Goal: Task Accomplishment & Management: Manage account settings

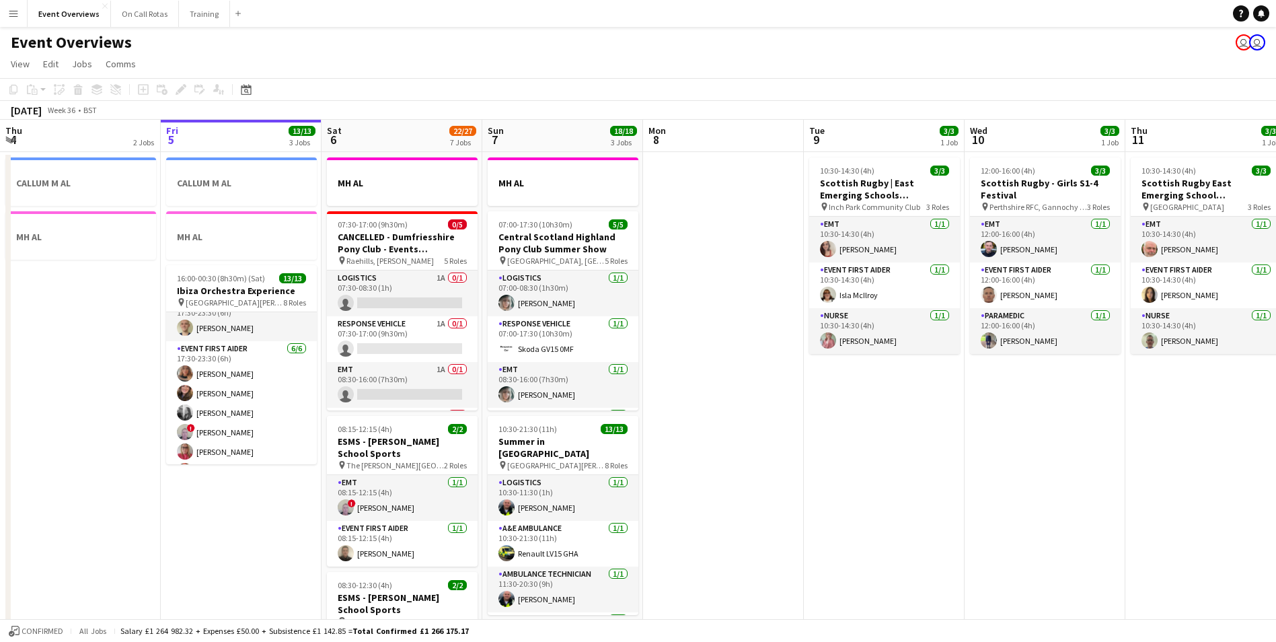
scroll to position [177, 0]
click at [176, 348] on app-card-role "Doctor 1/1 17:30-23:30 (6h) James Patterson" at bounding box center [241, 341] width 151 height 46
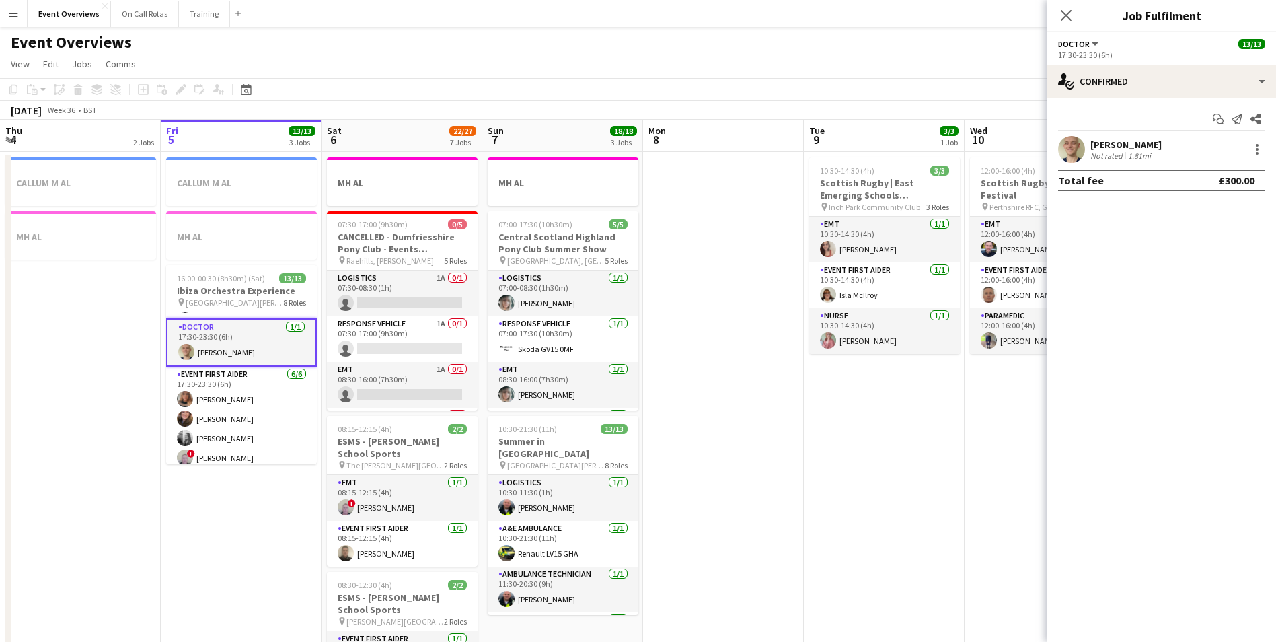
click at [1080, 146] on app-user-avatar at bounding box center [1071, 149] width 27 height 27
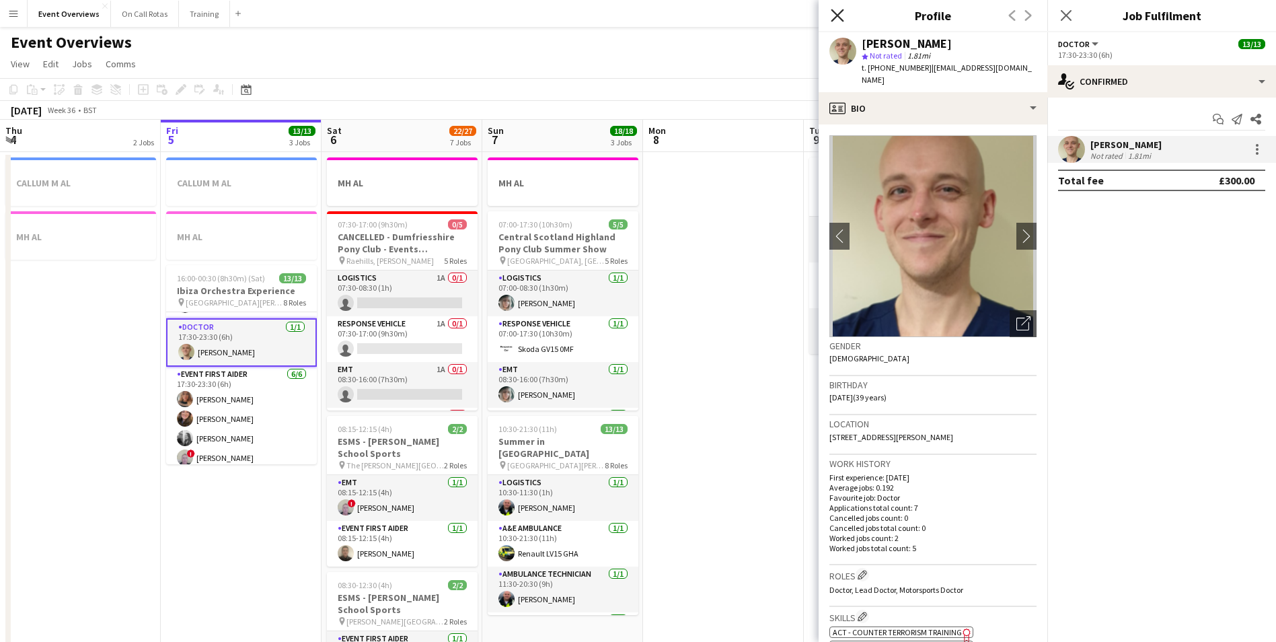
click at [840, 17] on icon at bounding box center [837, 15] width 13 height 13
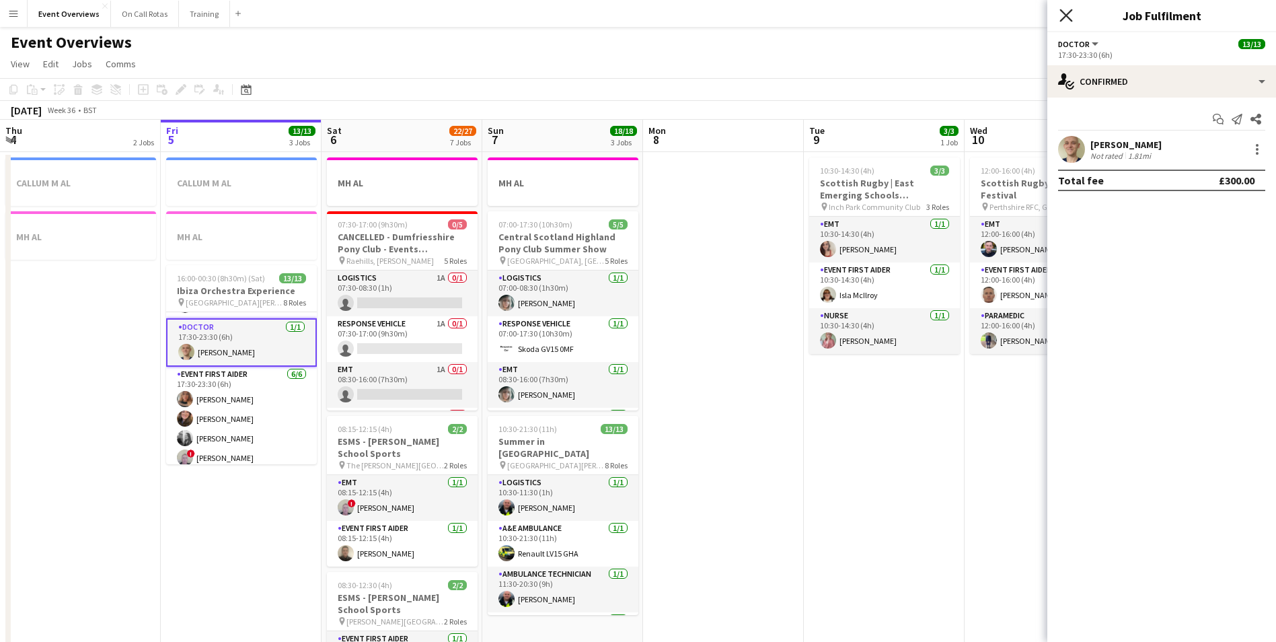
click at [1063, 12] on icon at bounding box center [1065, 15] width 13 height 13
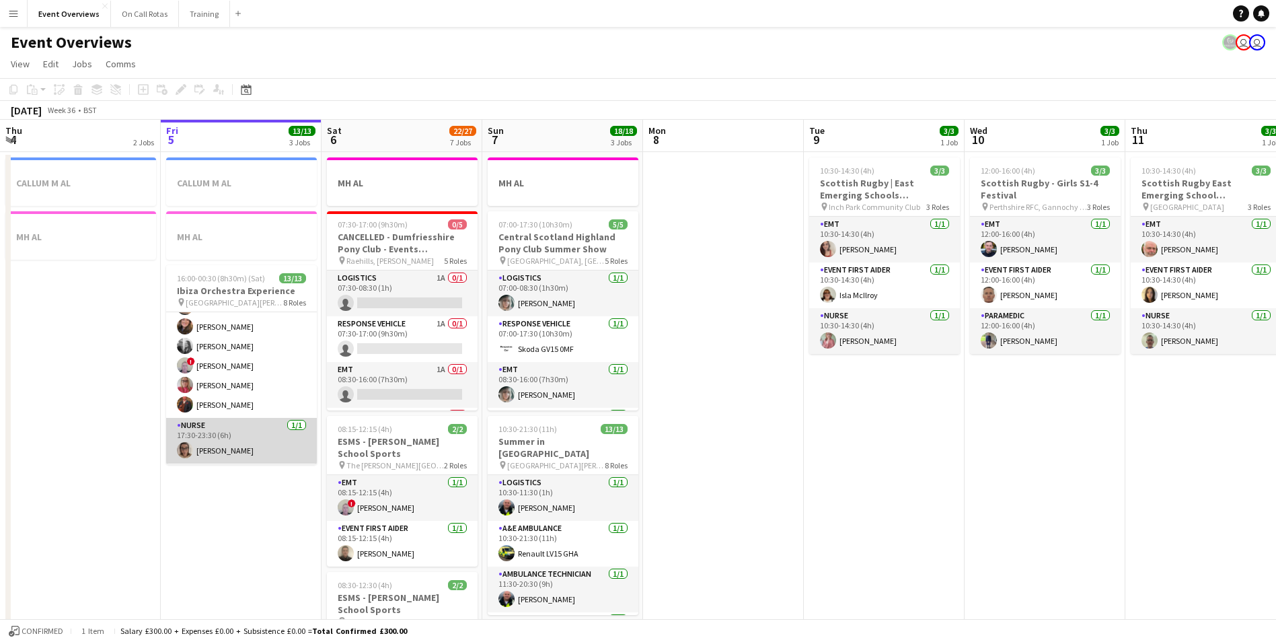
scroll to position [314, 0]
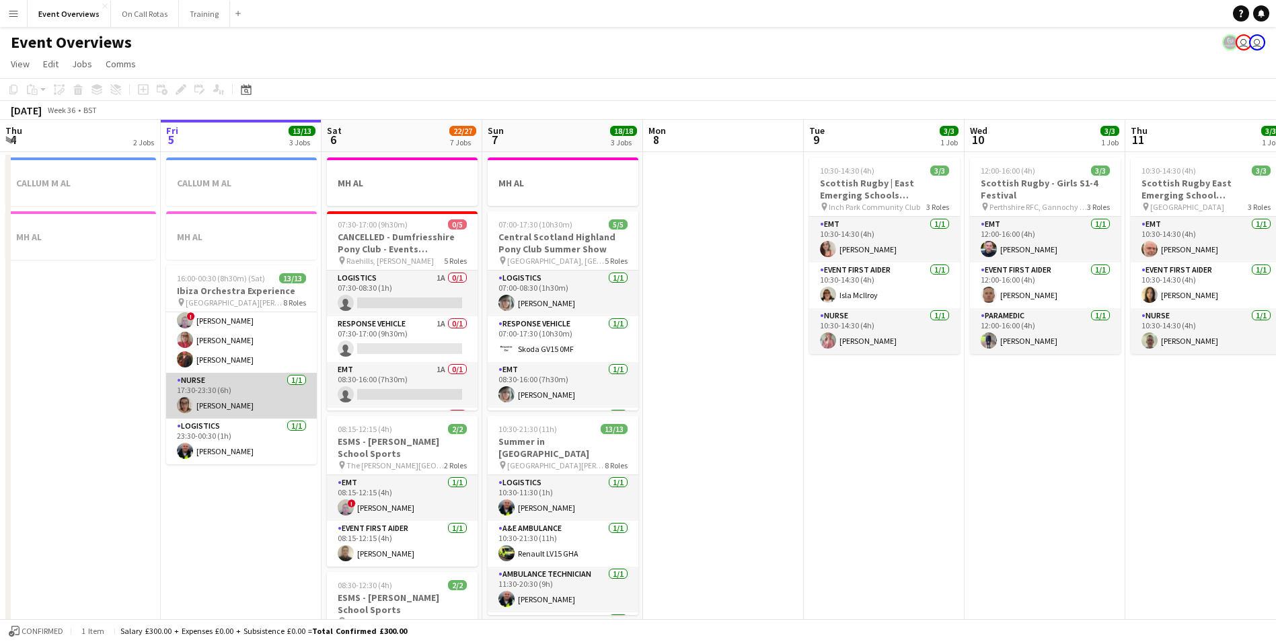
click at [190, 403] on app-user-avatar at bounding box center [185, 405] width 16 height 16
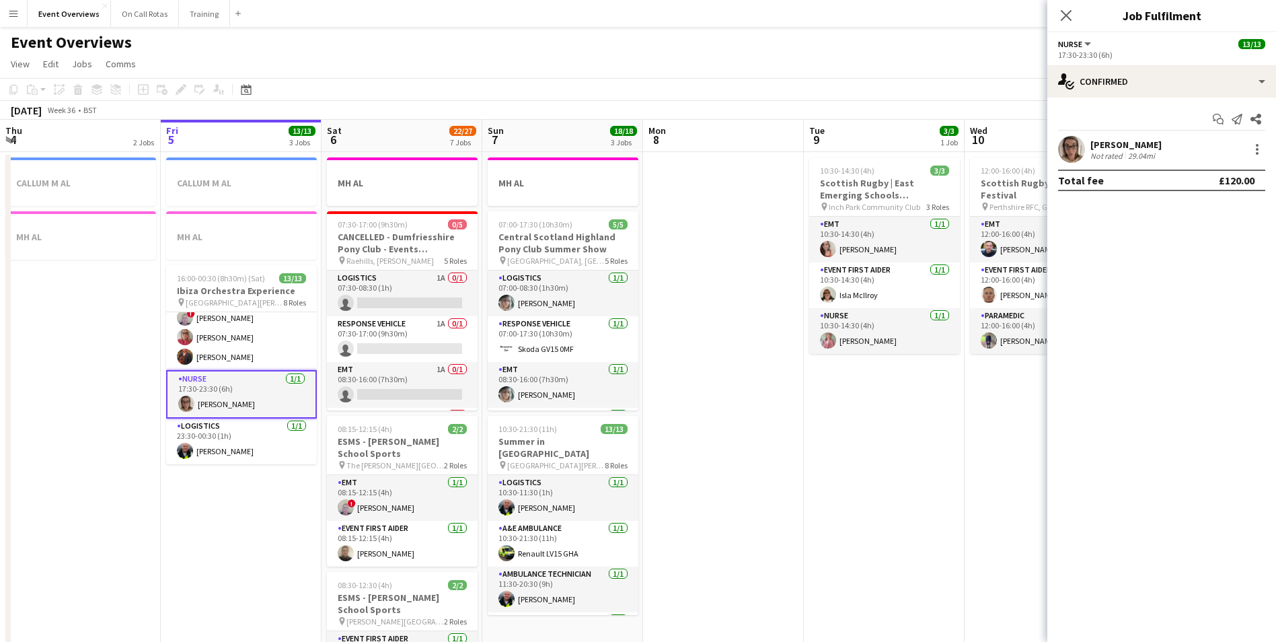
scroll to position [311, 0]
click at [1068, 146] on app-user-avatar at bounding box center [1071, 149] width 27 height 27
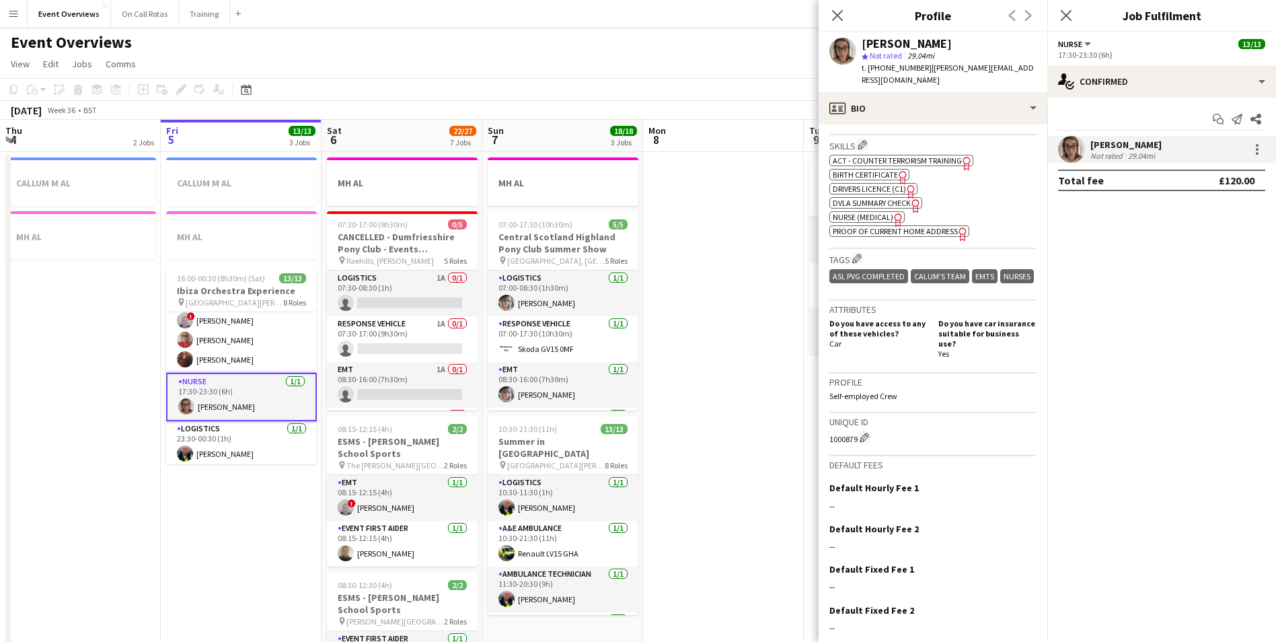
scroll to position [543, 0]
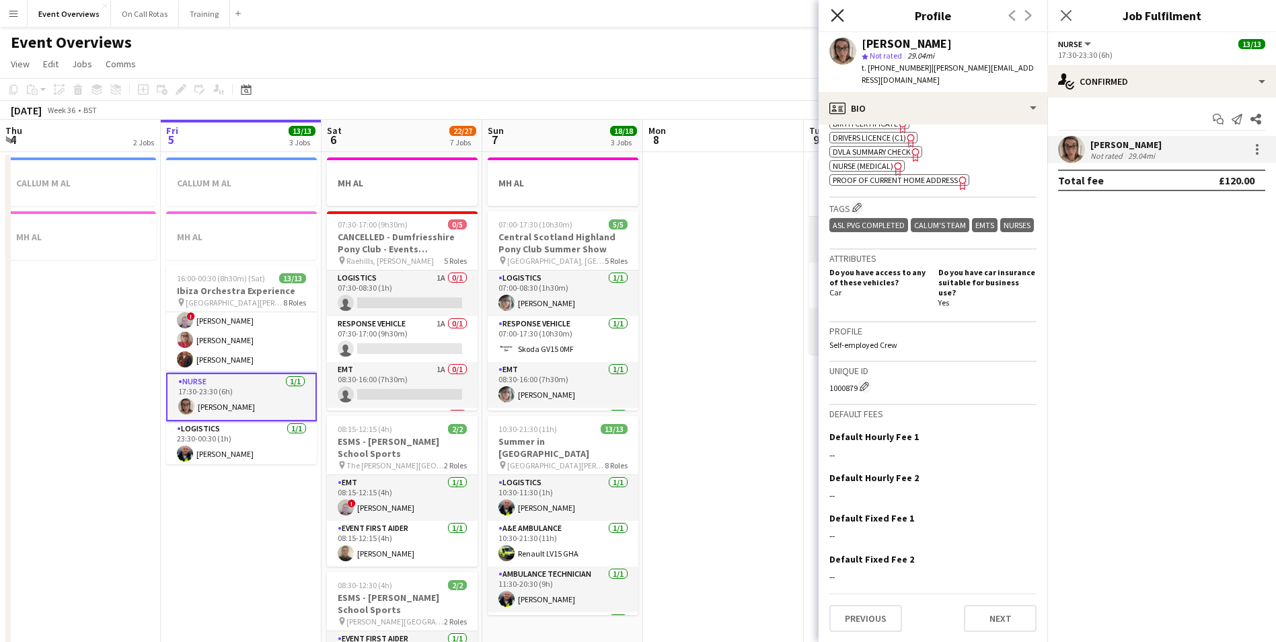
click at [831, 16] on icon "Close pop-in" at bounding box center [837, 15] width 13 height 13
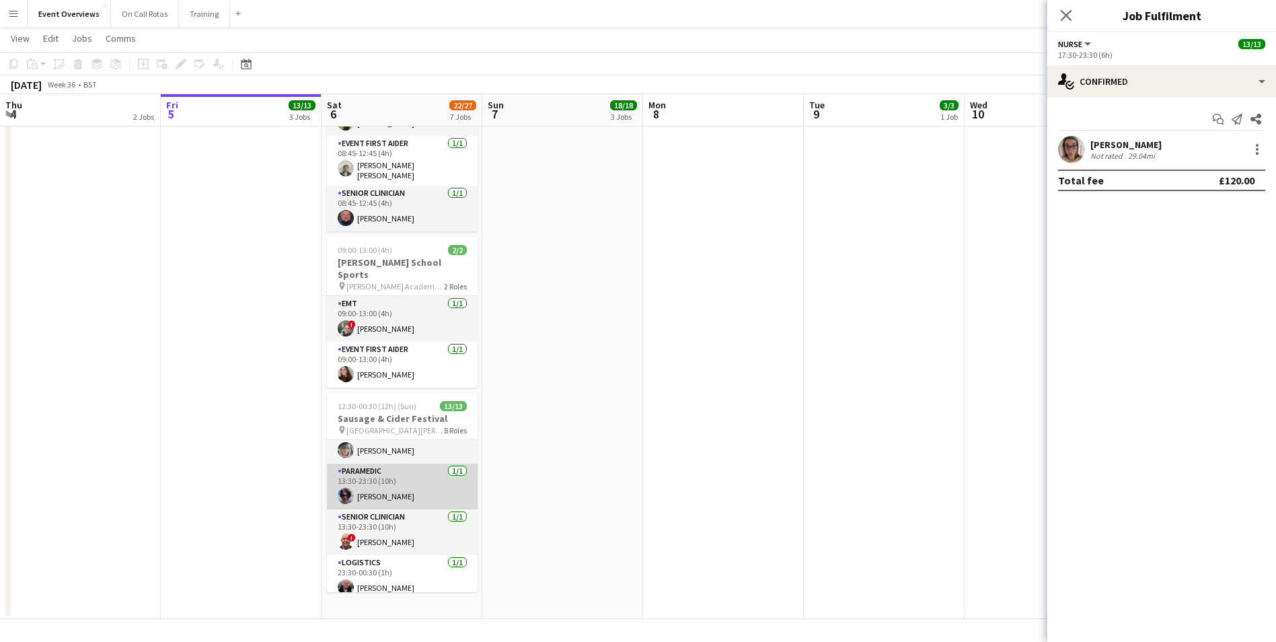
scroll to position [311, 0]
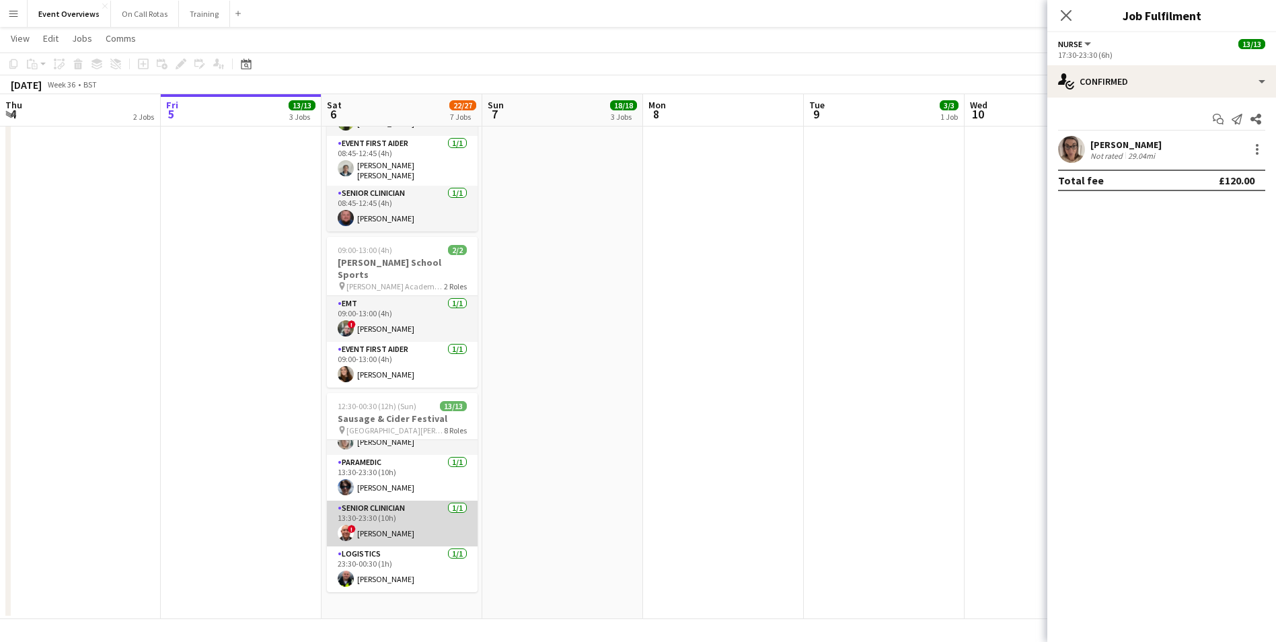
click at [345, 525] on app-user-avatar at bounding box center [346, 533] width 16 height 16
click at [1077, 144] on span "!" at bounding box center [1081, 141] width 12 height 12
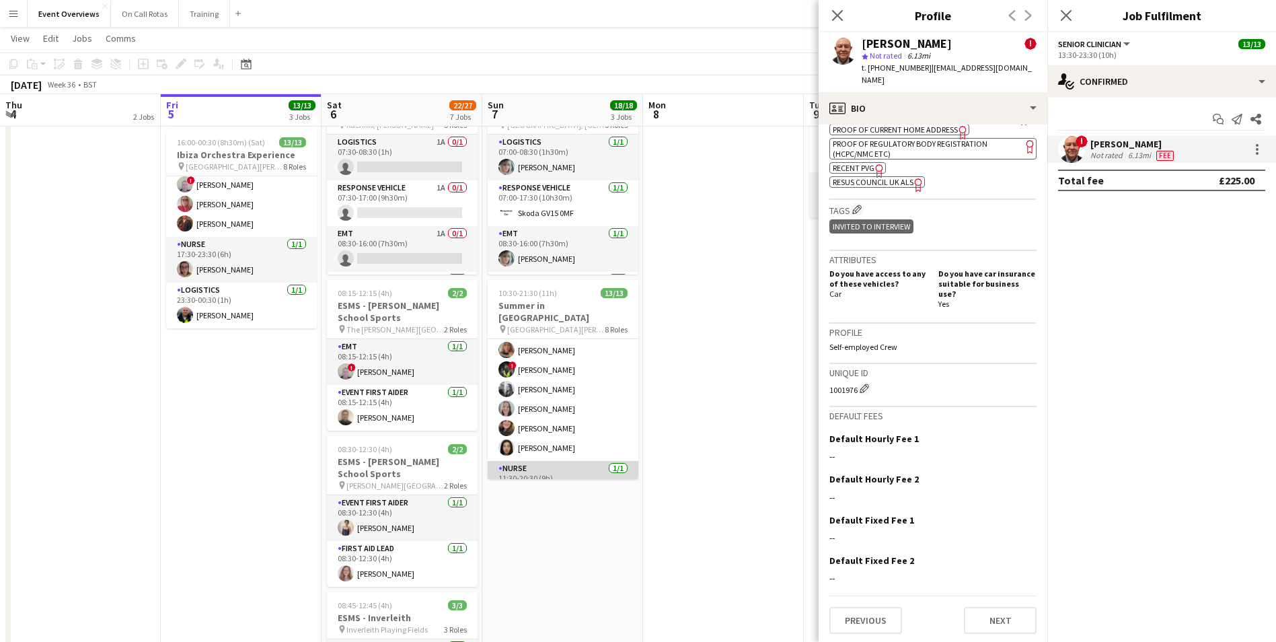
scroll to position [177, 0]
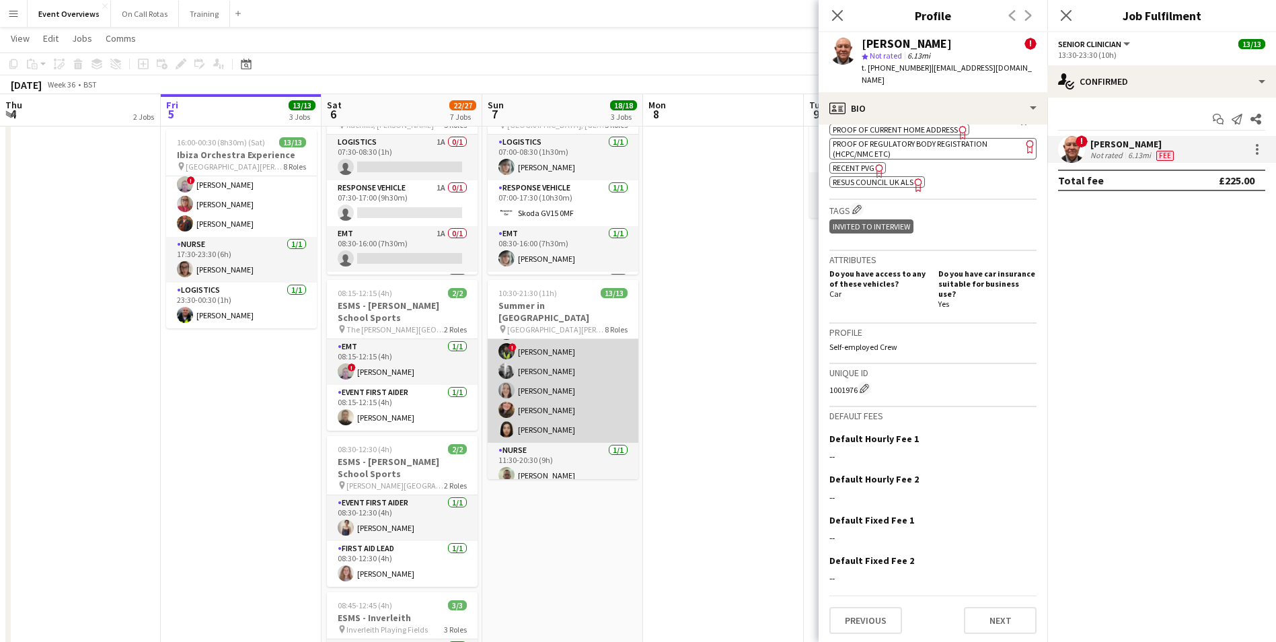
click at [507, 421] on app-user-avatar at bounding box center [506, 429] width 16 height 16
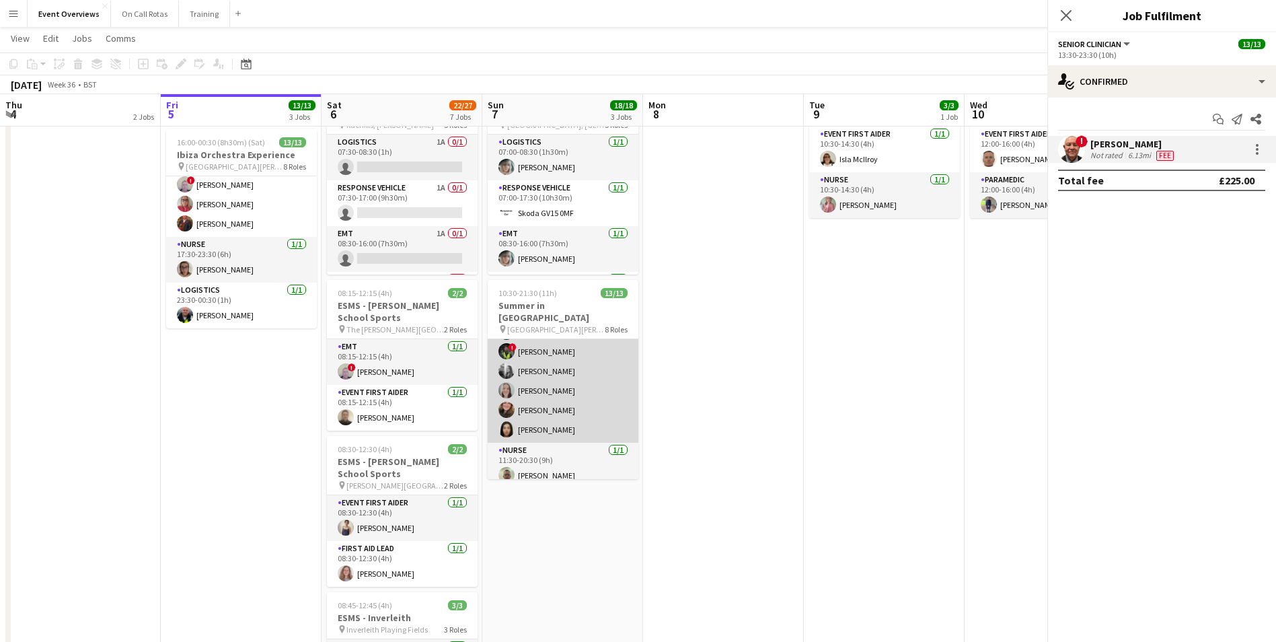
scroll to position [178, 0]
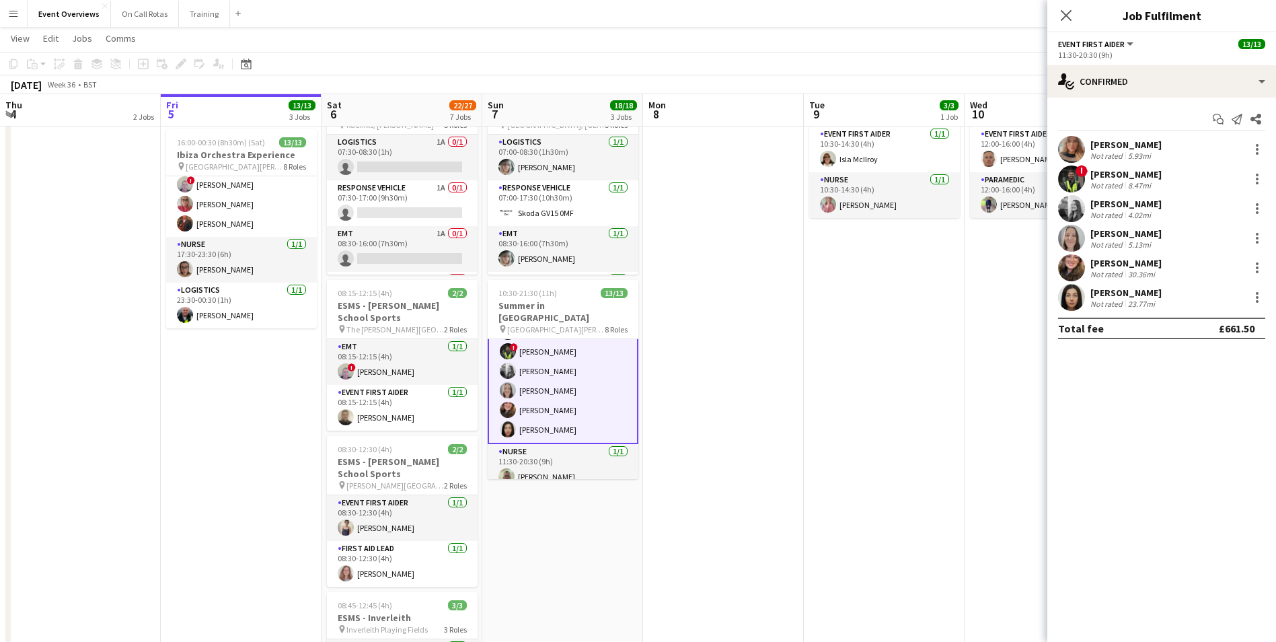
click at [1068, 299] on app-user-avatar at bounding box center [1071, 297] width 27 height 27
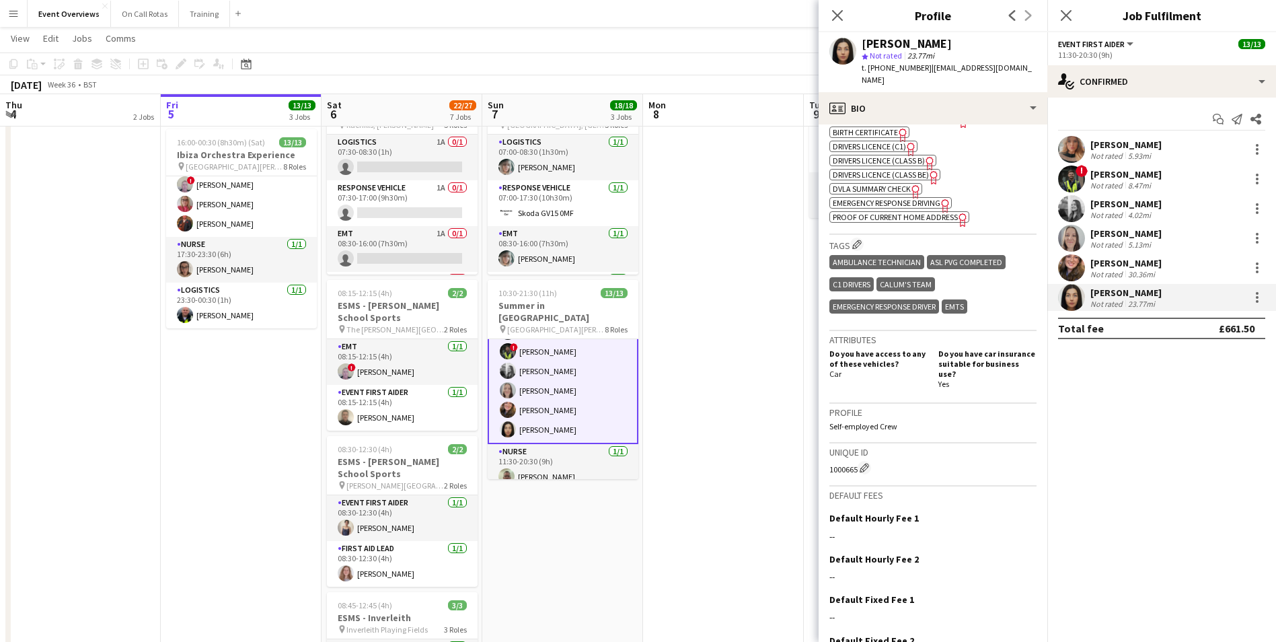
scroll to position [597, 0]
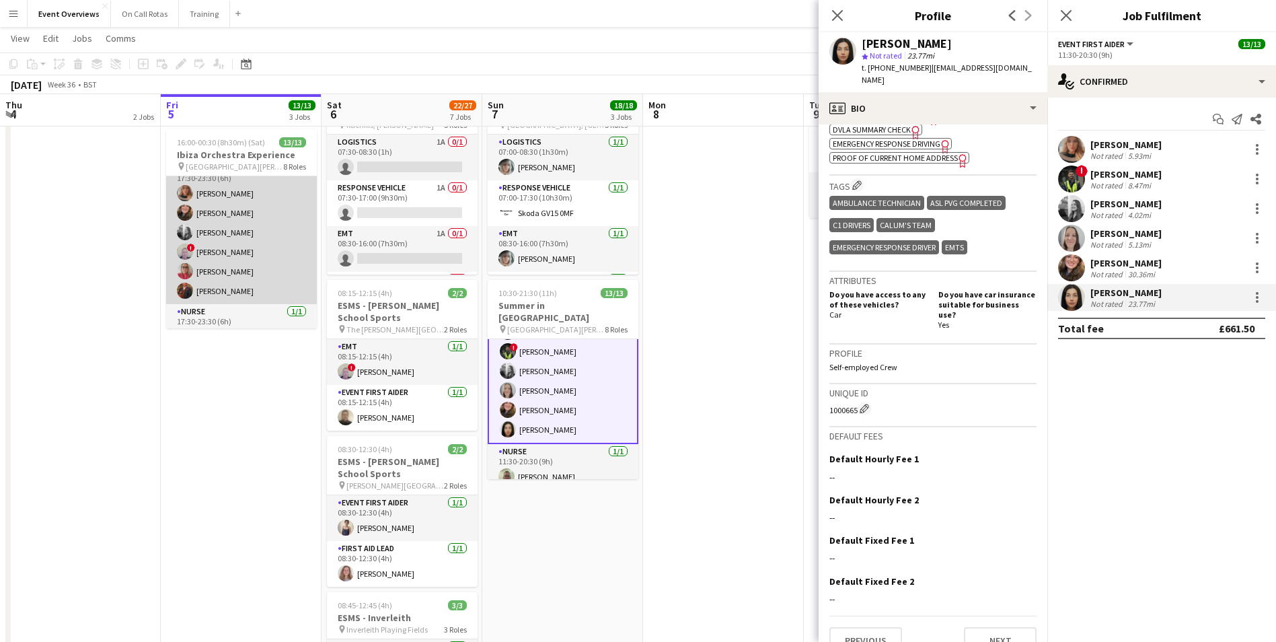
click at [184, 191] on app-user-avatar at bounding box center [185, 193] width 16 height 16
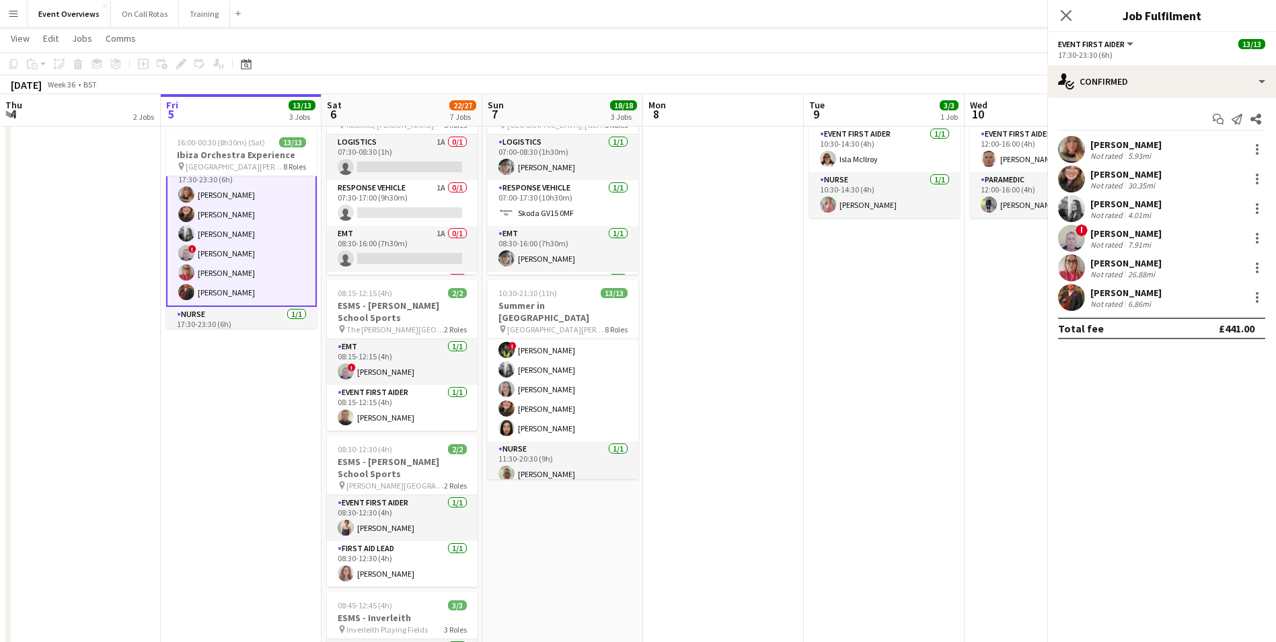
scroll to position [177, 0]
click at [184, 191] on app-user-avatar at bounding box center [186, 193] width 16 height 16
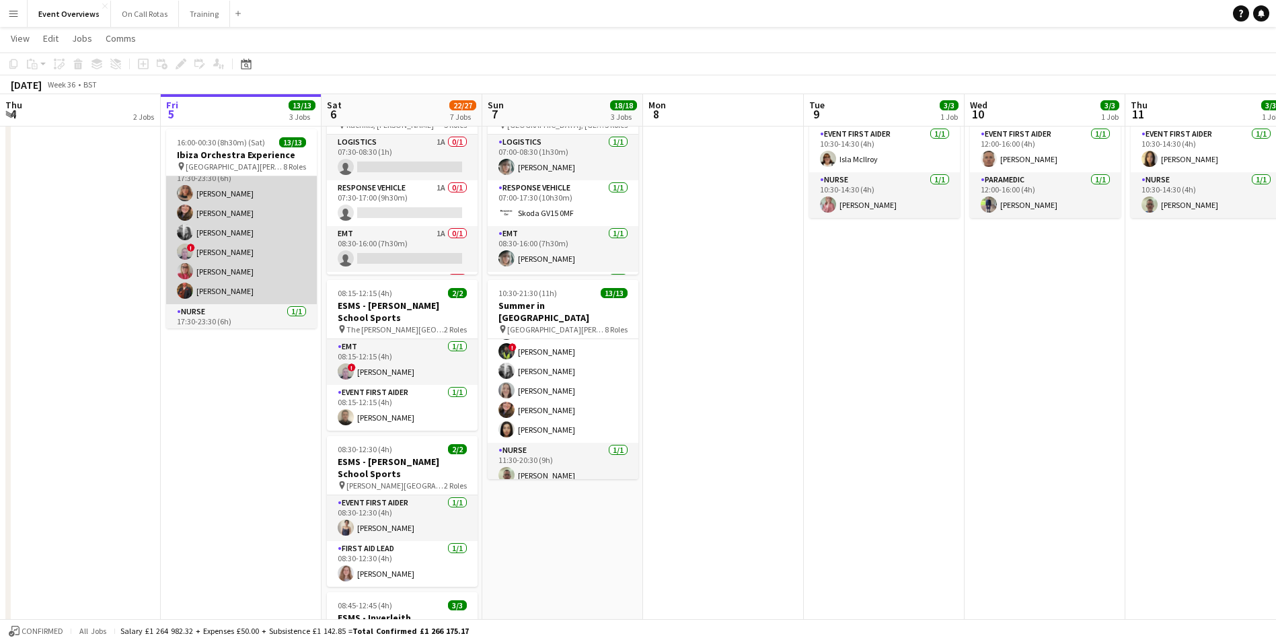
click at [184, 191] on app-user-avatar at bounding box center [185, 193] width 16 height 16
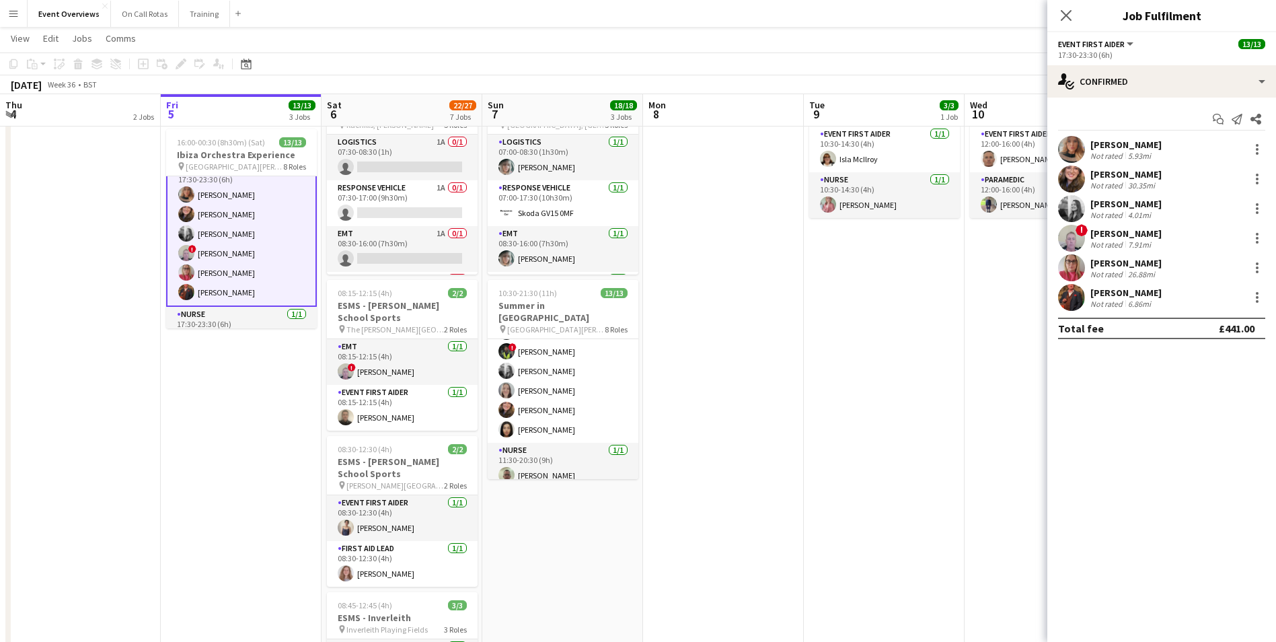
scroll to position [245, 0]
click at [1071, 145] on app-user-avatar at bounding box center [1071, 149] width 27 height 27
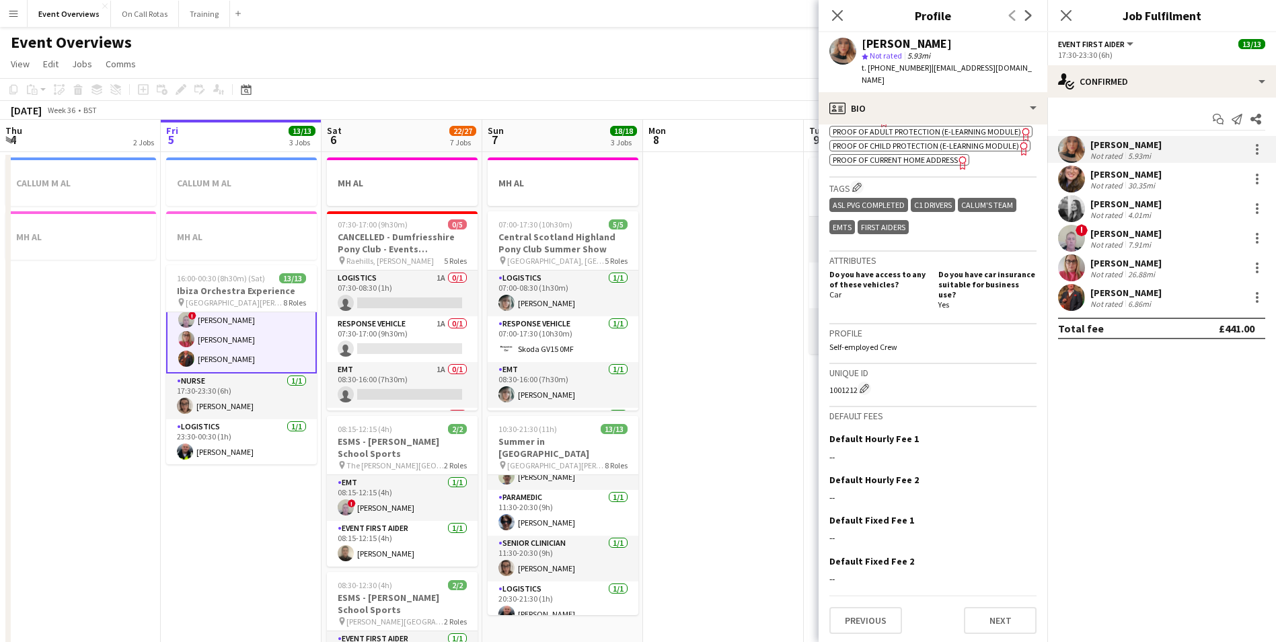
scroll to position [314, 0]
click at [181, 335] on app-user-avatar at bounding box center [186, 338] width 16 height 16
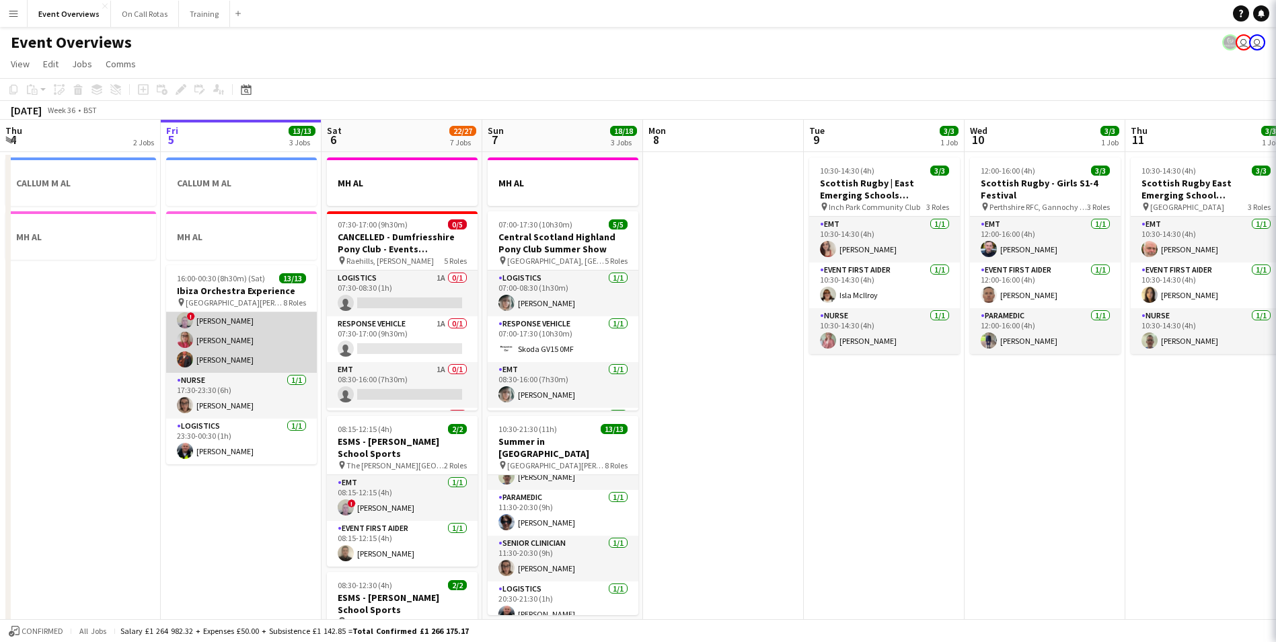
scroll to position [311, 0]
click at [188, 342] on app-user-avatar at bounding box center [185, 340] width 16 height 16
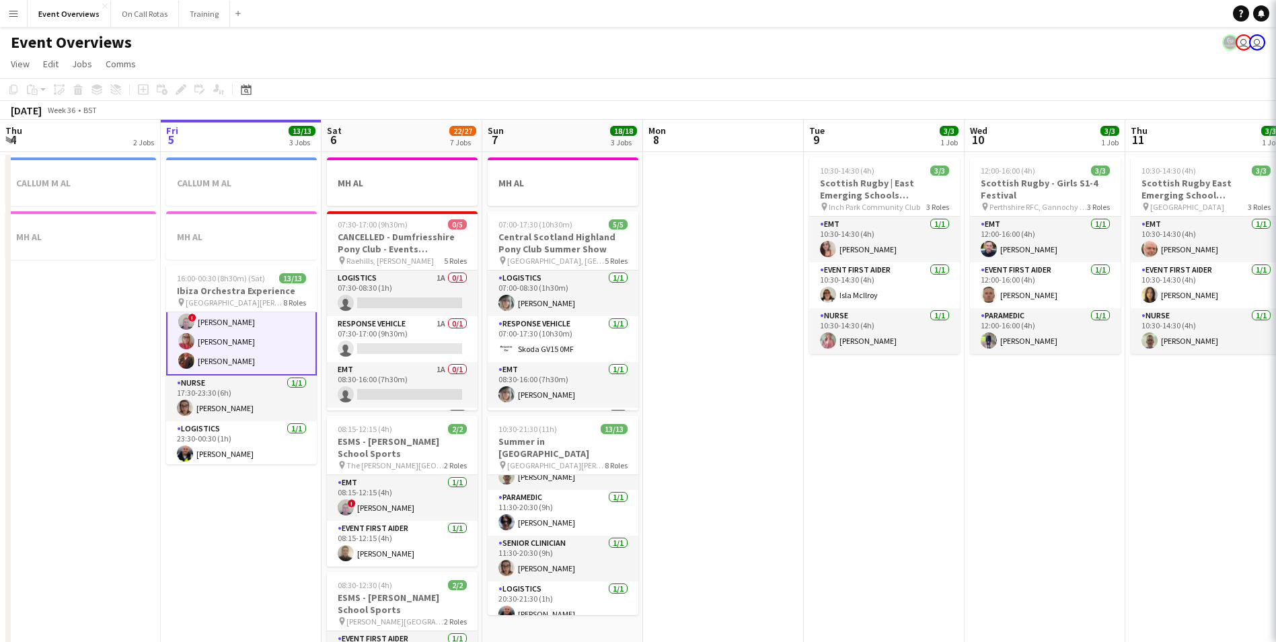
scroll to position [314, 0]
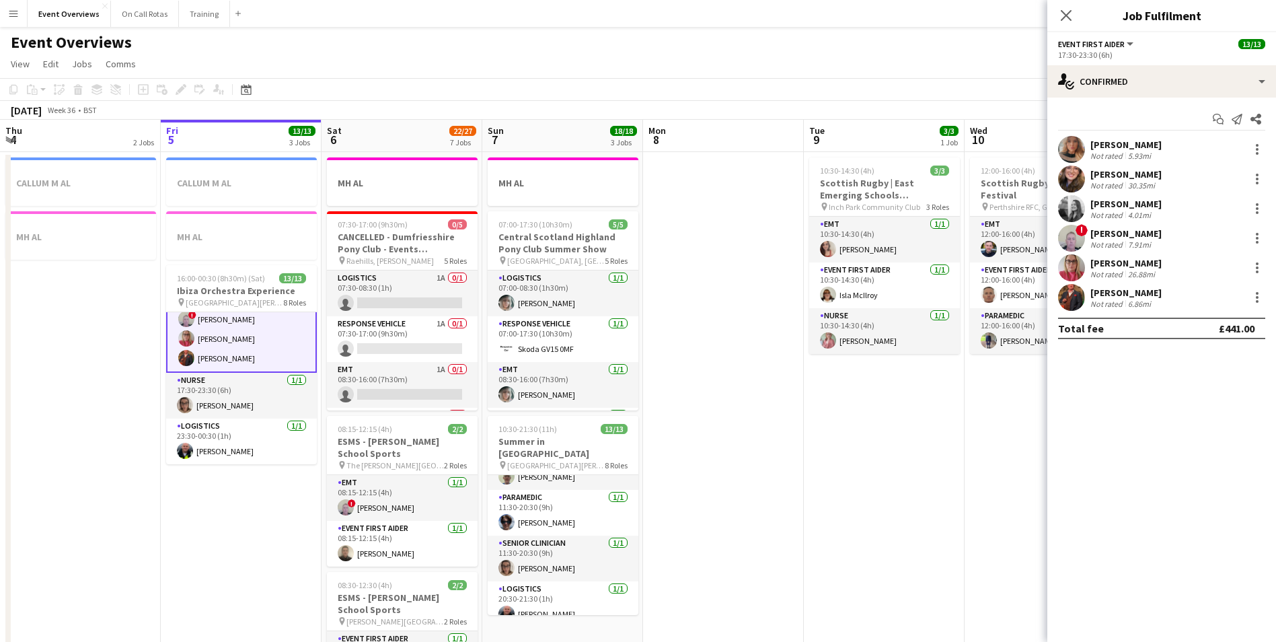
click at [1070, 263] on app-user-avatar at bounding box center [1071, 267] width 27 height 27
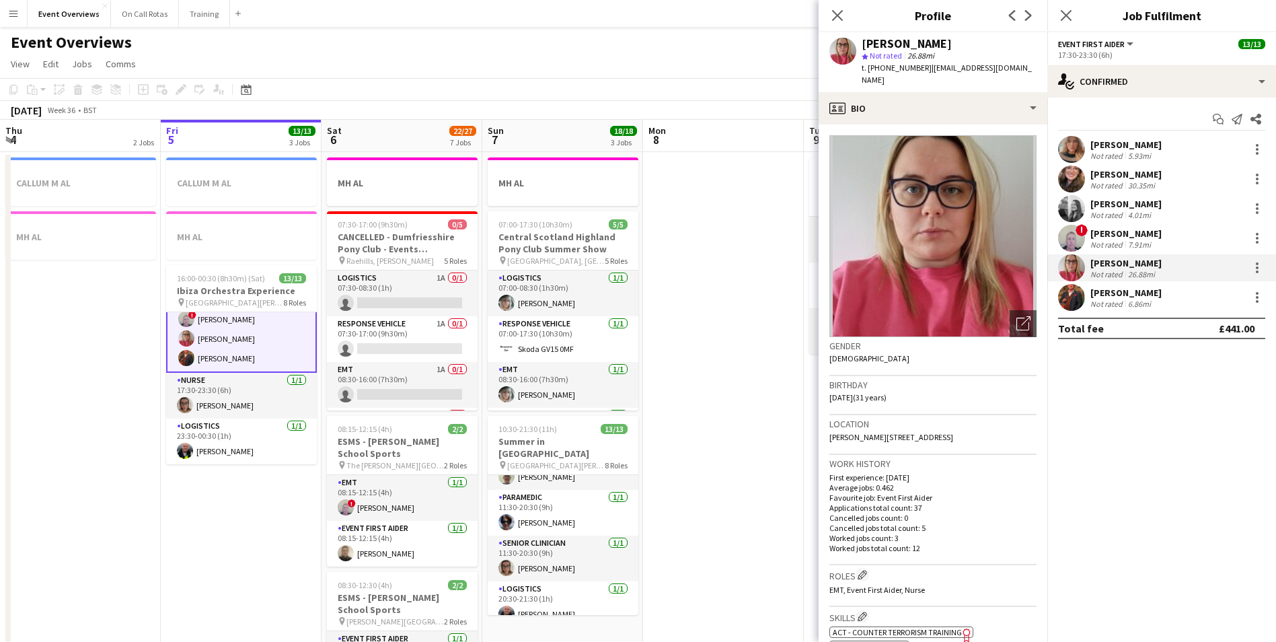
drag, startPoint x: 945, startPoint y: 199, endPoint x: 914, endPoint y: 197, distance: 31.0
click at [914, 197] on img at bounding box center [932, 236] width 207 height 202
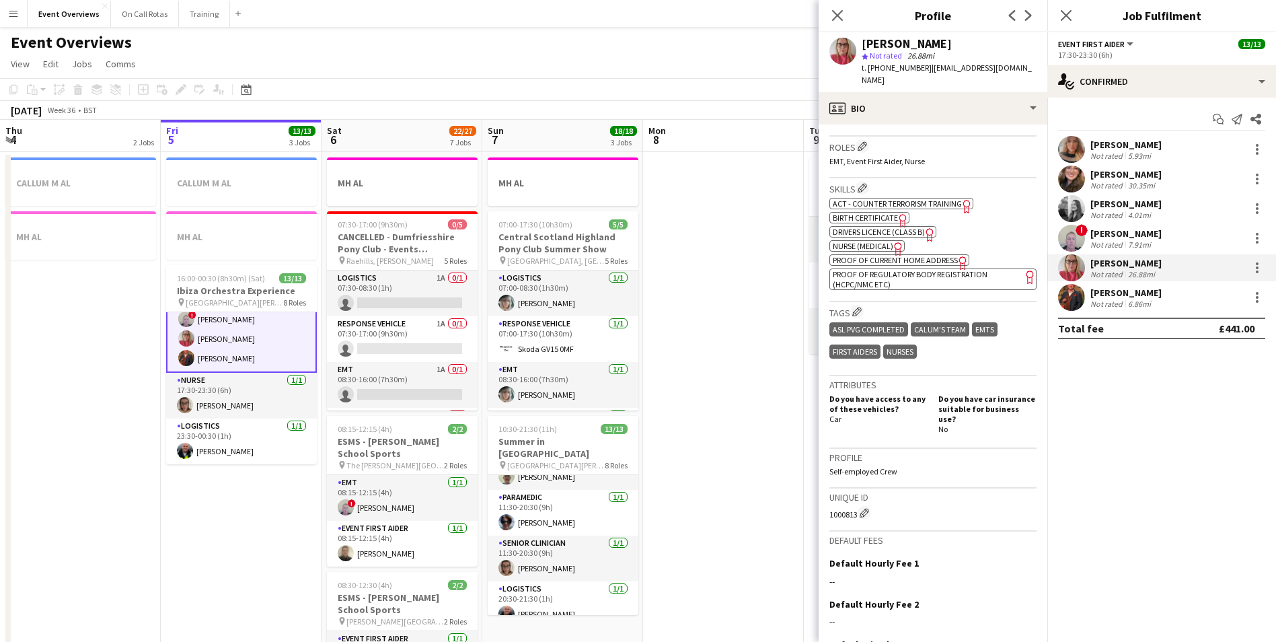
scroll to position [533, 0]
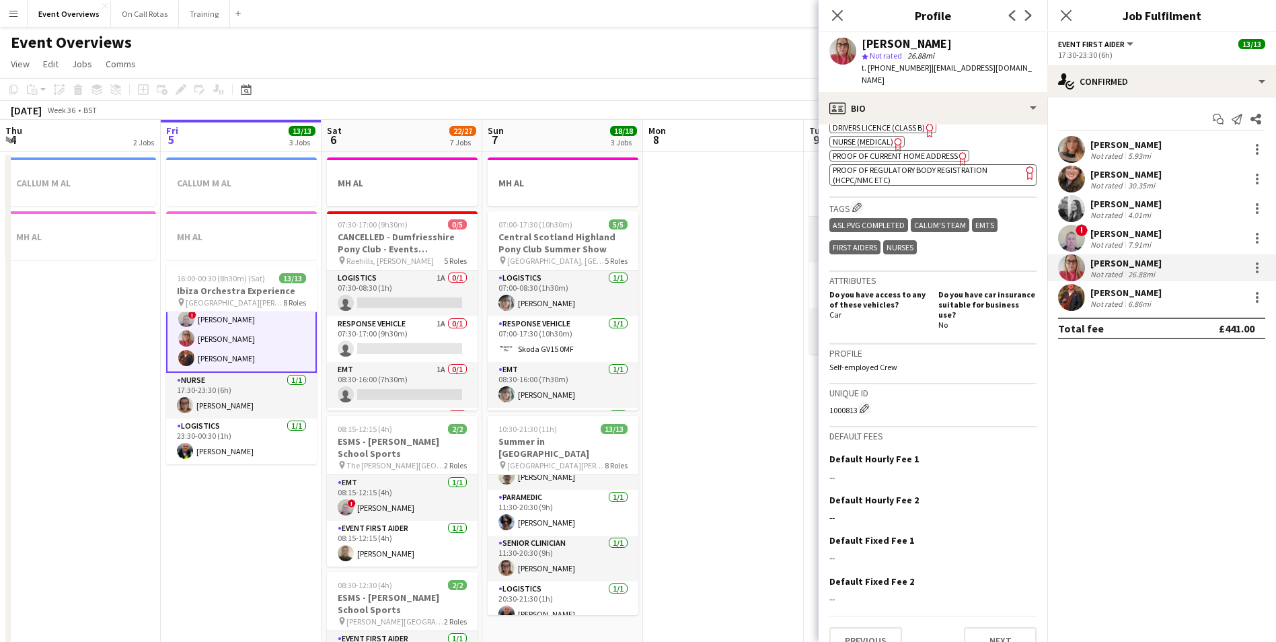
click at [1066, 205] on app-user-avatar at bounding box center [1071, 208] width 27 height 27
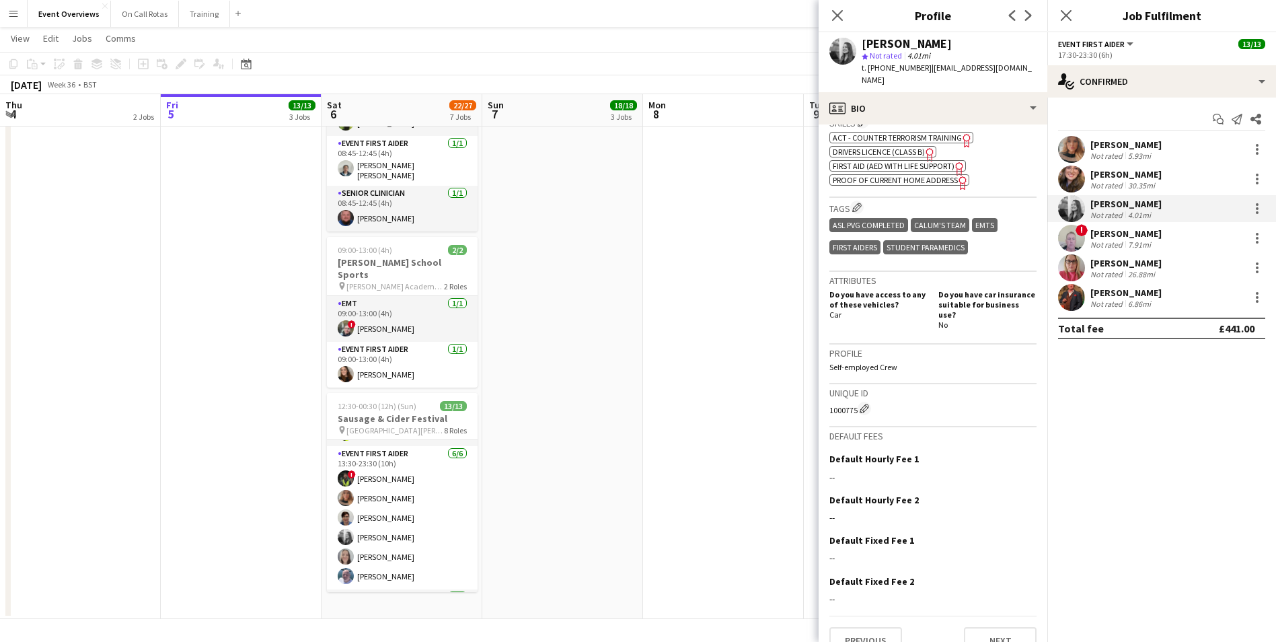
scroll to position [110, 0]
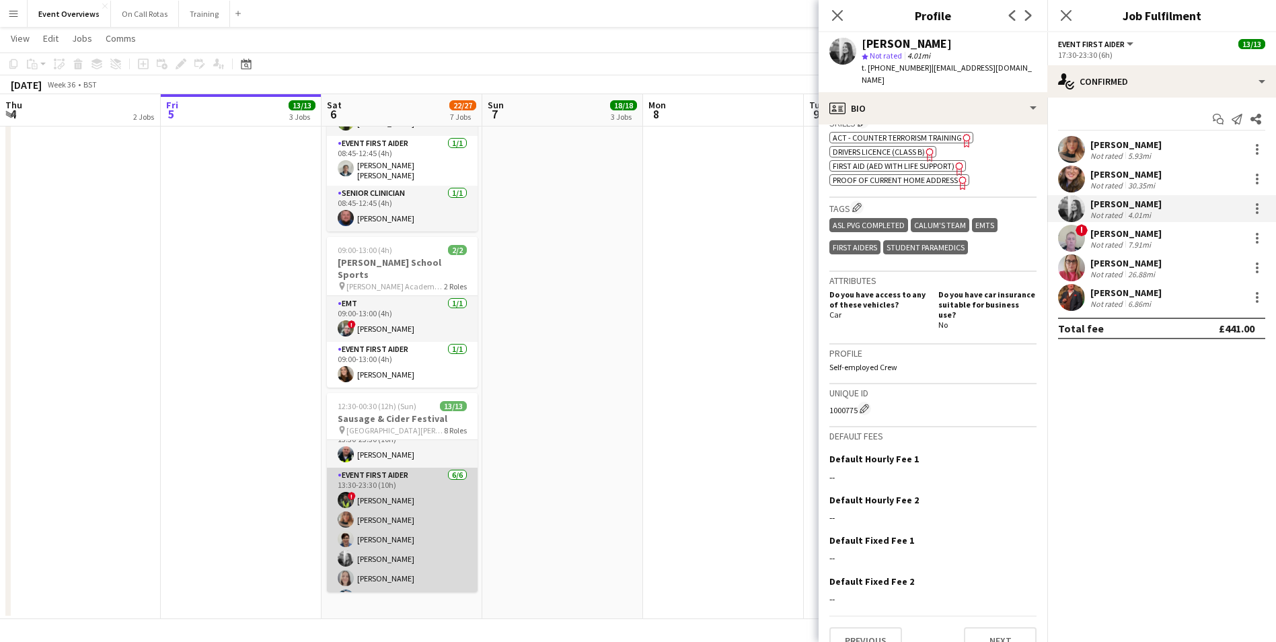
click at [345, 531] on app-user-avatar at bounding box center [346, 539] width 16 height 16
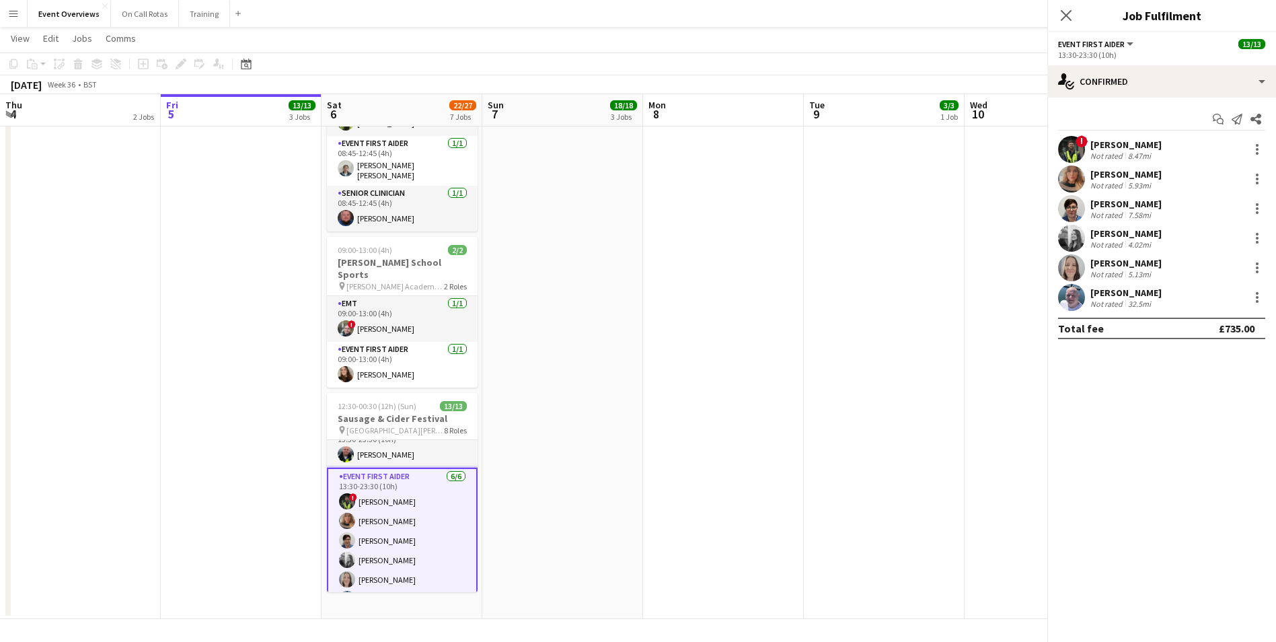
scroll to position [245, 0]
click at [1075, 203] on app-user-avatar at bounding box center [1071, 208] width 27 height 27
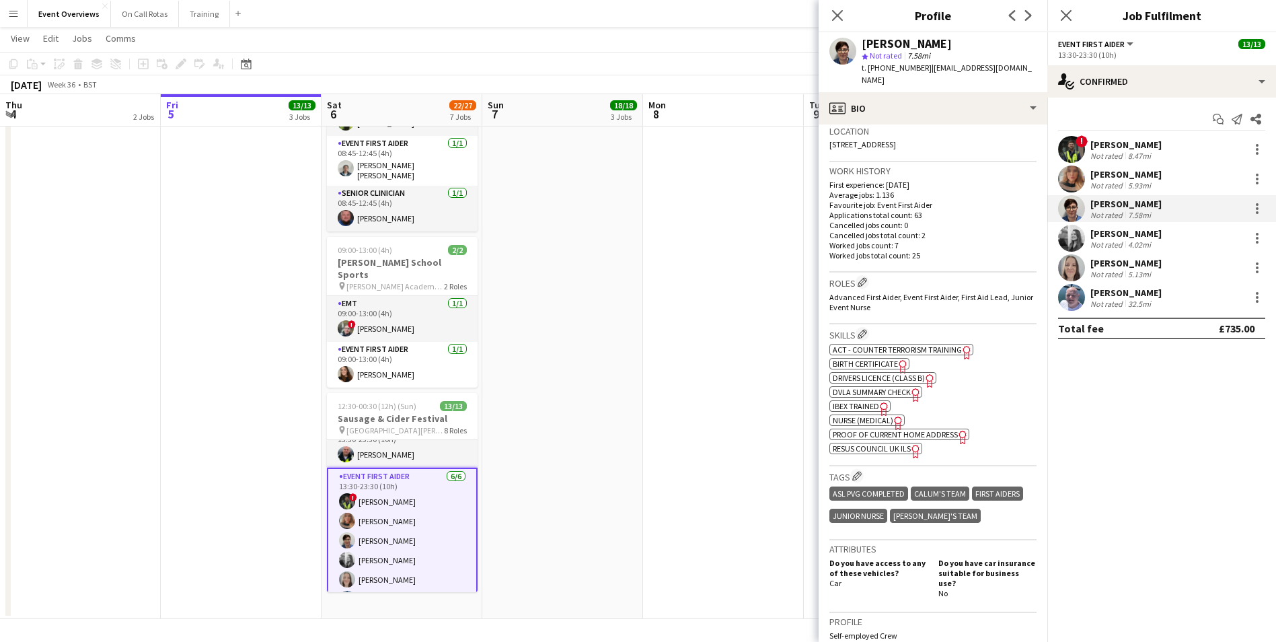
scroll to position [561, 0]
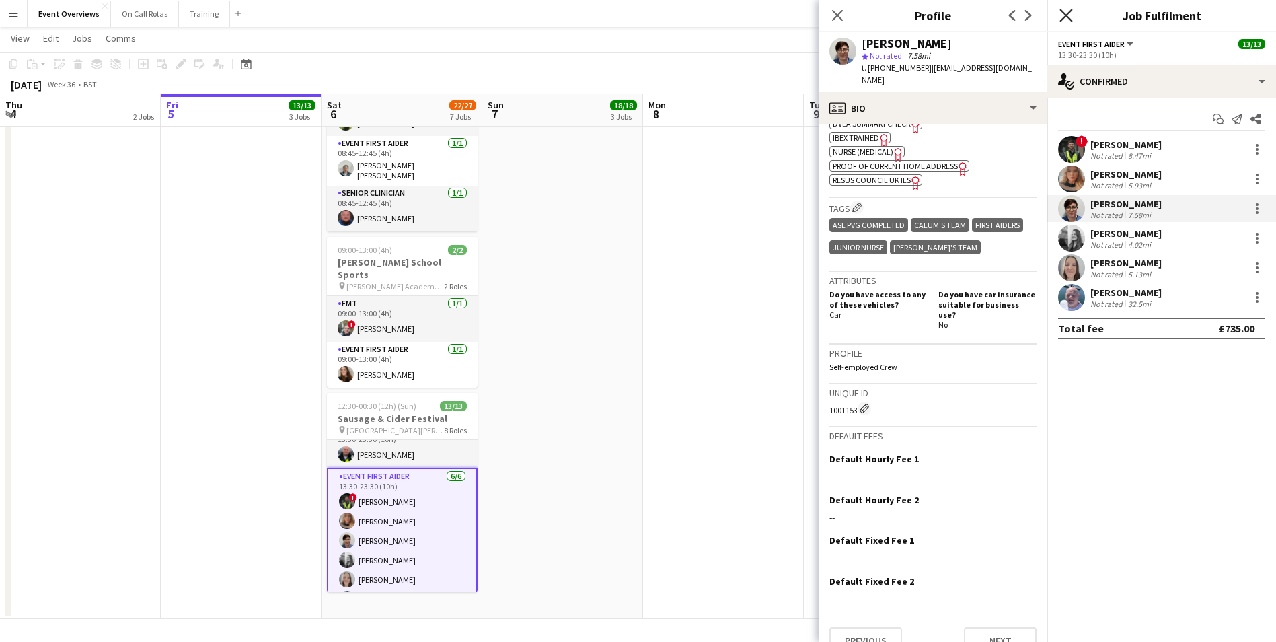
click at [1067, 16] on icon at bounding box center [1065, 15] width 13 height 13
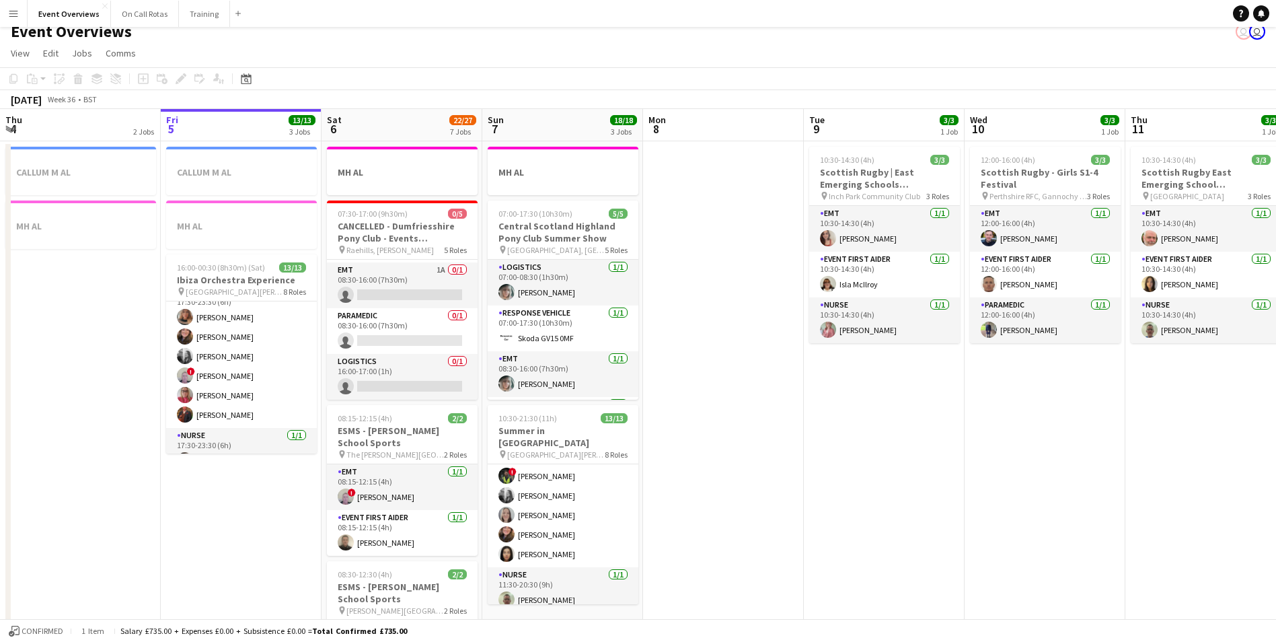
scroll to position [202, 0]
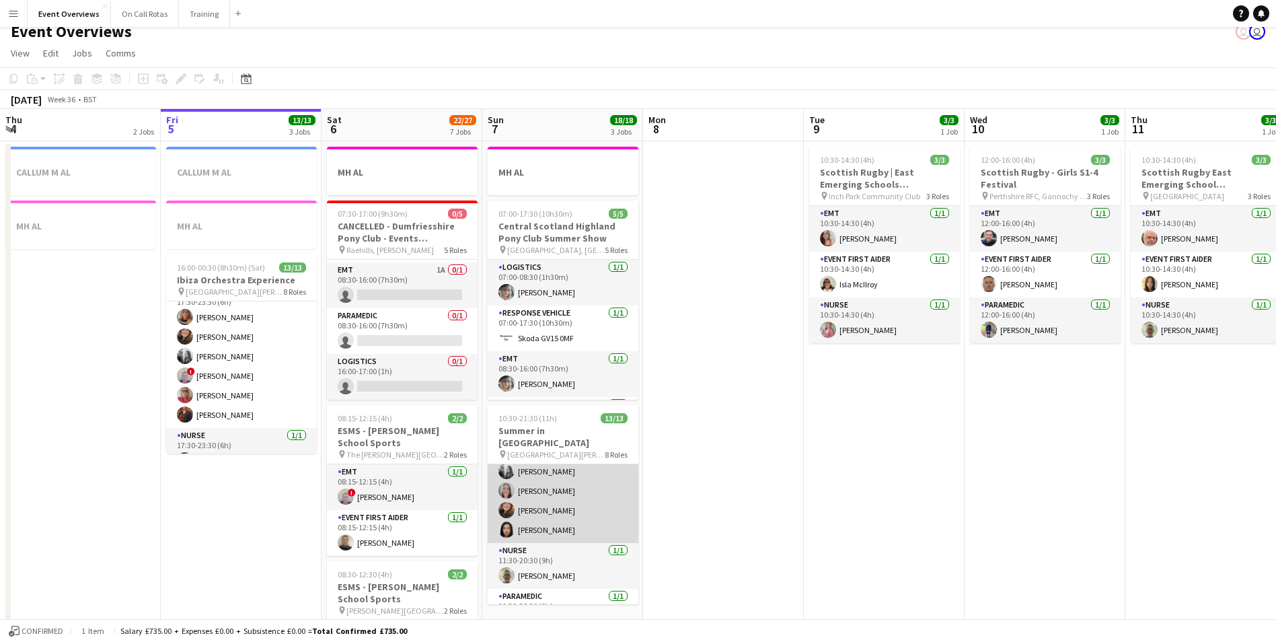
click at [506, 502] on app-user-avatar at bounding box center [506, 510] width 16 height 16
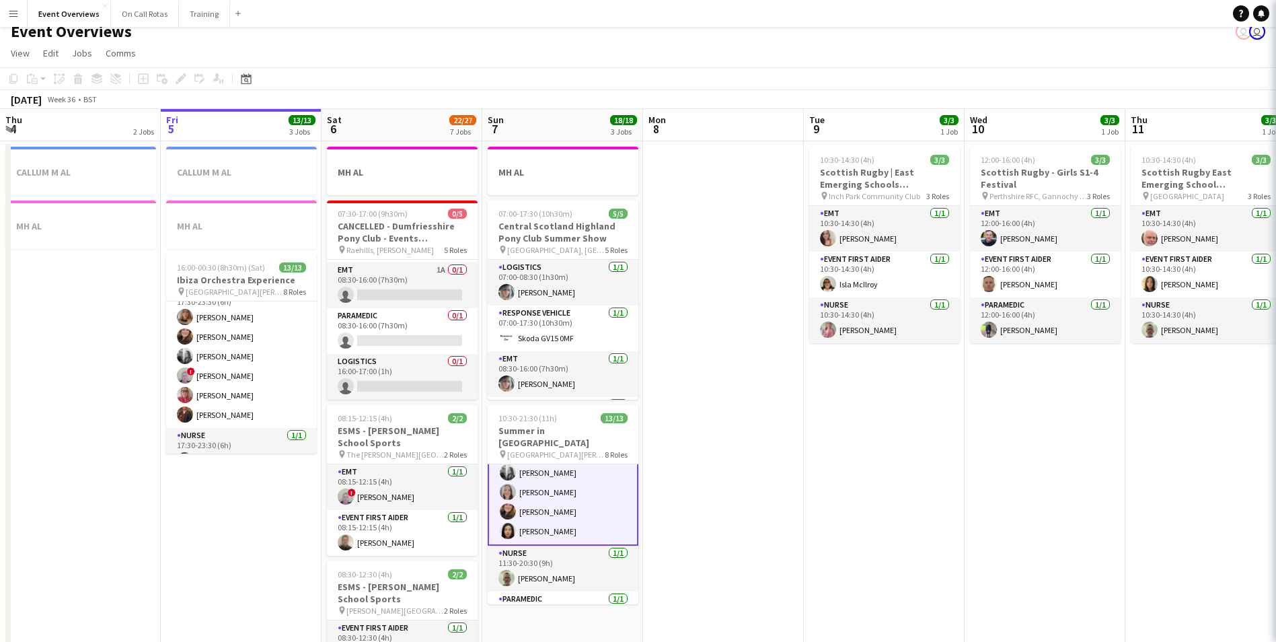
scroll to position [203, 0]
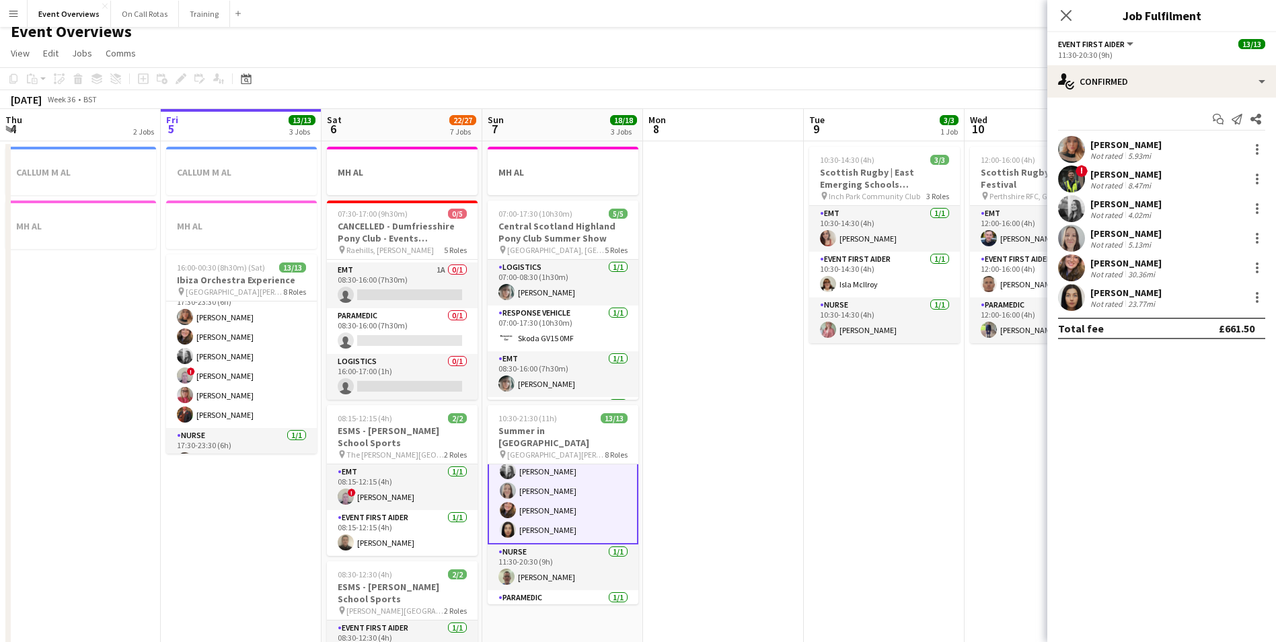
click at [1065, 261] on app-user-avatar at bounding box center [1071, 267] width 27 height 27
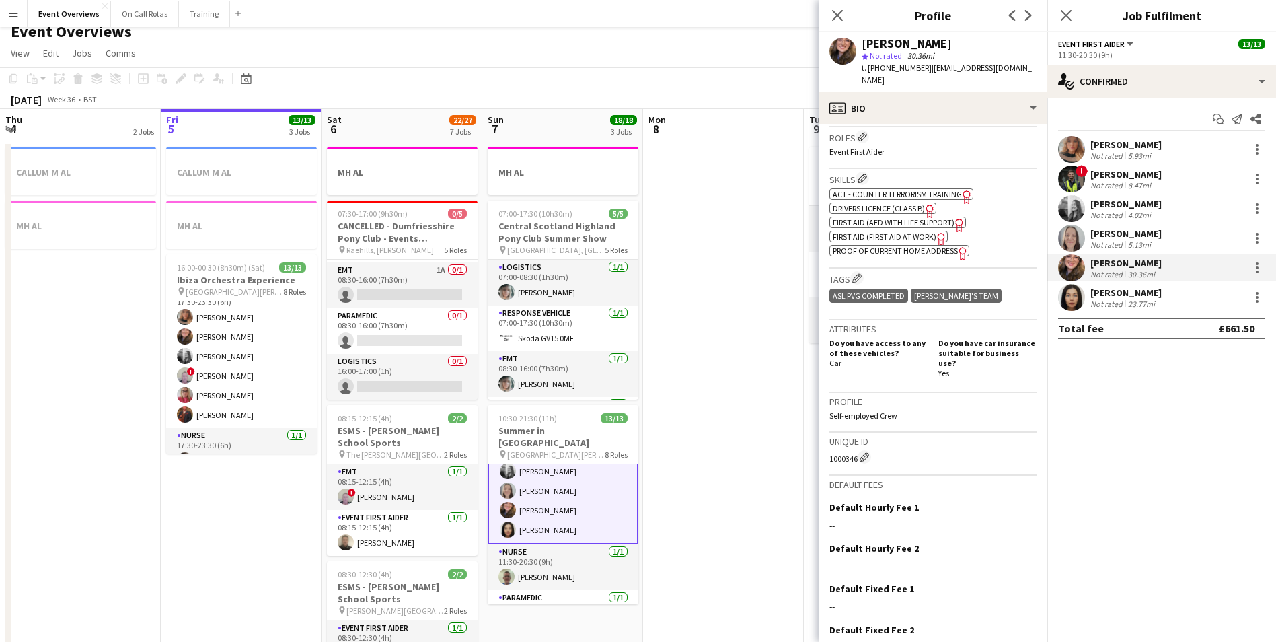
scroll to position [471, 0]
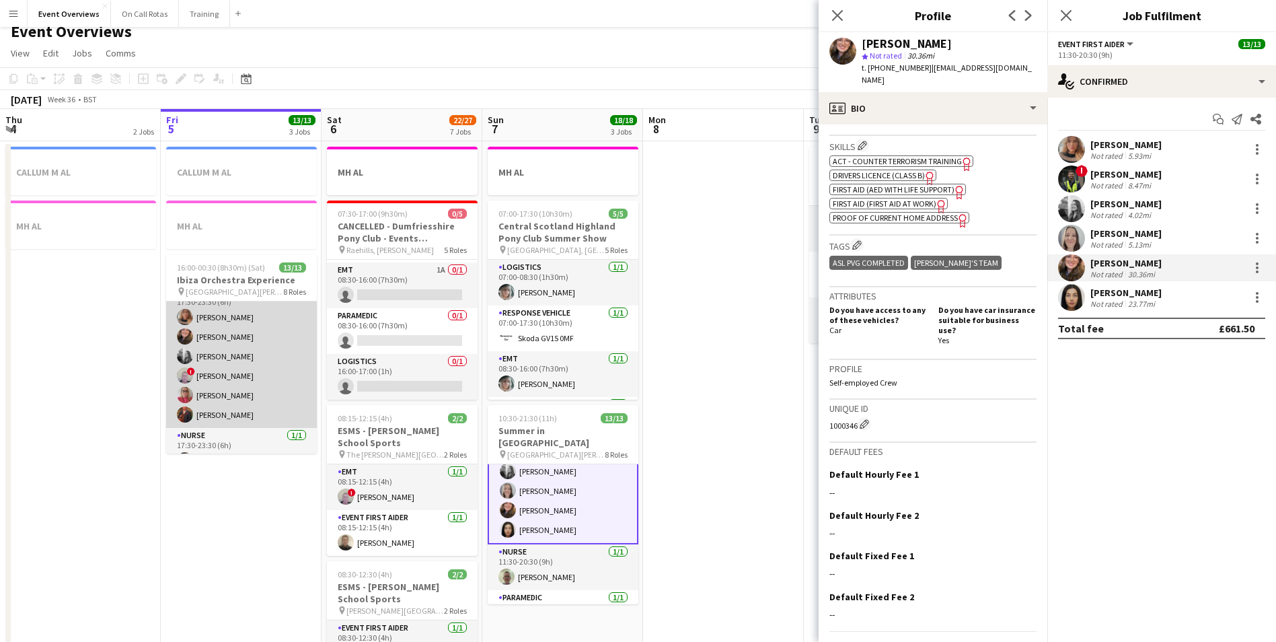
click at [188, 414] on app-user-avatar at bounding box center [185, 414] width 16 height 16
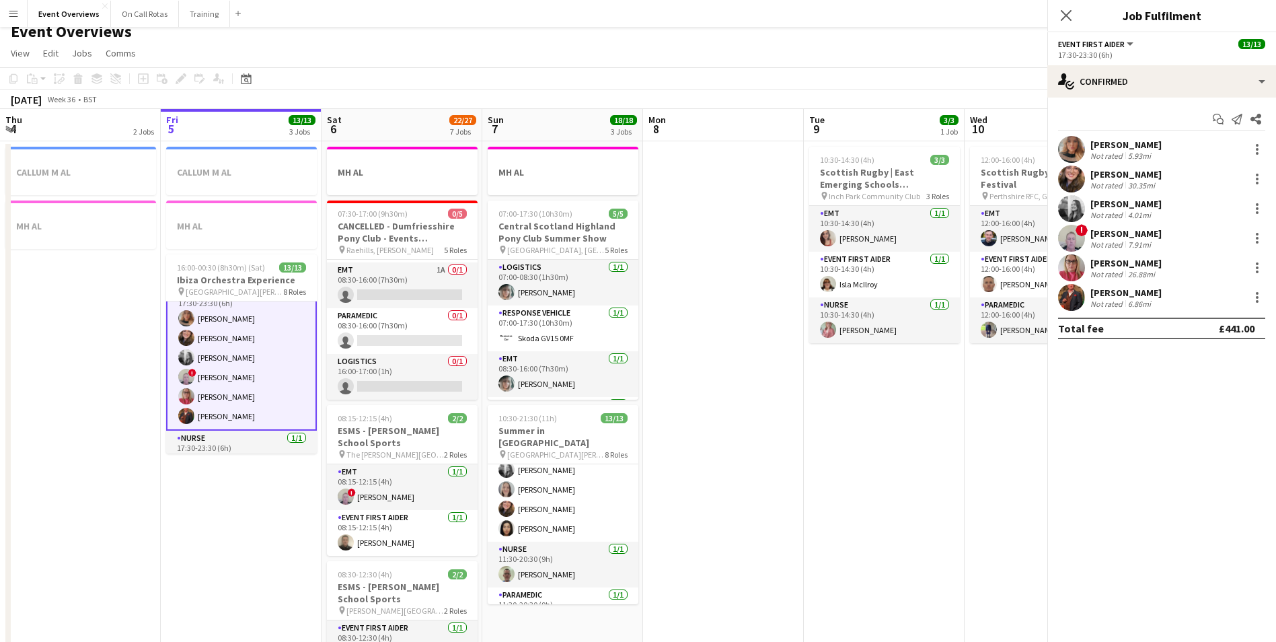
scroll to position [202, 0]
click at [188, 414] on app-user-avatar at bounding box center [186, 414] width 16 height 16
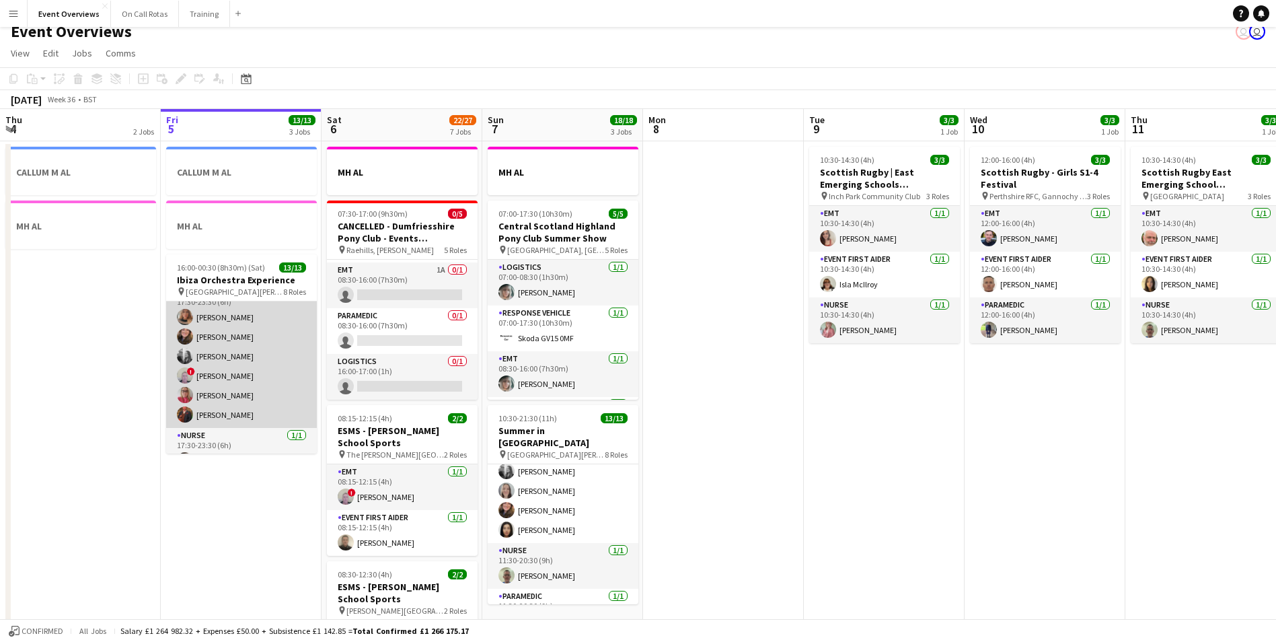
click at [188, 414] on app-user-avatar at bounding box center [185, 414] width 16 height 16
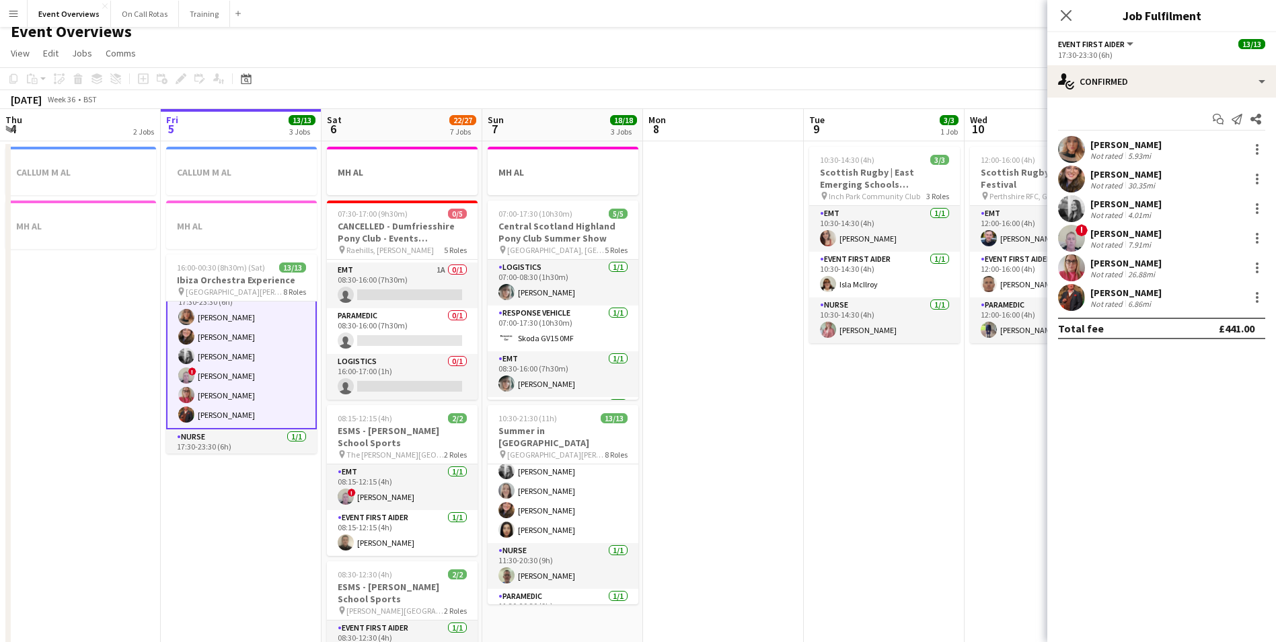
click at [1071, 297] on app-user-avatar at bounding box center [1071, 297] width 27 height 27
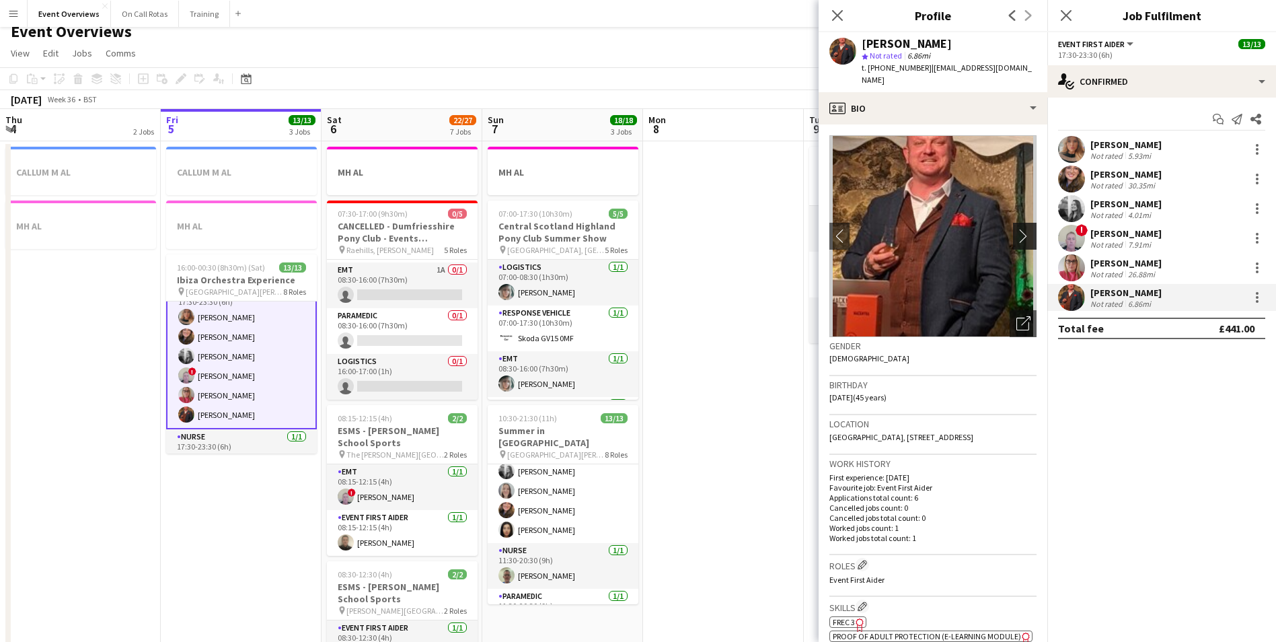
click at [1023, 229] on app-icon "chevron-right" at bounding box center [1026, 236] width 21 height 14
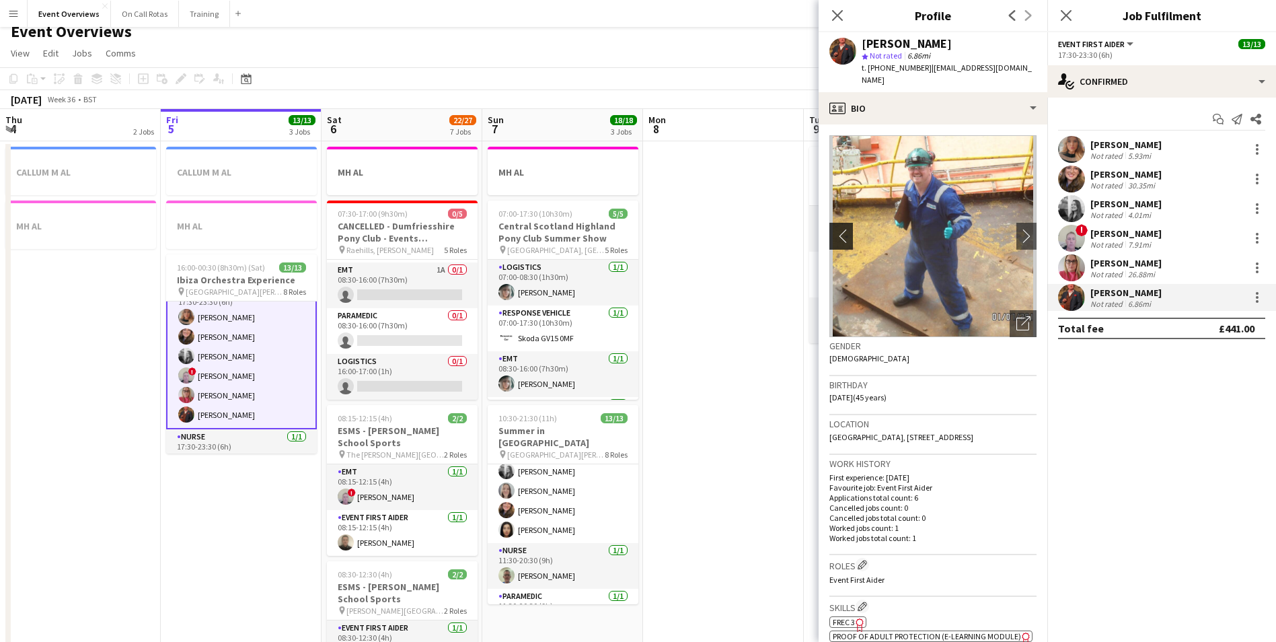
click at [840, 229] on app-icon "chevron-left" at bounding box center [839, 236] width 21 height 14
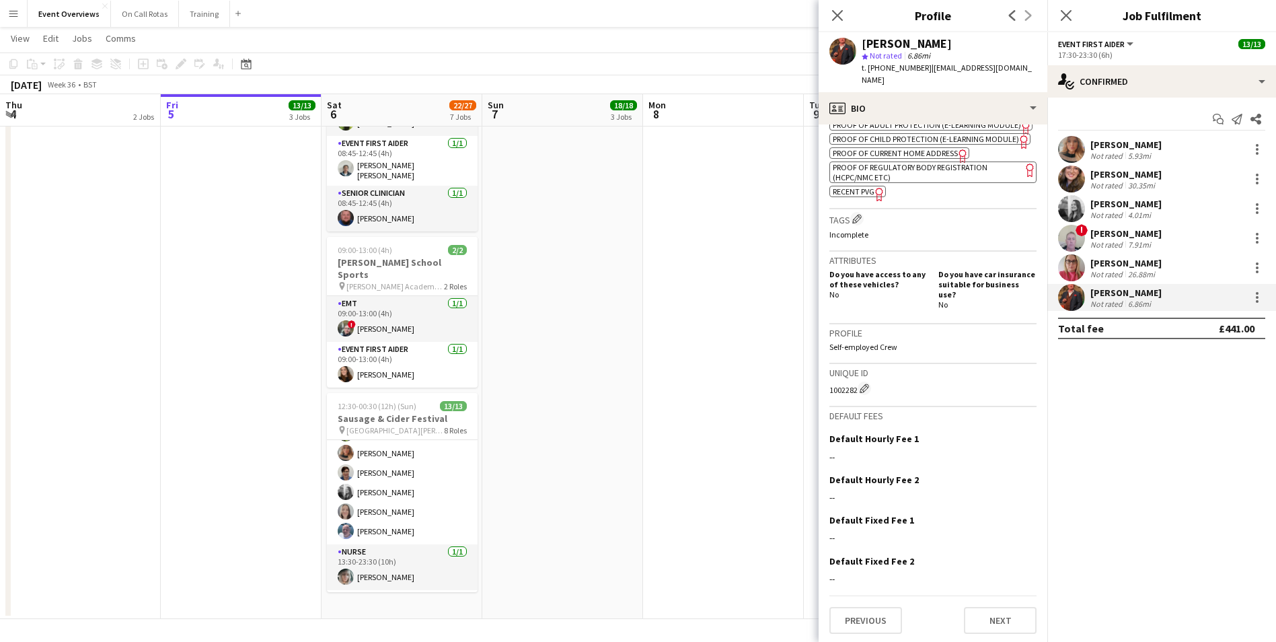
scroll to position [110, 0]
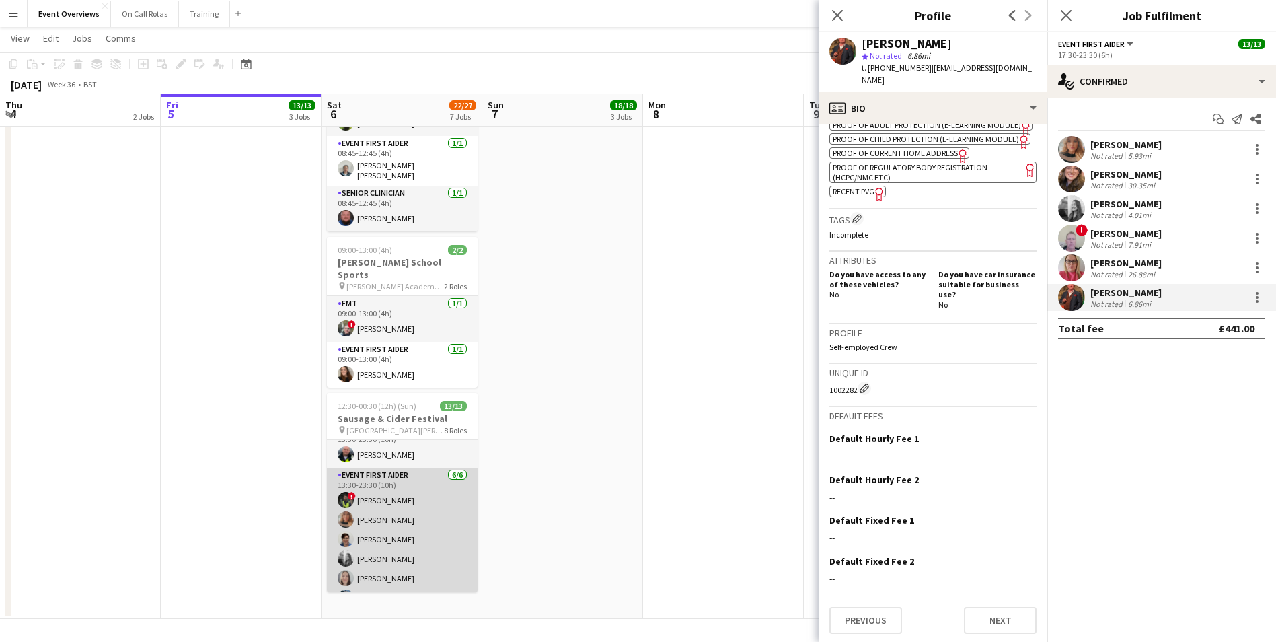
click at [343, 531] on app-user-avatar at bounding box center [346, 539] width 16 height 16
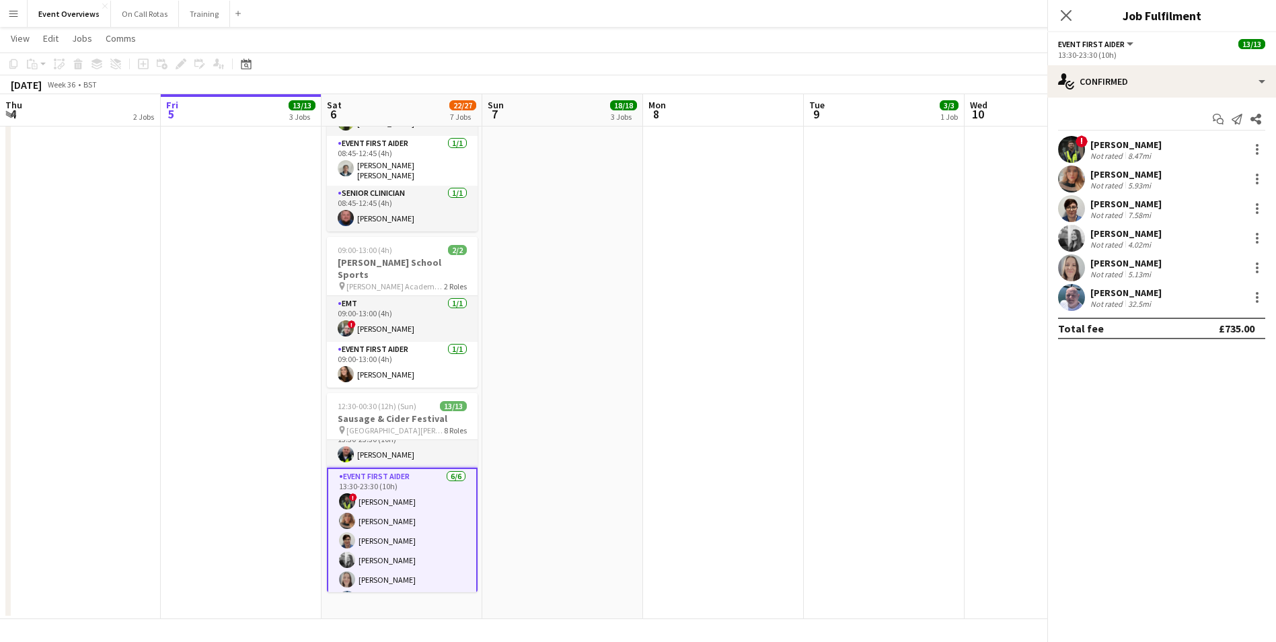
scroll to position [311, 0]
click at [343, 532] on app-user-avatar at bounding box center [347, 540] width 16 height 16
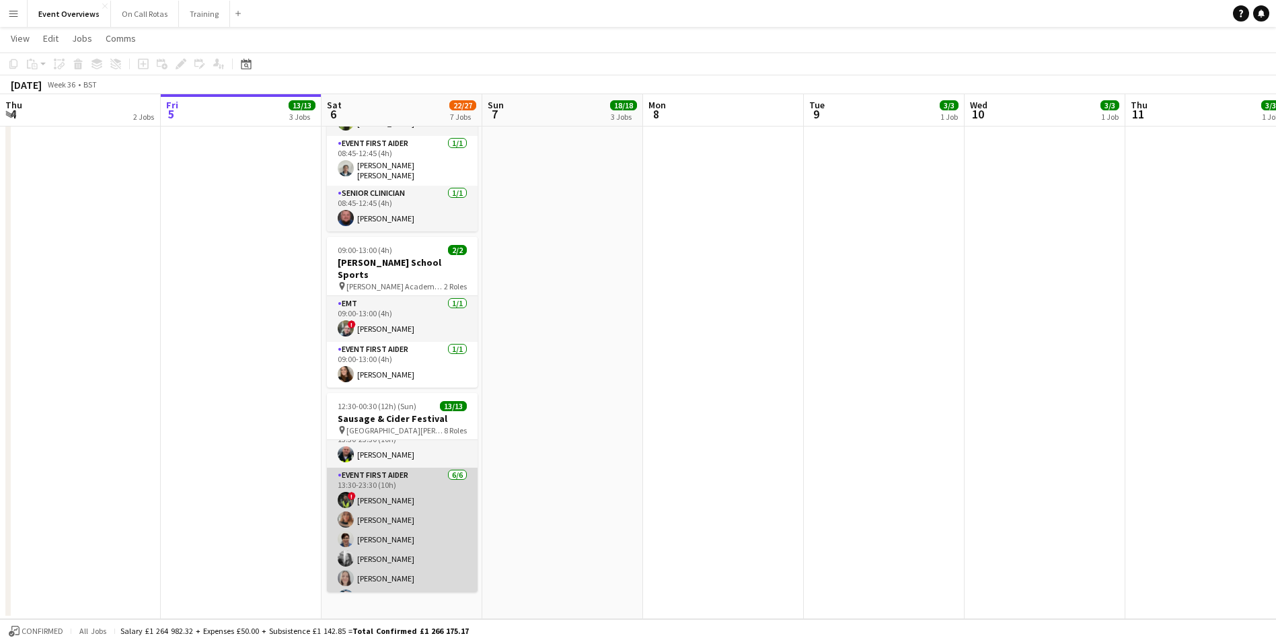
click at [349, 531] on app-user-avatar at bounding box center [346, 539] width 16 height 16
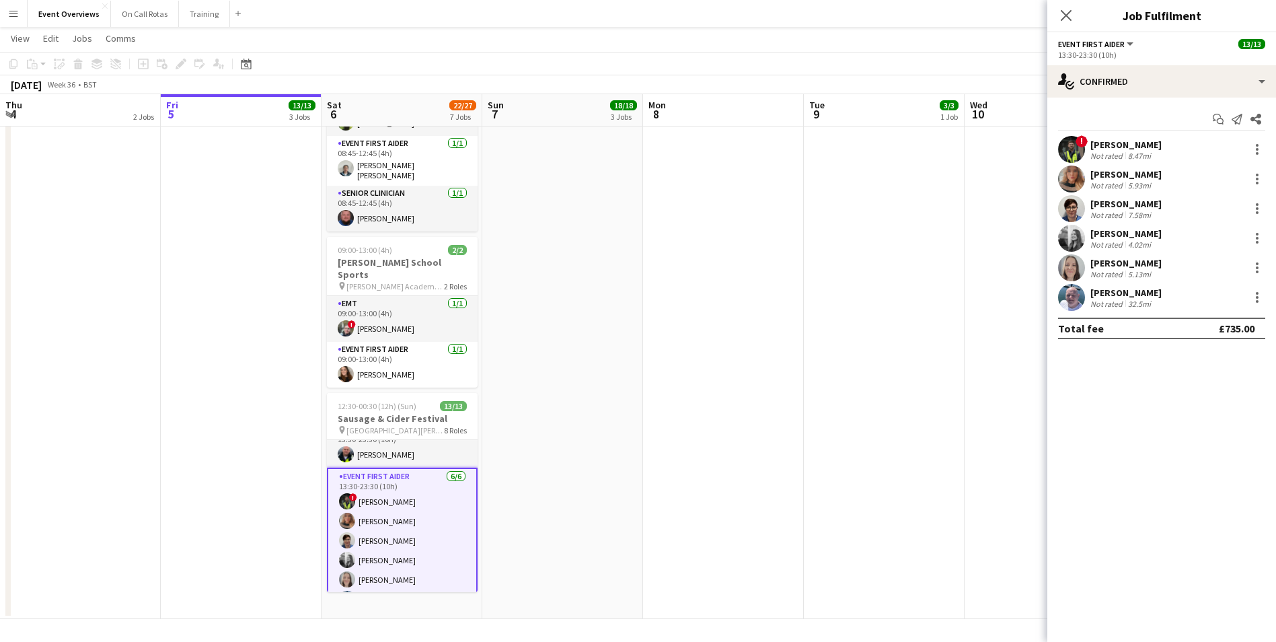
click at [1081, 208] on app-user-avatar at bounding box center [1071, 208] width 27 height 27
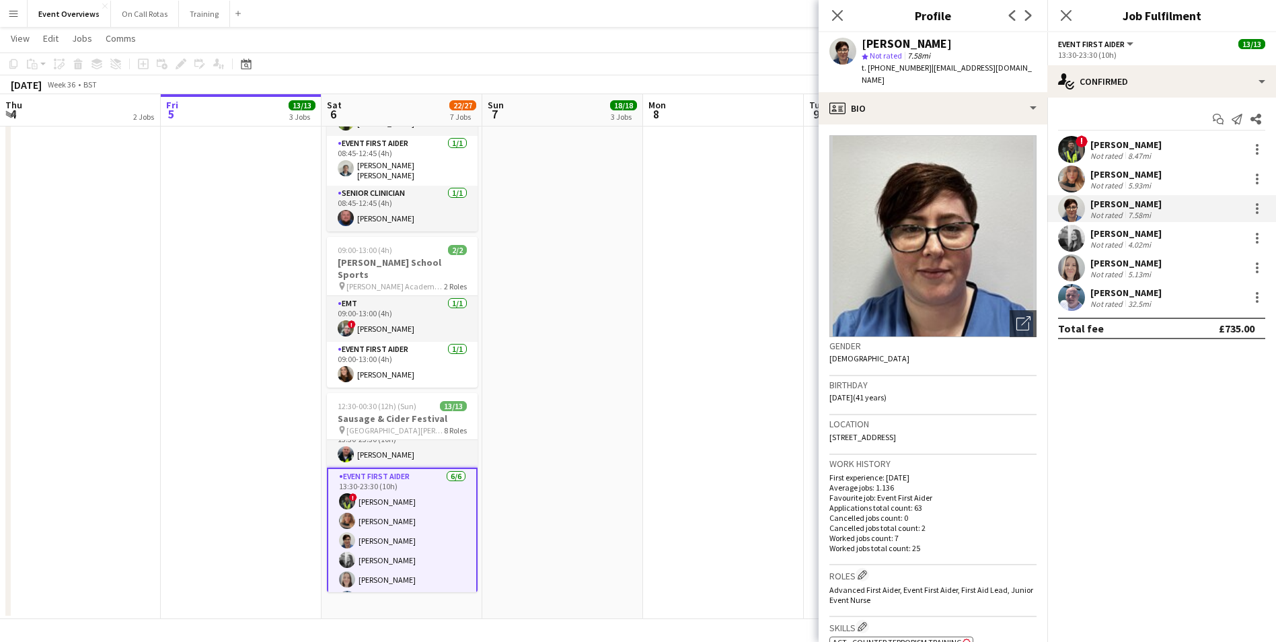
scroll to position [202, 0]
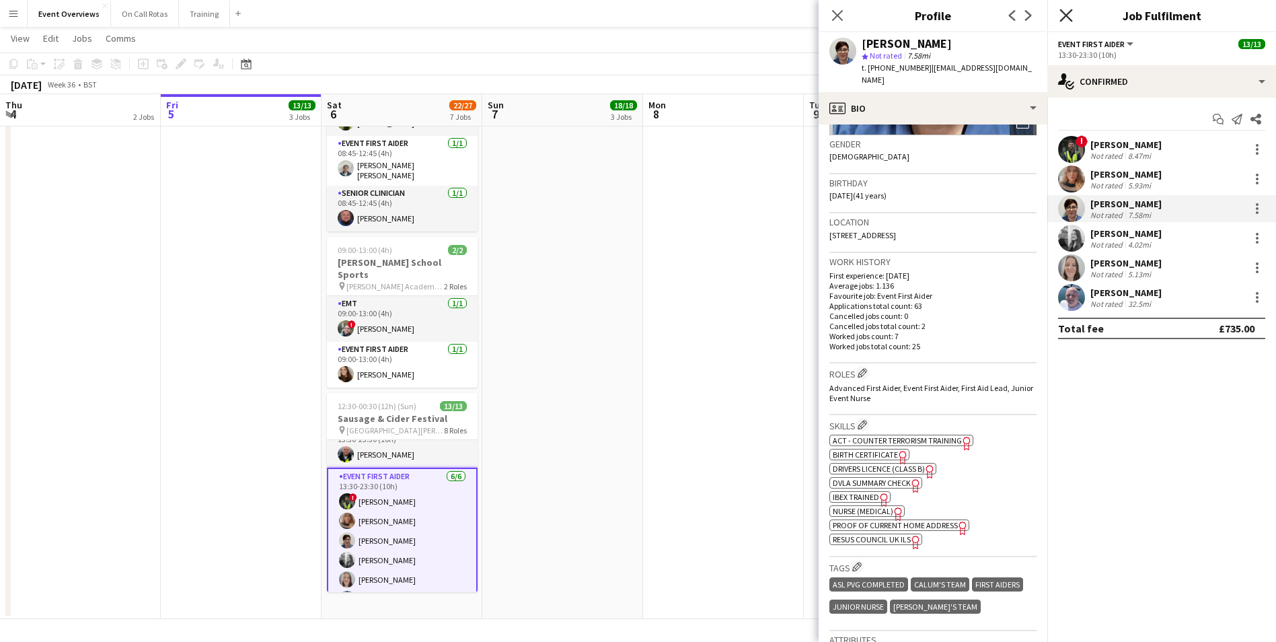
click at [1066, 19] on icon "Close pop-in" at bounding box center [1065, 15] width 13 height 13
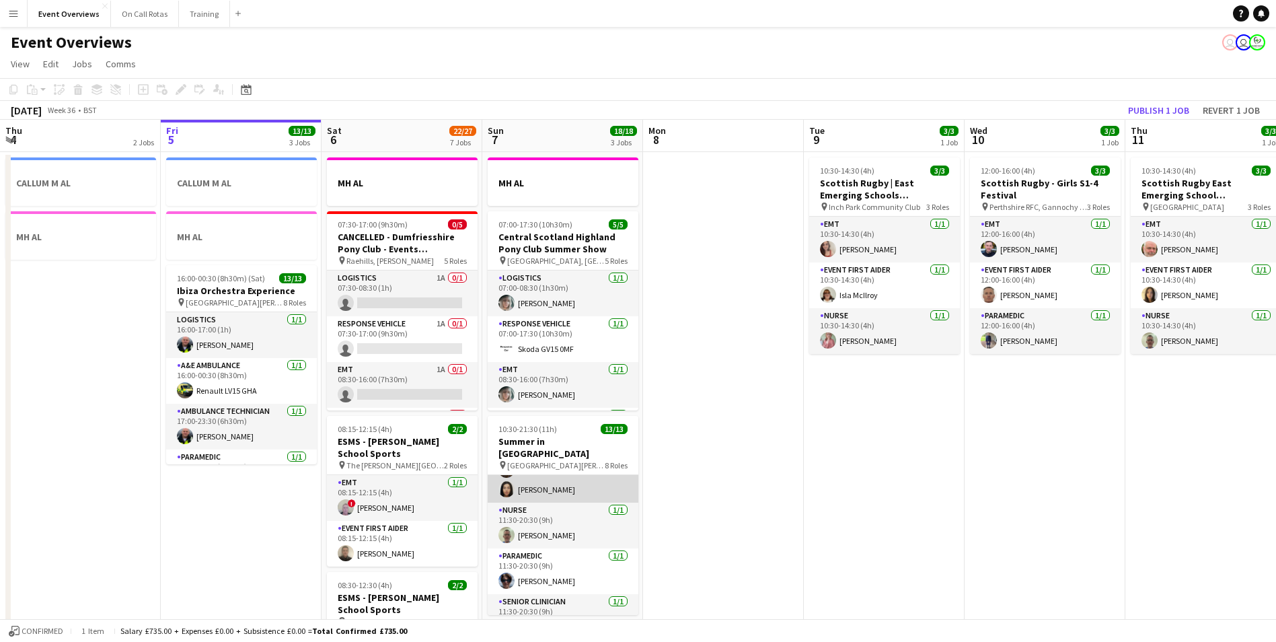
scroll to position [311, 0]
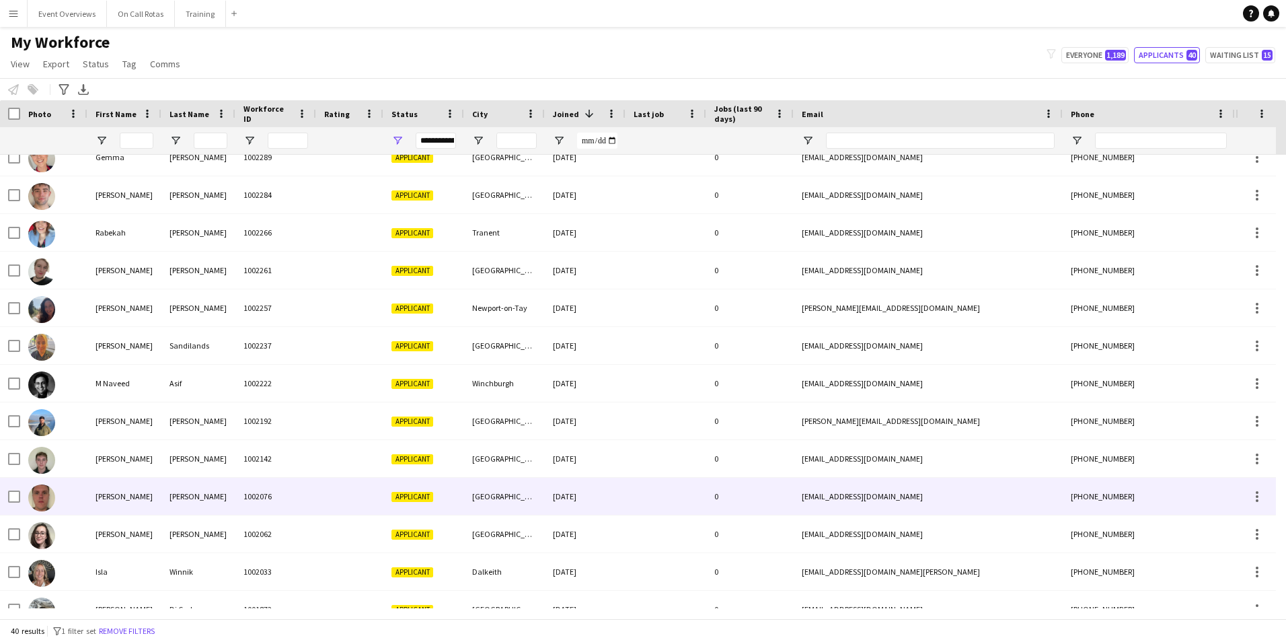
click at [122, 501] on div "[PERSON_NAME]" at bounding box center [124, 496] width 74 height 37
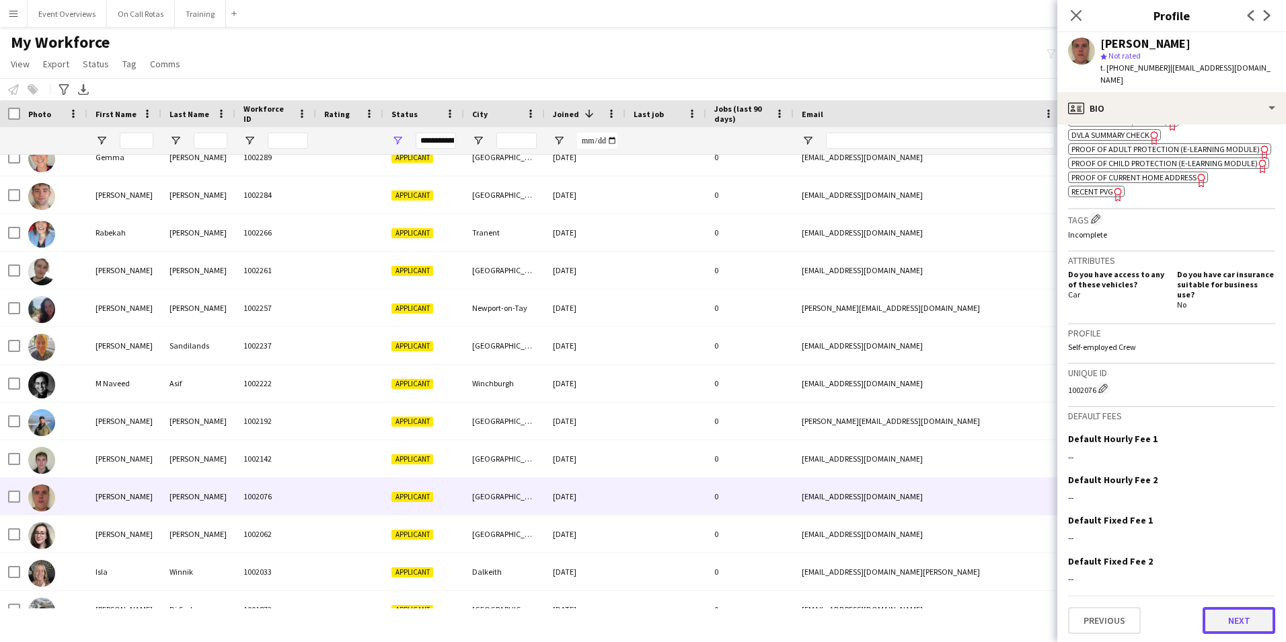
click at [1217, 611] on button "Next" at bounding box center [1239, 620] width 73 height 27
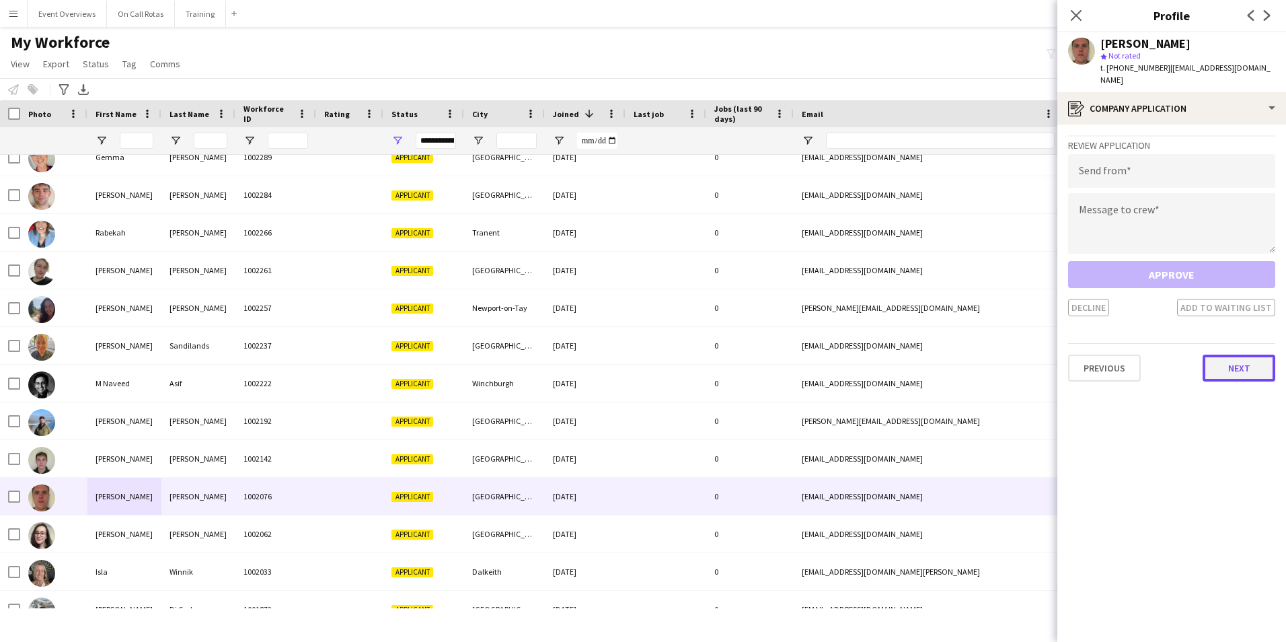
click at [1227, 361] on button "Next" at bounding box center [1239, 367] width 73 height 27
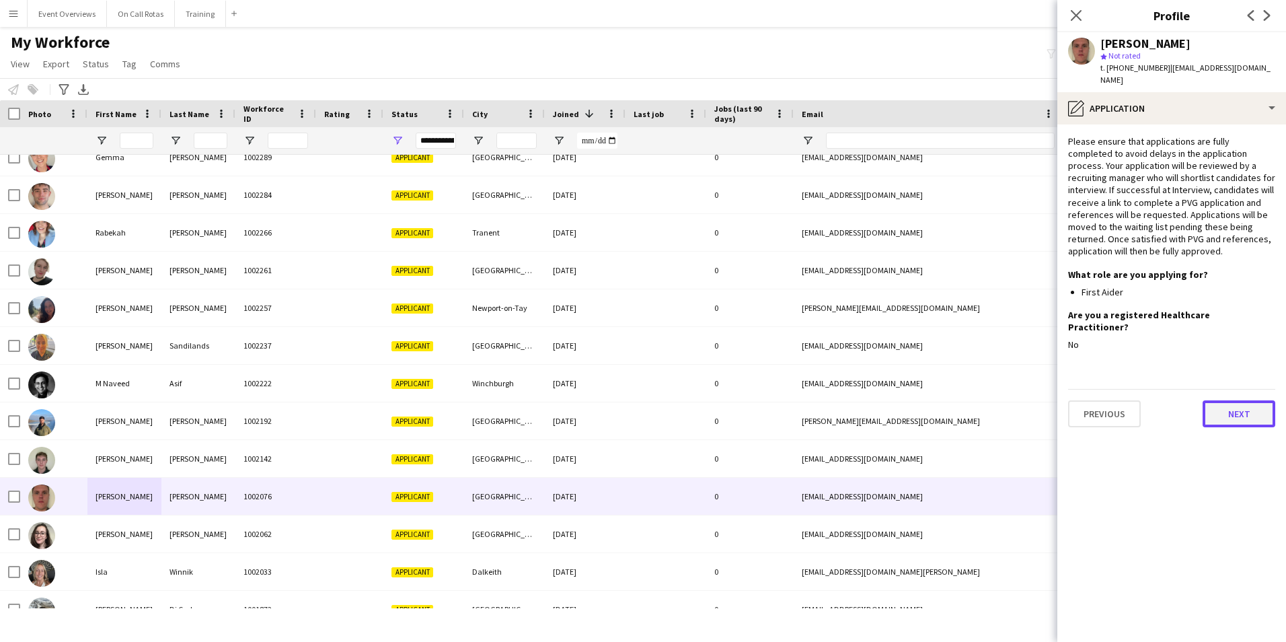
click at [1224, 400] on button "Next" at bounding box center [1239, 413] width 73 height 27
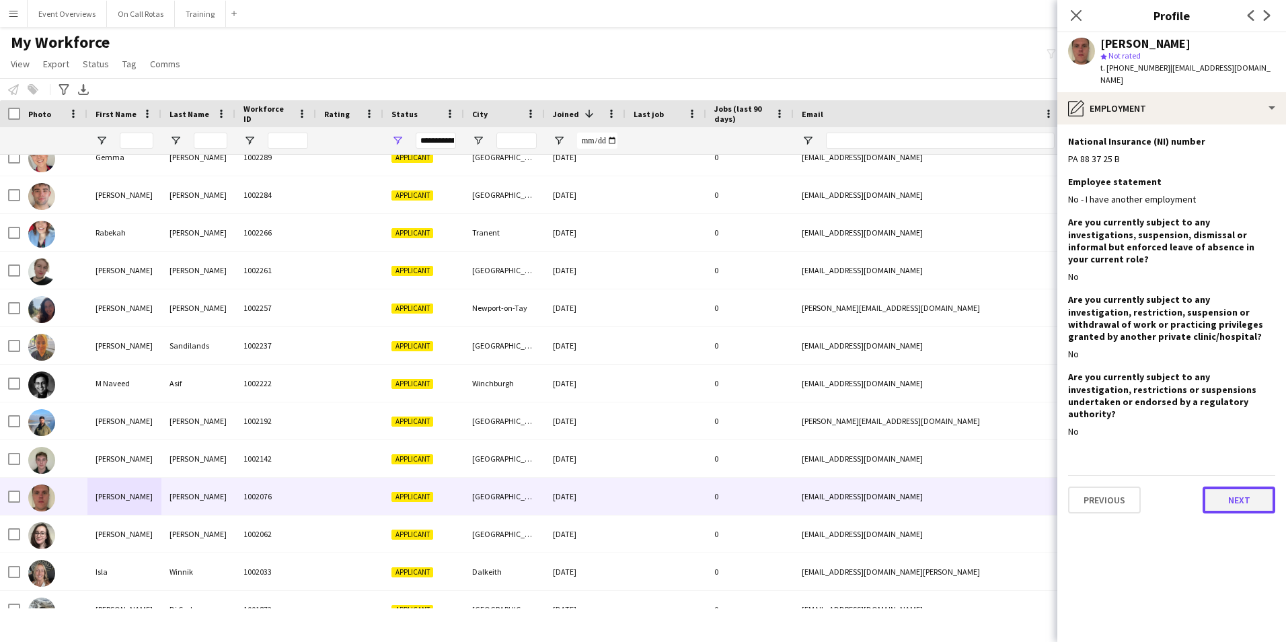
click at [1230, 486] on button "Next" at bounding box center [1239, 499] width 73 height 27
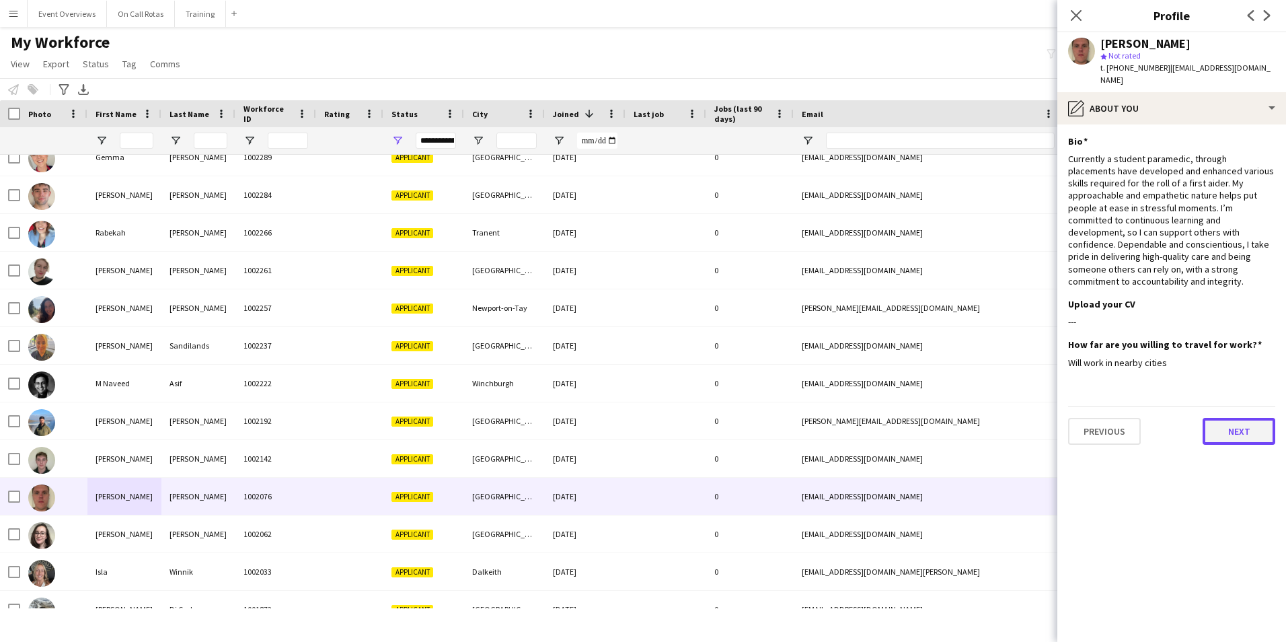
click at [1229, 418] on button "Next" at bounding box center [1239, 431] width 73 height 27
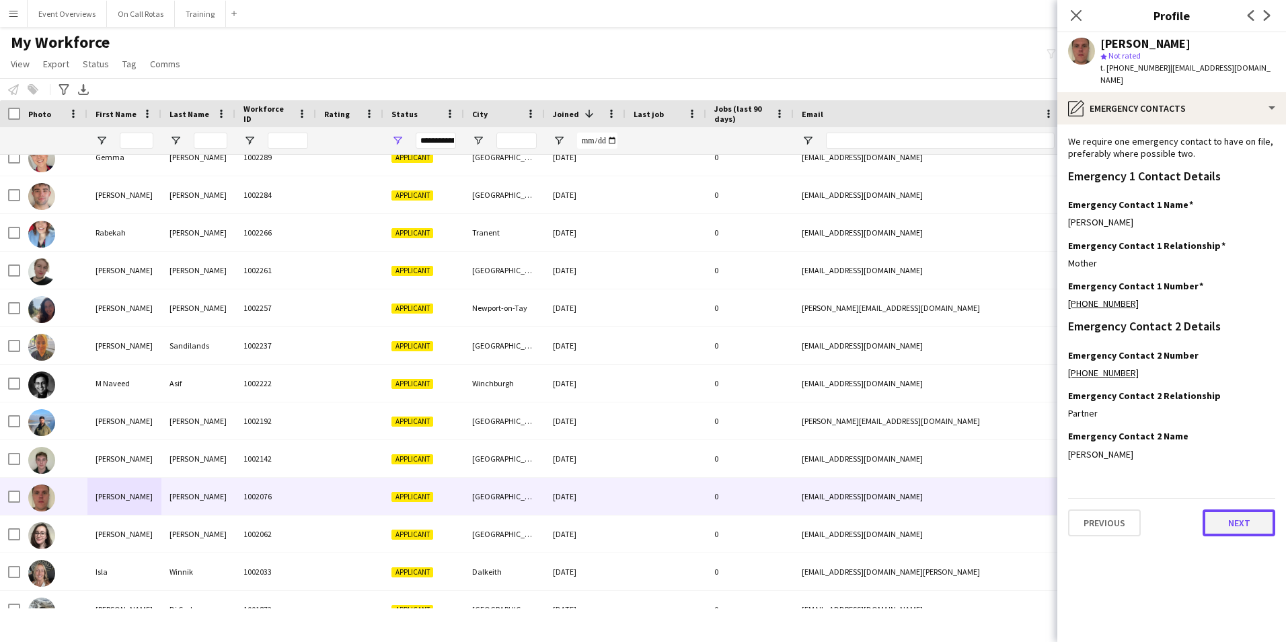
click at [1232, 509] on button "Next" at bounding box center [1239, 522] width 73 height 27
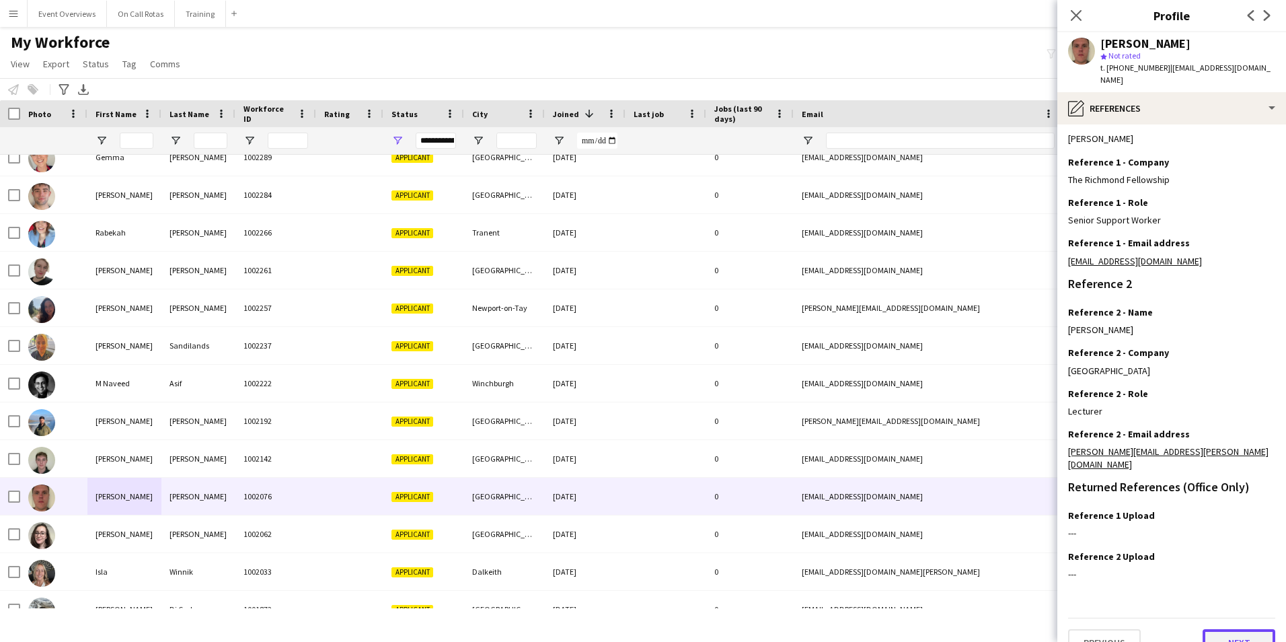
click at [1227, 629] on button "Next" at bounding box center [1239, 642] width 73 height 27
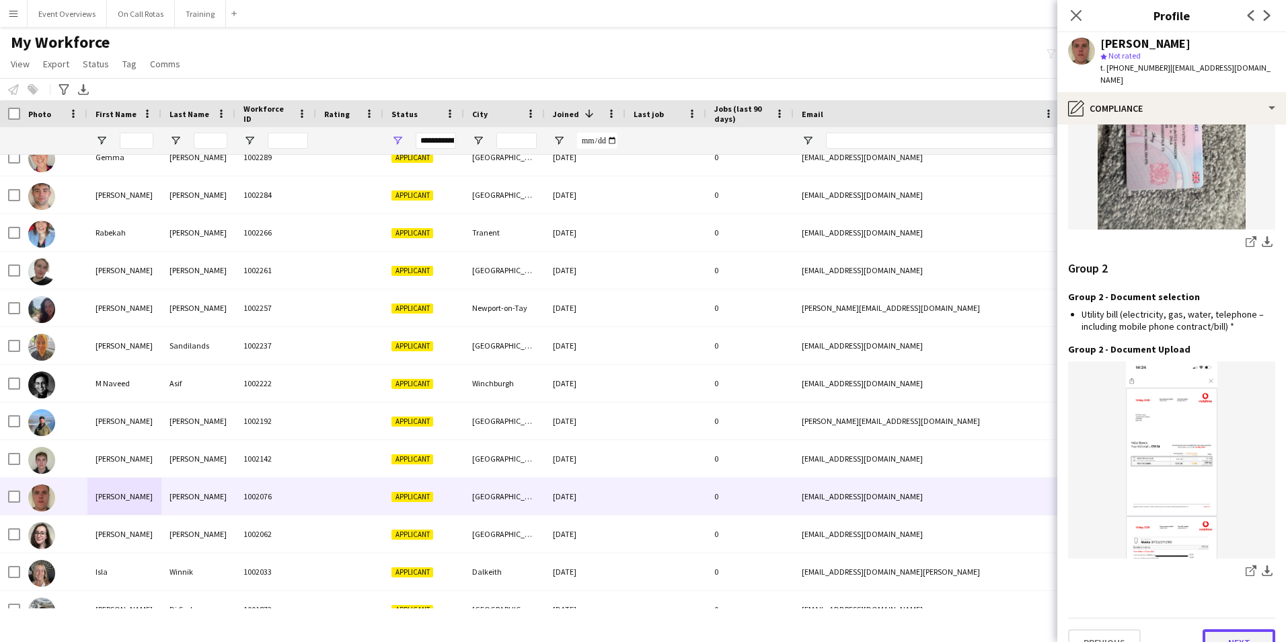
click at [1223, 629] on button "Next" at bounding box center [1239, 642] width 73 height 27
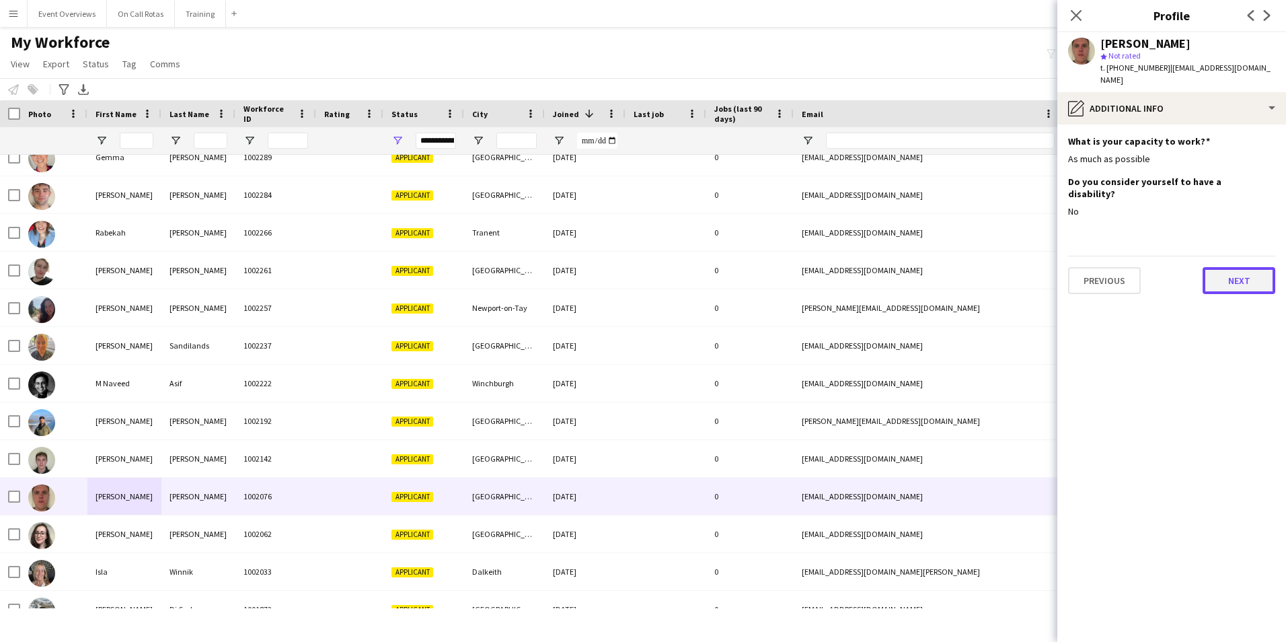
click at [1227, 267] on button "Next" at bounding box center [1239, 280] width 73 height 27
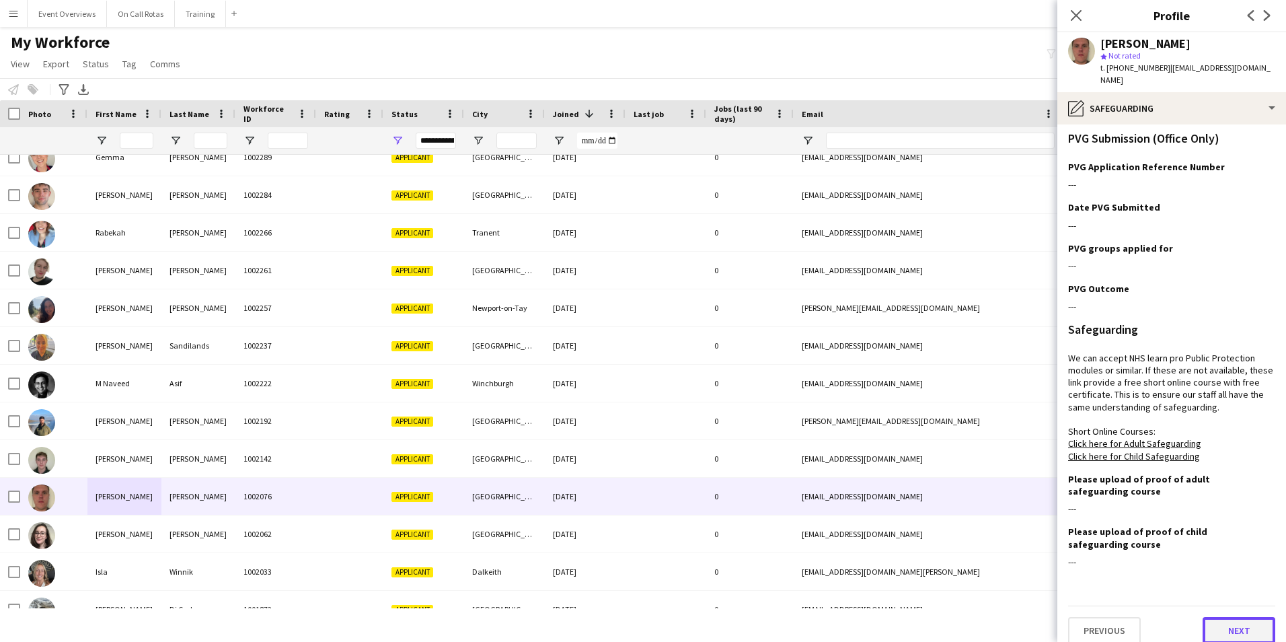
click at [1224, 617] on button "Next" at bounding box center [1239, 630] width 73 height 27
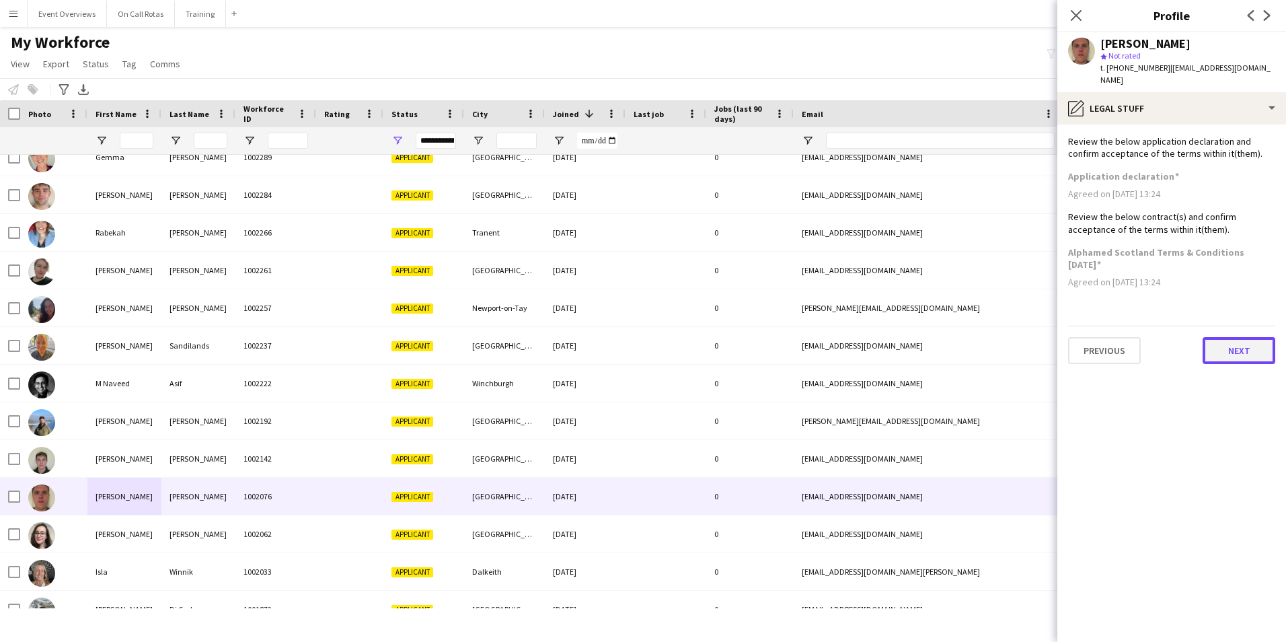
click at [1224, 339] on button "Next" at bounding box center [1239, 350] width 73 height 27
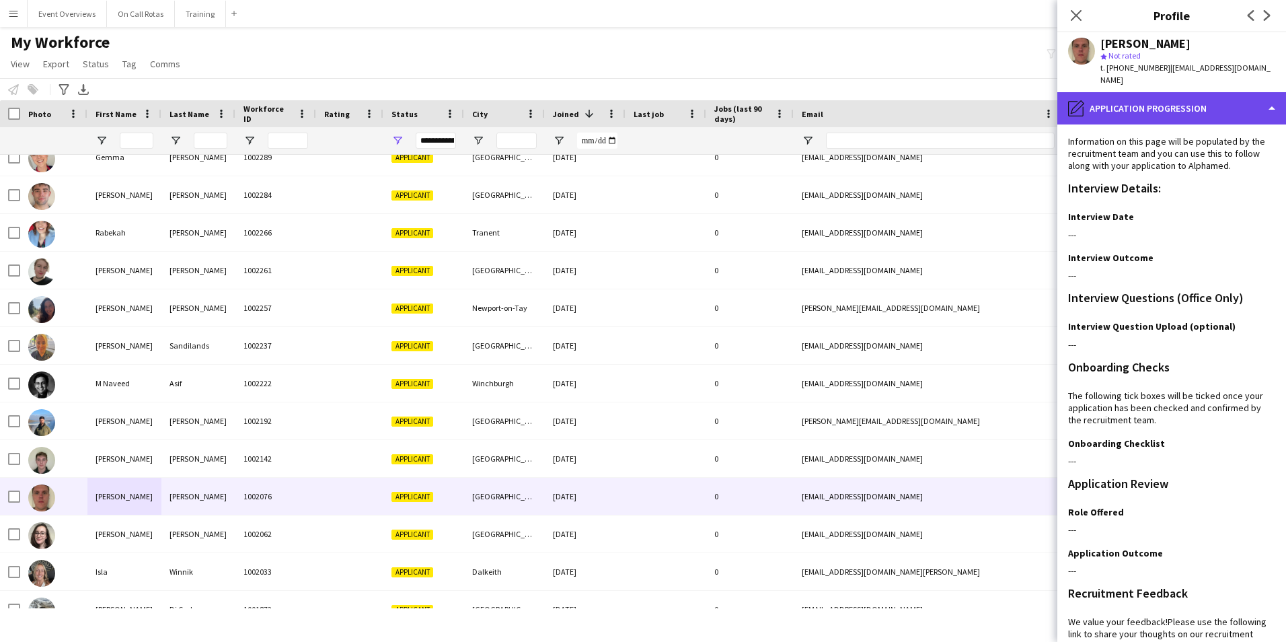
click at [1175, 94] on div "pencil4 Application Progression" at bounding box center [1171, 108] width 229 height 32
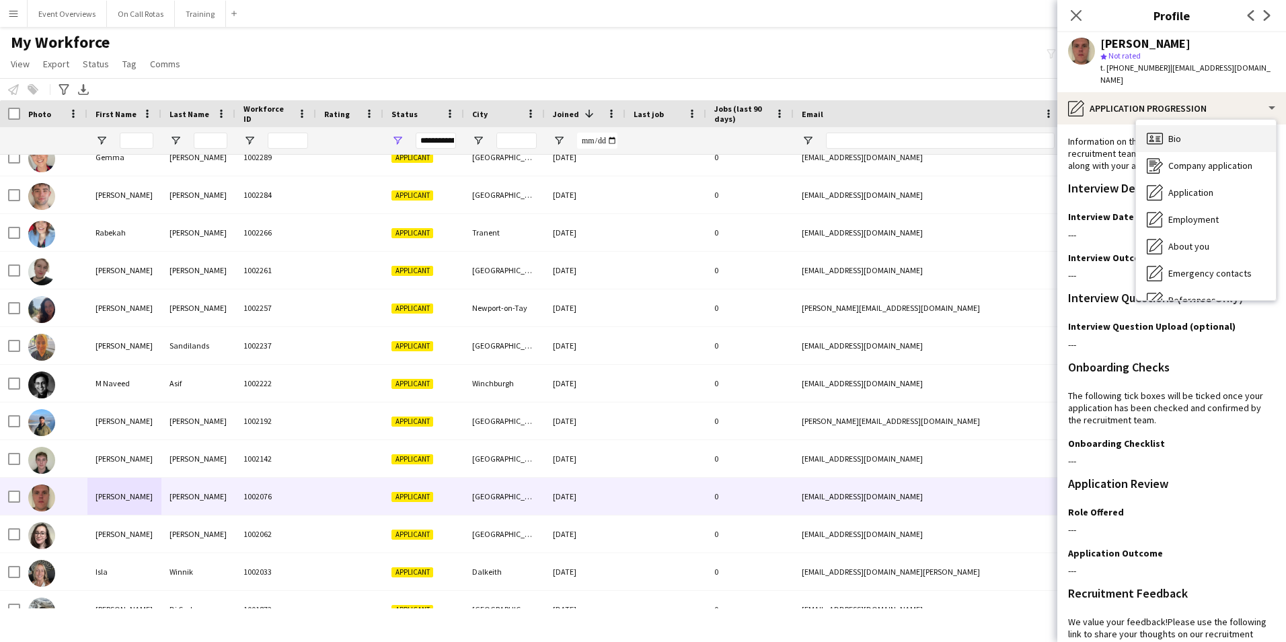
click at [1179, 132] on span "Bio" at bounding box center [1174, 138] width 13 height 12
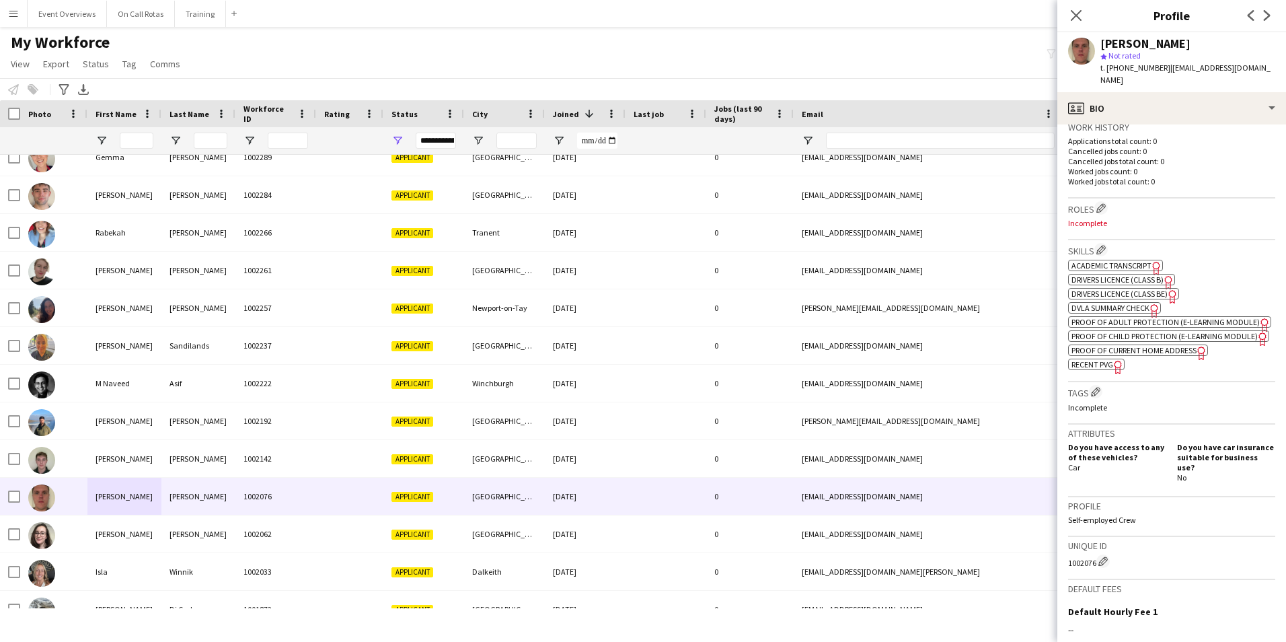
click at [1114, 260] on span "Academic Transcript" at bounding box center [1111, 265] width 80 height 10
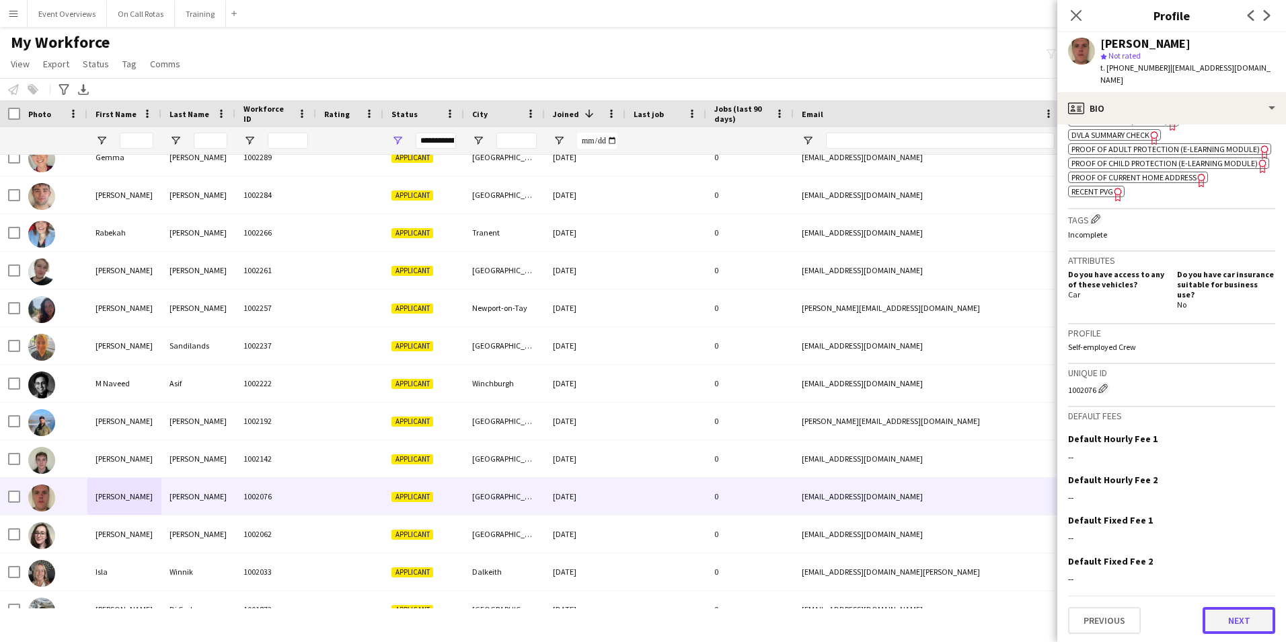
click at [1215, 625] on button "Next" at bounding box center [1239, 620] width 73 height 27
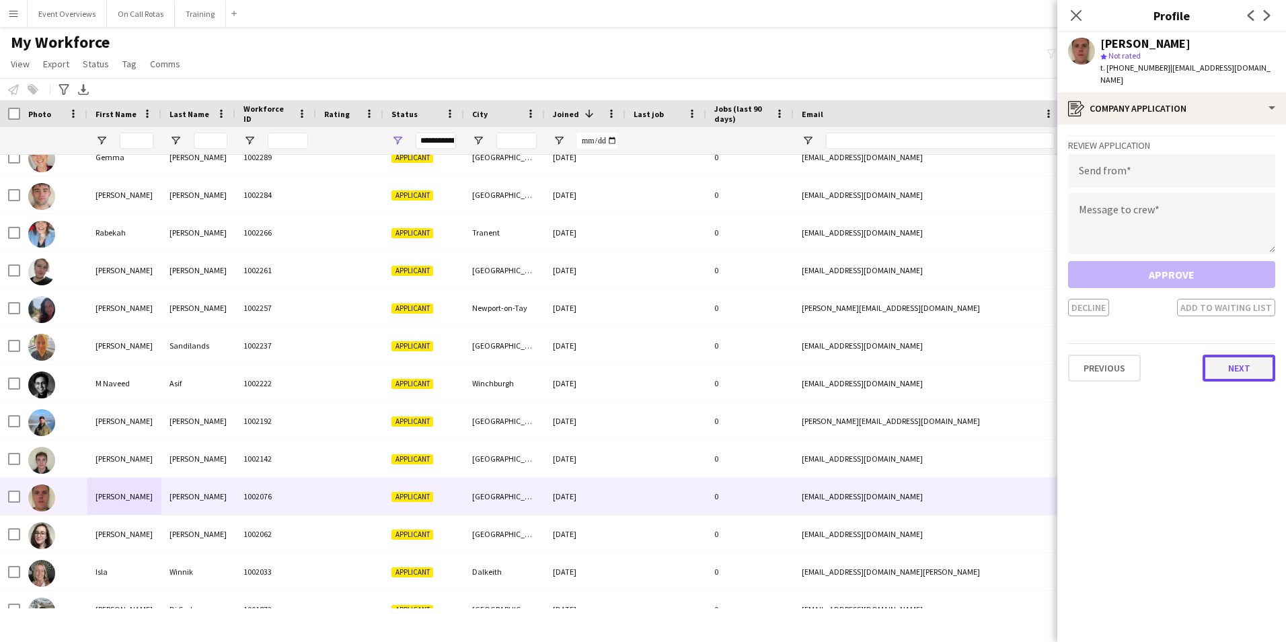
click at [1222, 361] on button "Next" at bounding box center [1239, 367] width 73 height 27
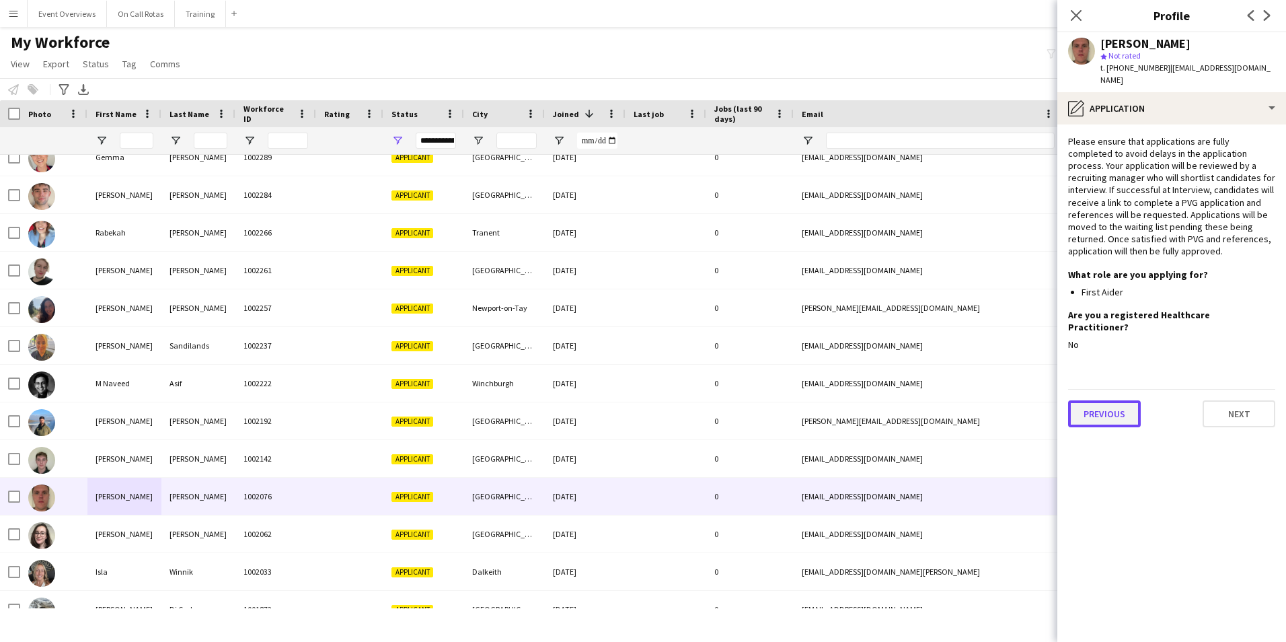
click at [1112, 400] on button "Previous" at bounding box center [1104, 413] width 73 height 27
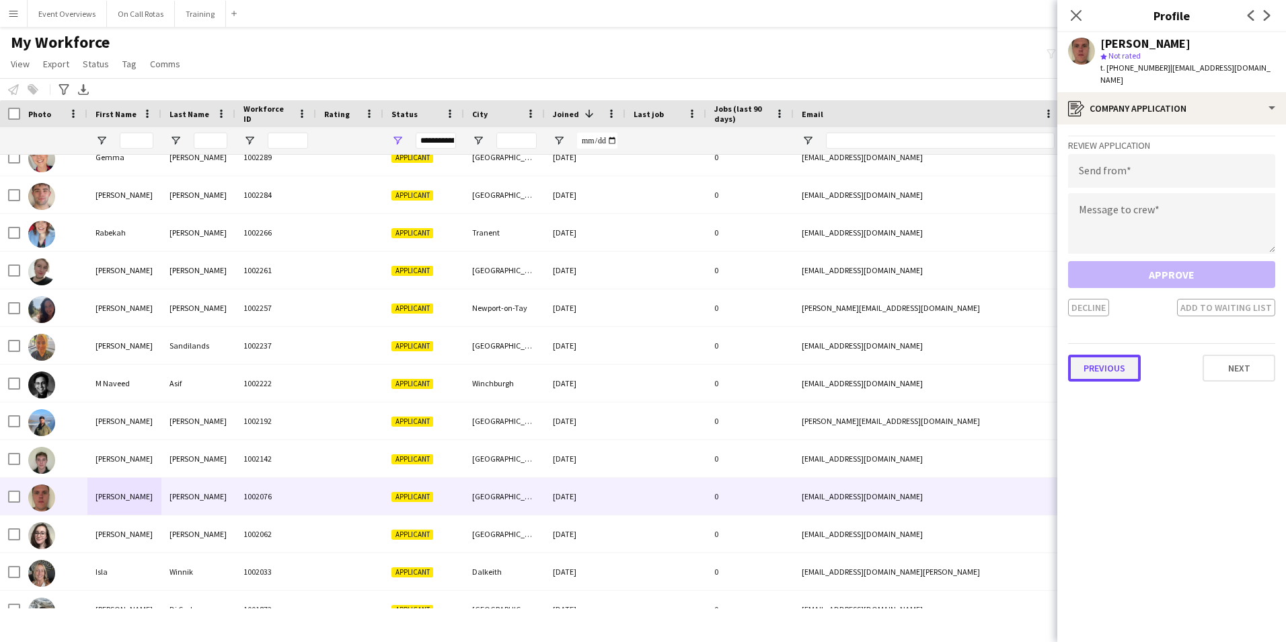
click at [1105, 362] on button "Previous" at bounding box center [1104, 367] width 73 height 27
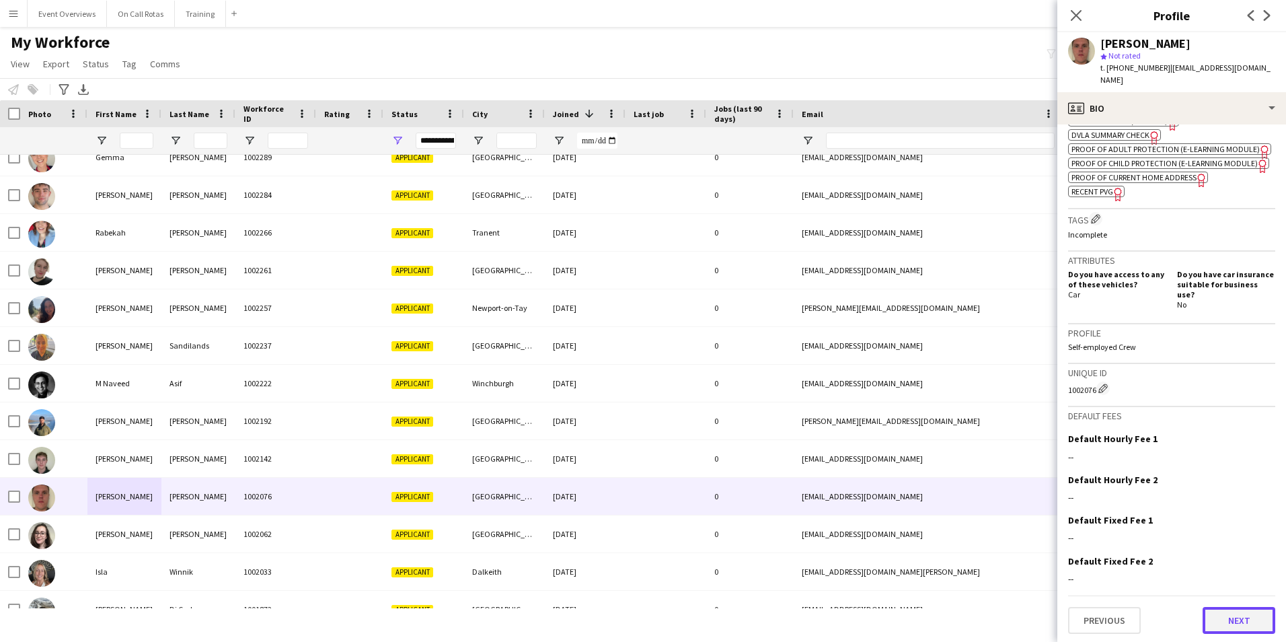
click at [1215, 613] on button "Next" at bounding box center [1239, 620] width 73 height 27
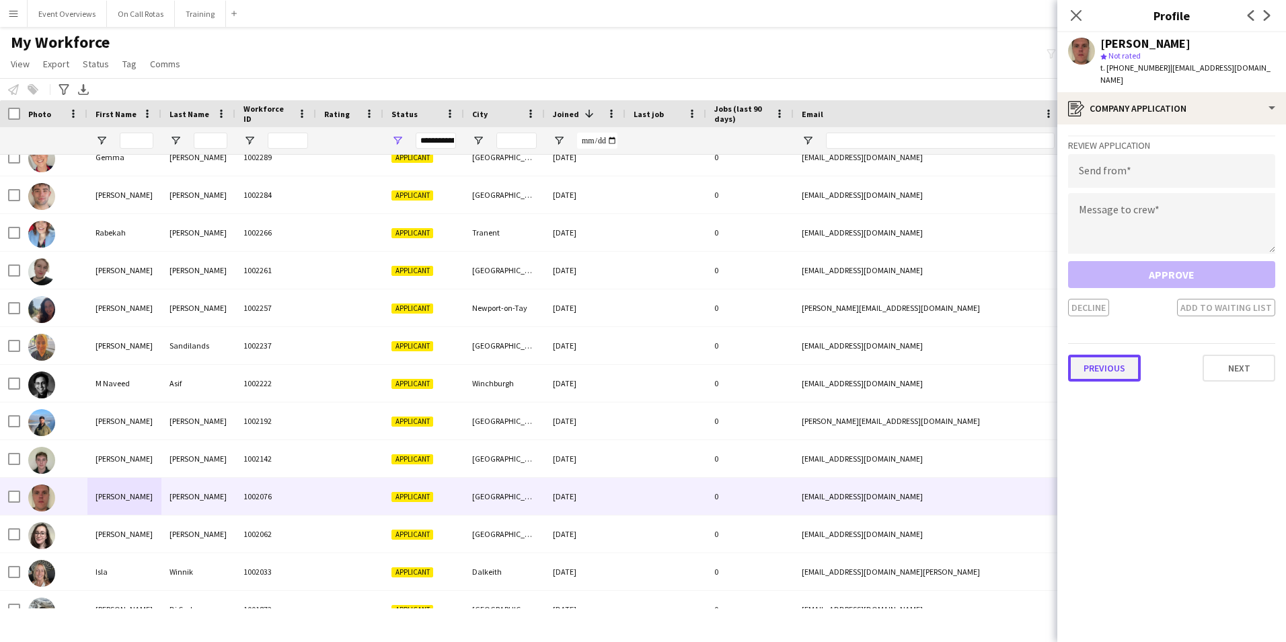
click at [1125, 354] on button "Previous" at bounding box center [1104, 367] width 73 height 27
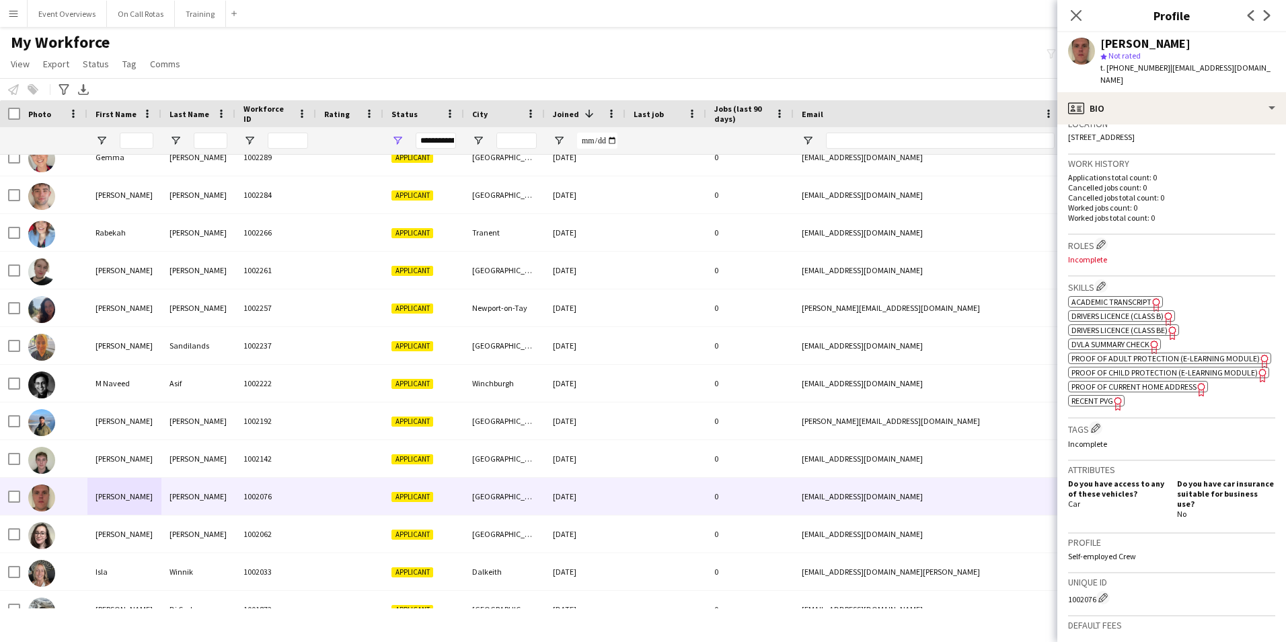
scroll to position [471, 0]
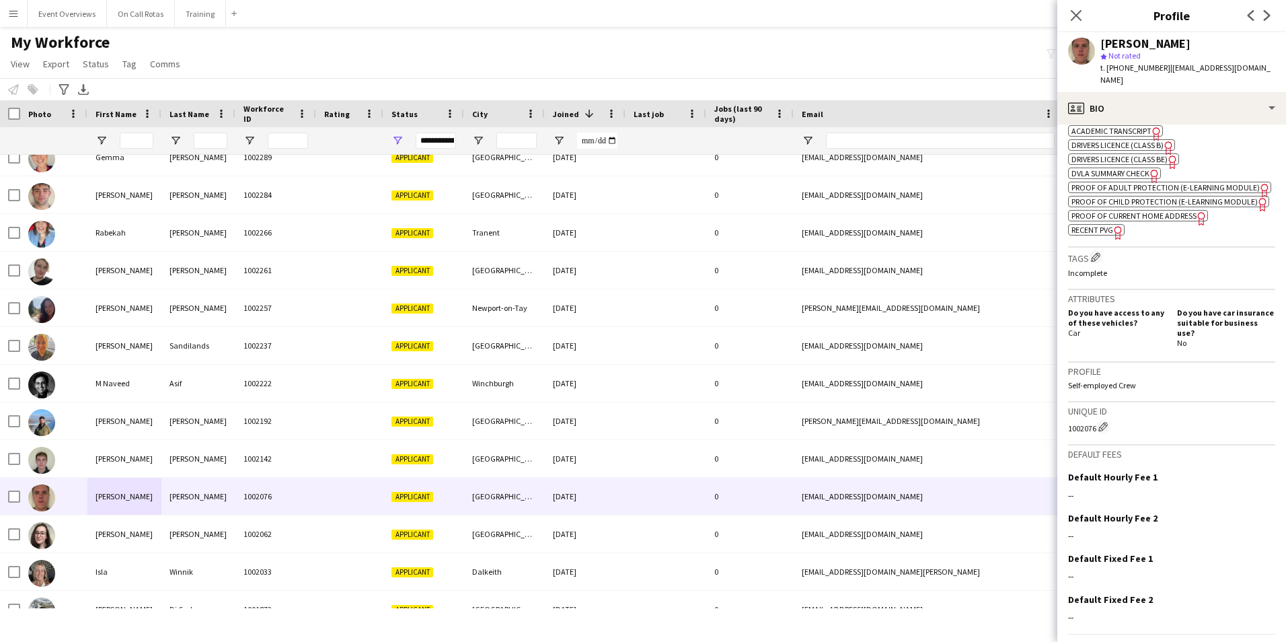
click at [1089, 233] on span "Recent PVG" at bounding box center [1092, 230] width 42 height 10
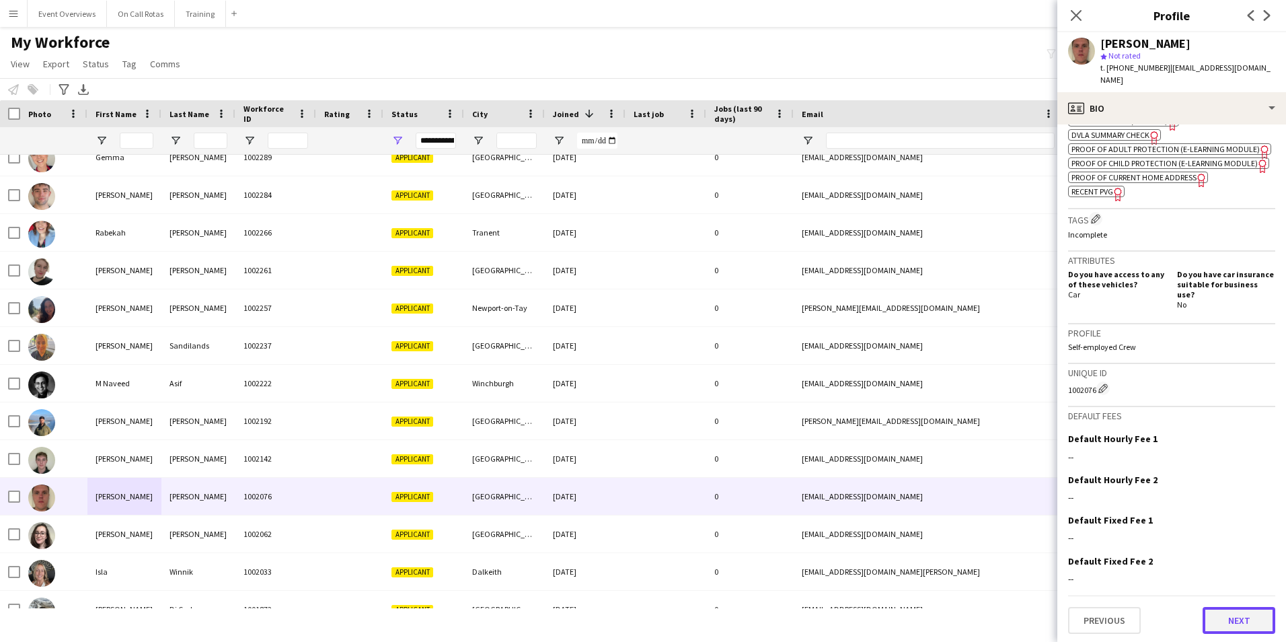
click at [1222, 611] on button "Next" at bounding box center [1239, 620] width 73 height 27
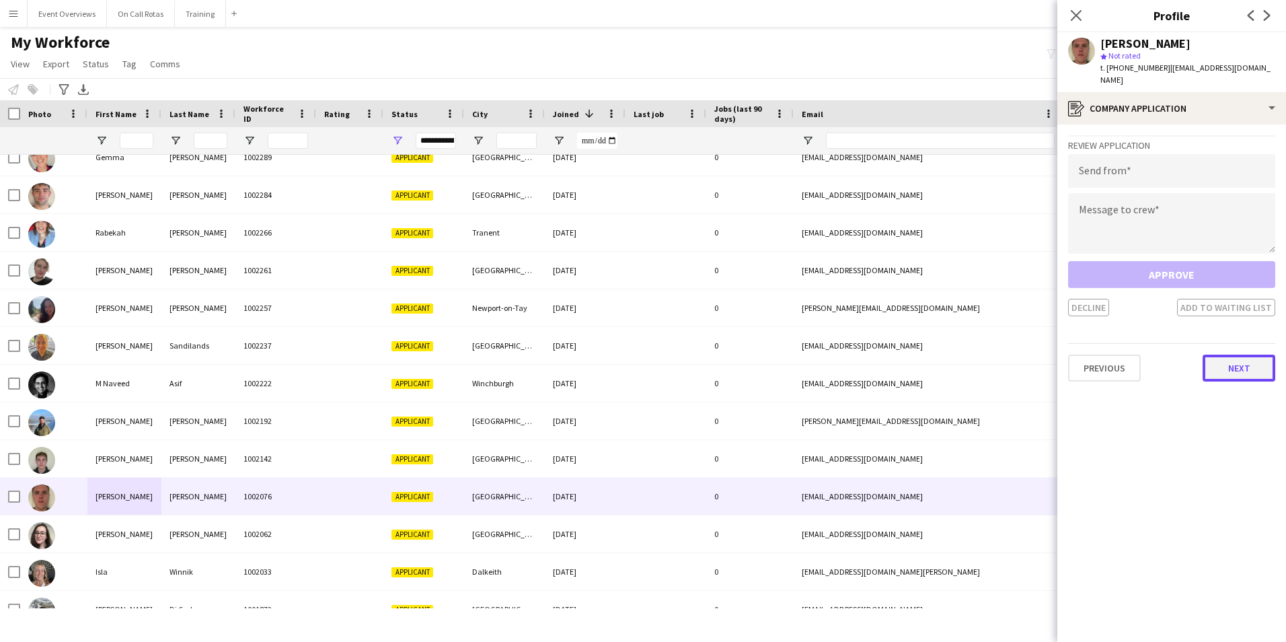
click at [1223, 354] on button "Next" at bounding box center [1239, 367] width 73 height 27
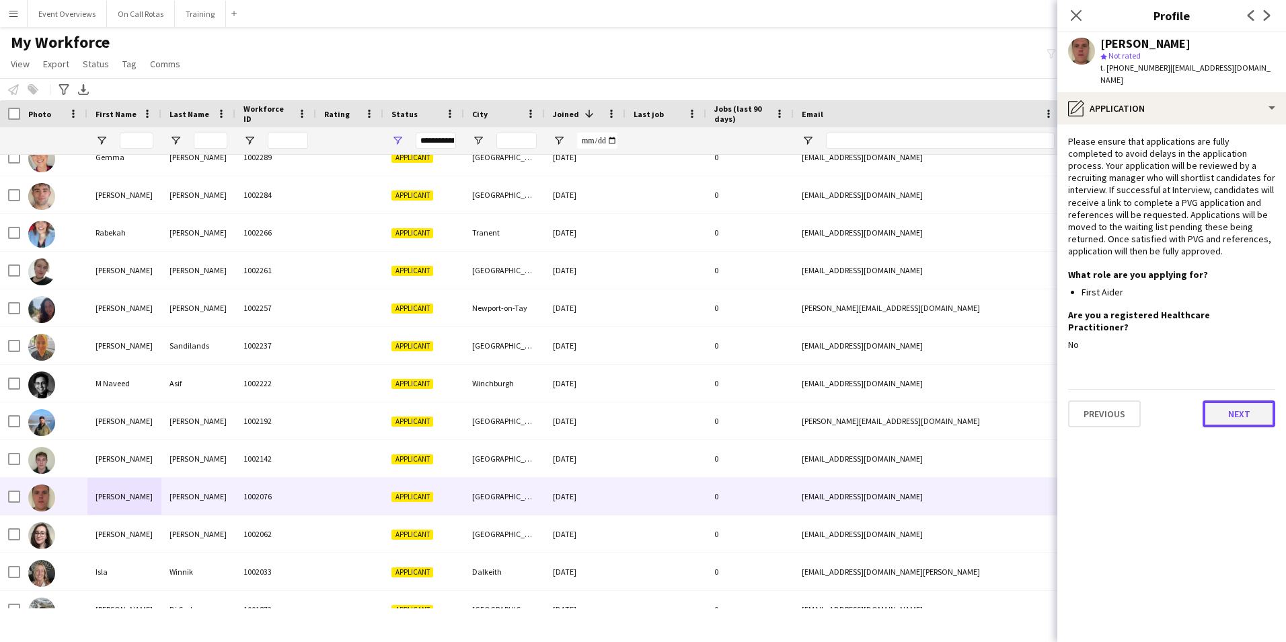
click at [1215, 400] on button "Next" at bounding box center [1239, 413] width 73 height 27
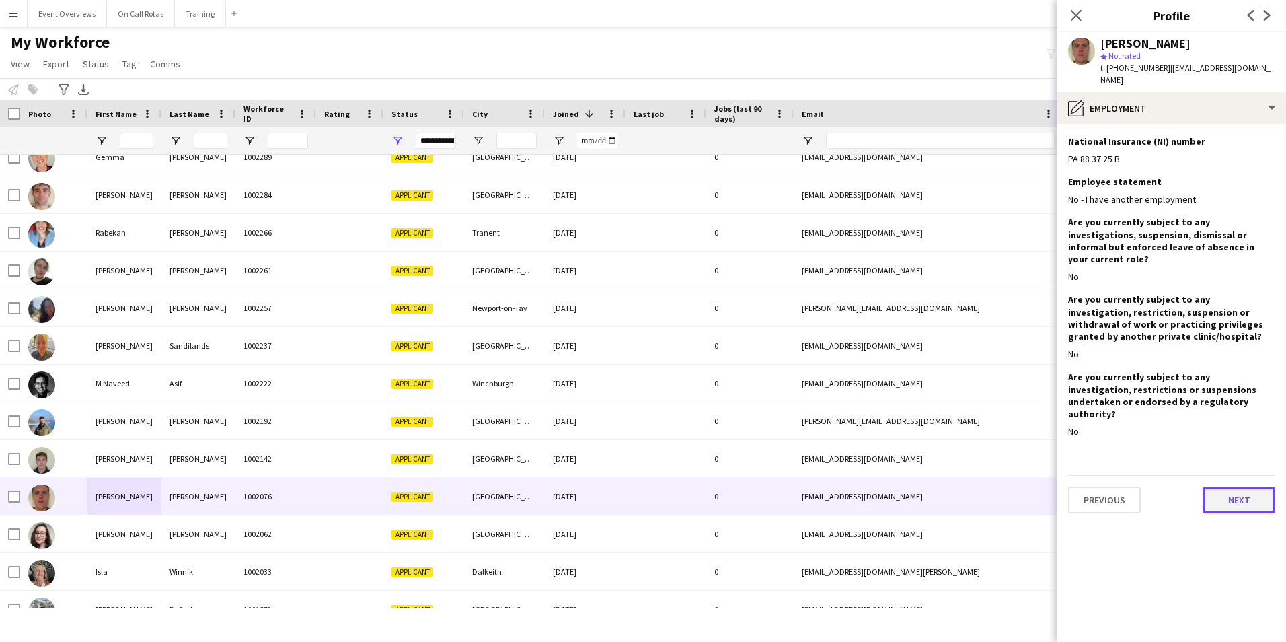
click at [1236, 486] on button "Next" at bounding box center [1239, 499] width 73 height 27
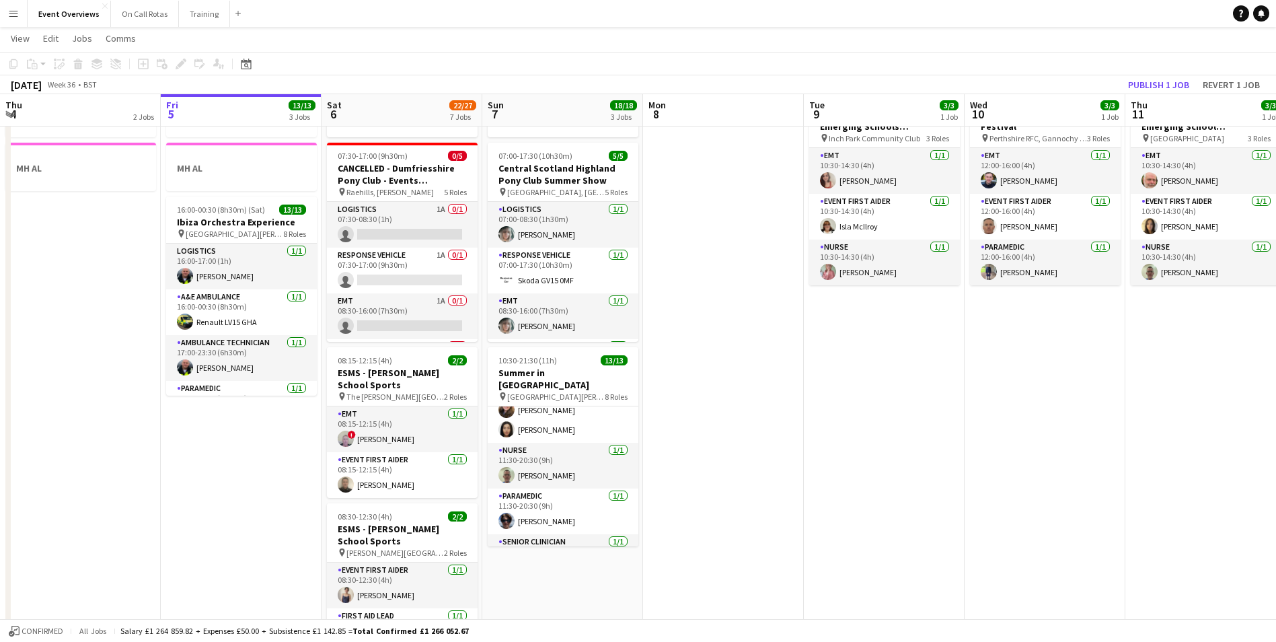
scroll to position [311, 0]
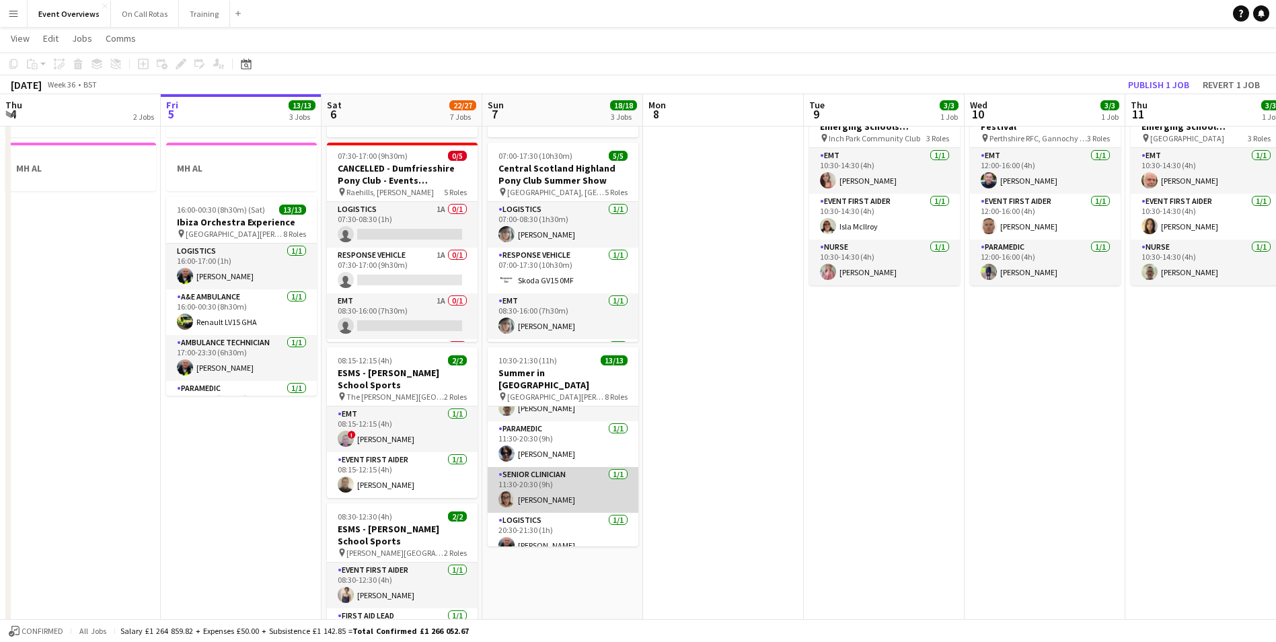
click at [500, 491] on app-user-avatar at bounding box center [506, 499] width 16 height 16
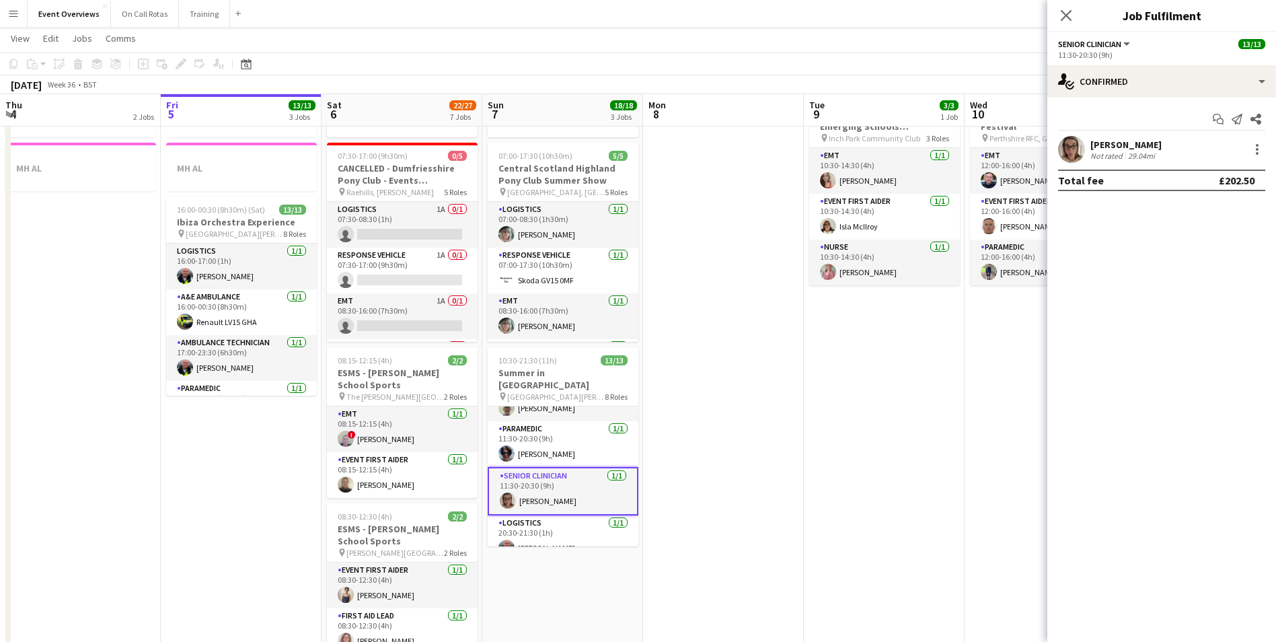
click at [1072, 140] on app-user-avatar at bounding box center [1071, 149] width 27 height 27
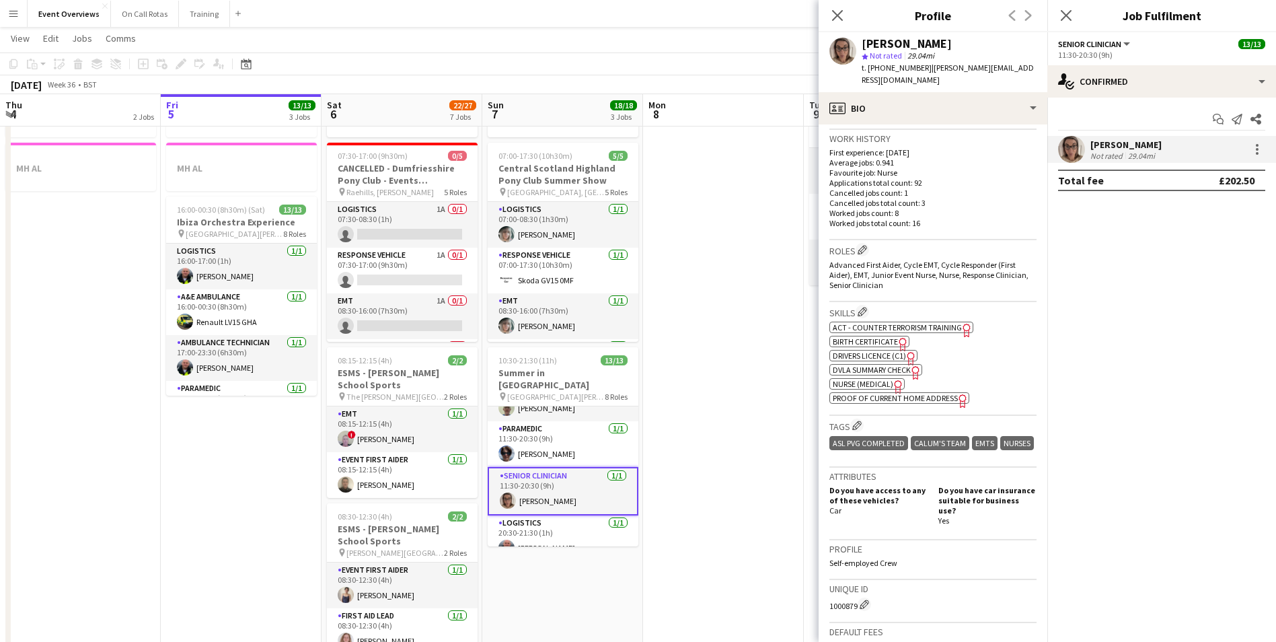
scroll to position [336, 0]
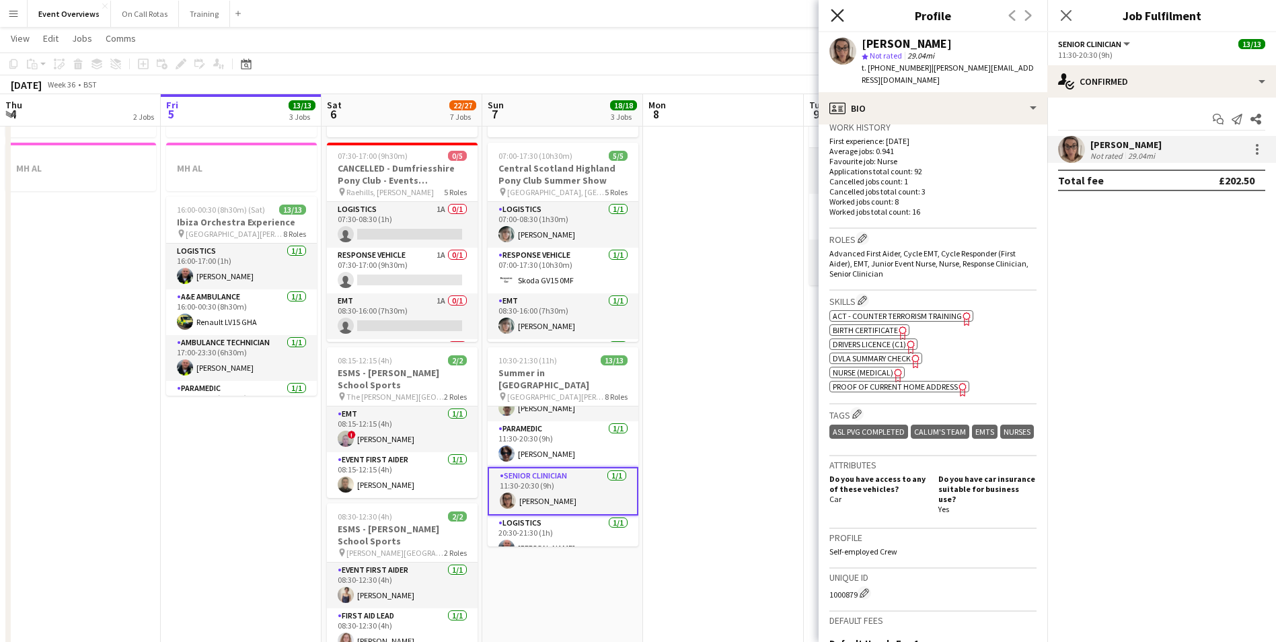
click at [834, 20] on icon "Close pop-in" at bounding box center [837, 15] width 13 height 13
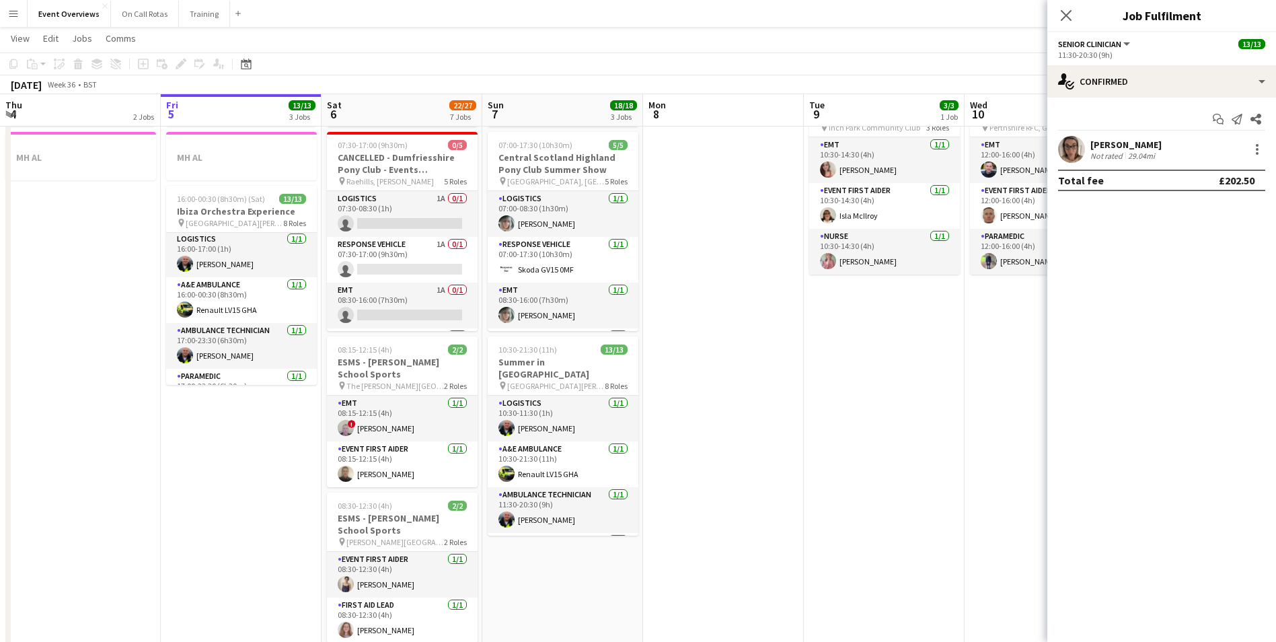
scroll to position [0, 0]
click at [1068, 15] on icon "Close pop-in" at bounding box center [1065, 15] width 13 height 13
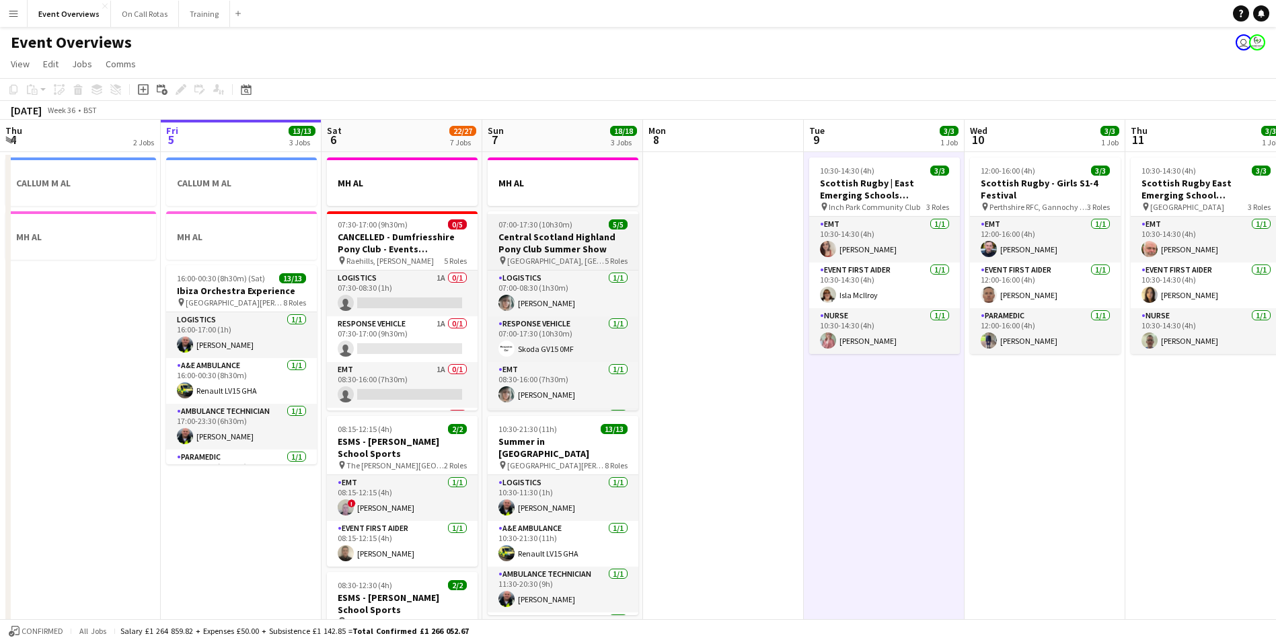
click at [589, 238] on h3 "Central Scotland Highland Pony Club Summer Show" at bounding box center [563, 243] width 151 height 24
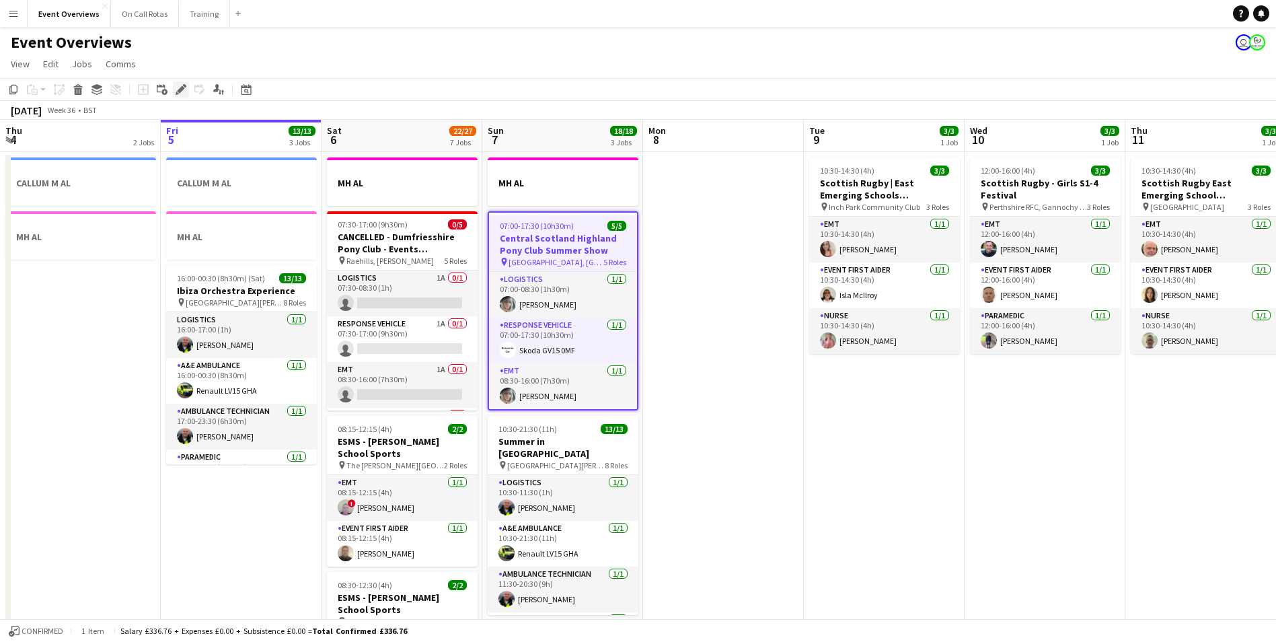
click at [176, 87] on icon "Edit" at bounding box center [181, 89] width 11 height 11
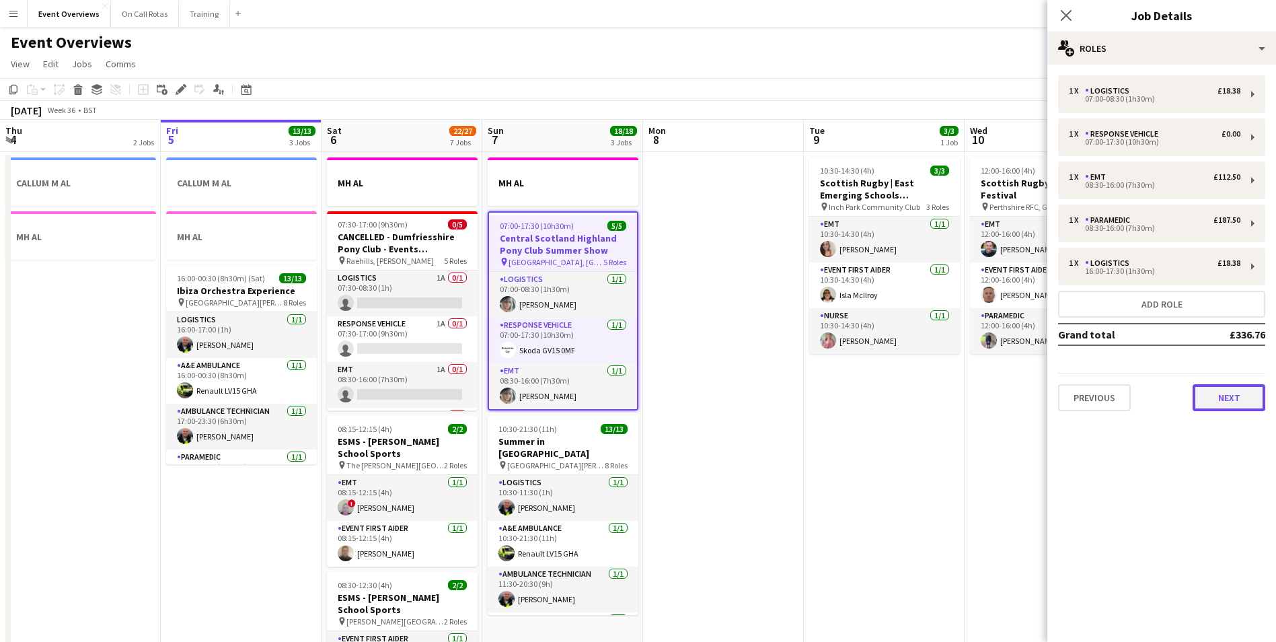
click at [1248, 408] on button "Next" at bounding box center [1228, 397] width 73 height 27
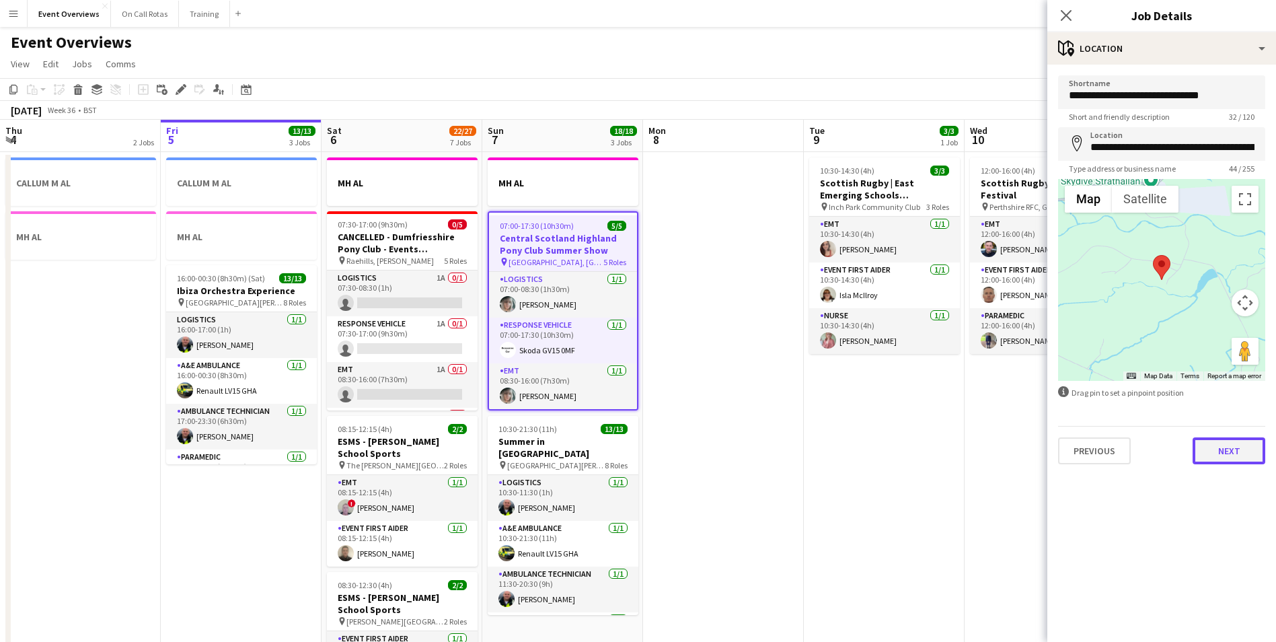
click at [1235, 450] on button "Next" at bounding box center [1228, 450] width 73 height 27
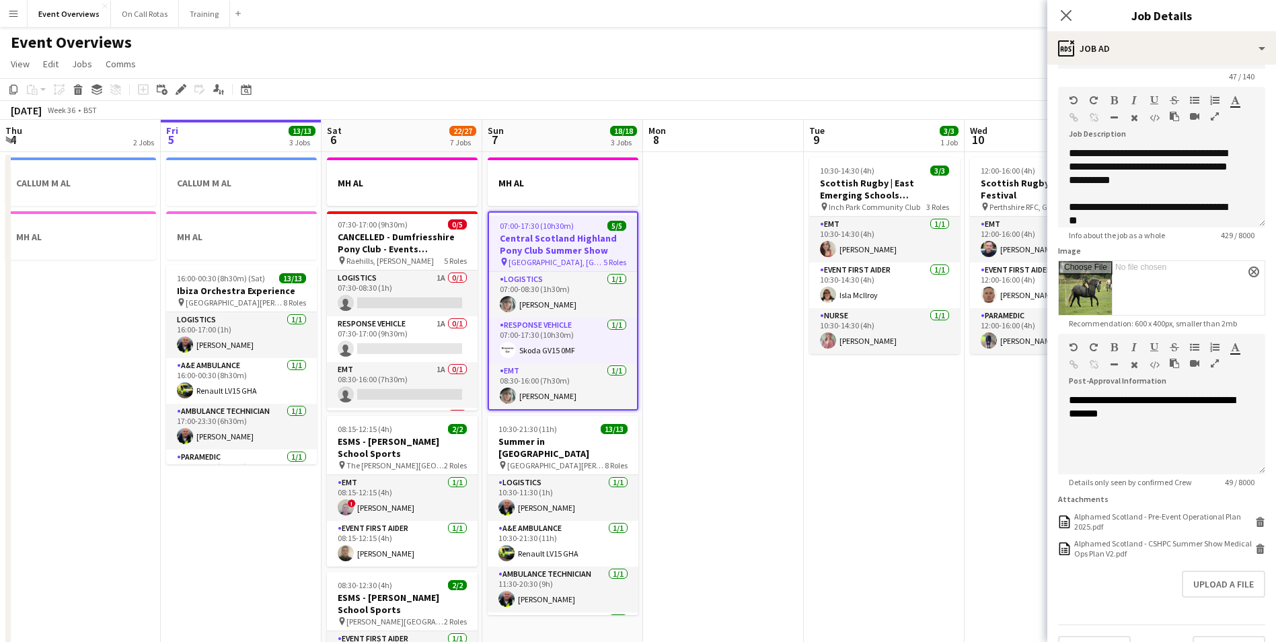
scroll to position [72, 0]
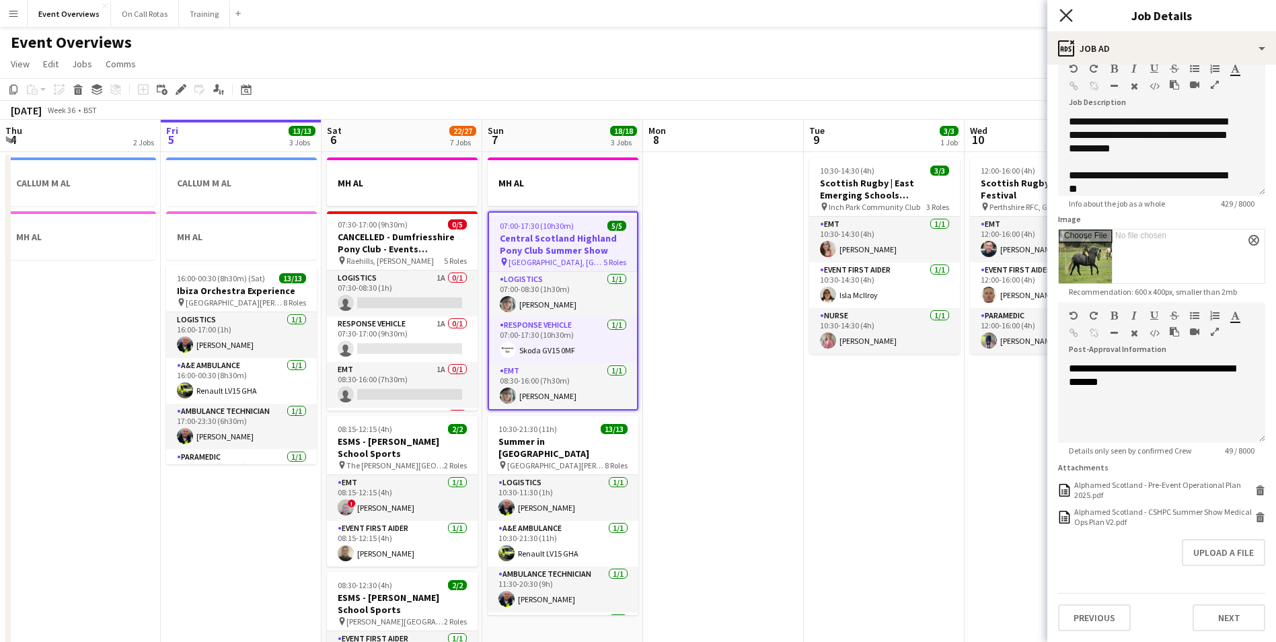
click at [1071, 17] on icon "Close pop-in" at bounding box center [1065, 15] width 13 height 13
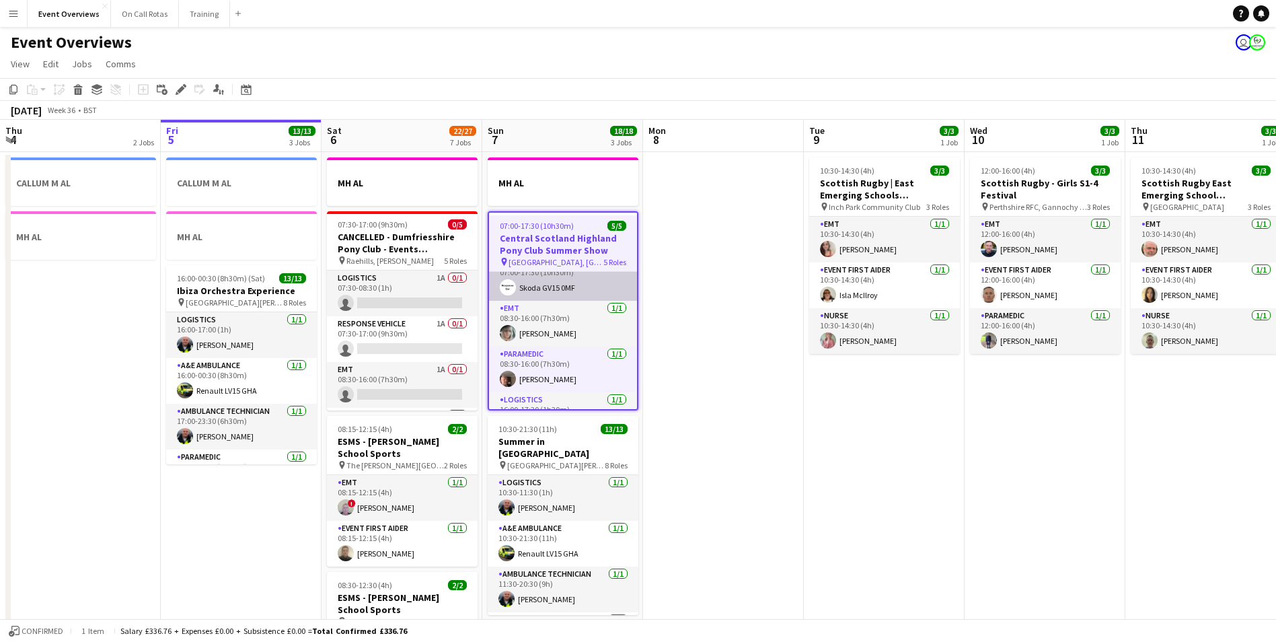
scroll to position [91, 0]
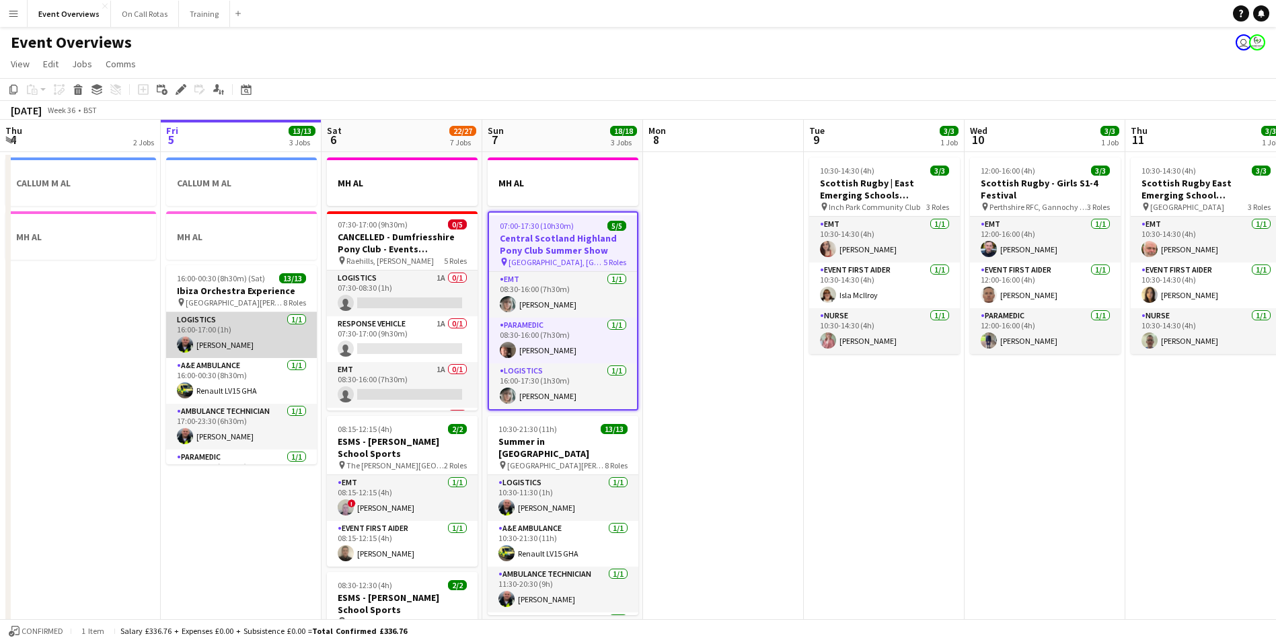
click at [182, 342] on app-user-avatar at bounding box center [185, 344] width 16 height 16
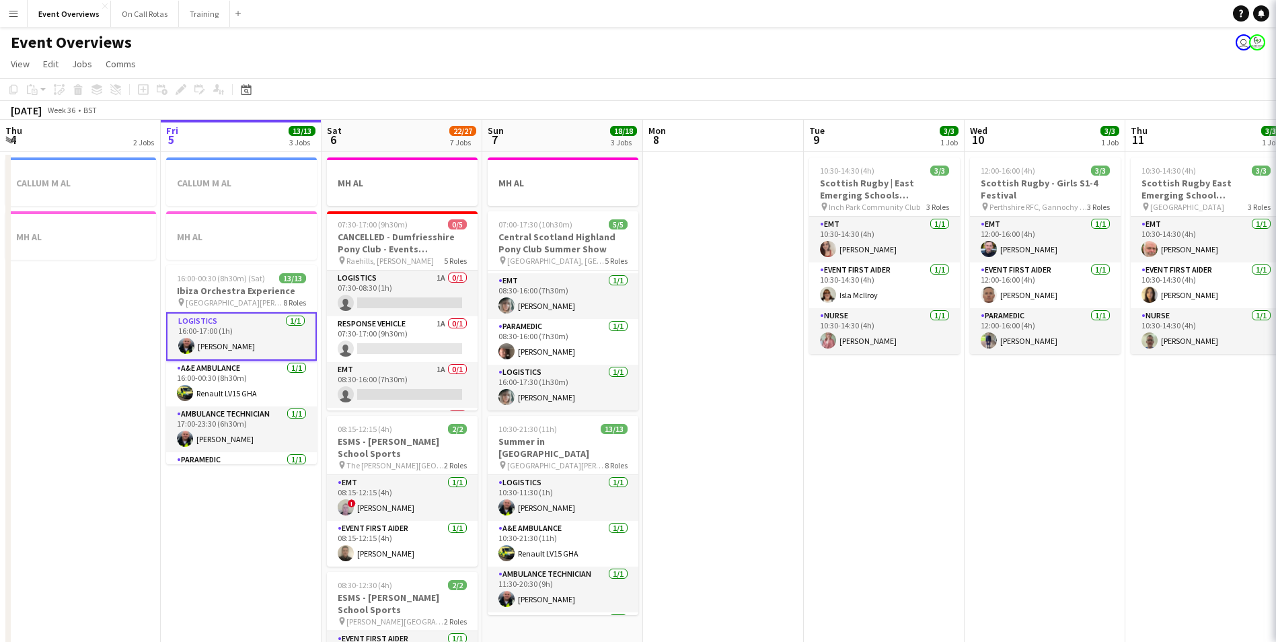
scroll to position [89, 0]
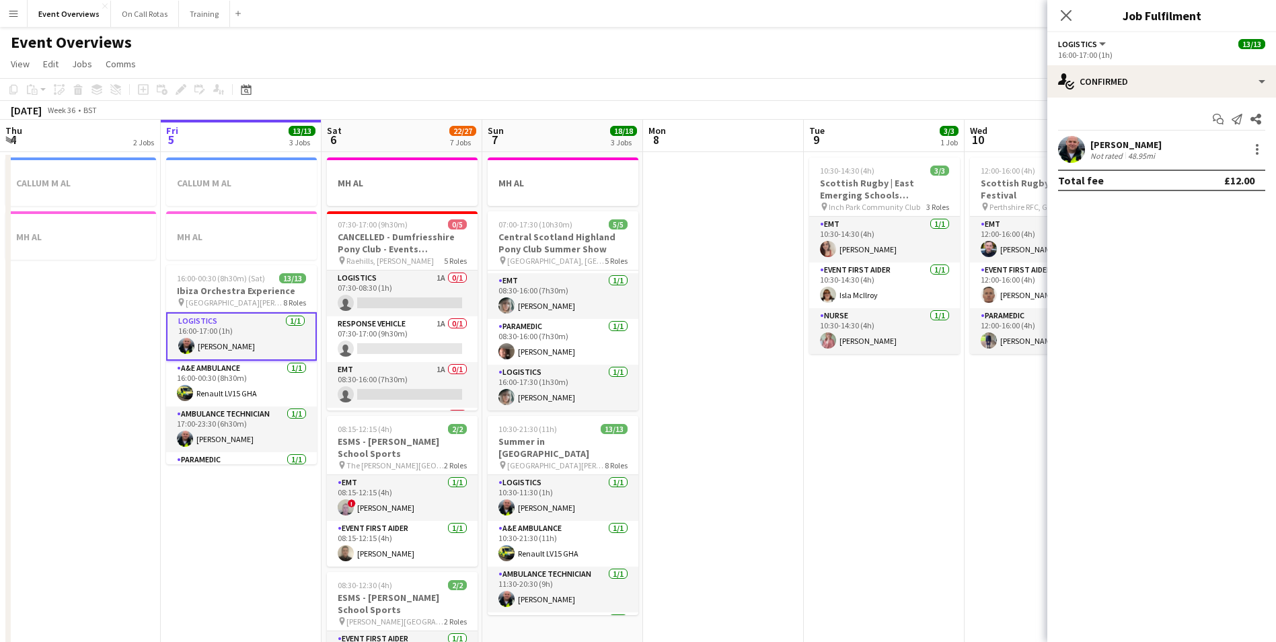
click at [1077, 146] on app-user-avatar at bounding box center [1071, 149] width 27 height 27
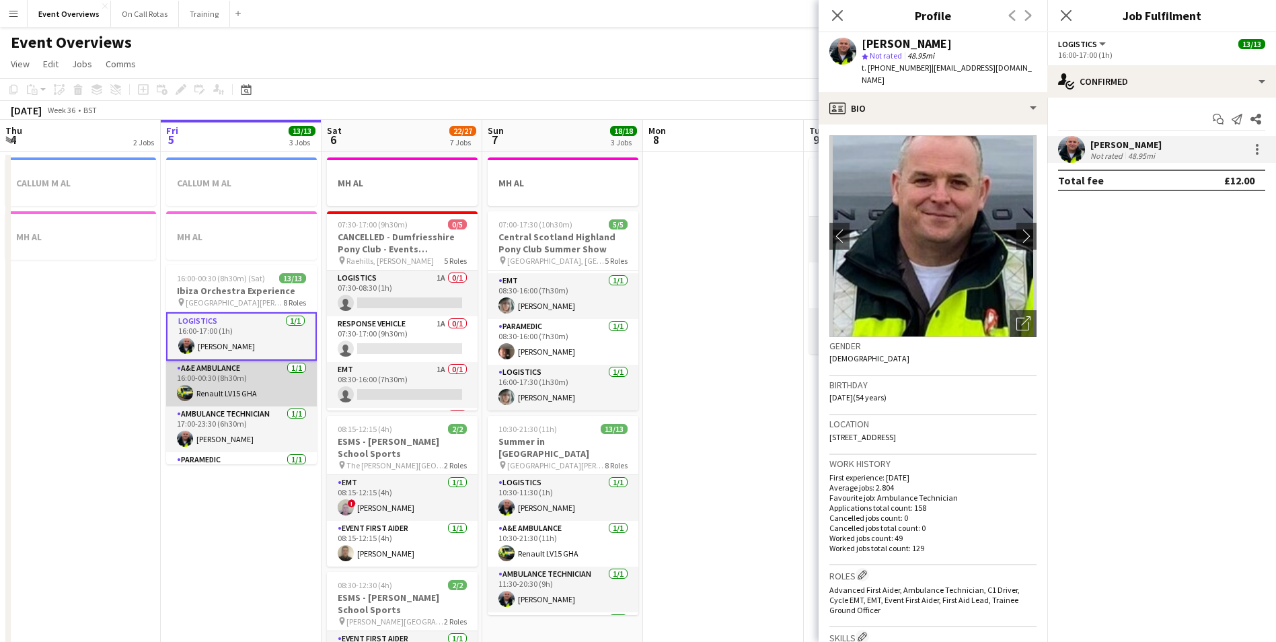
click at [224, 382] on app-card-role "A&E Ambulance 1/1 16:00-00:30 (8h30m) Renault LV15 GHA" at bounding box center [241, 384] width 151 height 46
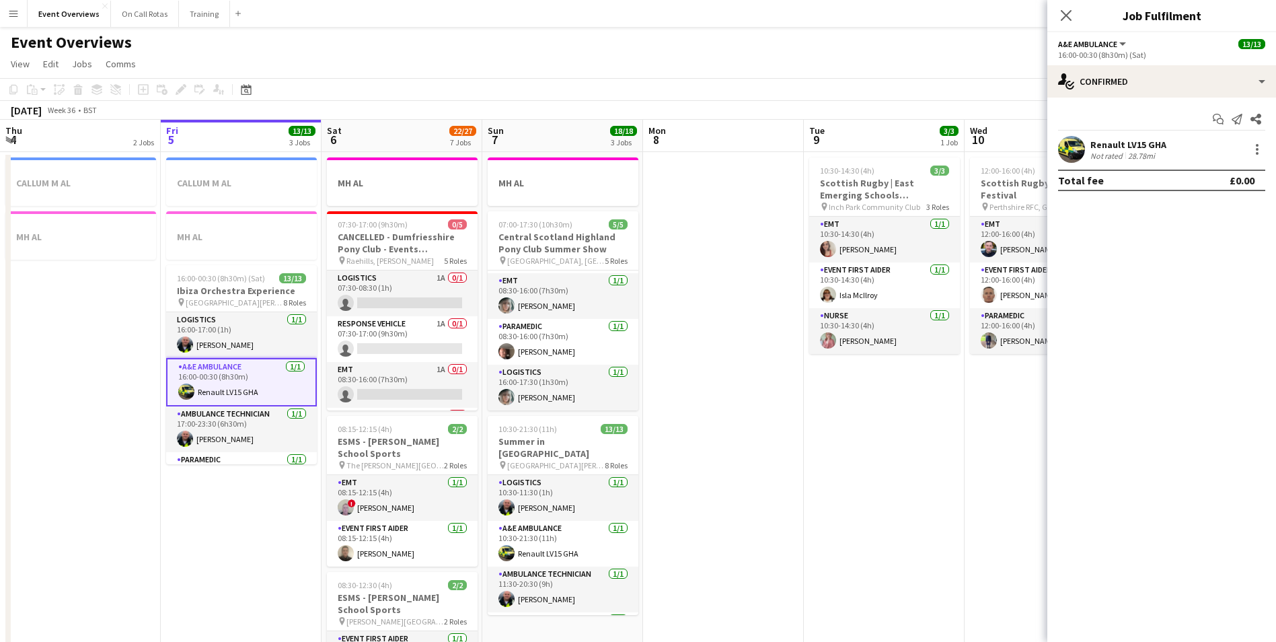
drag, startPoint x: 1171, startPoint y: 143, endPoint x: 1124, endPoint y: 145, distance: 47.1
click at [1124, 145] on div "Renault LV15 GHA Not rated 28.78mi" at bounding box center [1161, 149] width 229 height 27
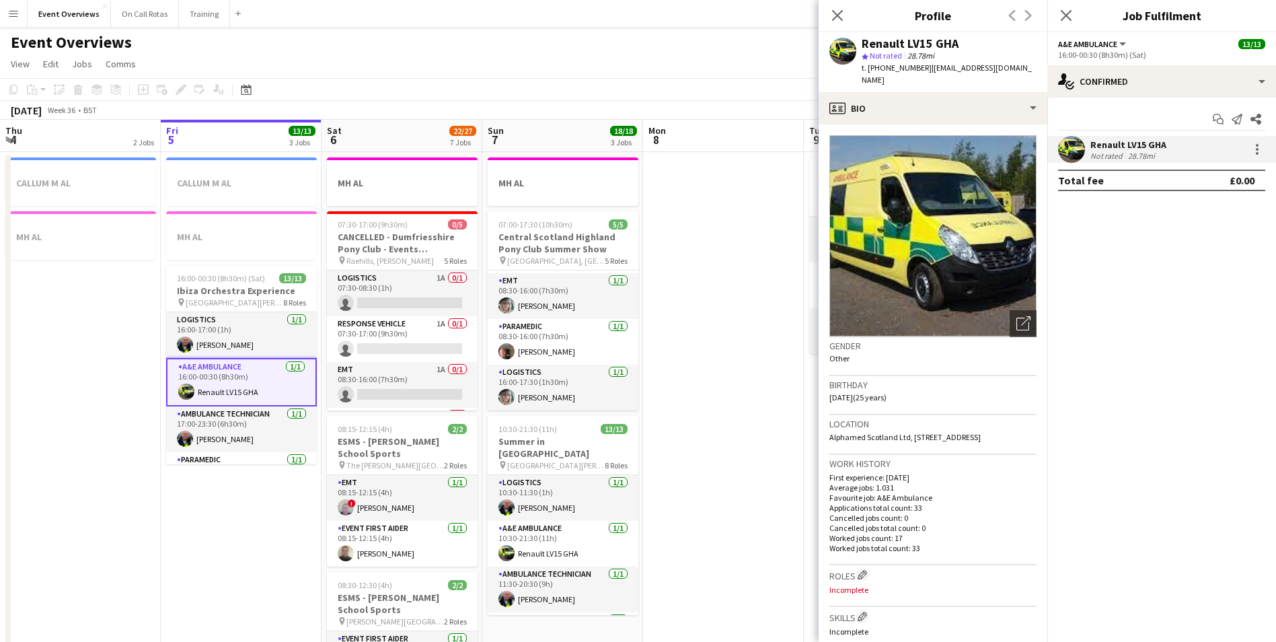
copy div "LV15 GHA"
click at [839, 15] on icon "Close pop-in" at bounding box center [837, 15] width 13 height 13
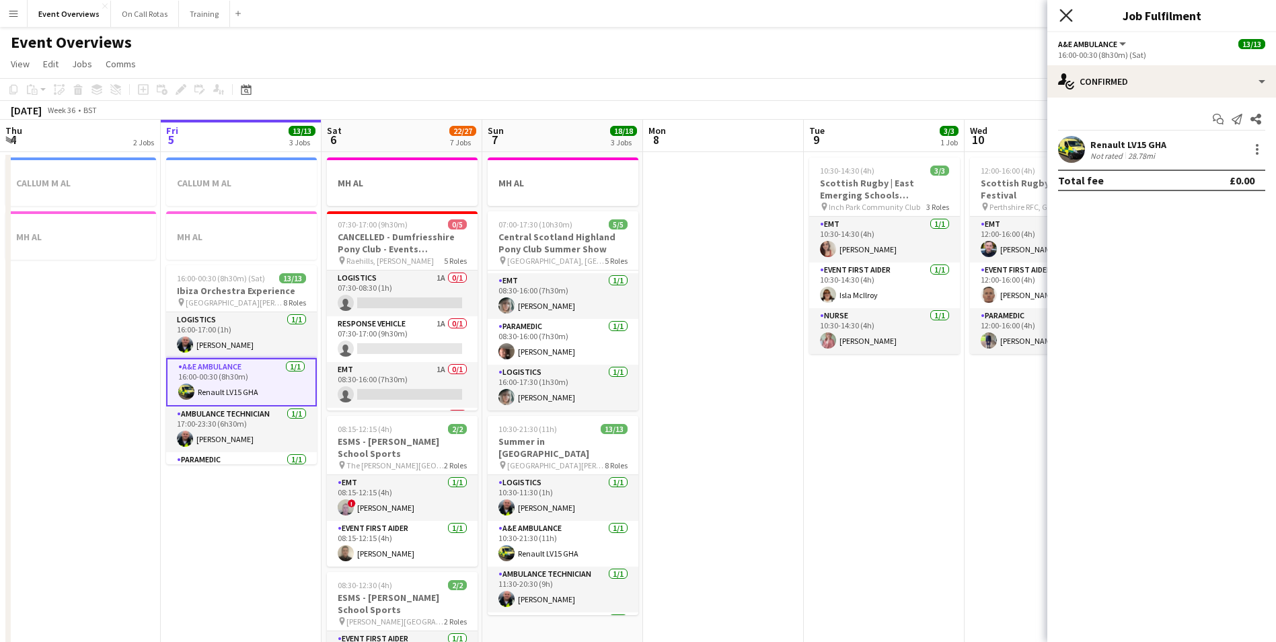
click at [1072, 10] on icon at bounding box center [1065, 15] width 13 height 13
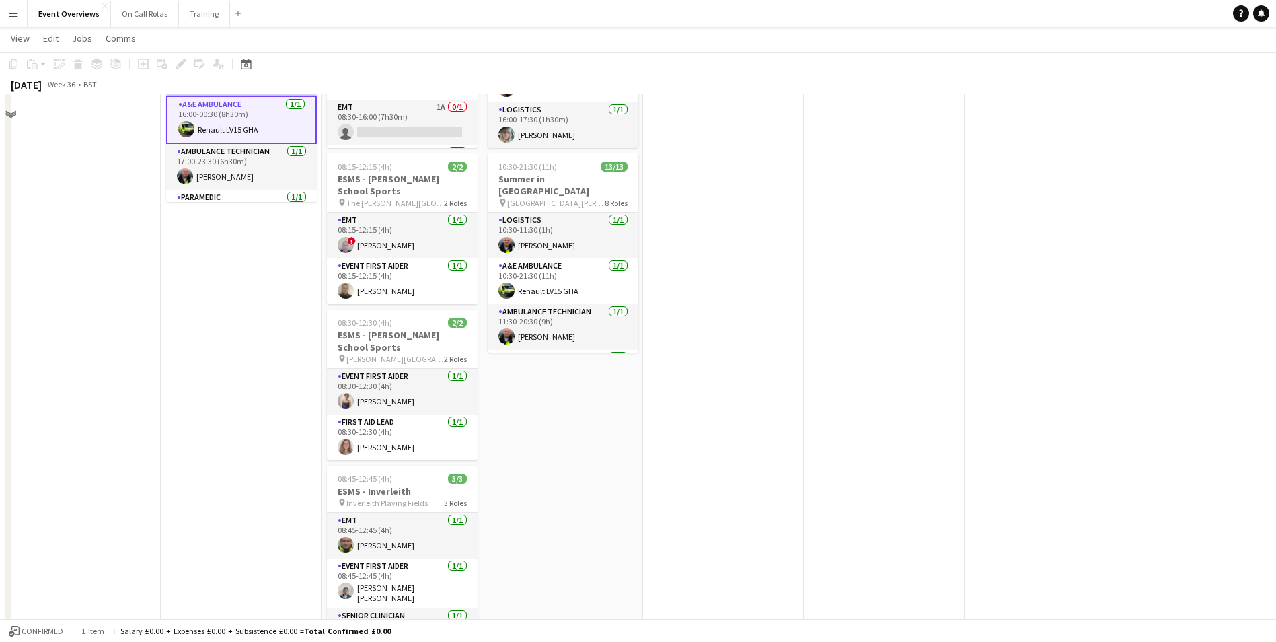
scroll to position [78, 0]
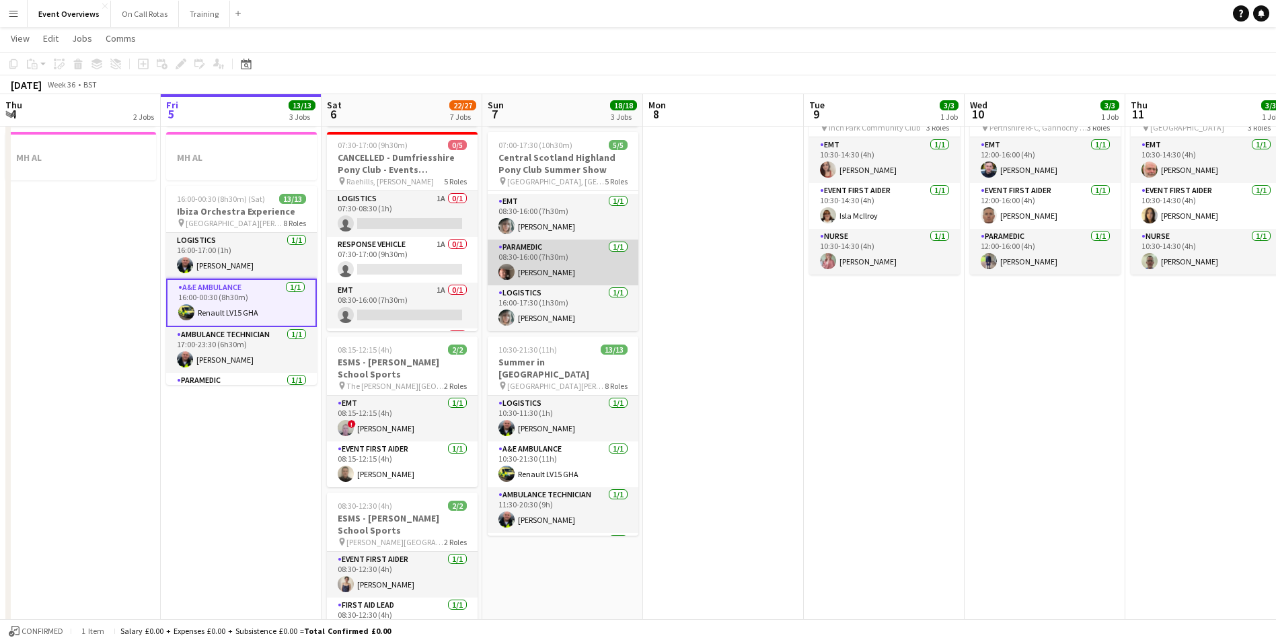
click at [509, 267] on app-user-avatar at bounding box center [506, 272] width 16 height 16
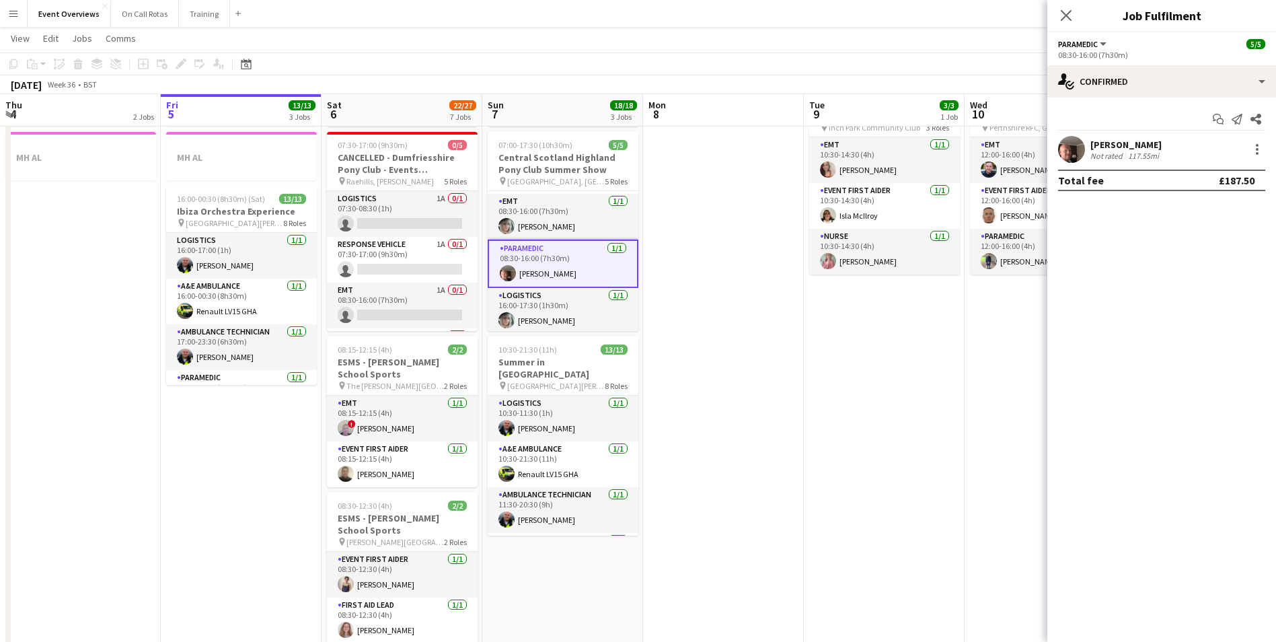
click at [1070, 150] on app-user-avatar at bounding box center [1071, 149] width 27 height 27
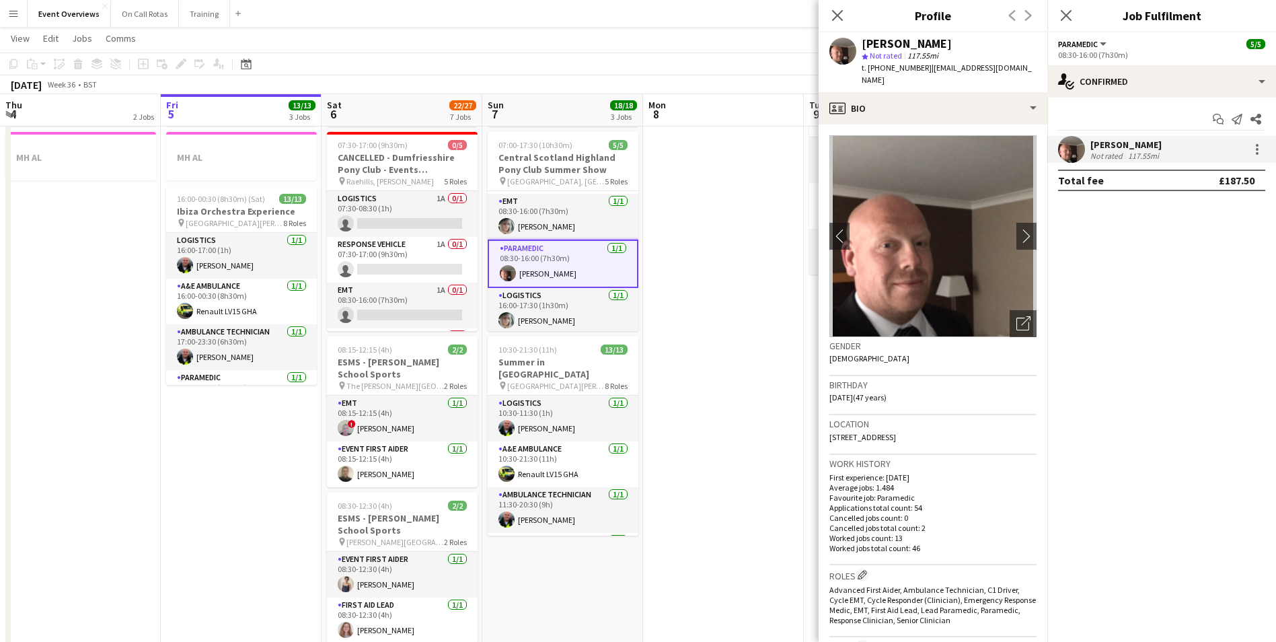
click at [845, 20] on div "Close pop-in" at bounding box center [838, 15] width 38 height 31
click at [841, 17] on icon "Close pop-in" at bounding box center [837, 15] width 13 height 13
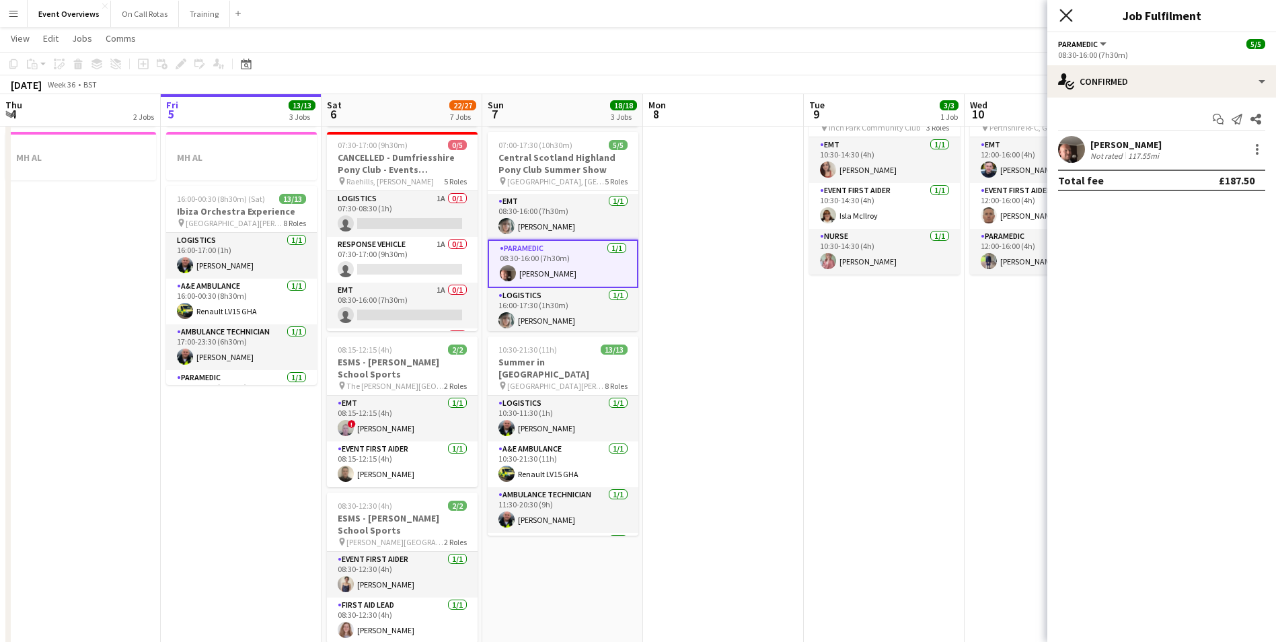
click at [1064, 16] on icon "Close pop-in" at bounding box center [1065, 15] width 13 height 13
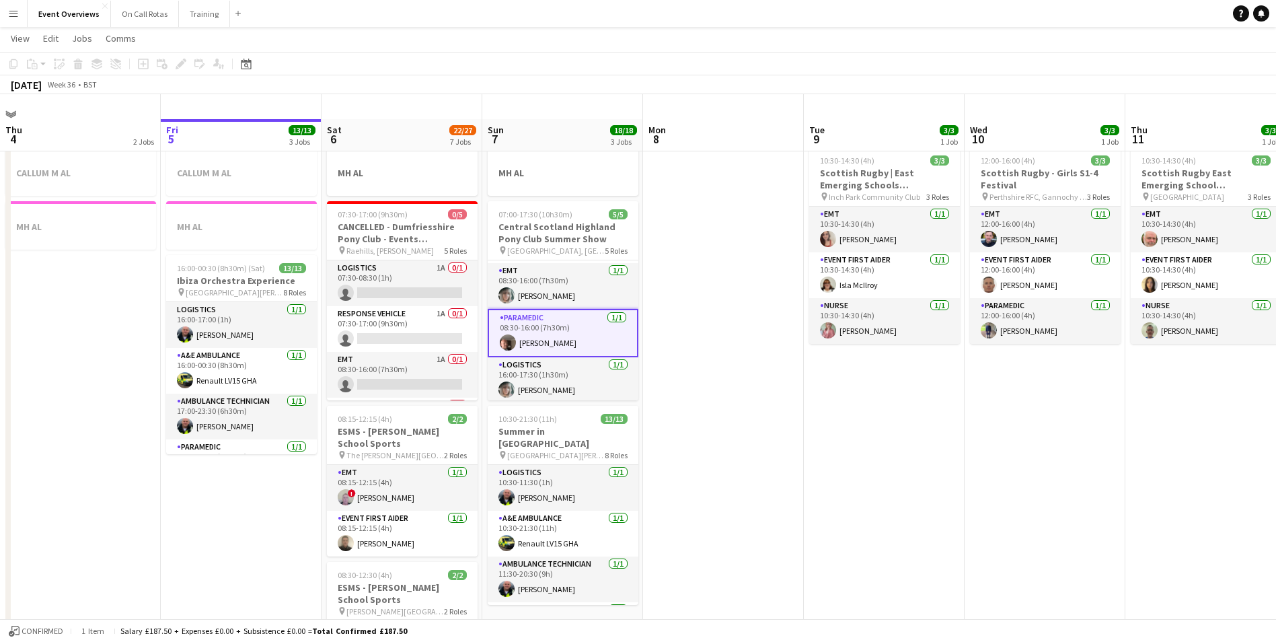
scroll to position [0, 0]
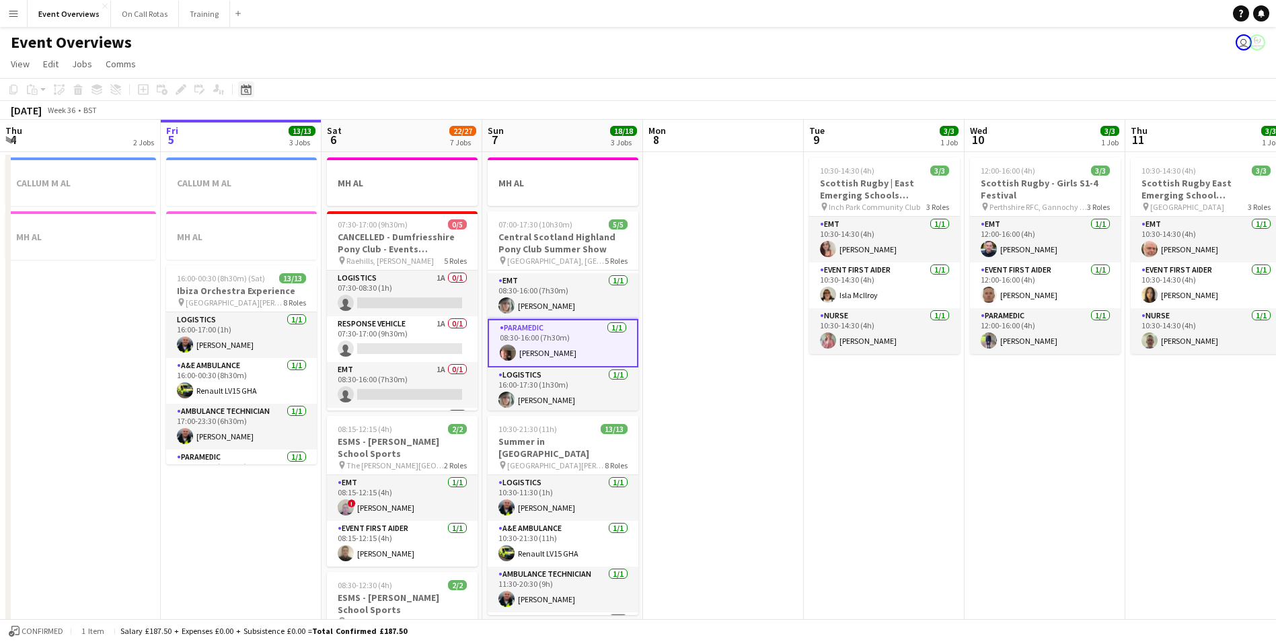
click at [245, 87] on icon at bounding box center [246, 89] width 10 height 11
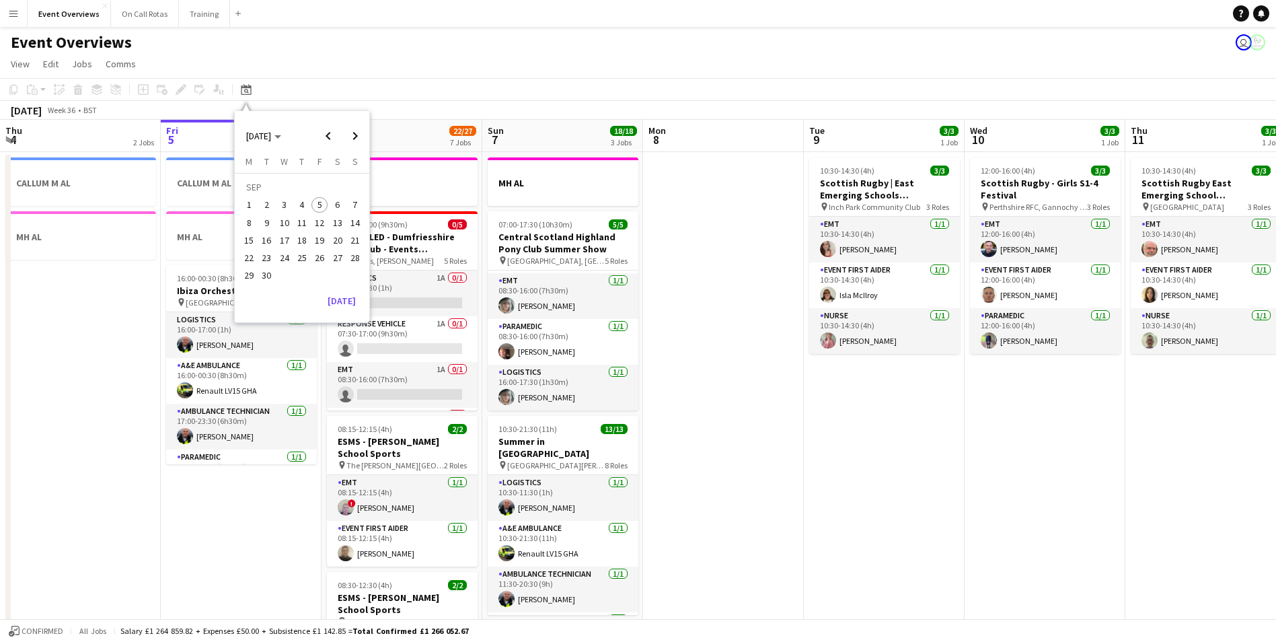
click at [249, 226] on span "8" at bounding box center [249, 223] width 16 height 16
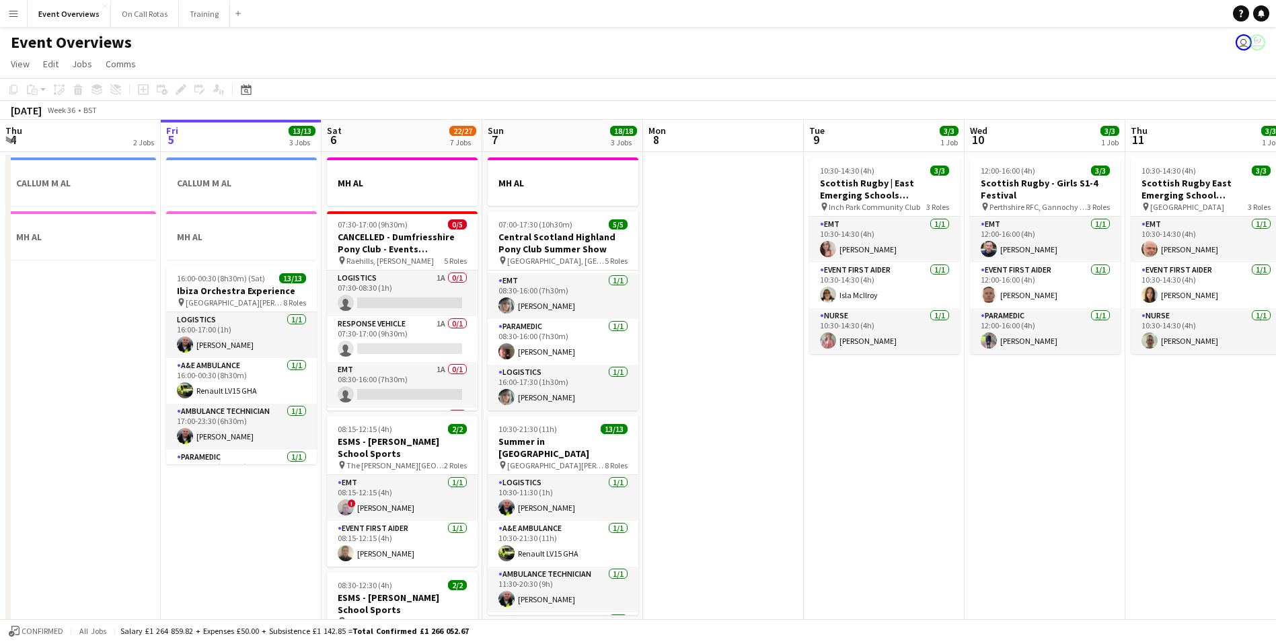
scroll to position [0, 463]
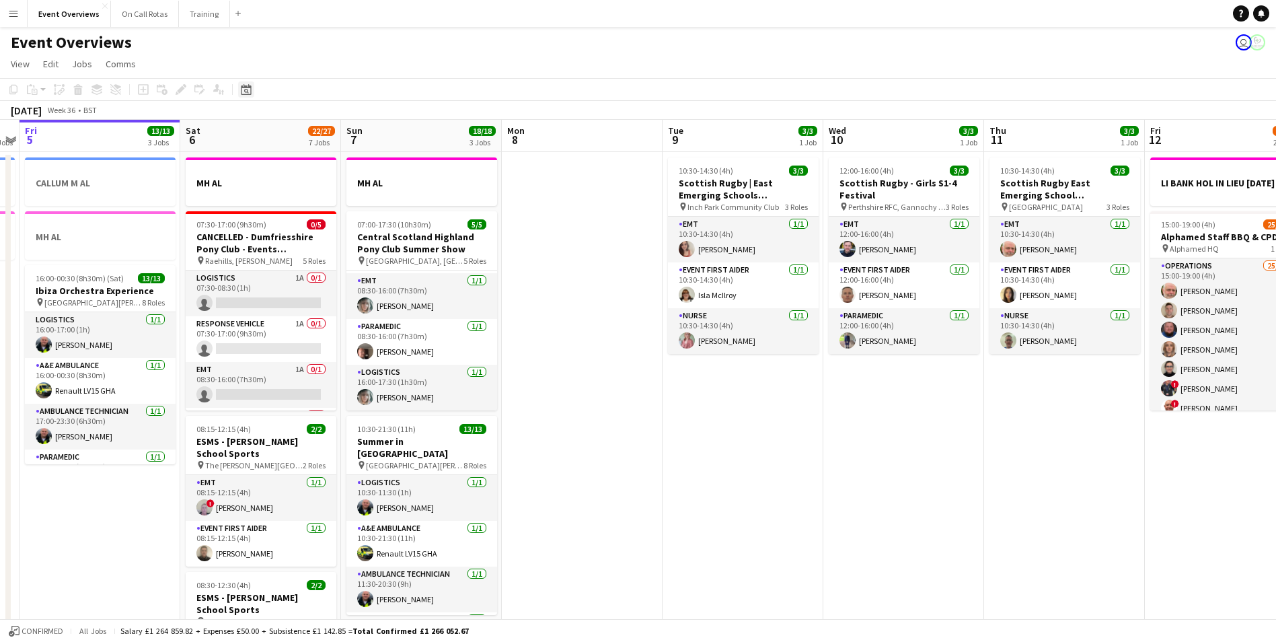
click at [246, 89] on icon "Date picker" at bounding box center [246, 89] width 11 height 11
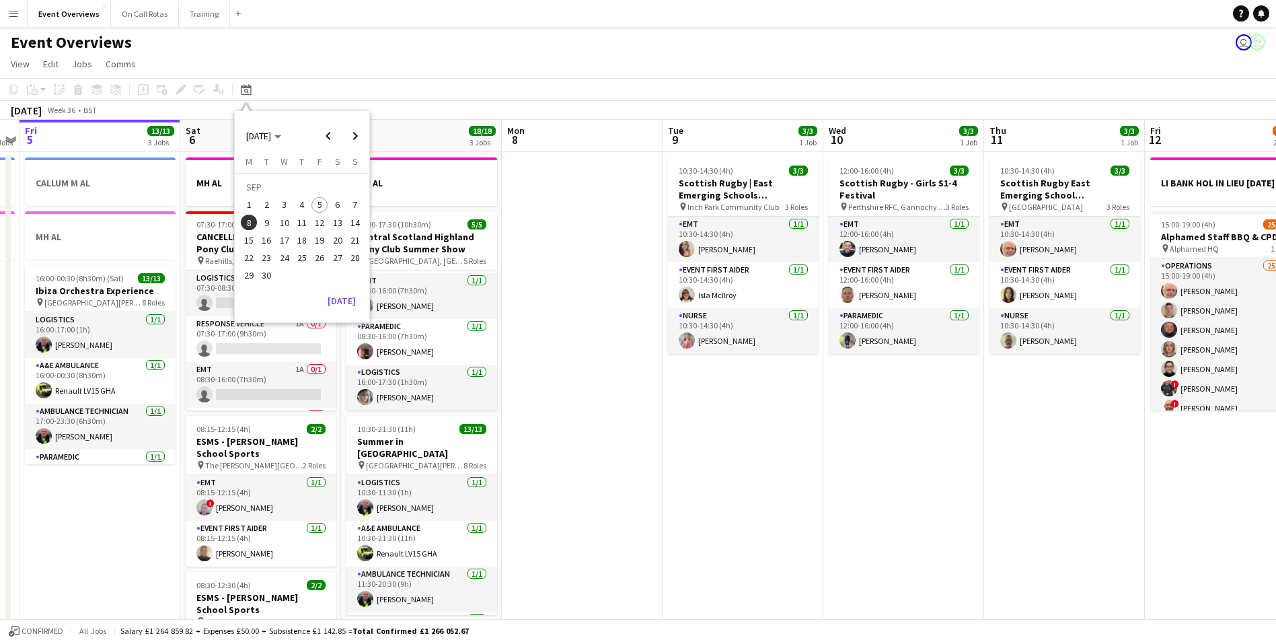
click at [315, 223] on span "12" at bounding box center [319, 223] width 16 height 16
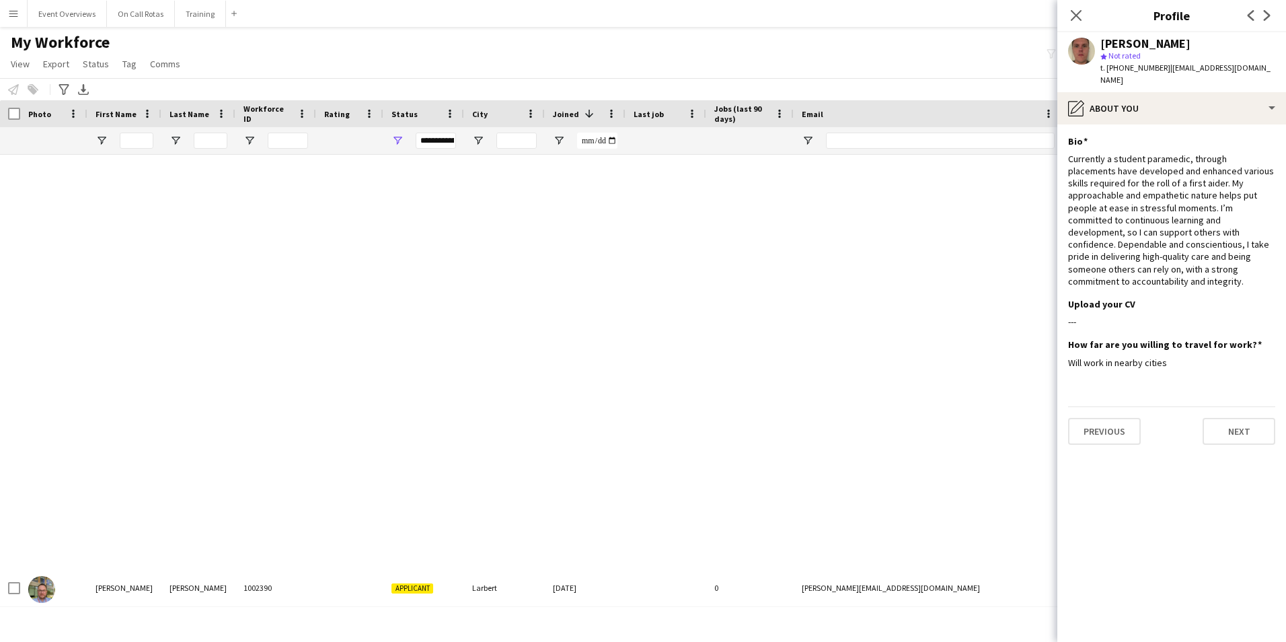
scroll to position [807, 0]
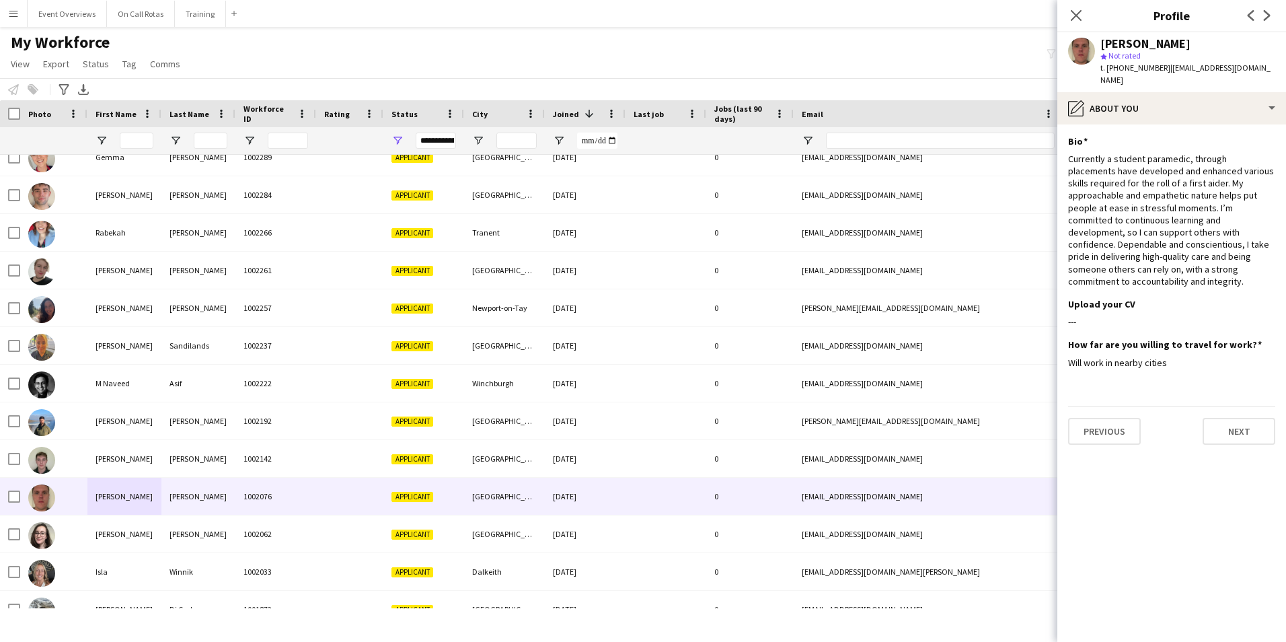
click at [436, 141] on div "**********" at bounding box center [436, 140] width 40 height 16
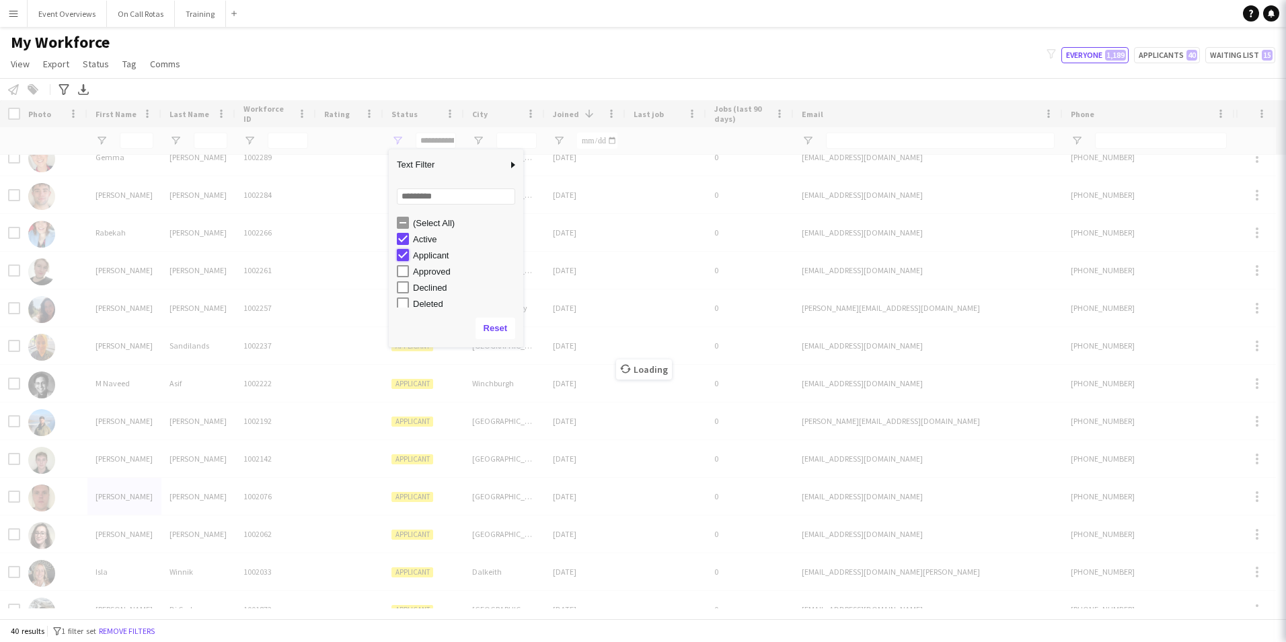
type input "**********"
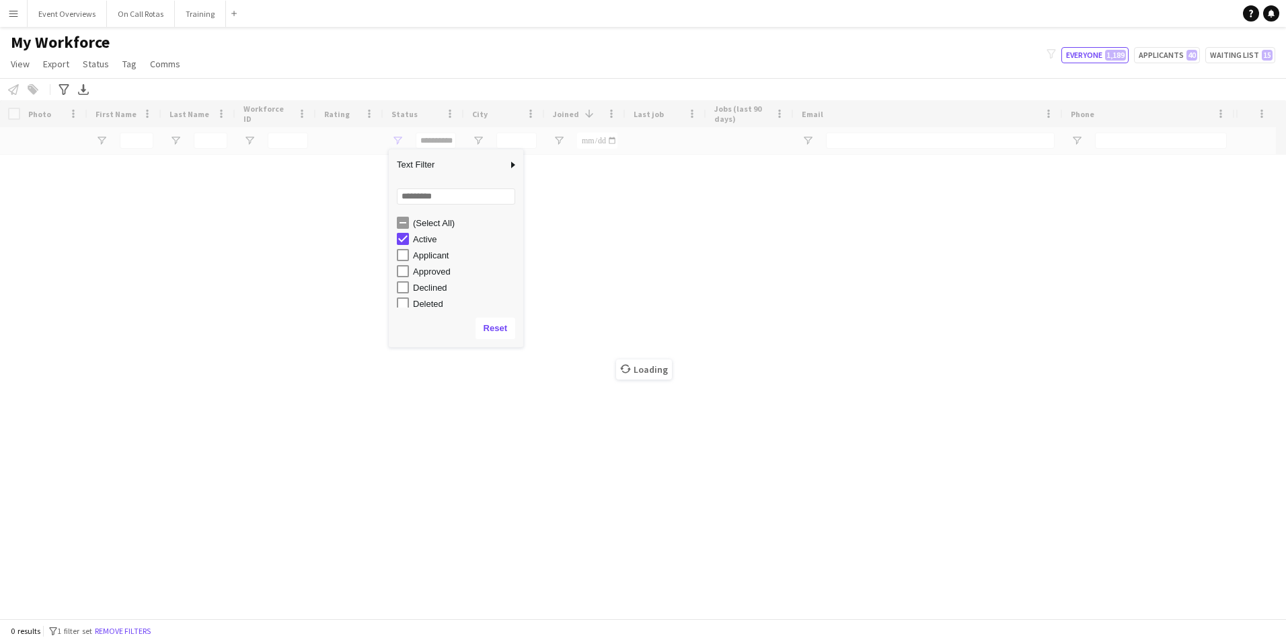
scroll to position [0, 0]
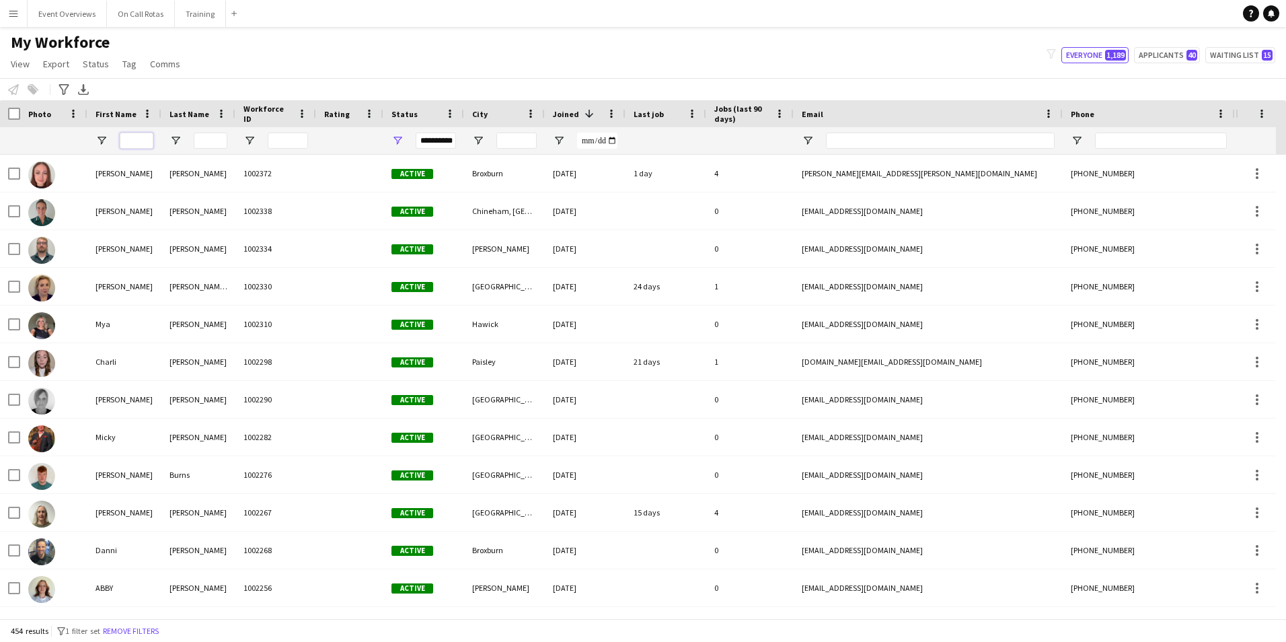
click at [124, 144] on input "First Name Filter Input" at bounding box center [137, 140] width 34 height 16
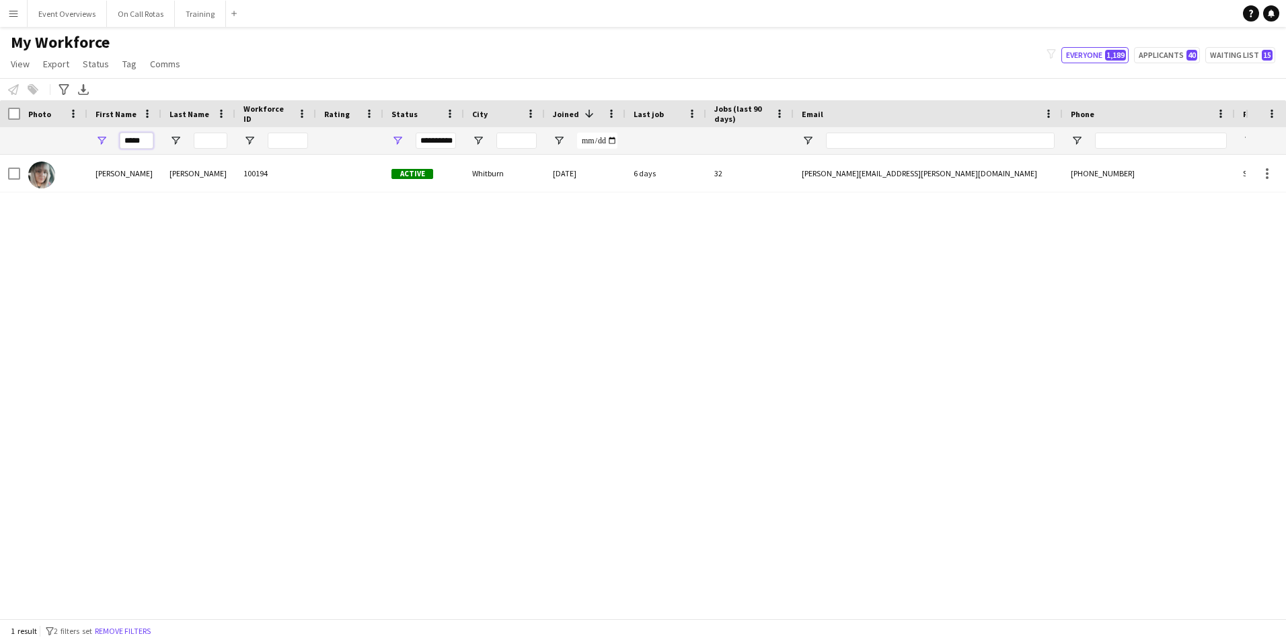
type input "*****"
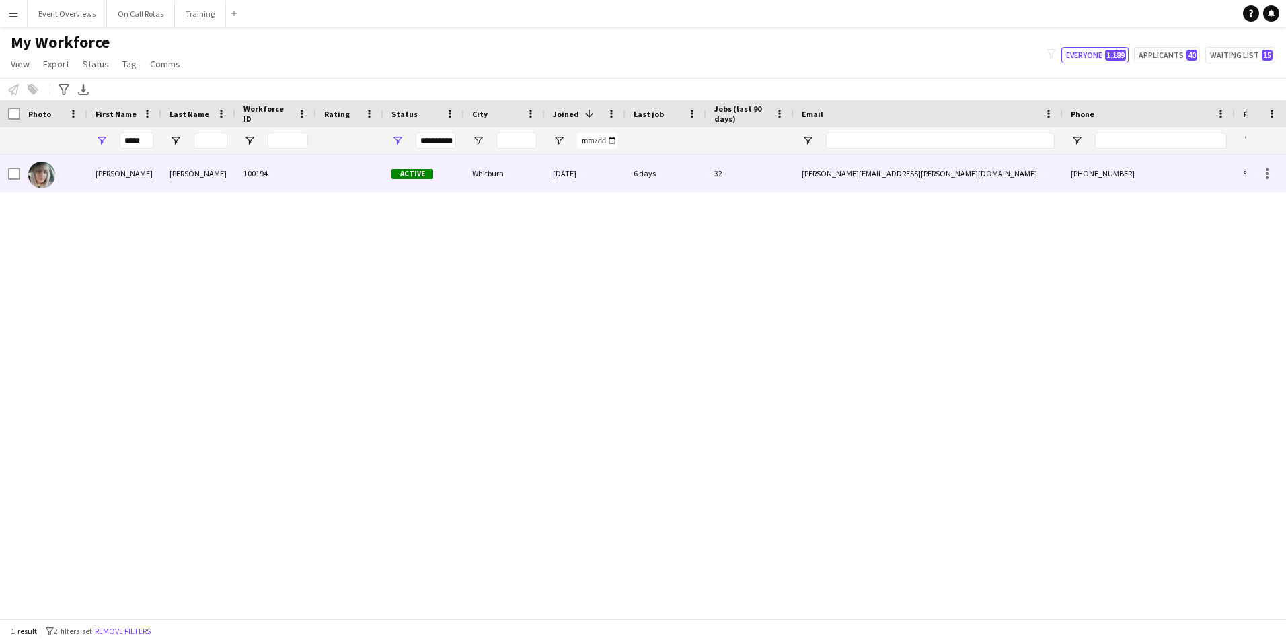
click at [285, 164] on div "100194" at bounding box center [275, 173] width 81 height 37
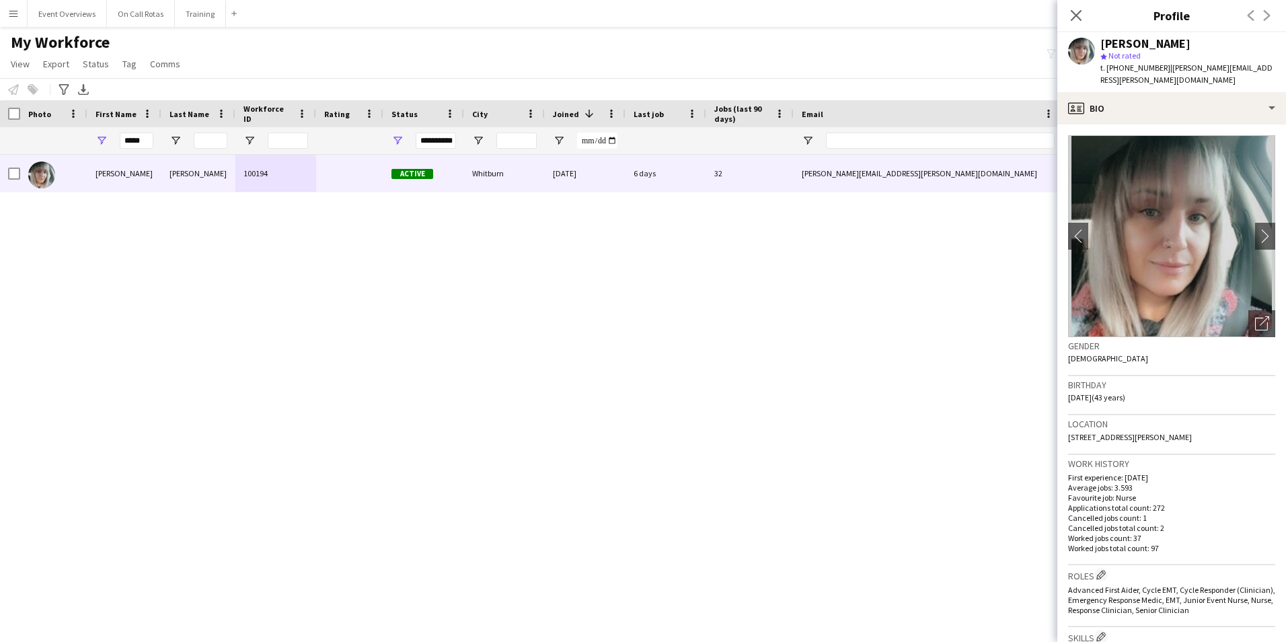
click at [450, 141] on div "**********" at bounding box center [436, 140] width 40 height 16
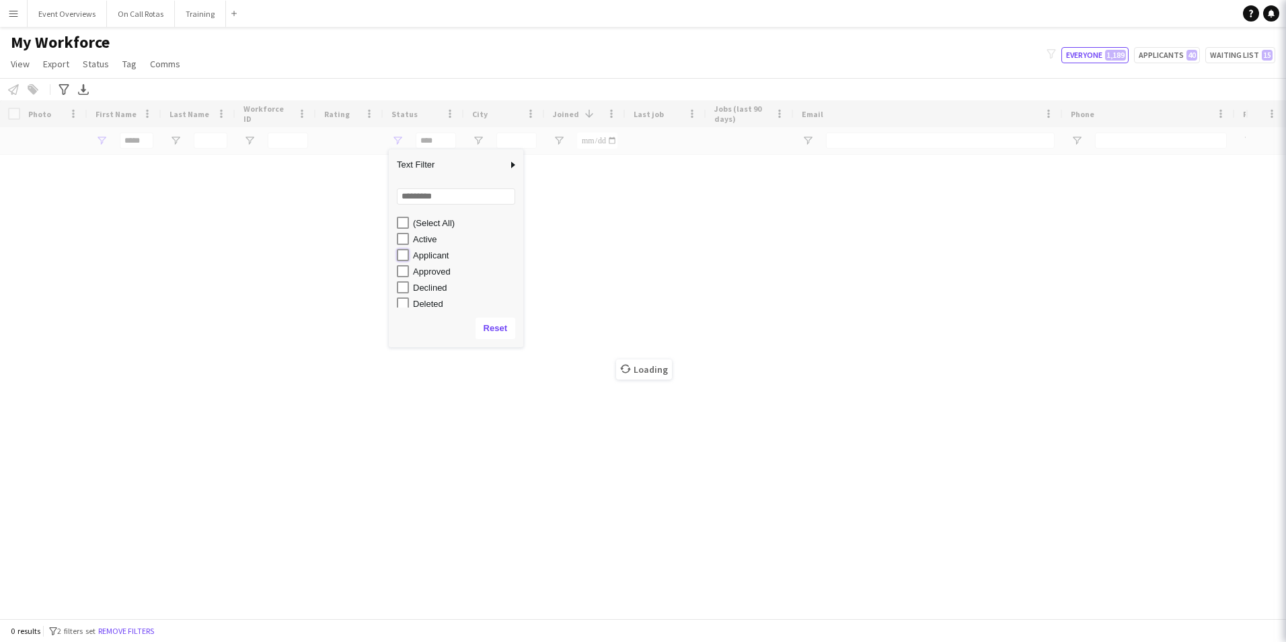
type input "**********"
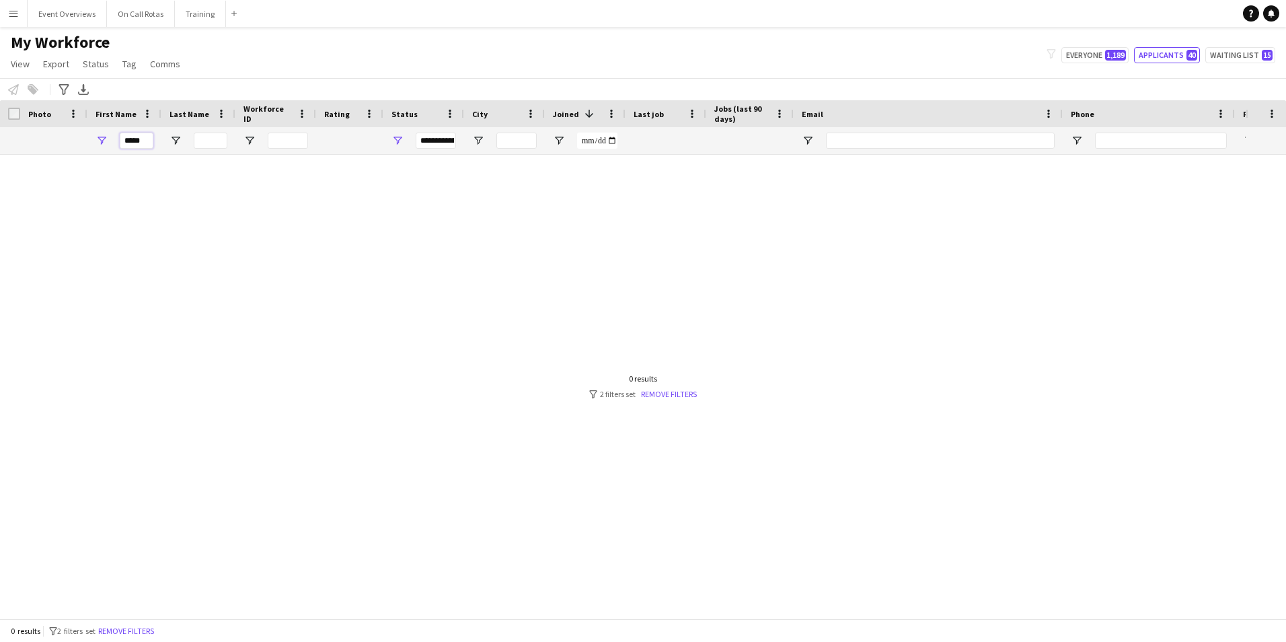
drag, startPoint x: 147, startPoint y: 138, endPoint x: 96, endPoint y: 138, distance: 50.4
click at [96, 138] on div "*****" at bounding box center [124, 140] width 74 height 27
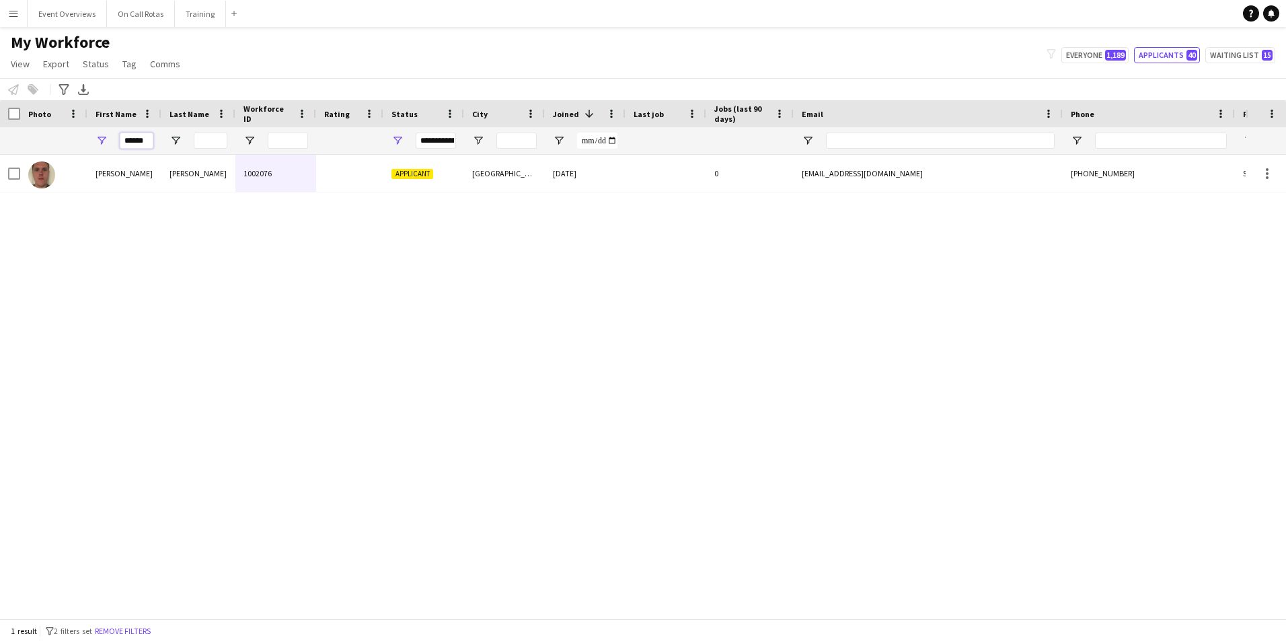
type input "******"
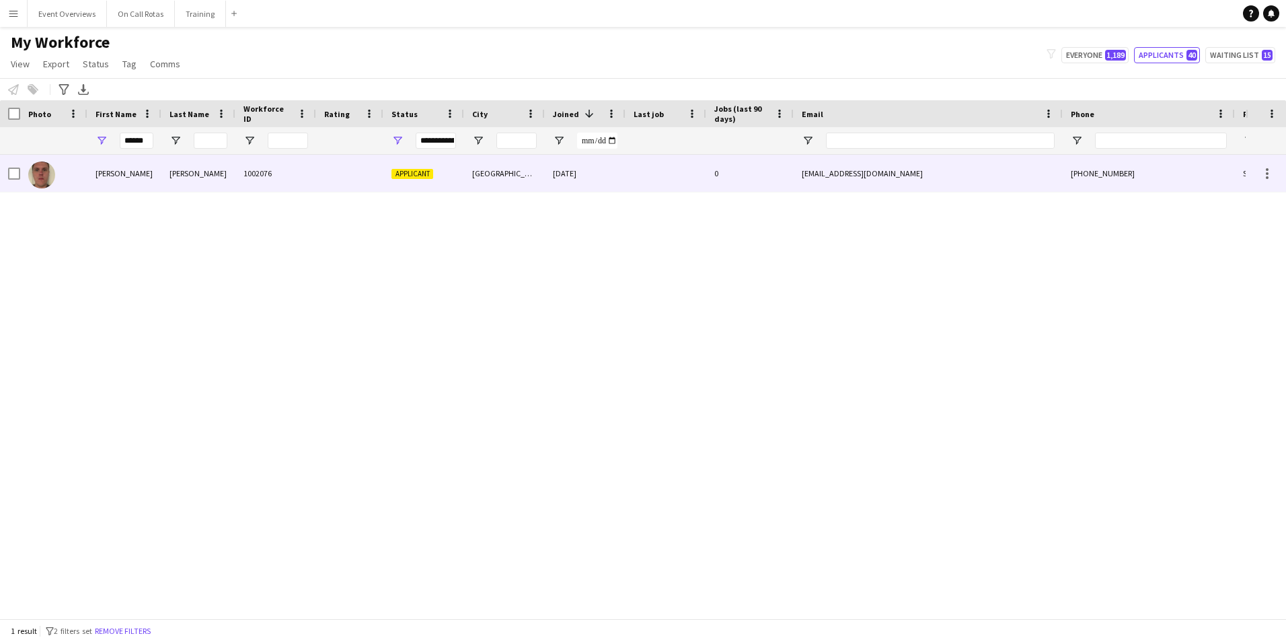
click at [124, 177] on div "[PERSON_NAME]" at bounding box center [124, 173] width 74 height 37
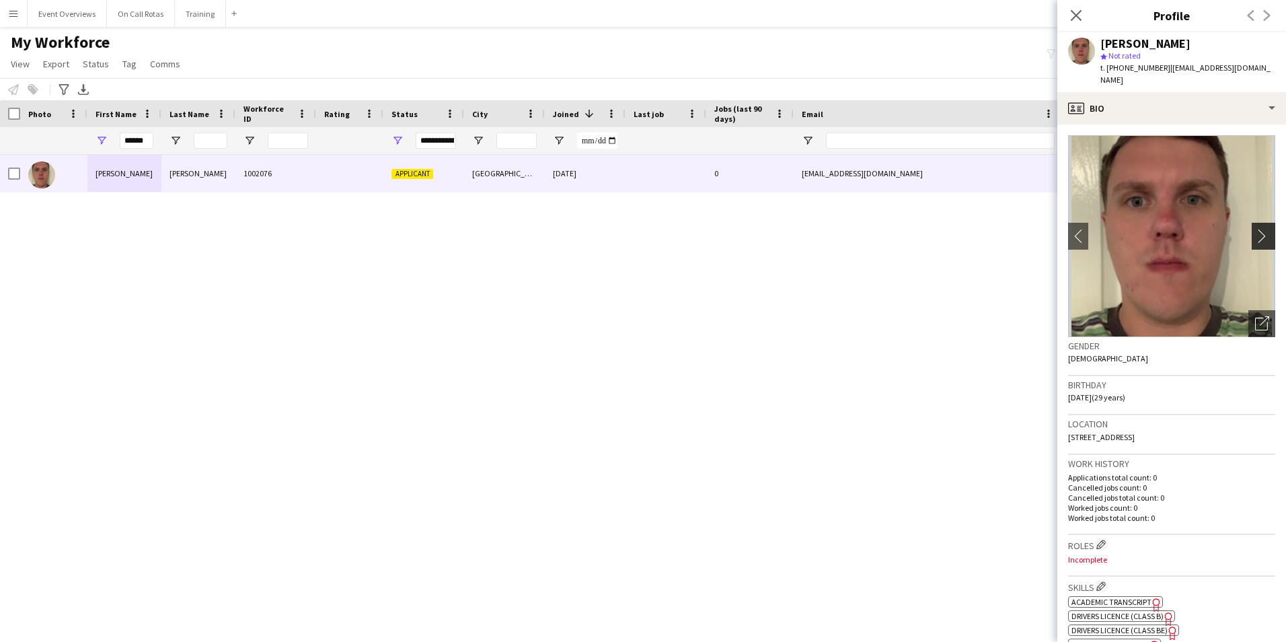
click at [1255, 223] on button "chevron-right" at bounding box center [1265, 236] width 27 height 27
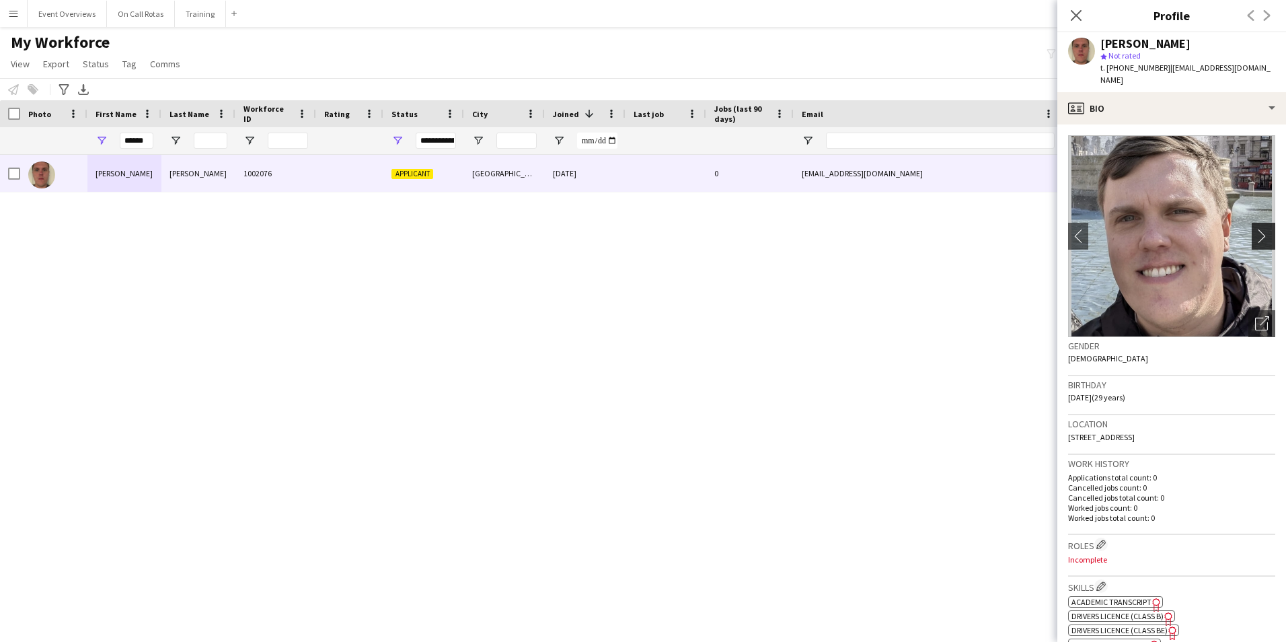
click at [1255, 223] on button "chevron-right" at bounding box center [1265, 236] width 27 height 27
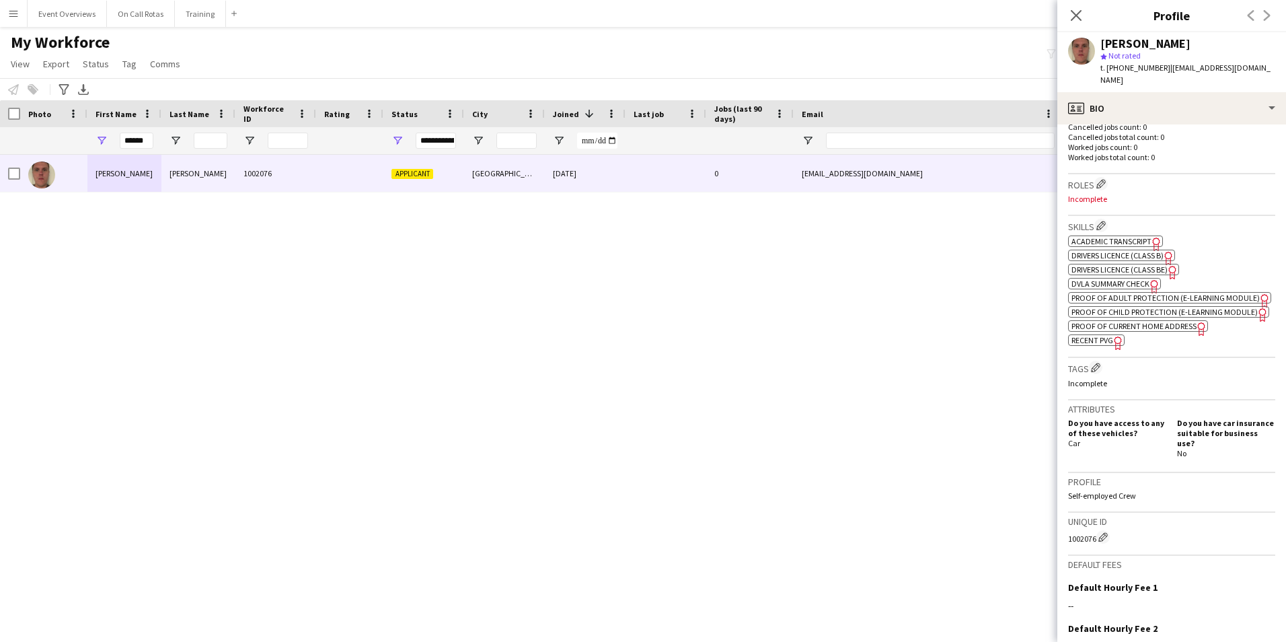
scroll to position [471, 0]
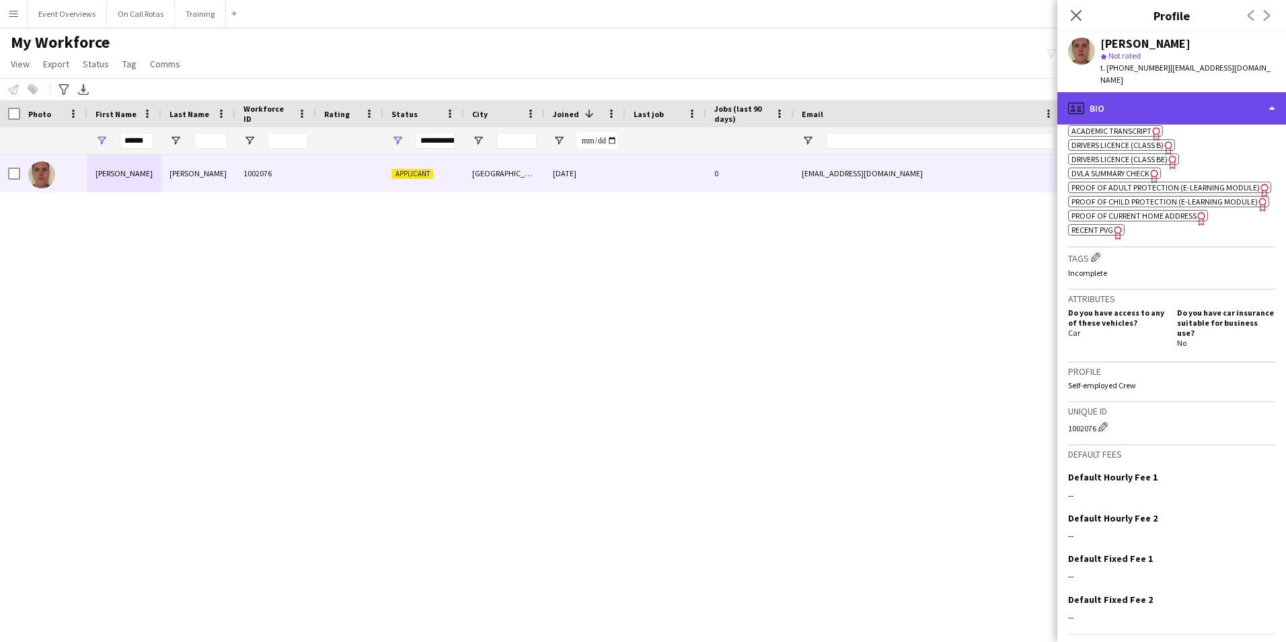
click at [1121, 92] on div "profile Bio" at bounding box center [1171, 108] width 229 height 32
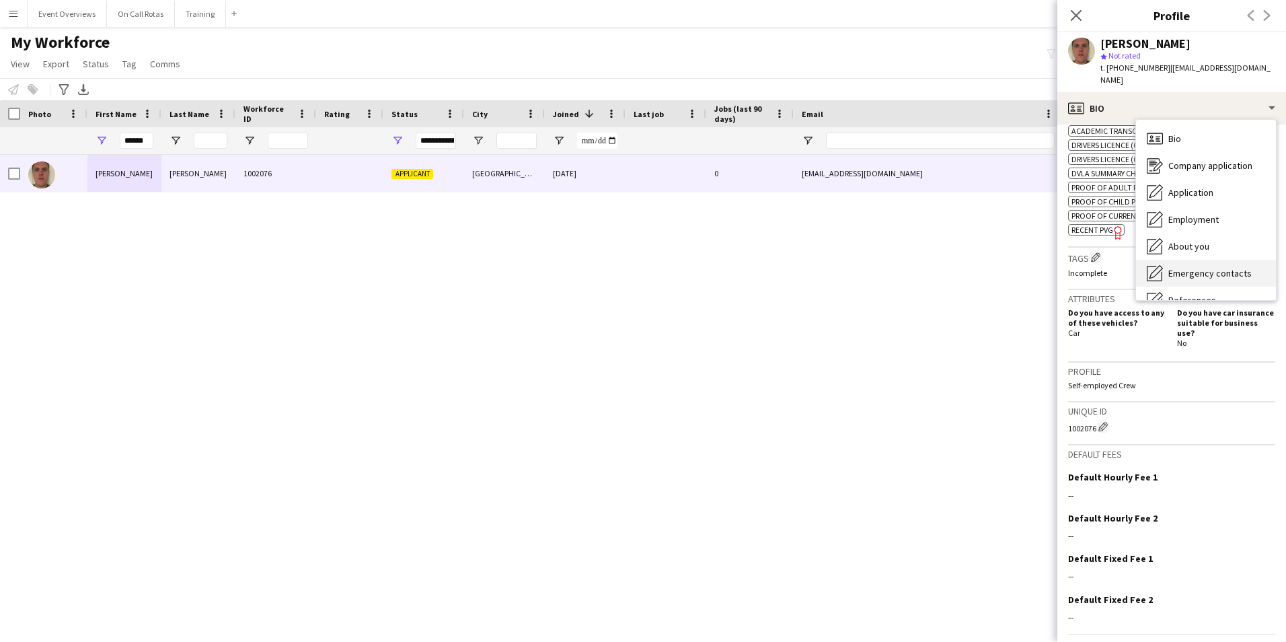
click at [1201, 260] on div "Emergency contacts Emergency contacts" at bounding box center [1206, 273] width 140 height 27
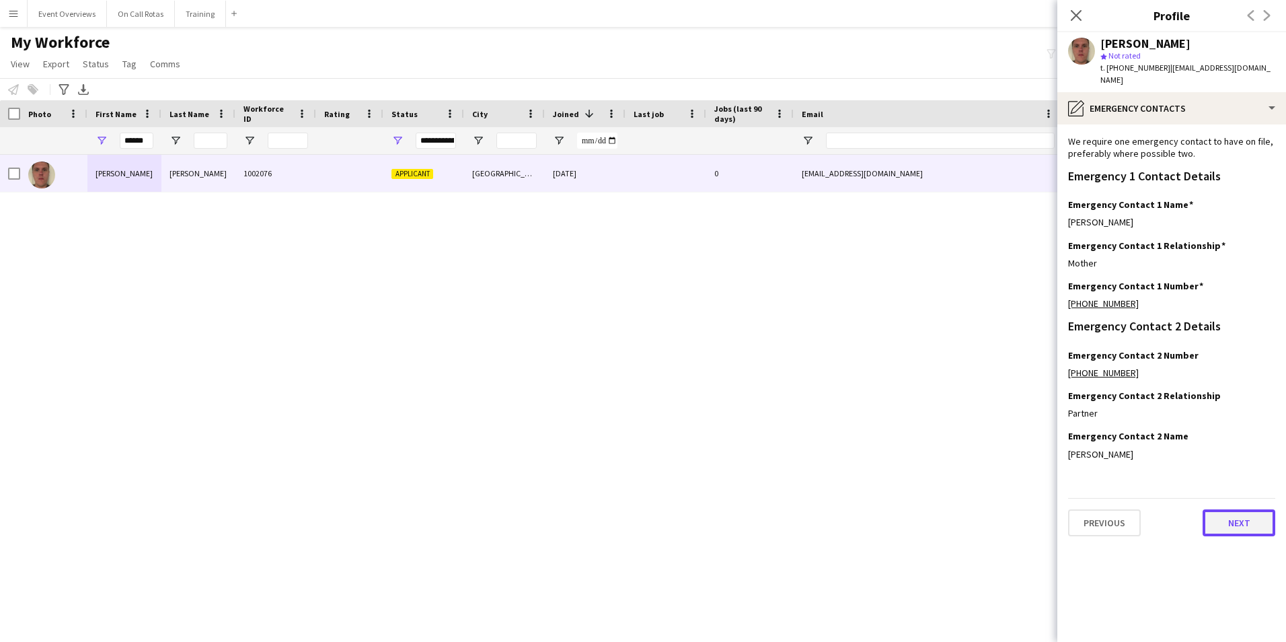
click at [1238, 509] on button "Next" at bounding box center [1239, 522] width 73 height 27
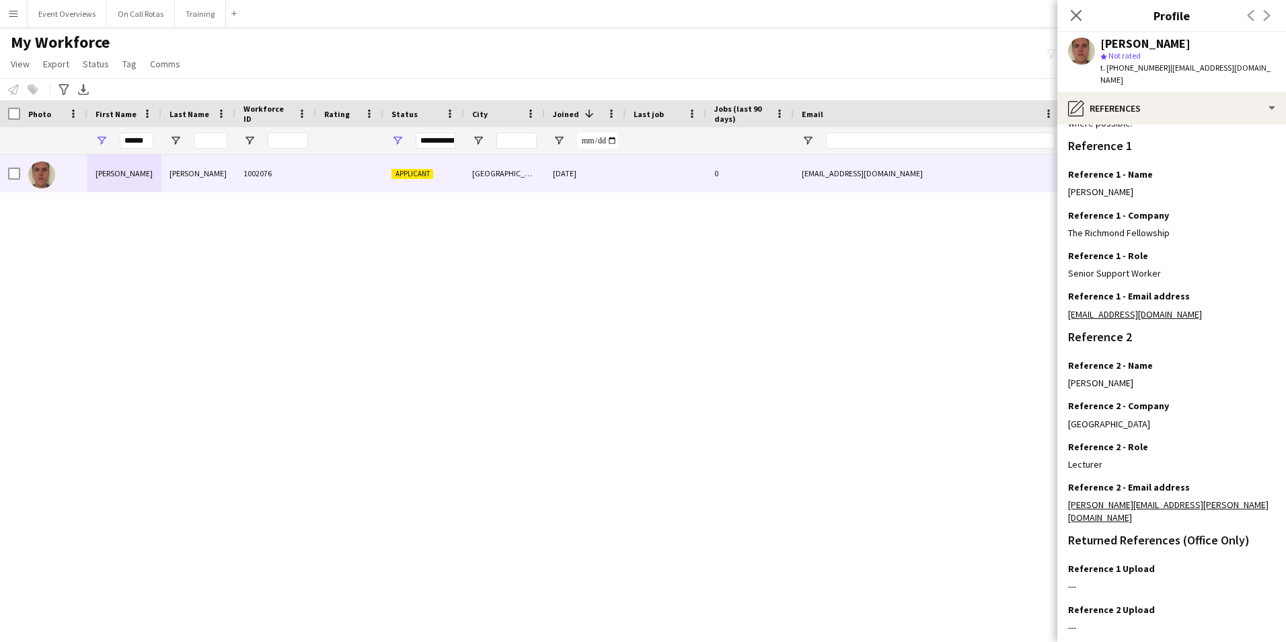
scroll to position [161, 0]
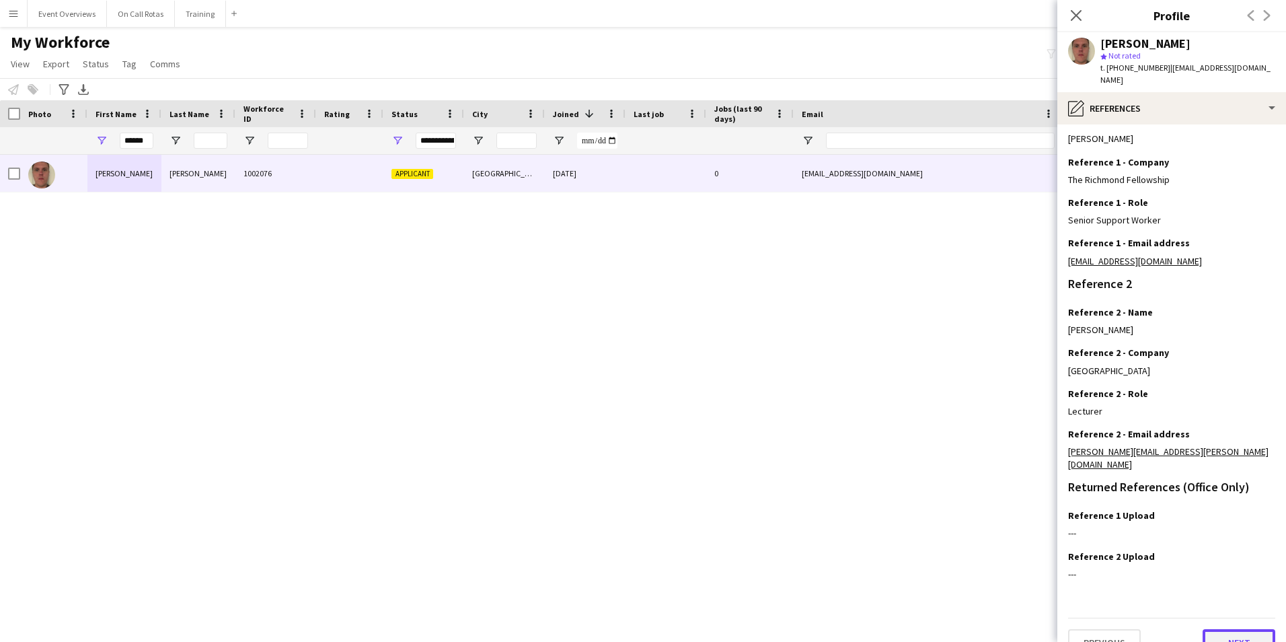
click at [1213, 629] on button "Next" at bounding box center [1239, 642] width 73 height 27
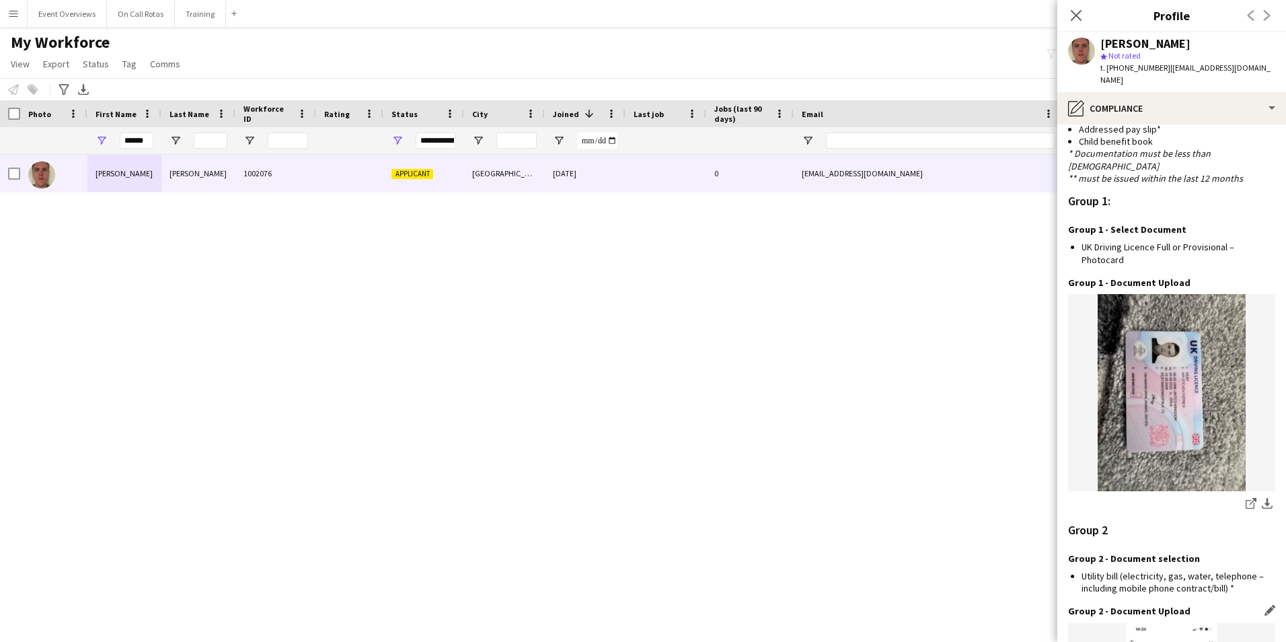
scroll to position [1404, 0]
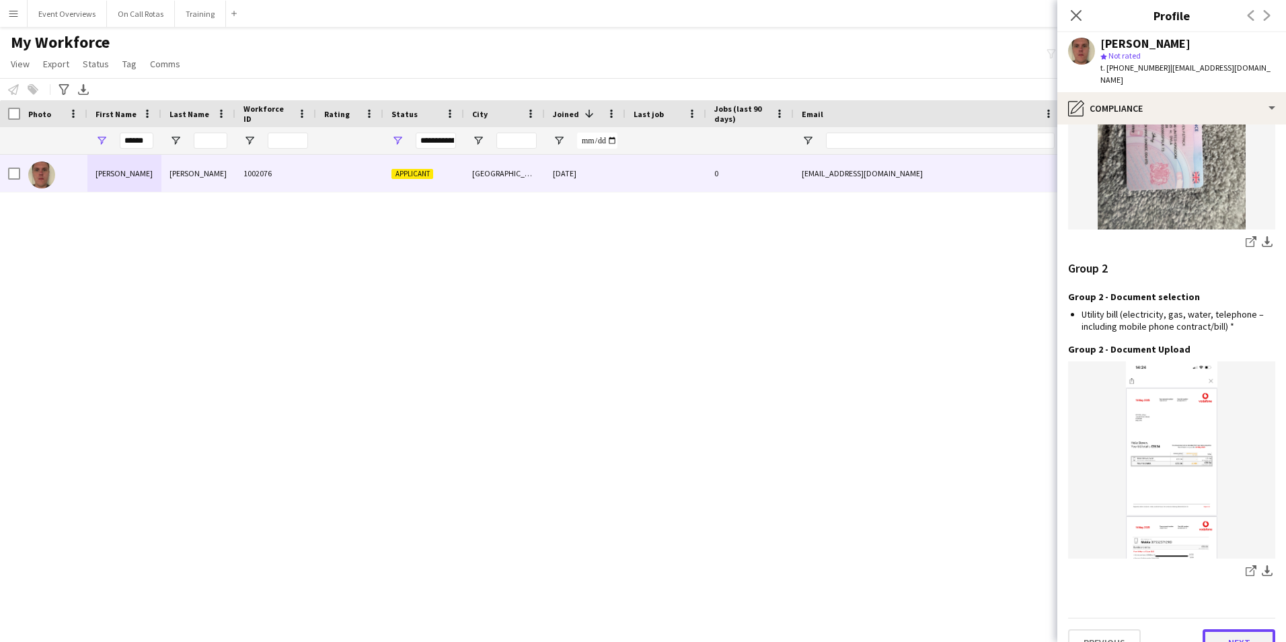
click at [1203, 629] on button "Next" at bounding box center [1239, 642] width 73 height 27
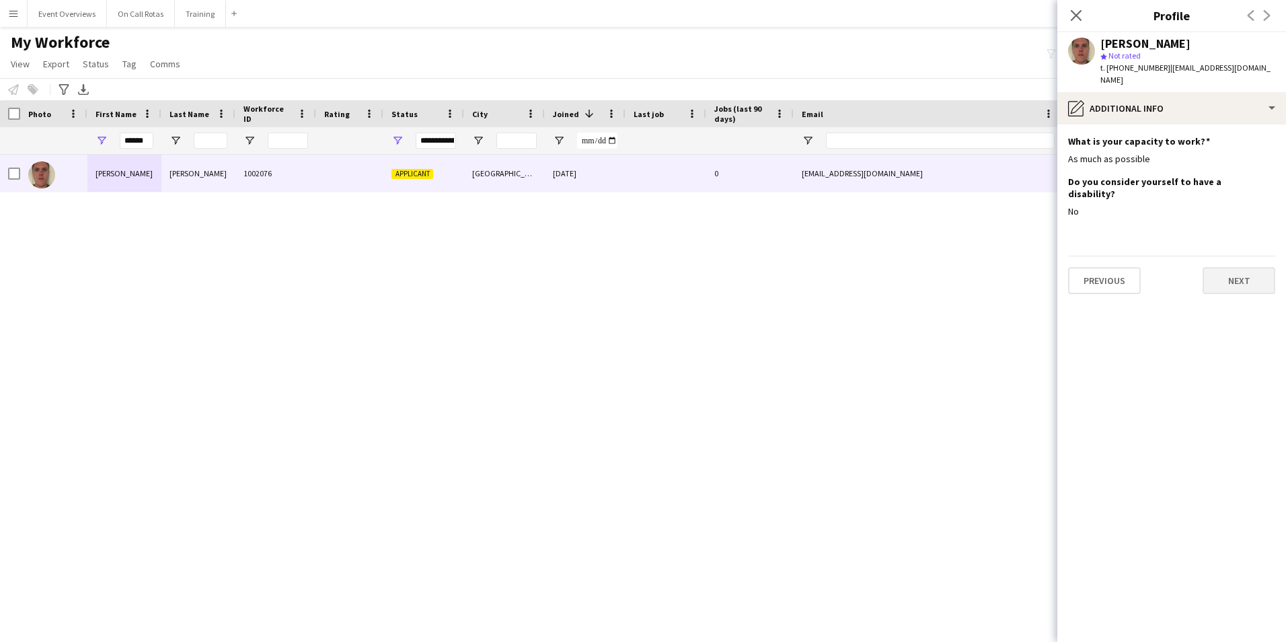
scroll to position [0, 0]
click at [1219, 268] on button "Next" at bounding box center [1239, 280] width 73 height 27
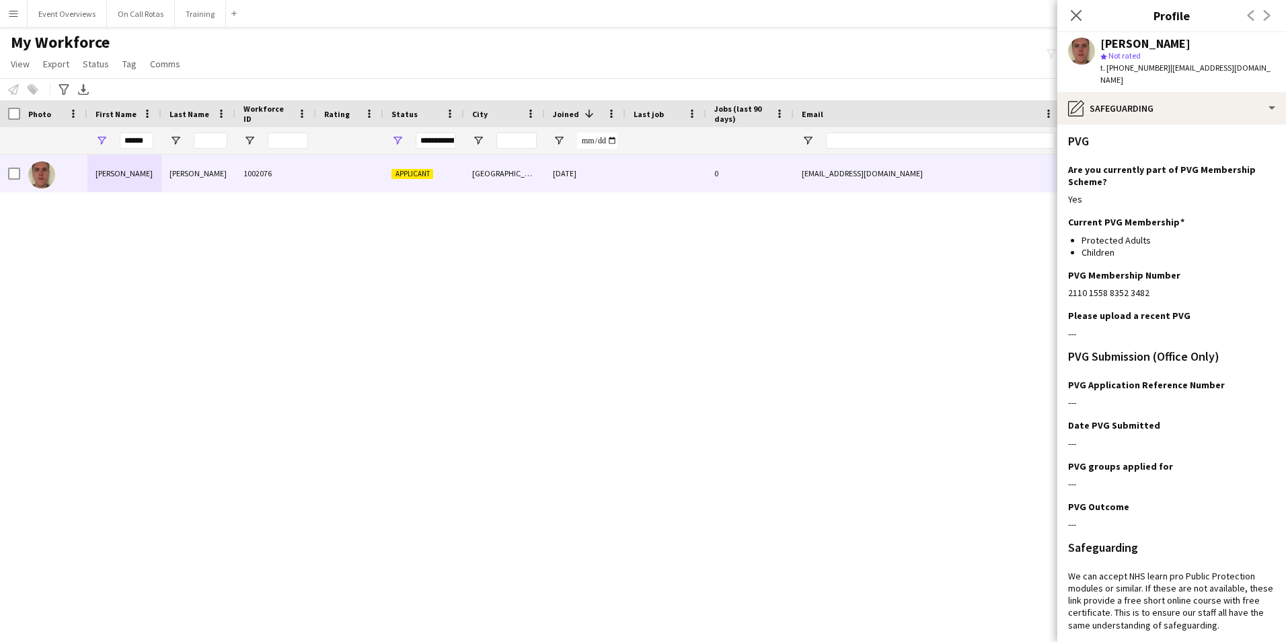
scroll to position [218, 0]
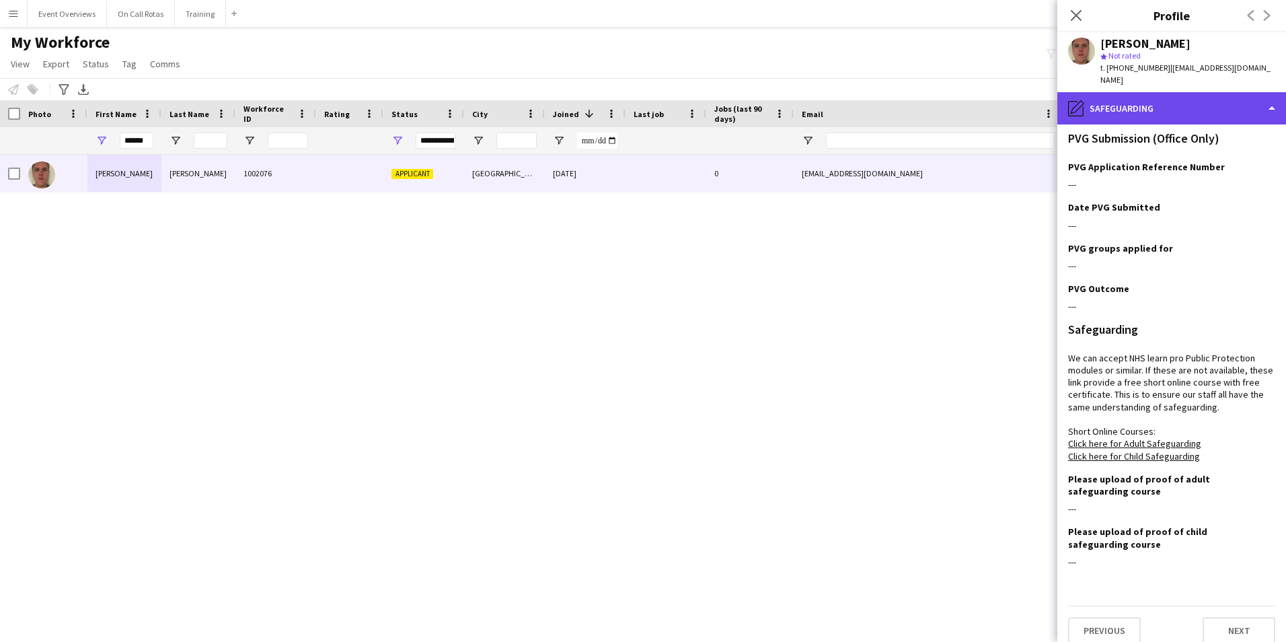
click at [1137, 106] on div "pencil4 Safeguarding" at bounding box center [1171, 108] width 229 height 32
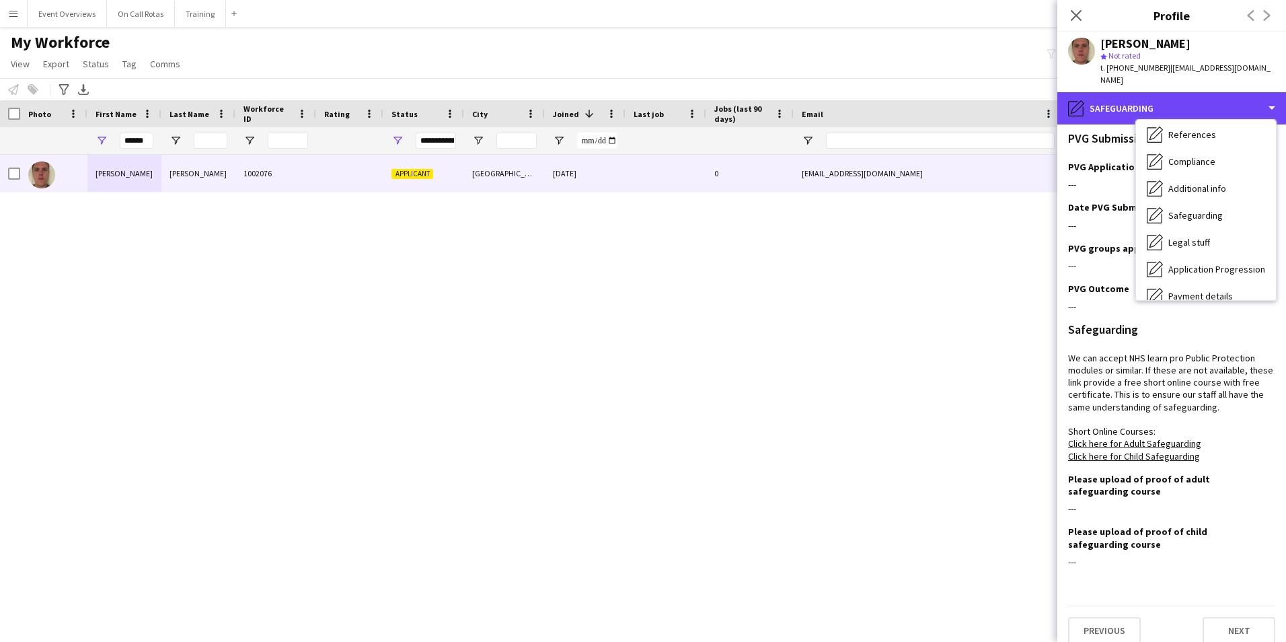
scroll to position [234, 0]
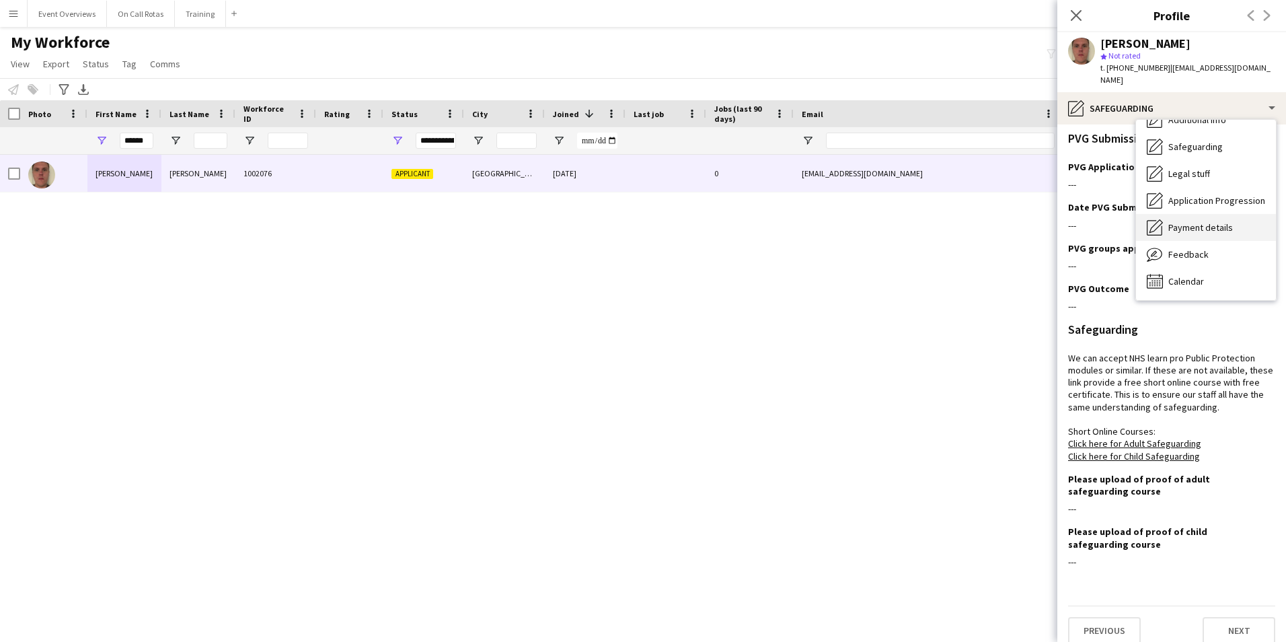
click at [1185, 214] on div "Payment details Payment details" at bounding box center [1206, 227] width 140 height 27
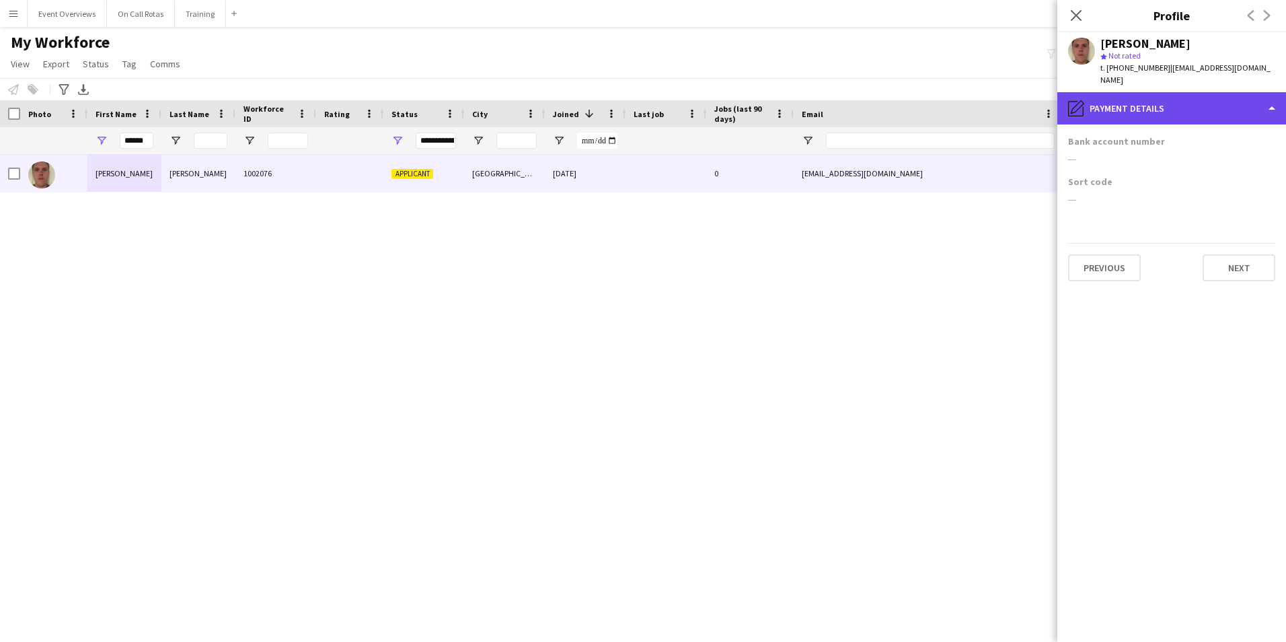
click at [1139, 95] on div "pencil4 Payment details" at bounding box center [1171, 108] width 229 height 32
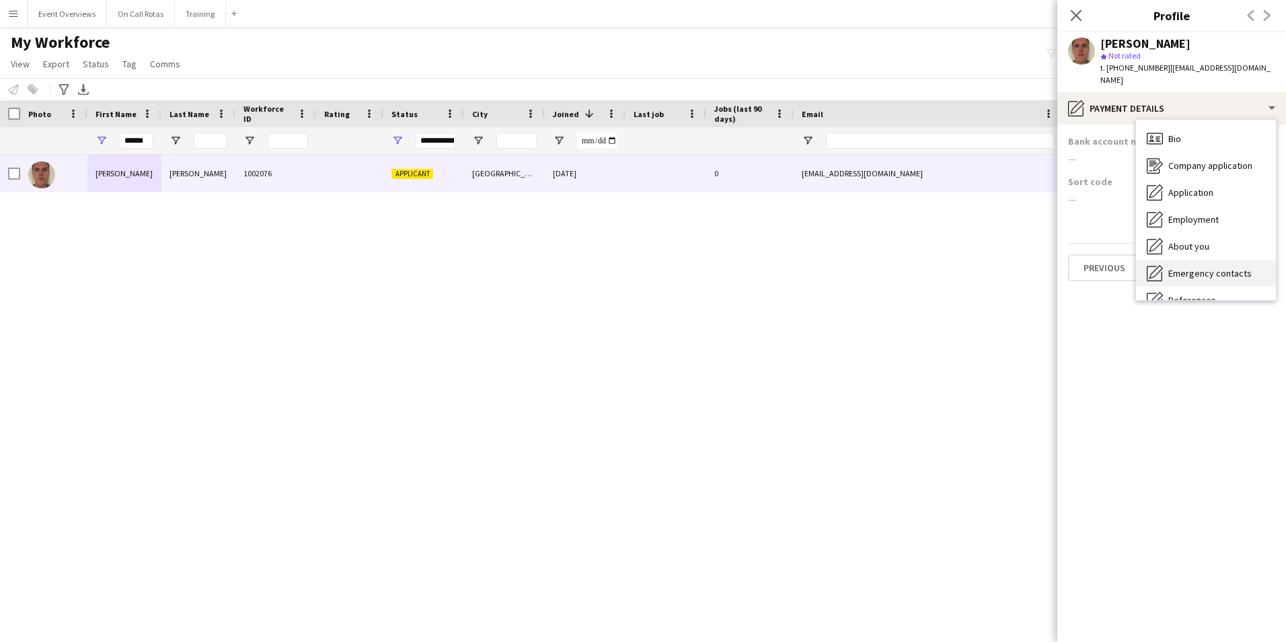
click at [1195, 125] on div "Bio Bio" at bounding box center [1206, 138] width 140 height 27
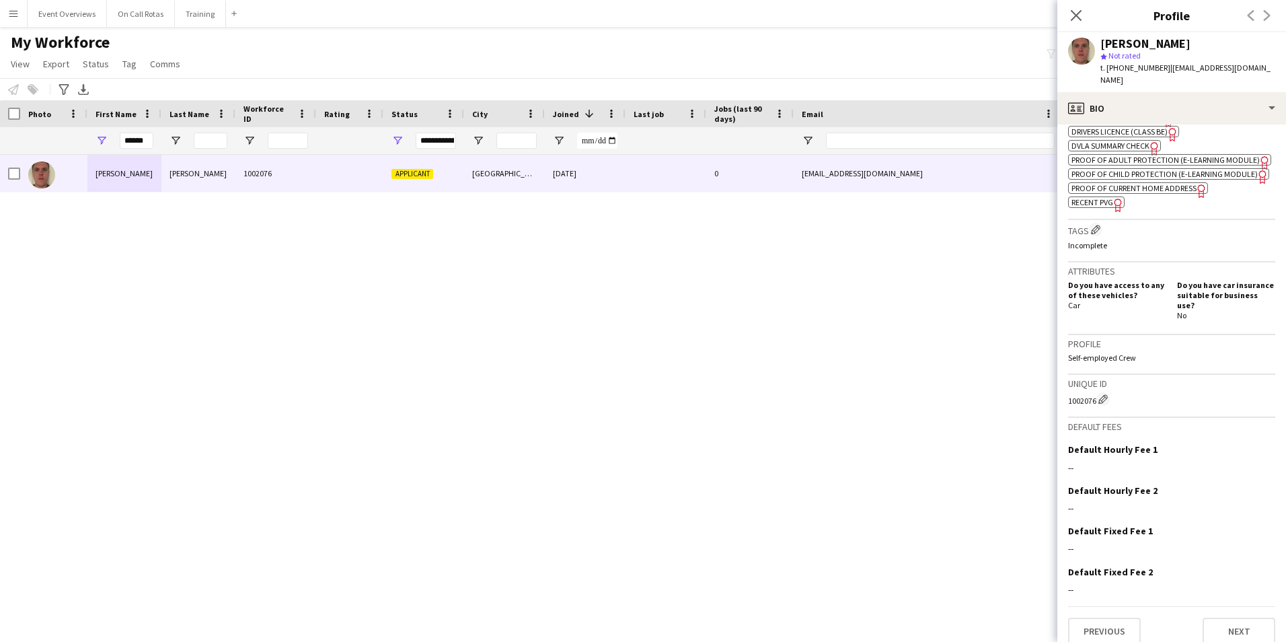
scroll to position [509, 0]
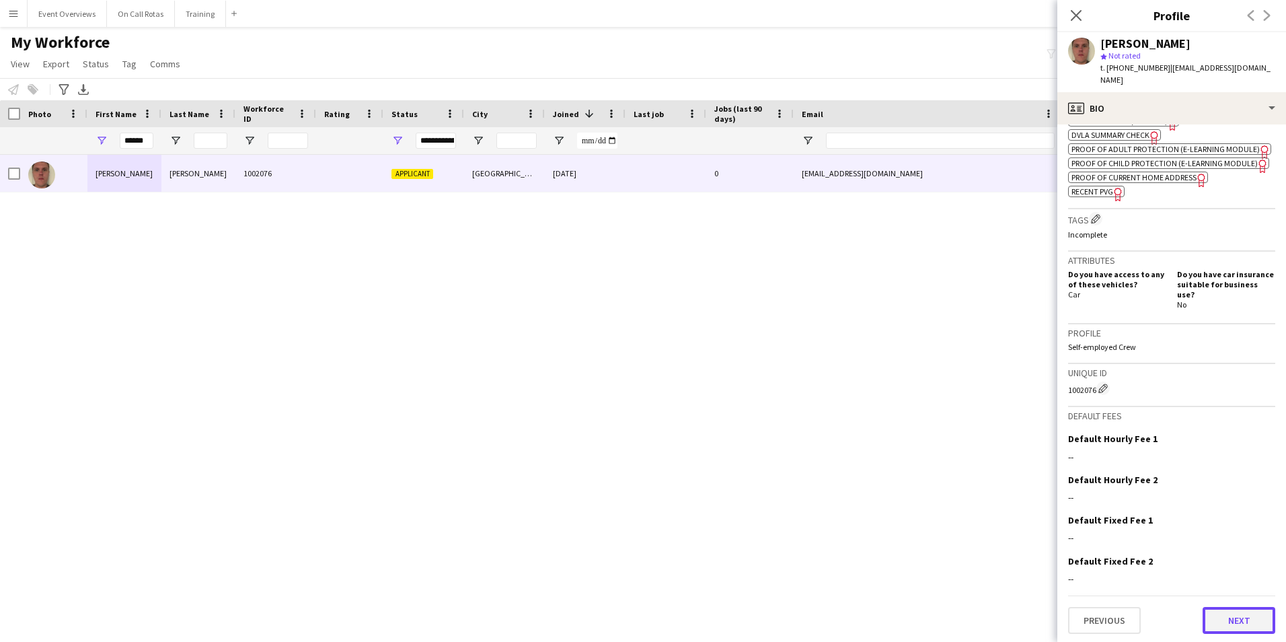
click at [1221, 626] on button "Next" at bounding box center [1239, 620] width 73 height 27
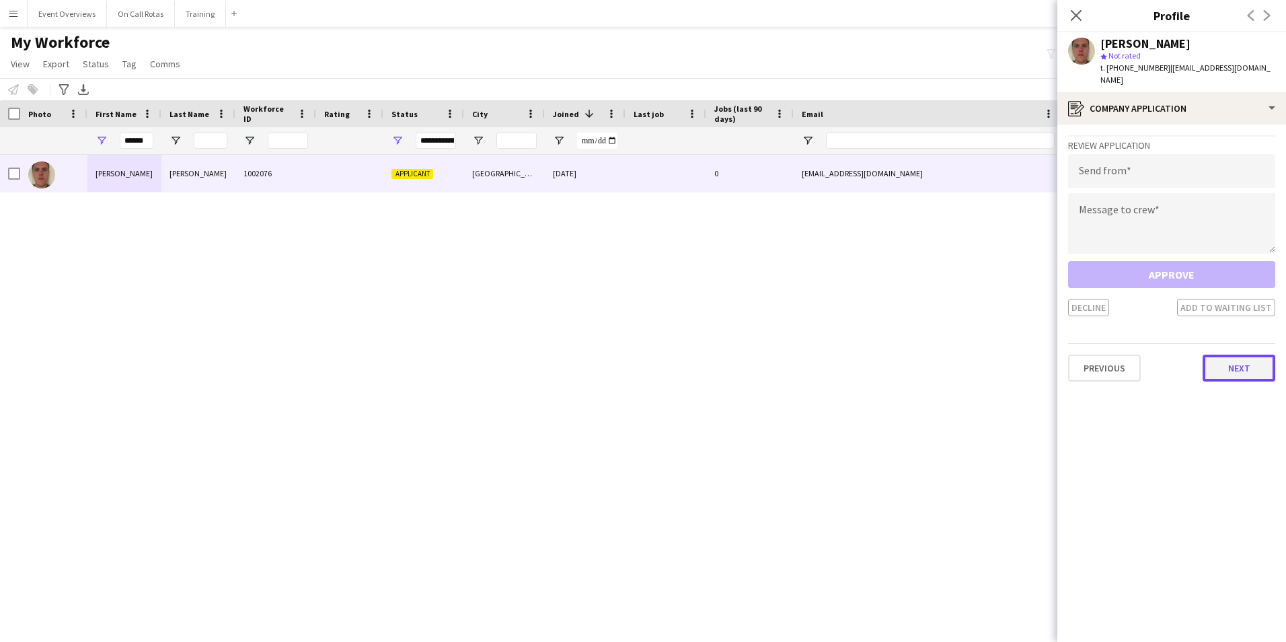
click at [1217, 364] on button "Next" at bounding box center [1239, 367] width 73 height 27
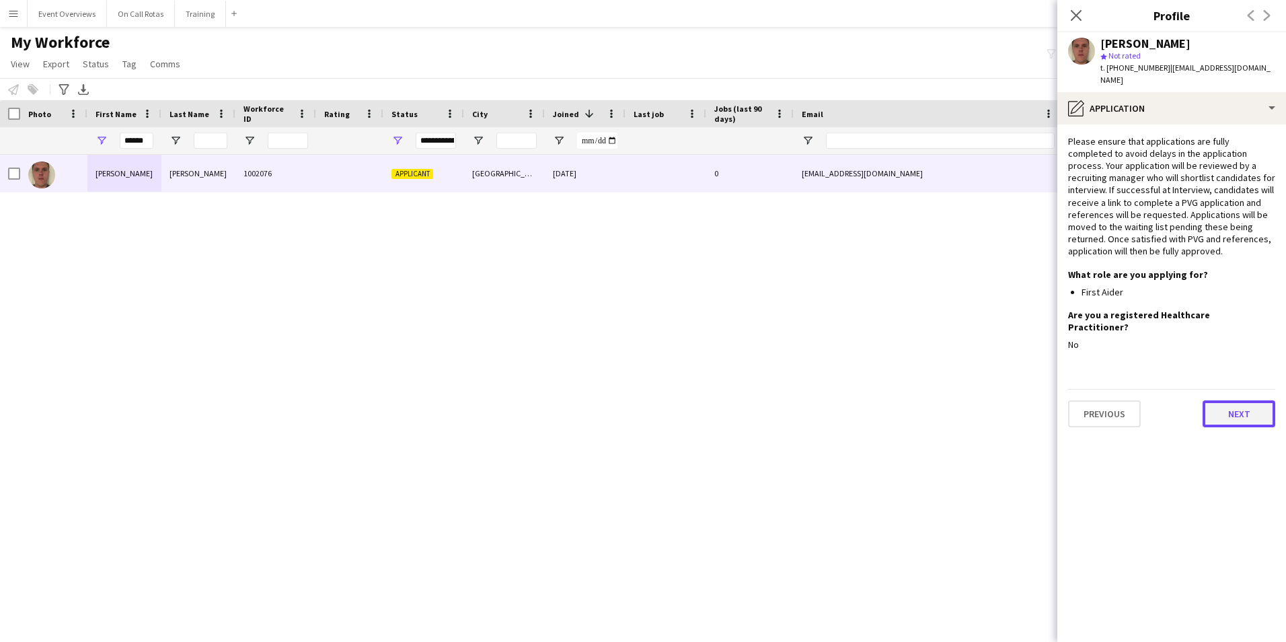
click at [1222, 400] on button "Next" at bounding box center [1239, 413] width 73 height 27
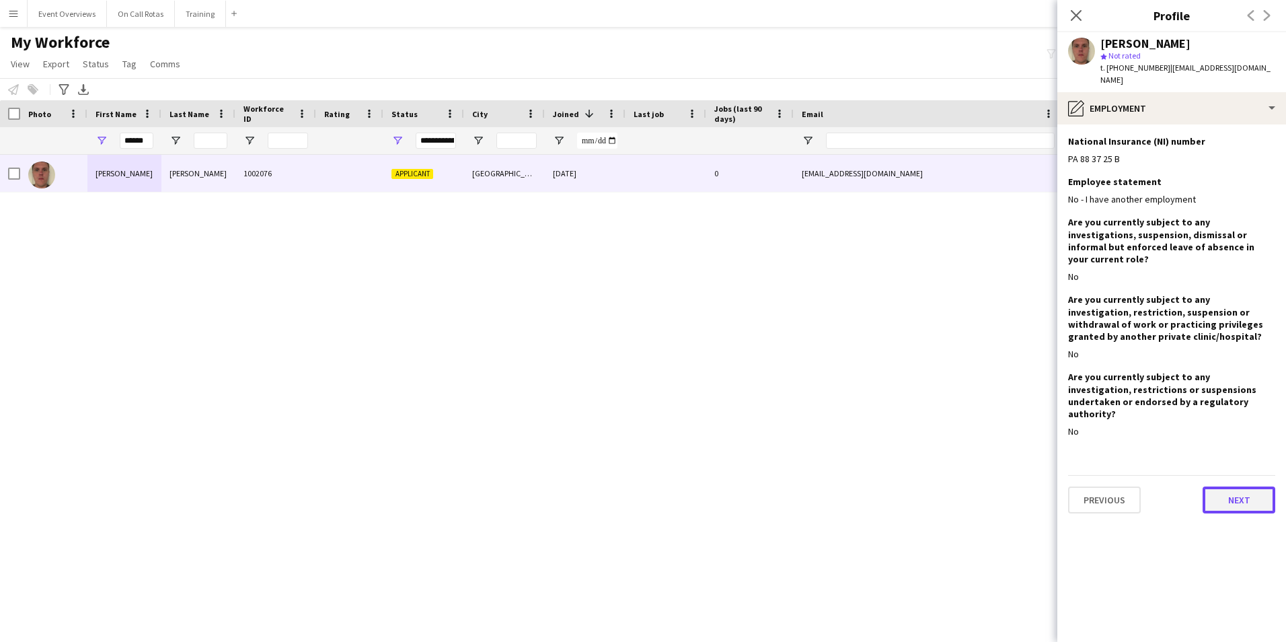
click at [1214, 486] on button "Next" at bounding box center [1239, 499] width 73 height 27
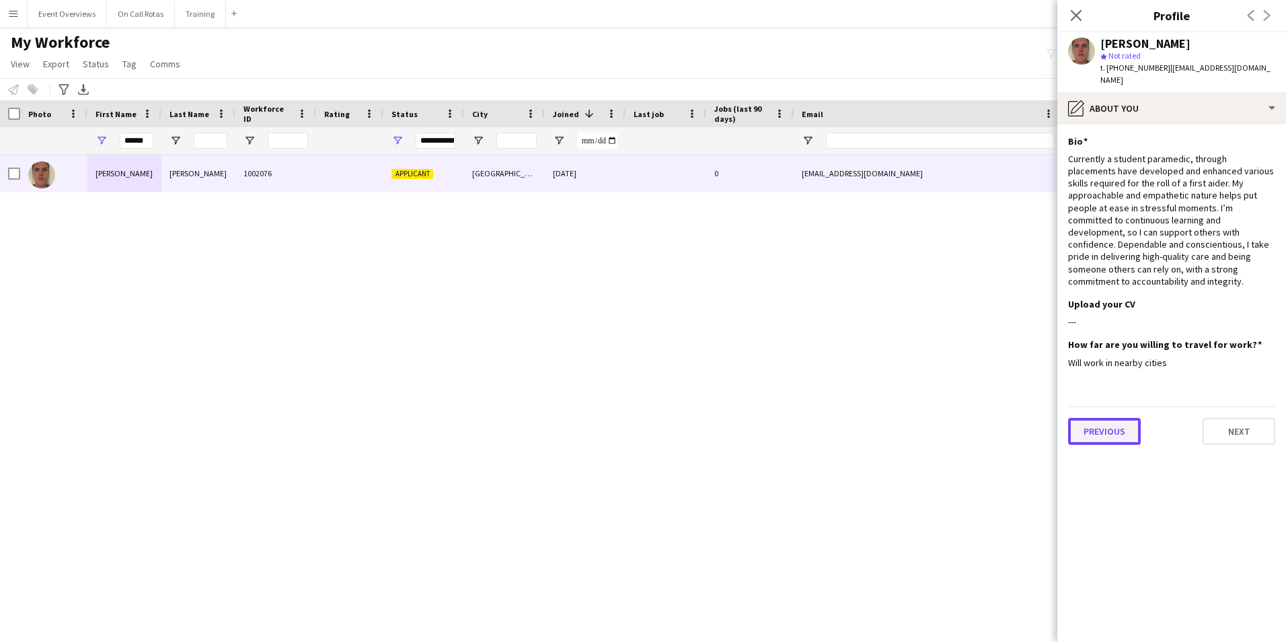
click at [1095, 418] on button "Previous" at bounding box center [1104, 431] width 73 height 27
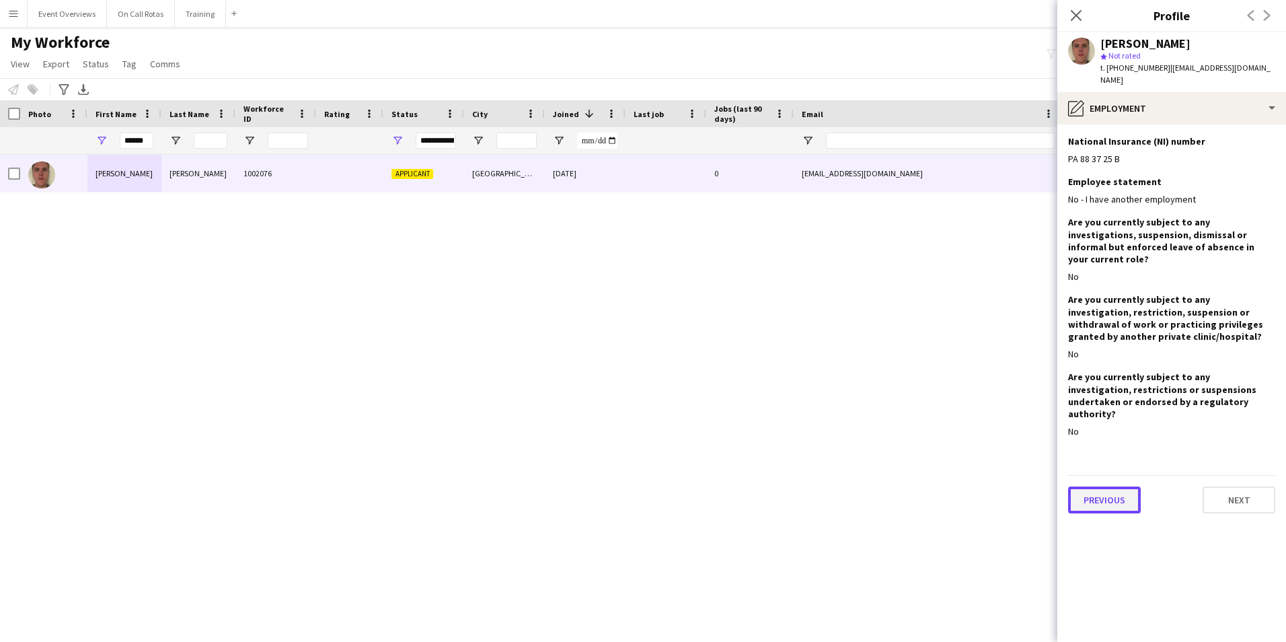
click at [1101, 486] on button "Previous" at bounding box center [1104, 499] width 73 height 27
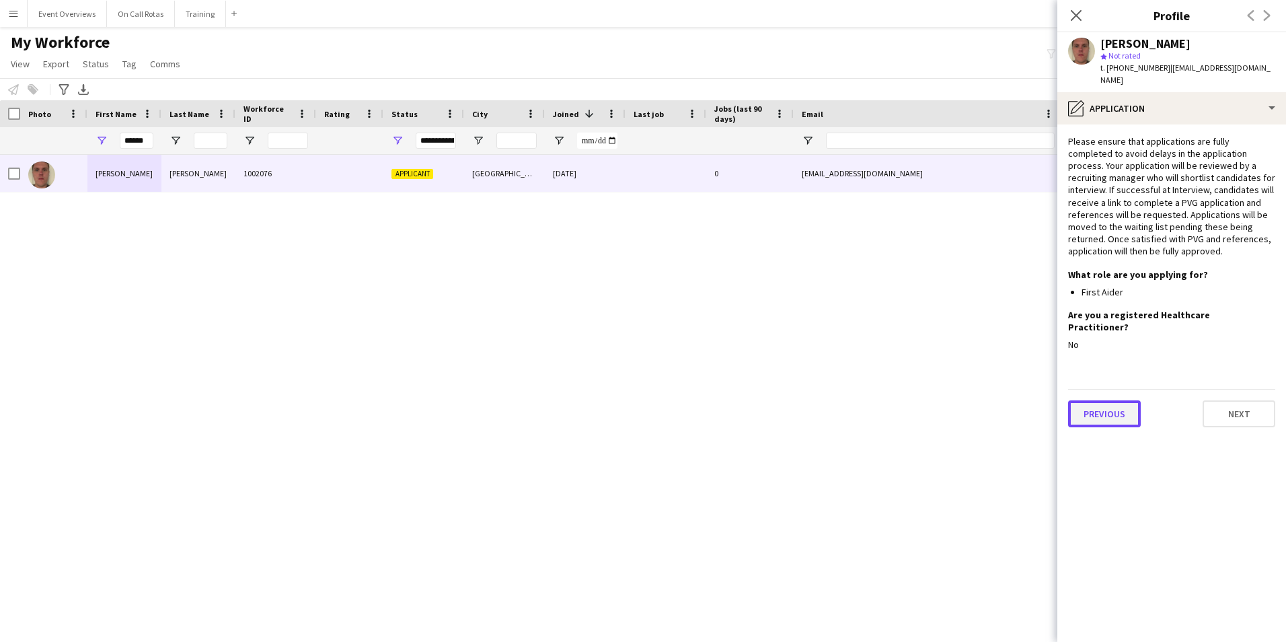
click at [1139, 400] on button "Previous" at bounding box center [1104, 413] width 73 height 27
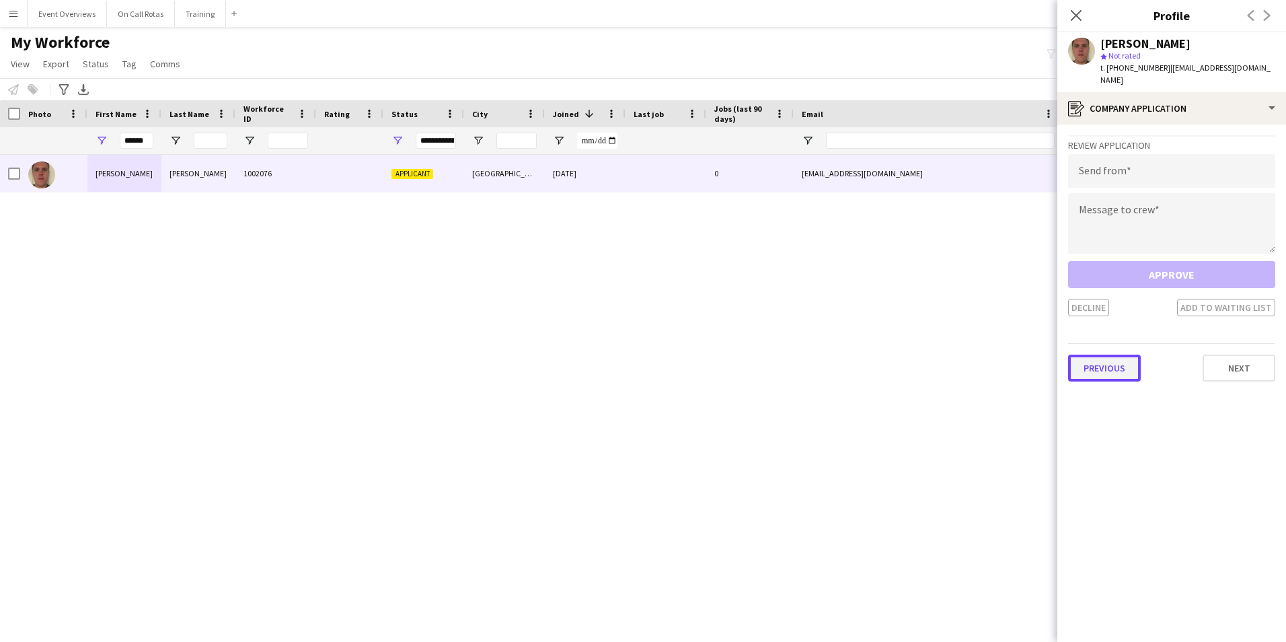
click at [1129, 358] on button "Previous" at bounding box center [1104, 367] width 73 height 27
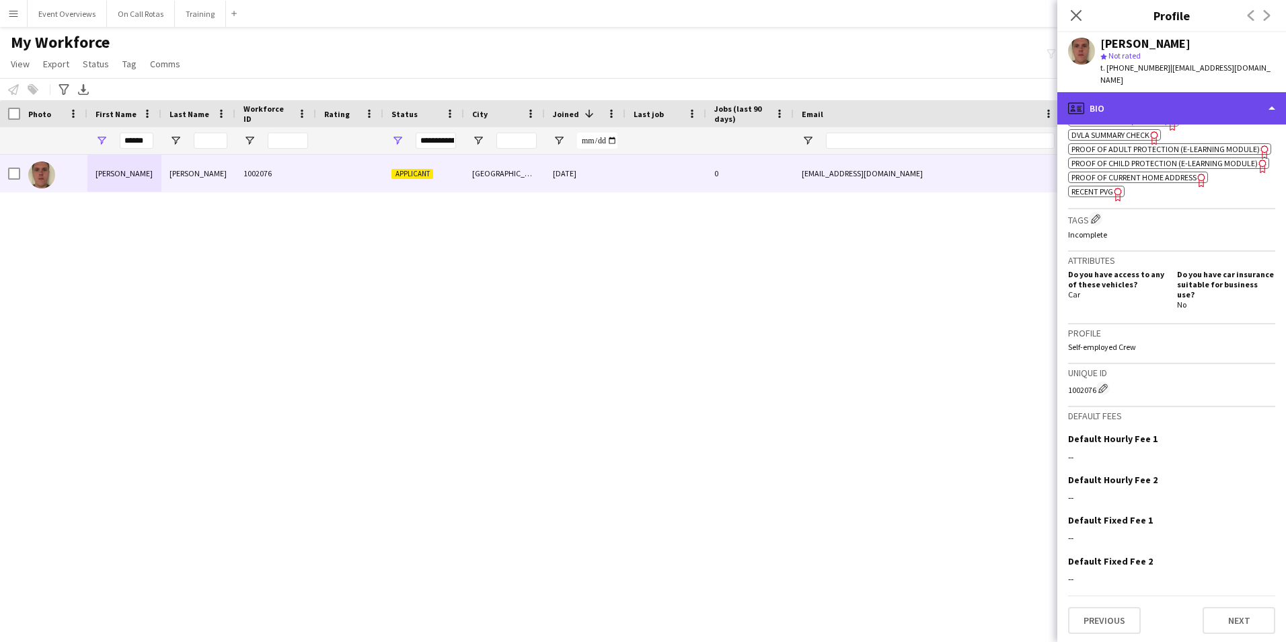
click at [1139, 92] on div "profile Bio" at bounding box center [1171, 108] width 229 height 32
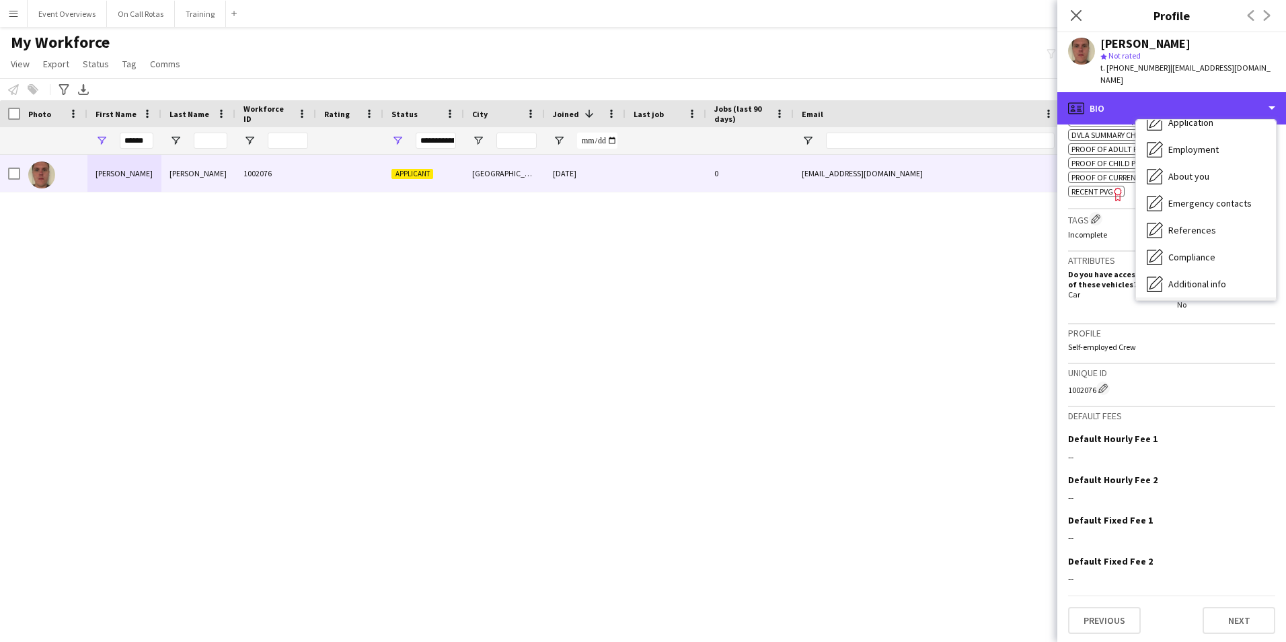
scroll to position [135, 0]
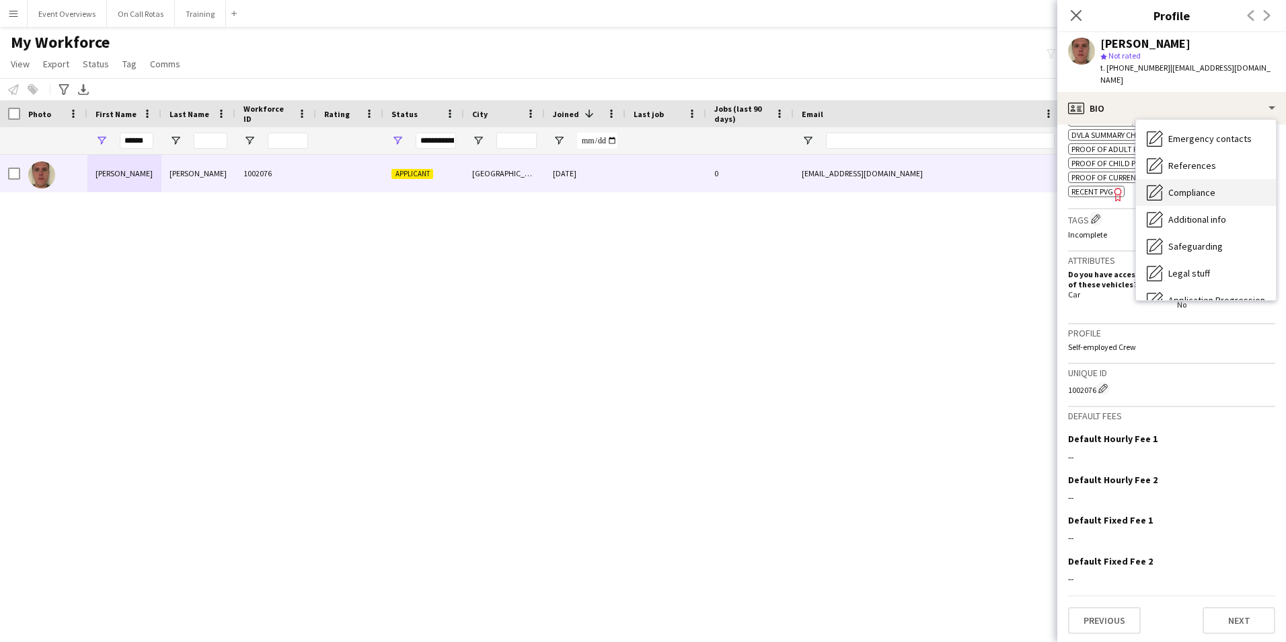
click at [1191, 179] on div "Compliance Compliance" at bounding box center [1206, 192] width 140 height 27
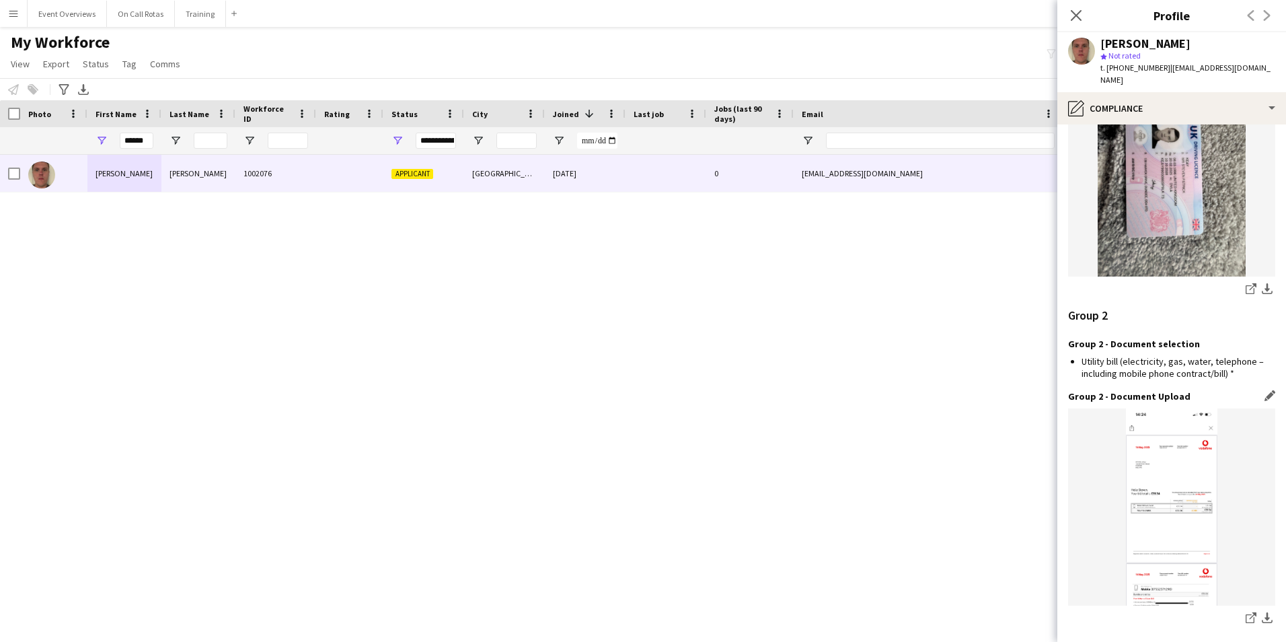
scroll to position [1404, 0]
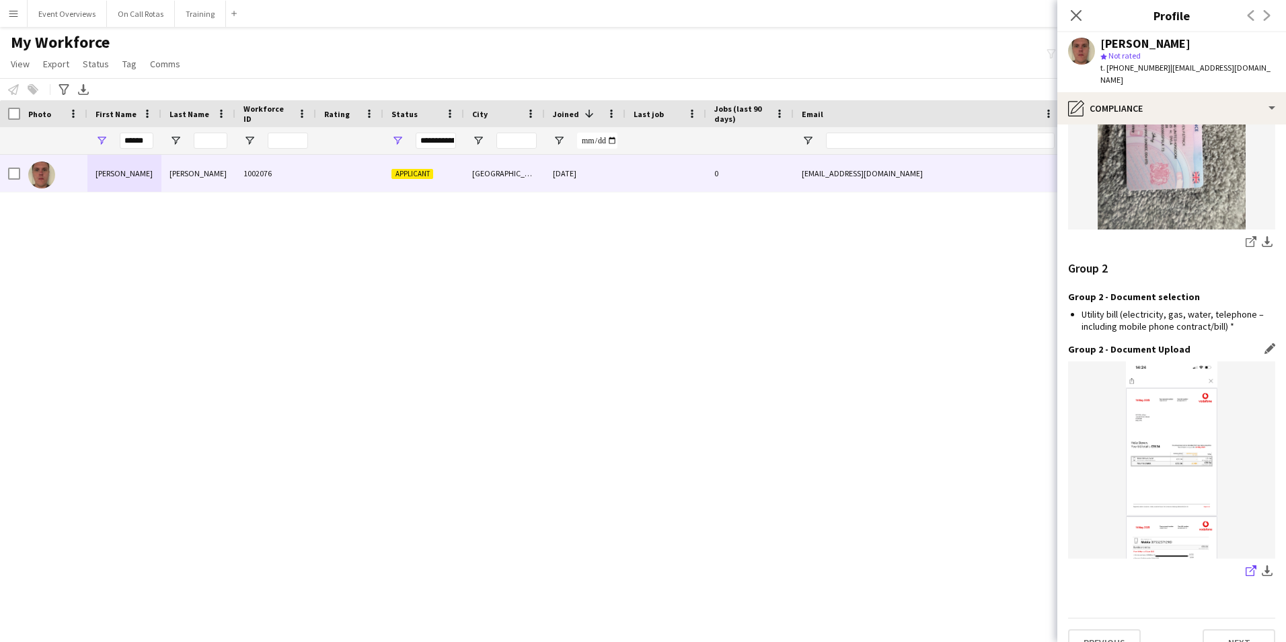
click at [1246, 565] on icon "share-external-link-1" at bounding box center [1251, 570] width 11 height 11
click at [1231, 112] on img at bounding box center [1171, 130] width 207 height 197
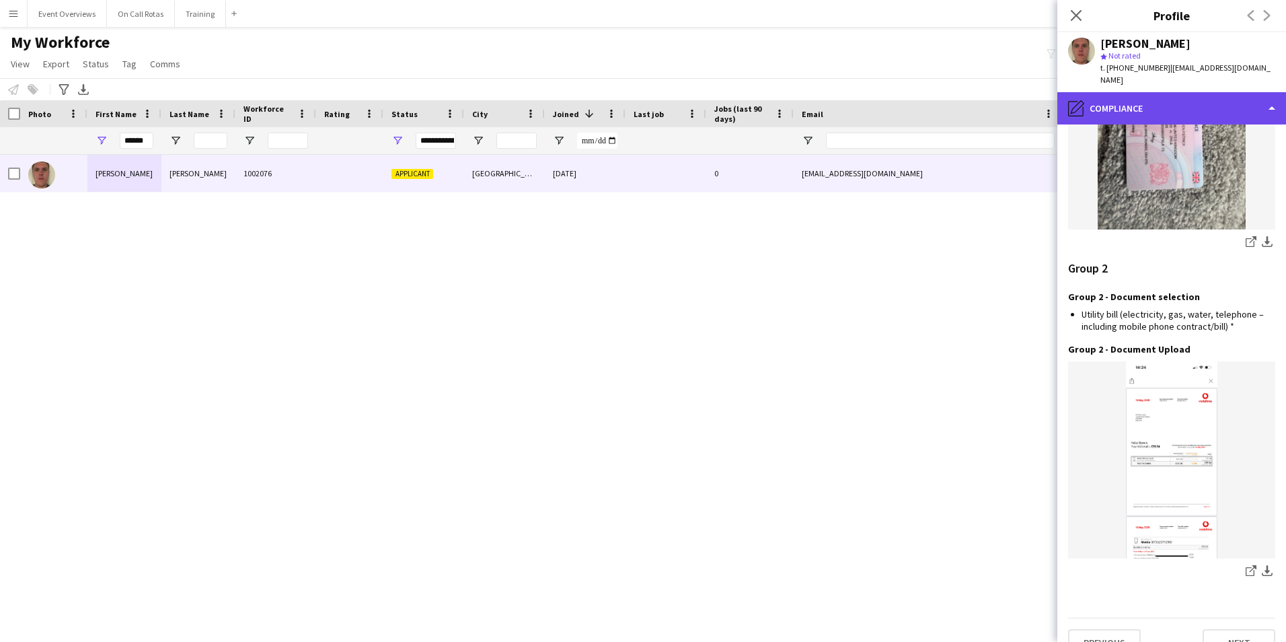
click at [1226, 105] on div "pencil4 Compliance" at bounding box center [1171, 108] width 229 height 32
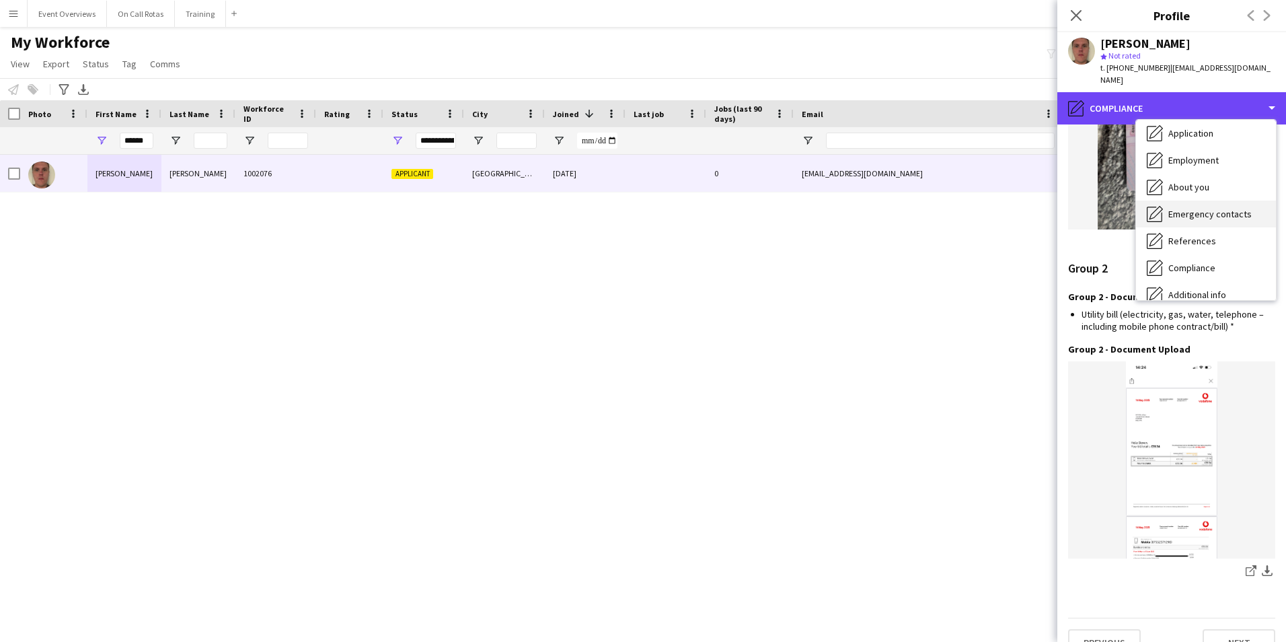
scroll to position [0, 0]
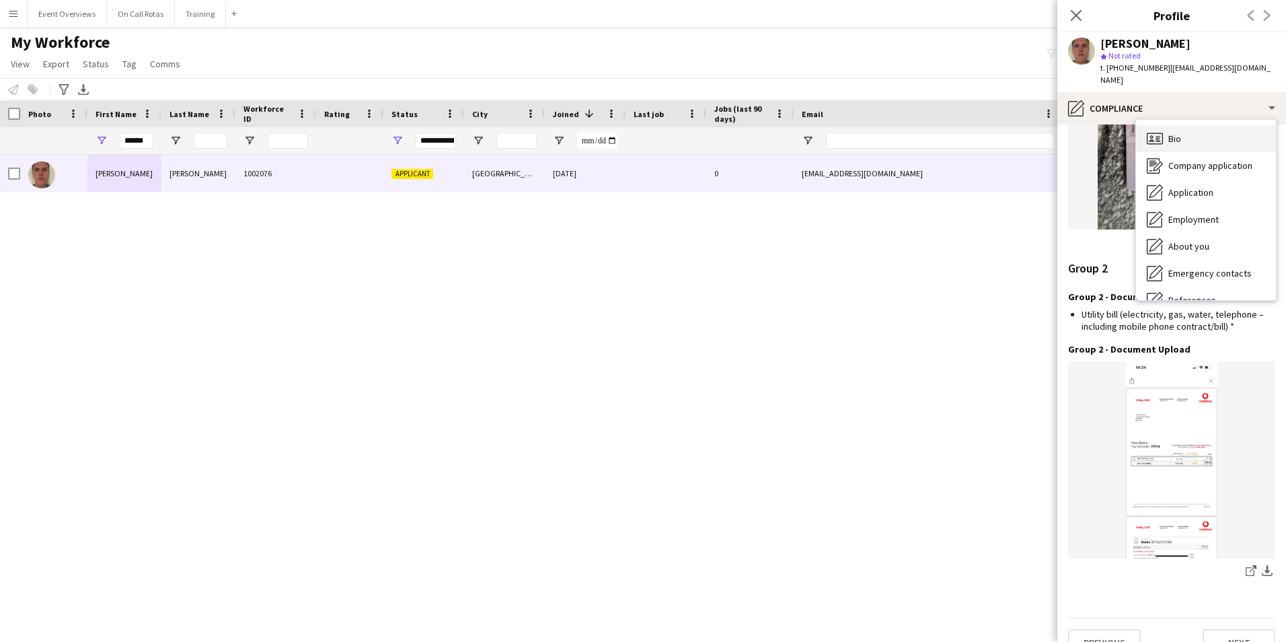
click at [1229, 125] on div "Bio Bio" at bounding box center [1206, 138] width 140 height 27
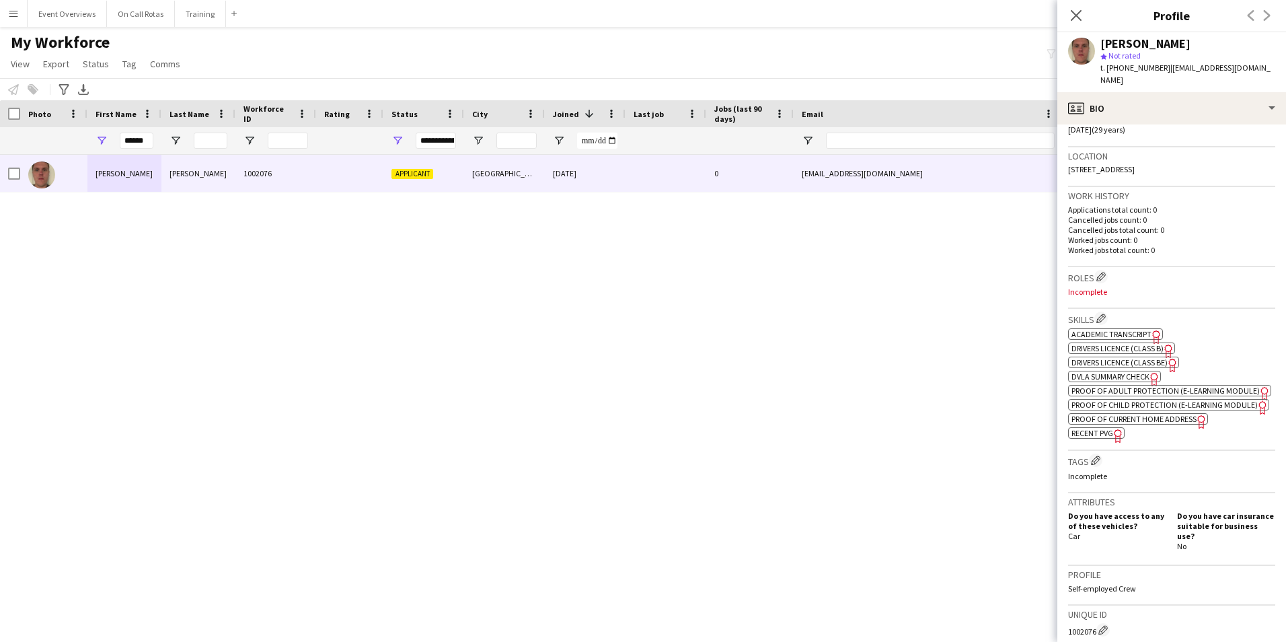
scroll to position [269, 0]
click at [1096, 437] on span "Recent PVG" at bounding box center [1092, 431] width 42 height 10
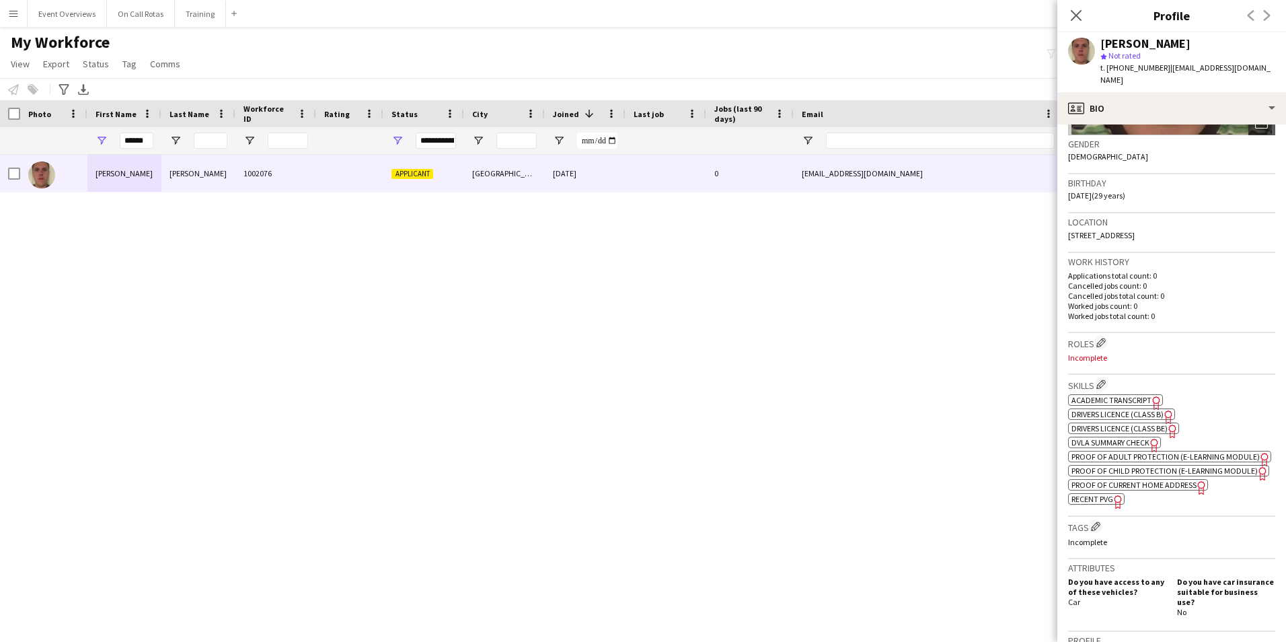
drag, startPoint x: 153, startPoint y: 139, endPoint x: 138, endPoint y: 139, distance: 15.5
click at [138, 139] on div "******" at bounding box center [124, 140] width 74 height 27
drag, startPoint x: 146, startPoint y: 139, endPoint x: 86, endPoint y: 151, distance: 60.9
click at [86, 151] on div "**********" at bounding box center [729, 140] width 1458 height 27
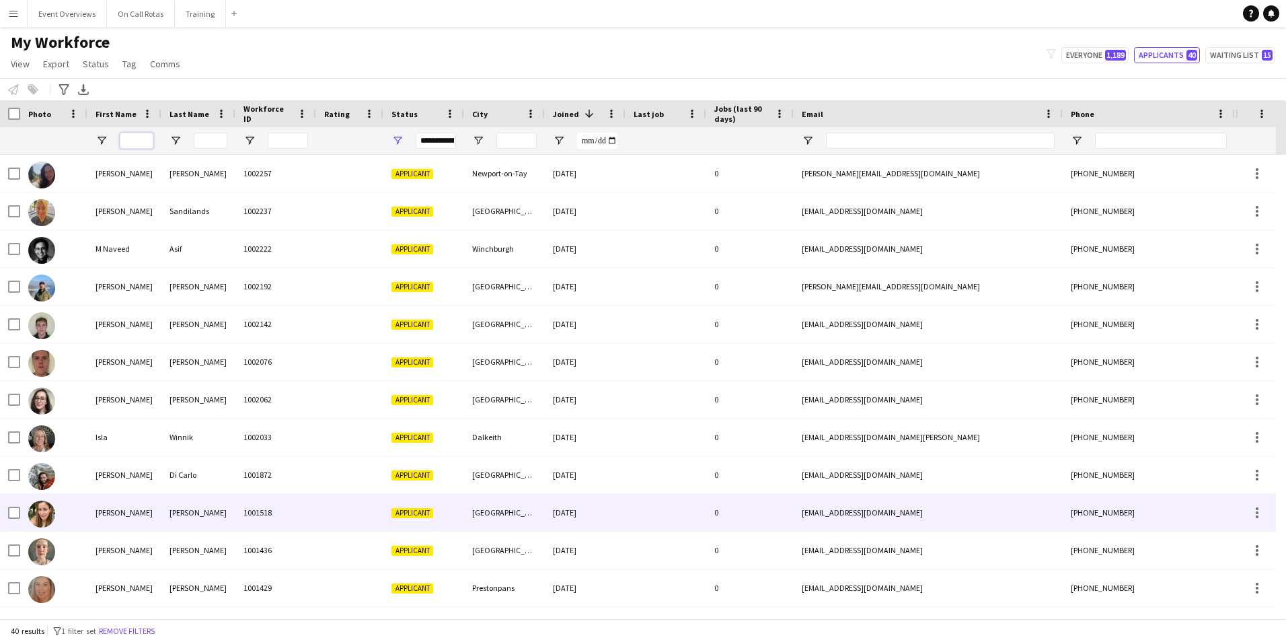
scroll to position [1053, 0]
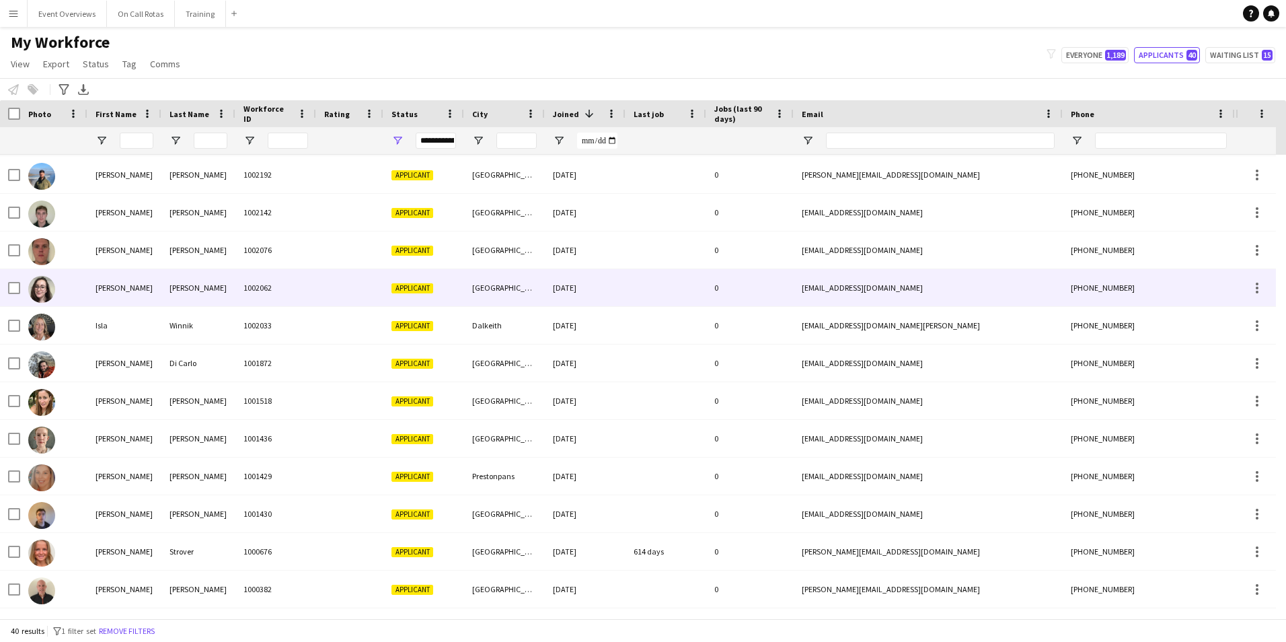
click at [193, 289] on div "Jackson" at bounding box center [198, 287] width 74 height 37
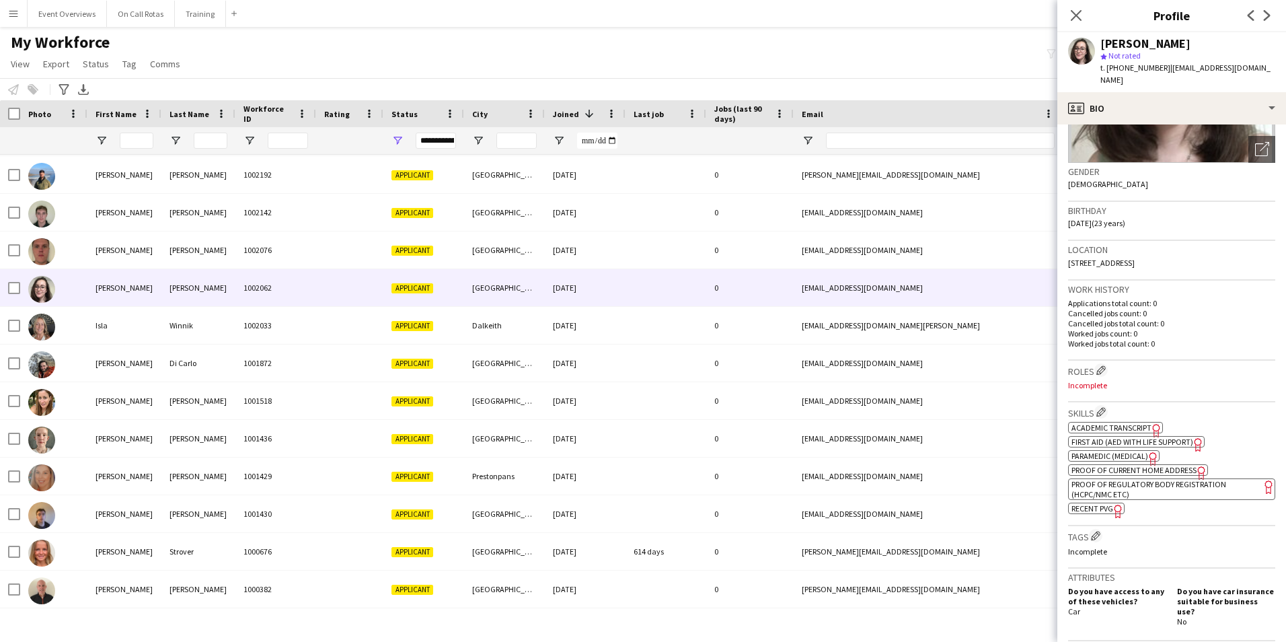
scroll to position [1, 0]
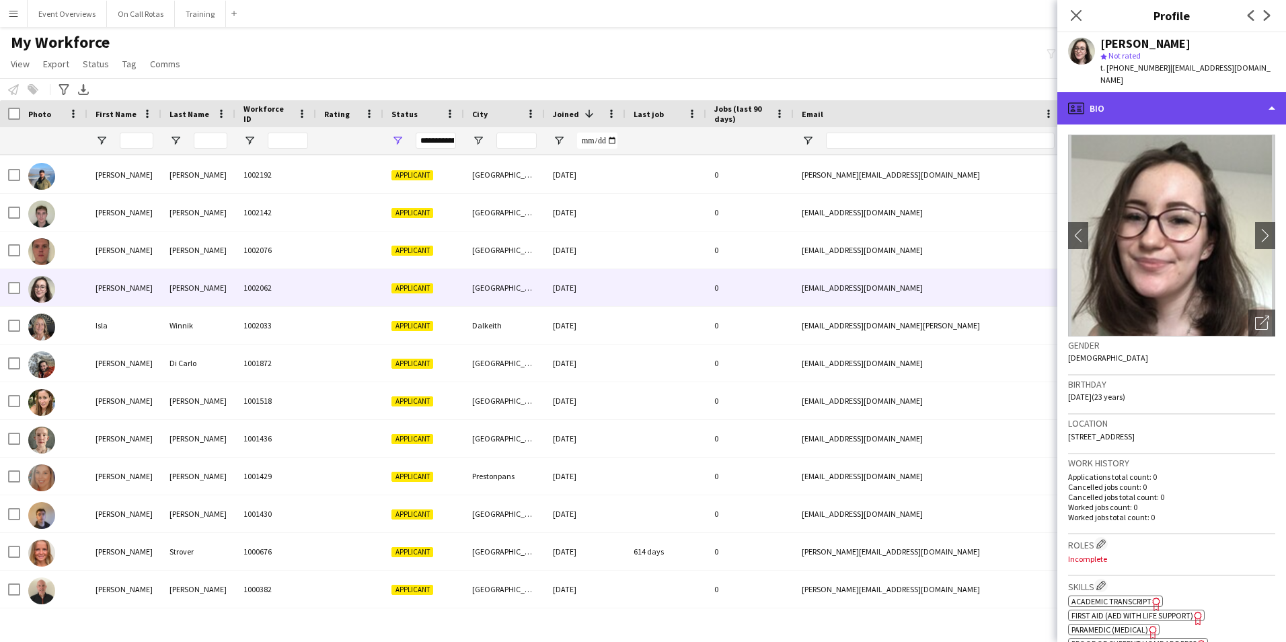
click at [1143, 103] on div "profile Bio" at bounding box center [1171, 108] width 229 height 32
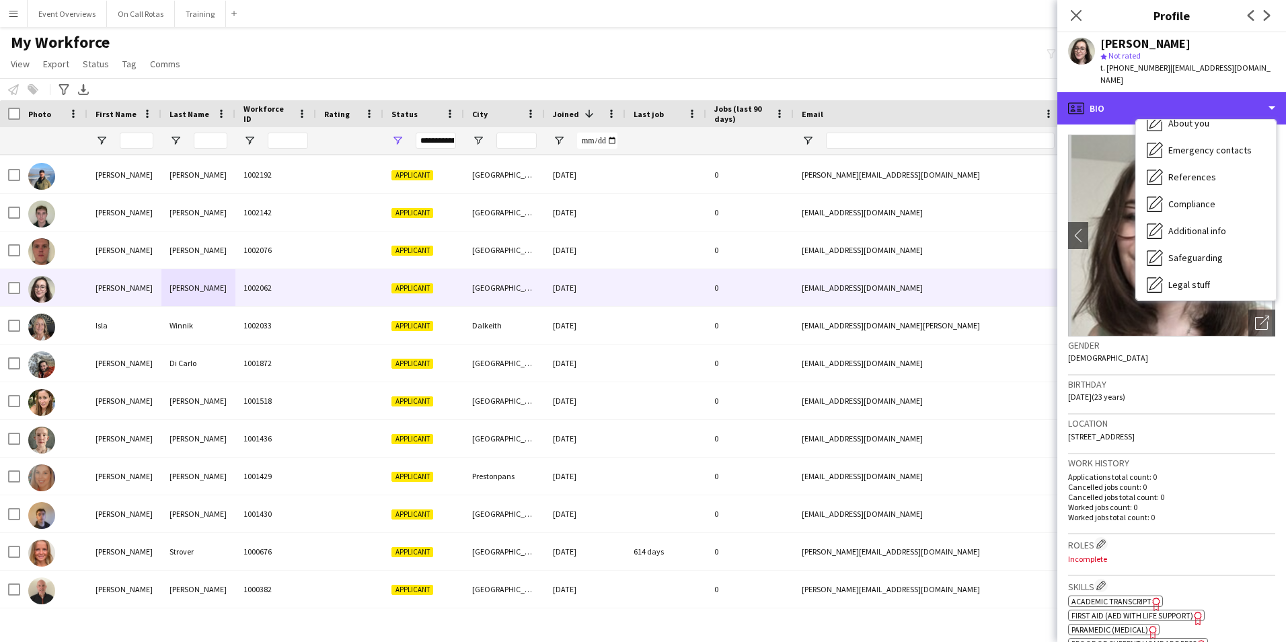
scroll to position [234, 0]
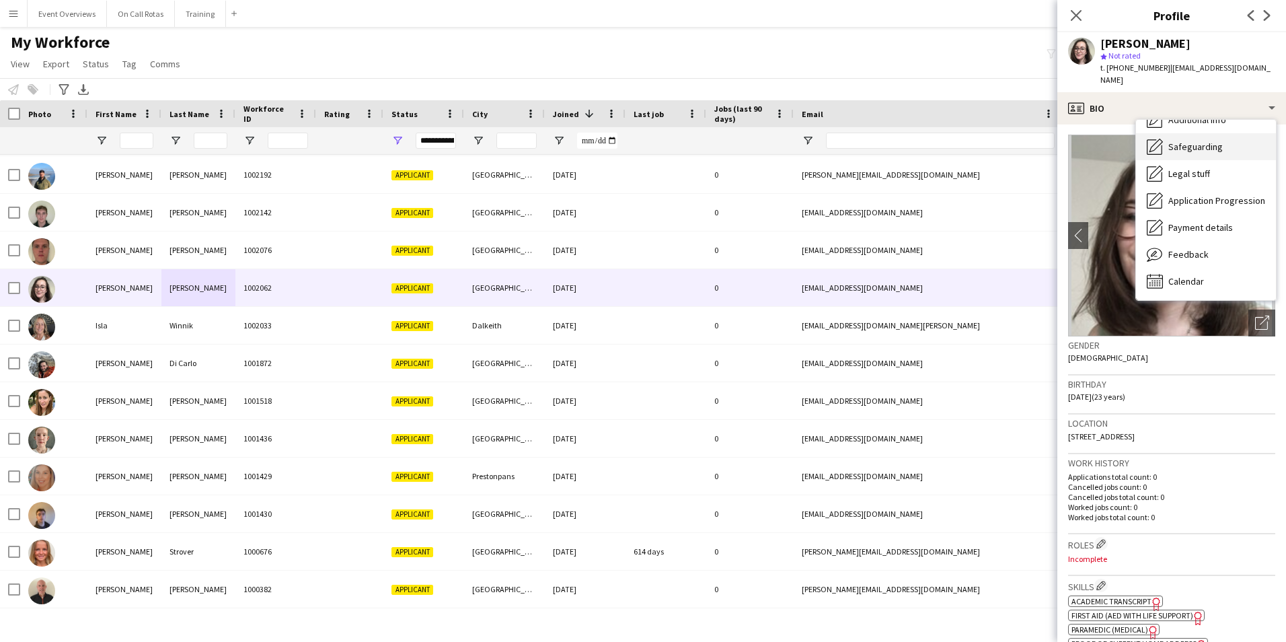
click at [1182, 141] on span "Safeguarding" at bounding box center [1195, 147] width 54 height 12
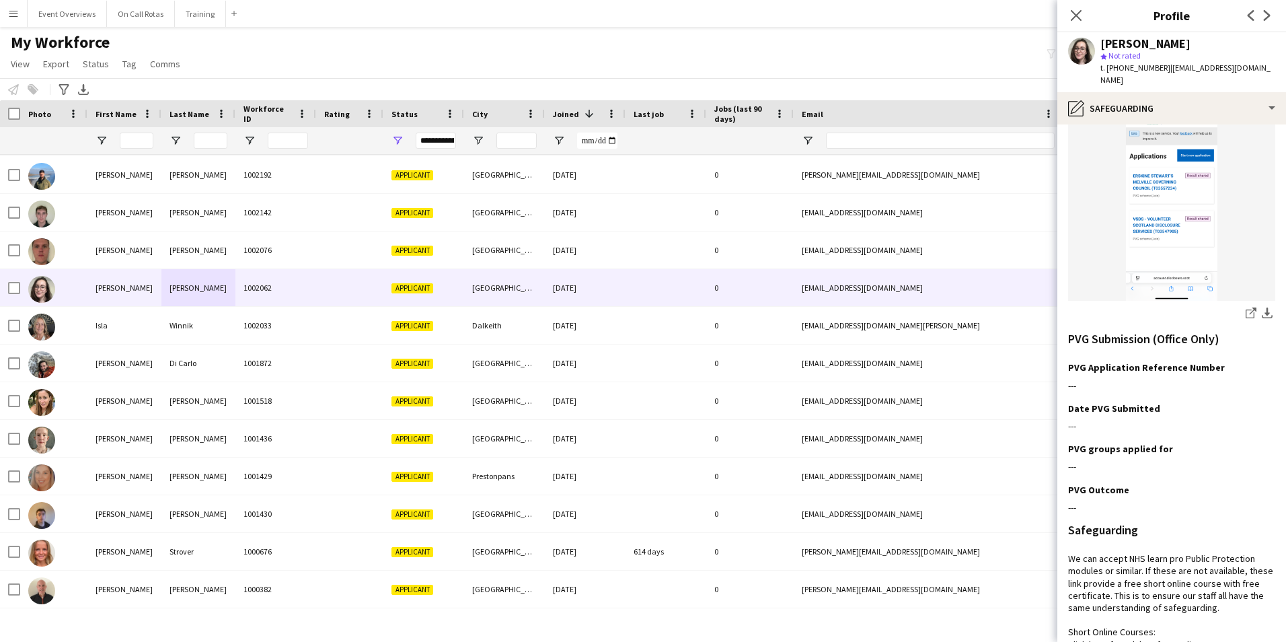
scroll to position [425, 0]
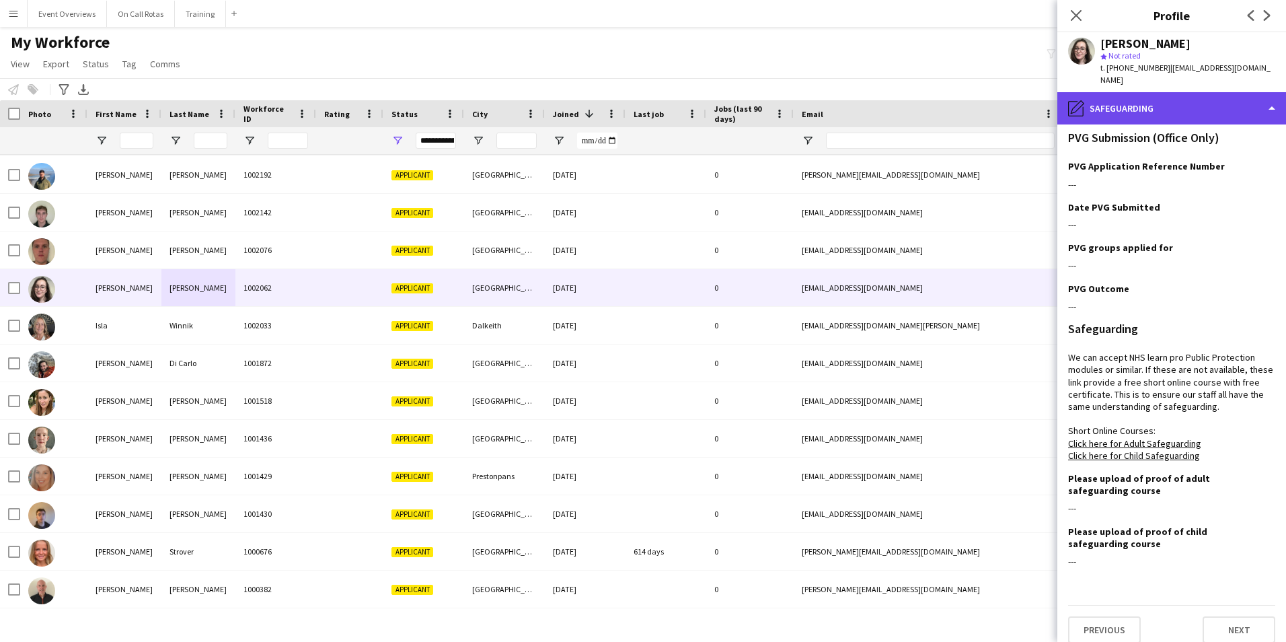
click at [1106, 98] on div "pencil4 Safeguarding" at bounding box center [1171, 108] width 229 height 32
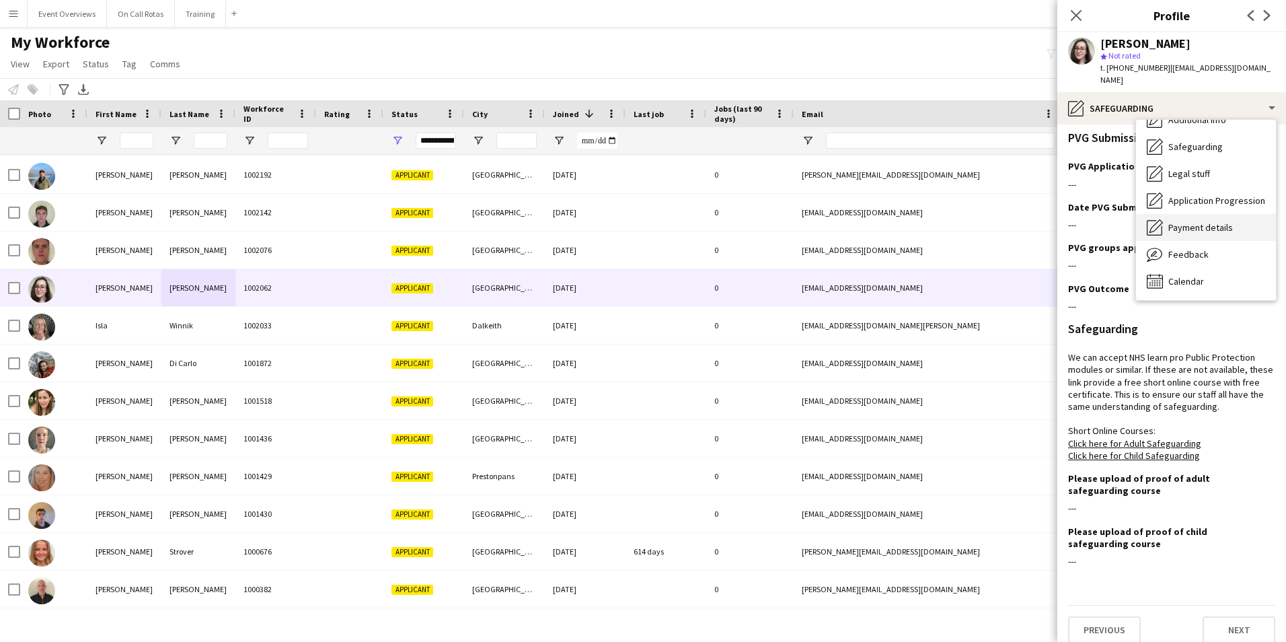
click at [1177, 221] on span "Payment details" at bounding box center [1200, 227] width 65 height 12
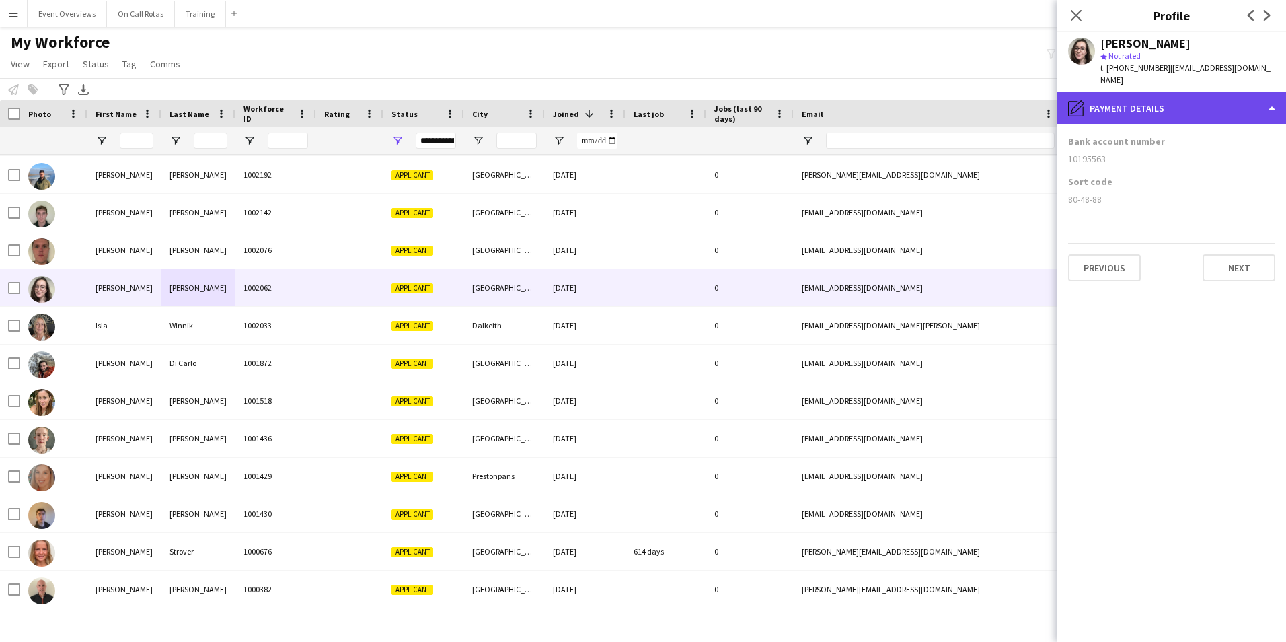
click at [1124, 95] on div "pencil4 Payment details" at bounding box center [1171, 108] width 229 height 32
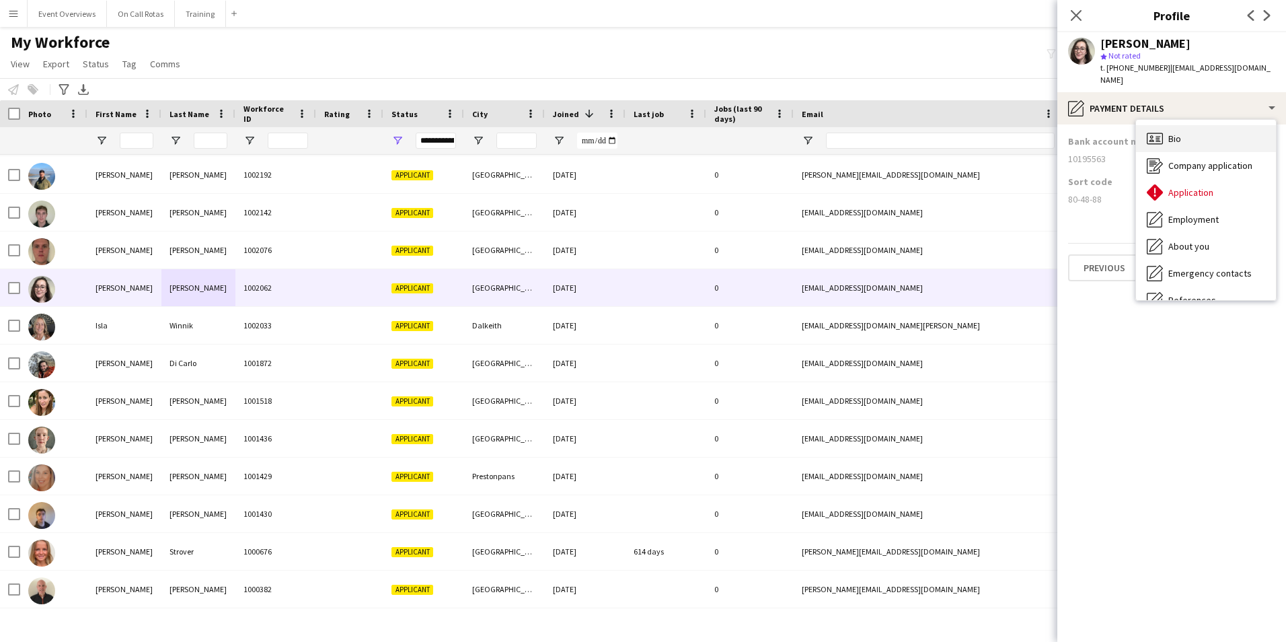
click at [1169, 132] on span "Bio" at bounding box center [1174, 138] width 13 height 12
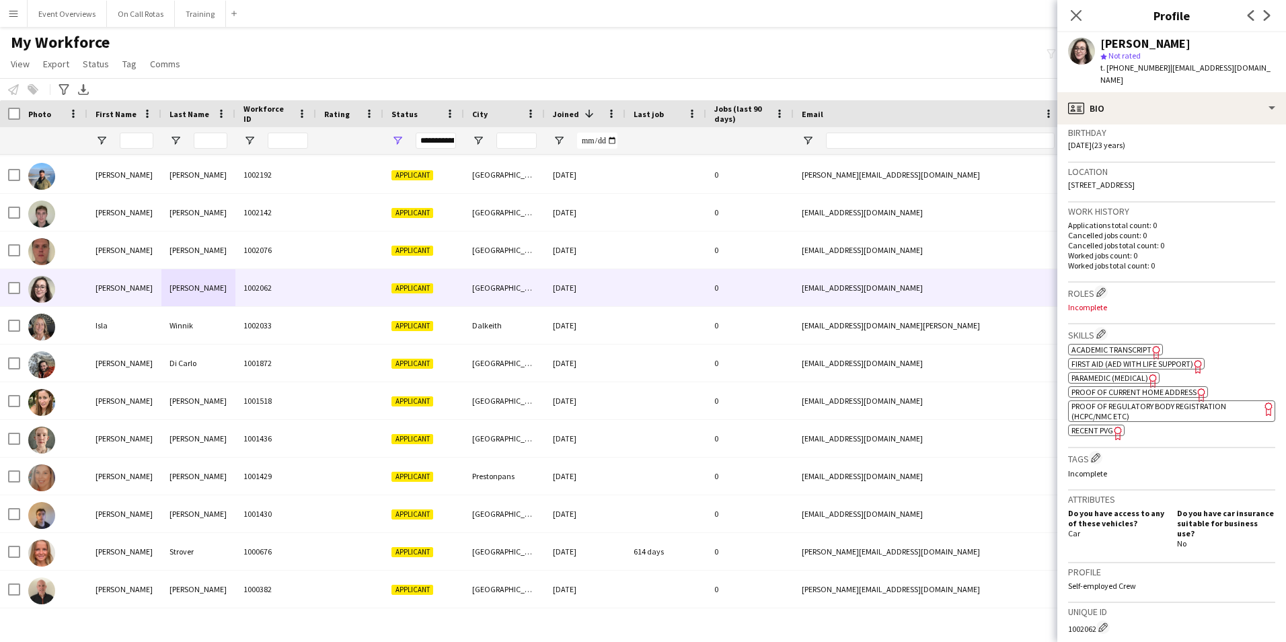
scroll to position [269, 0]
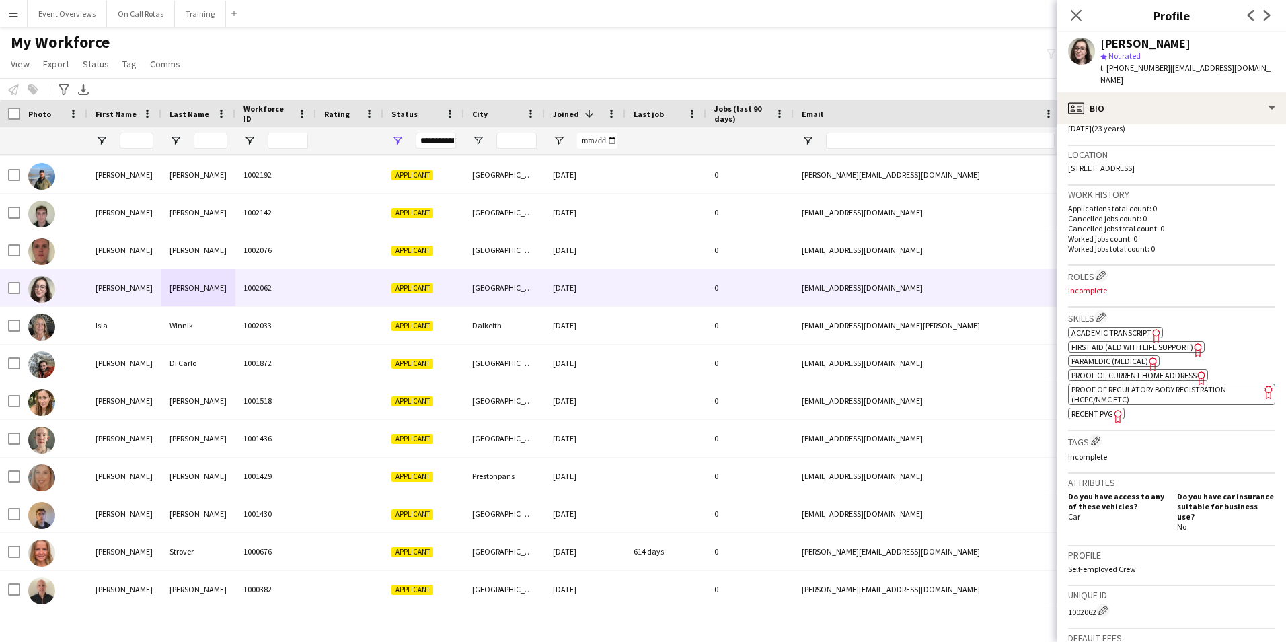
click at [1121, 328] on span "Academic Transcript" at bounding box center [1111, 333] width 80 height 10
click at [1103, 388] on span "Proof of Regulatory Body Registration (HCPC/NMC etc)" at bounding box center [1148, 394] width 155 height 20
click at [1104, 356] on span "Paramedic (Medical)" at bounding box center [1109, 361] width 77 height 10
click at [1094, 342] on span "First Aid (AED with life support)" at bounding box center [1132, 347] width 122 height 10
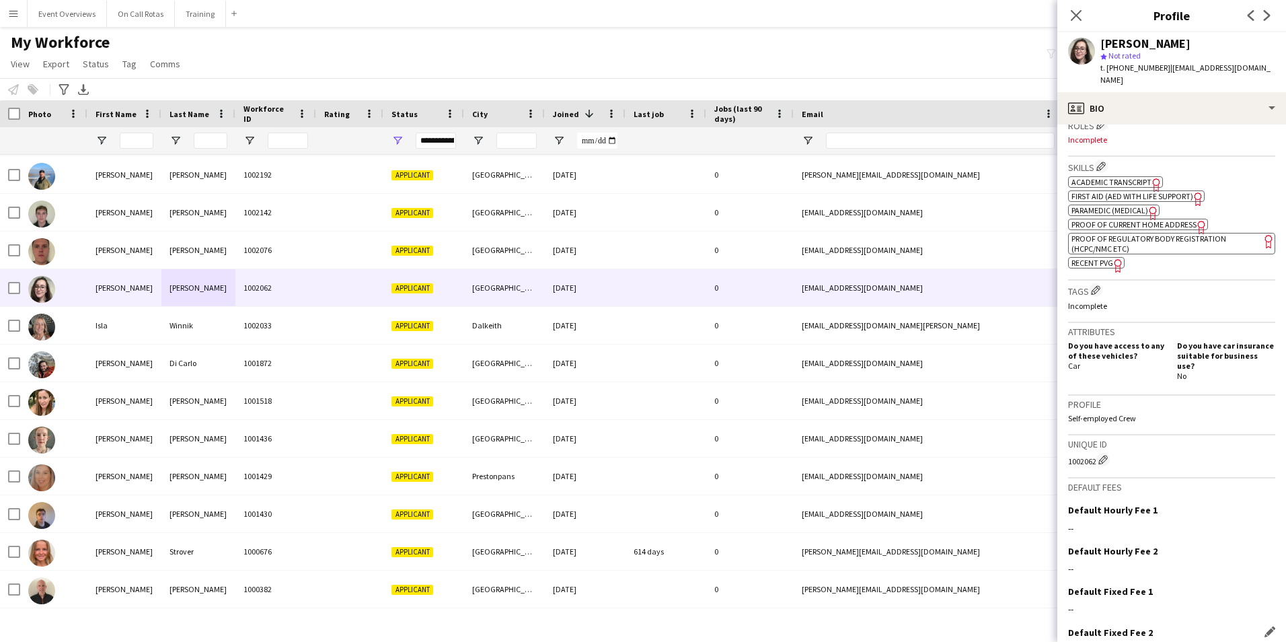
scroll to position [471, 0]
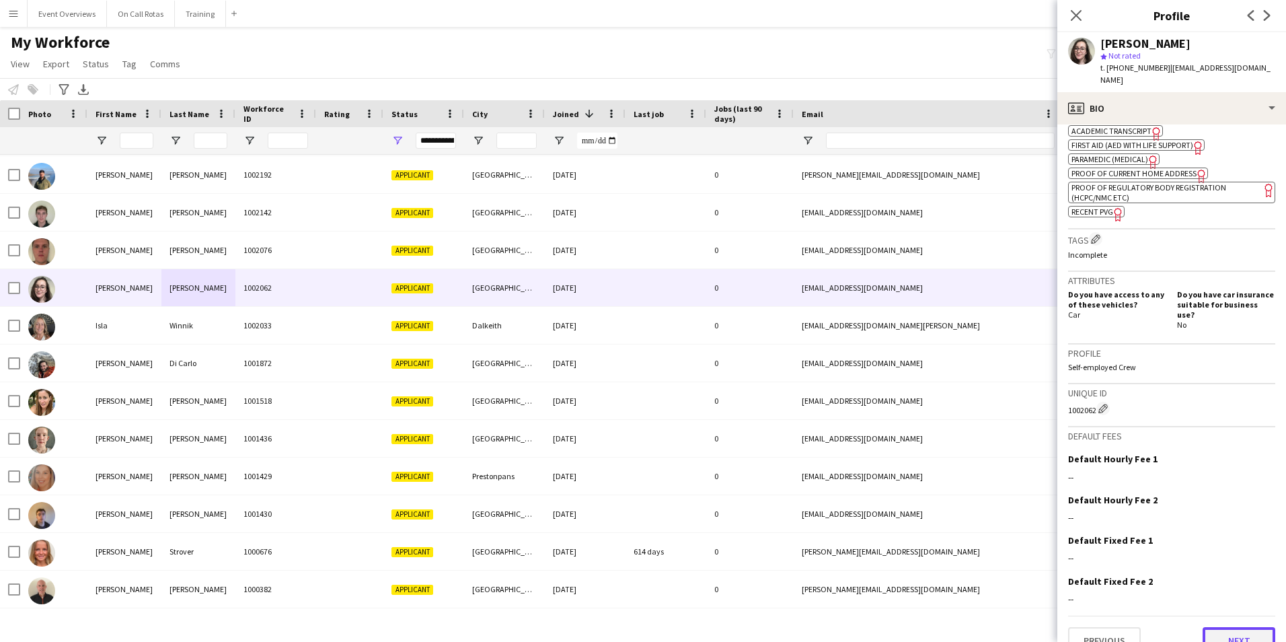
click at [1210, 627] on button "Next" at bounding box center [1239, 640] width 73 height 27
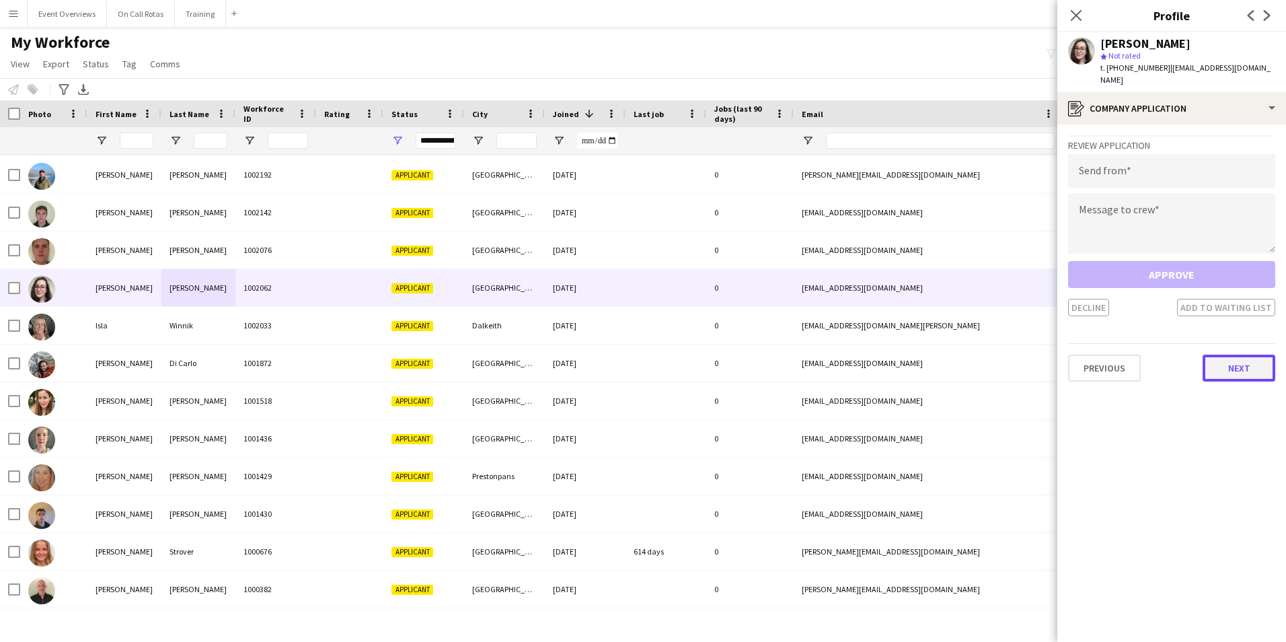
click at [1224, 367] on button "Next" at bounding box center [1239, 367] width 73 height 27
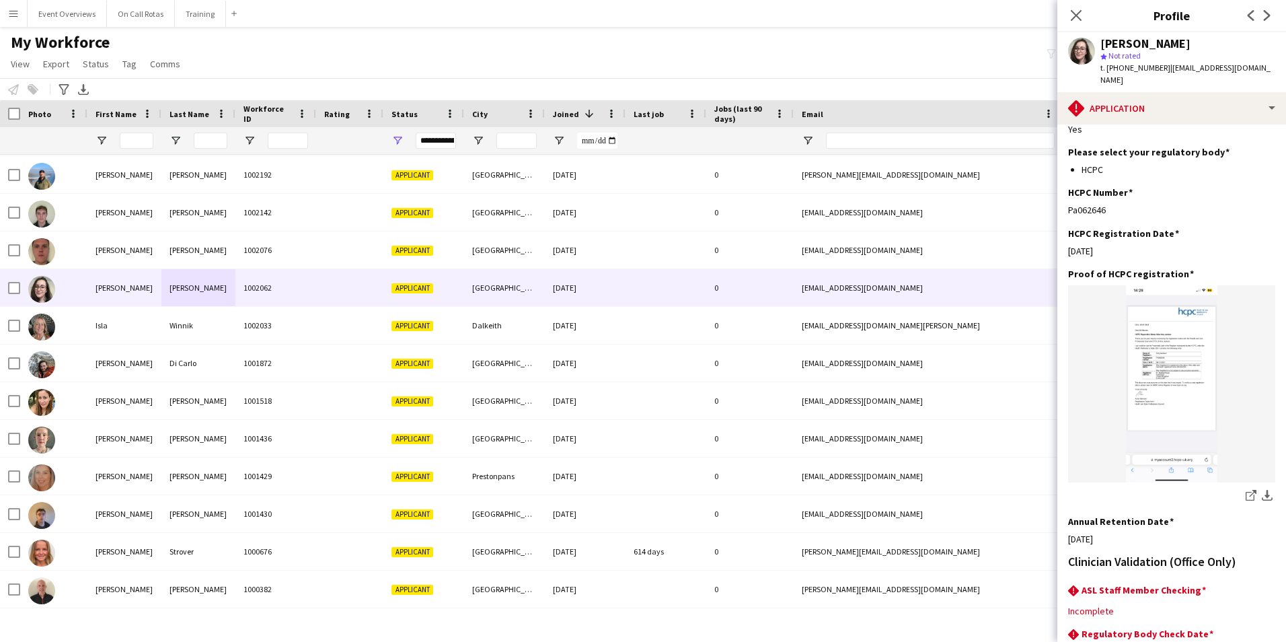
scroll to position [308, 0]
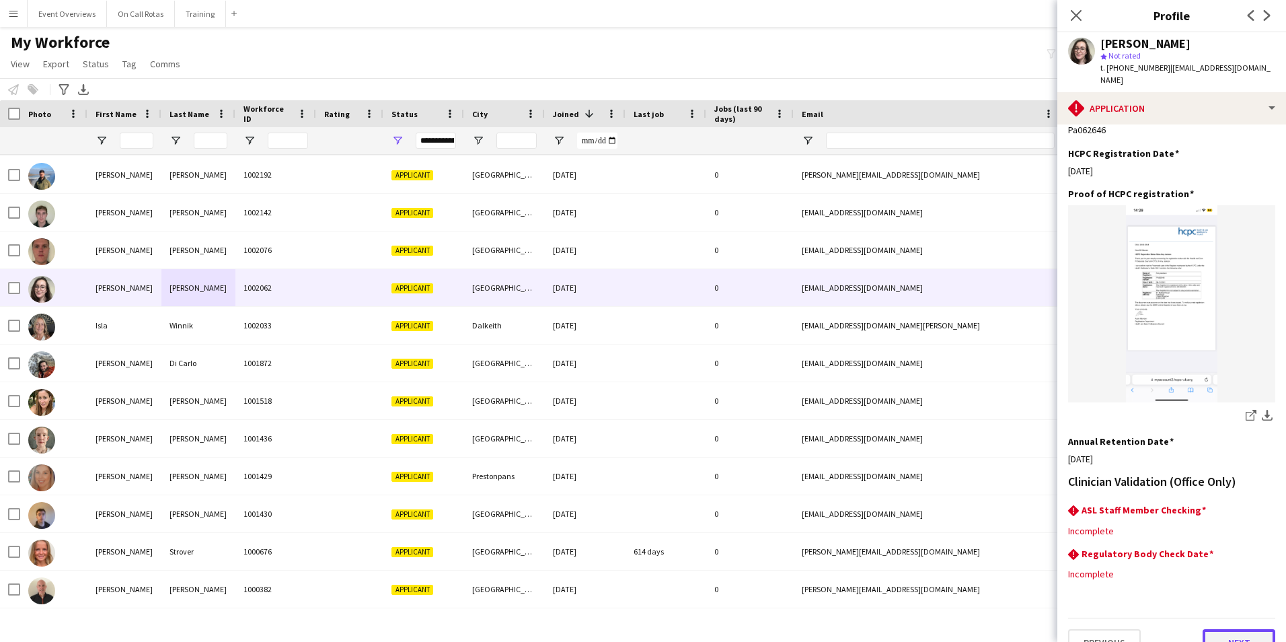
click at [1219, 629] on button "Next" at bounding box center [1239, 642] width 73 height 27
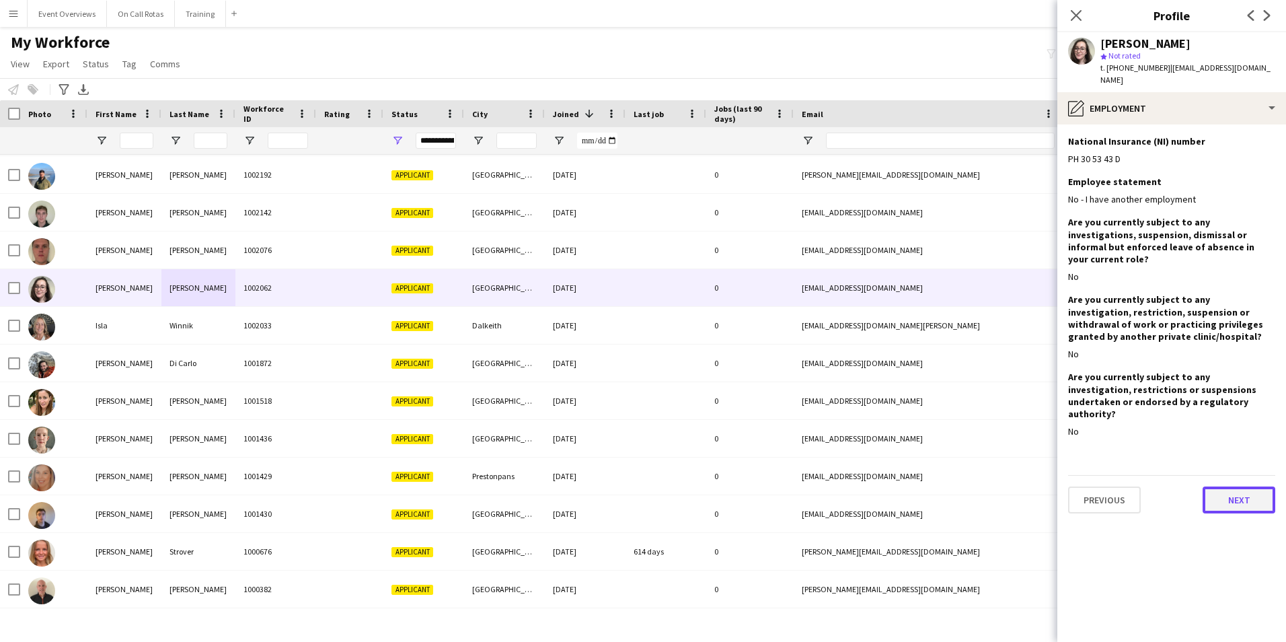
click at [1228, 486] on button "Next" at bounding box center [1239, 499] width 73 height 27
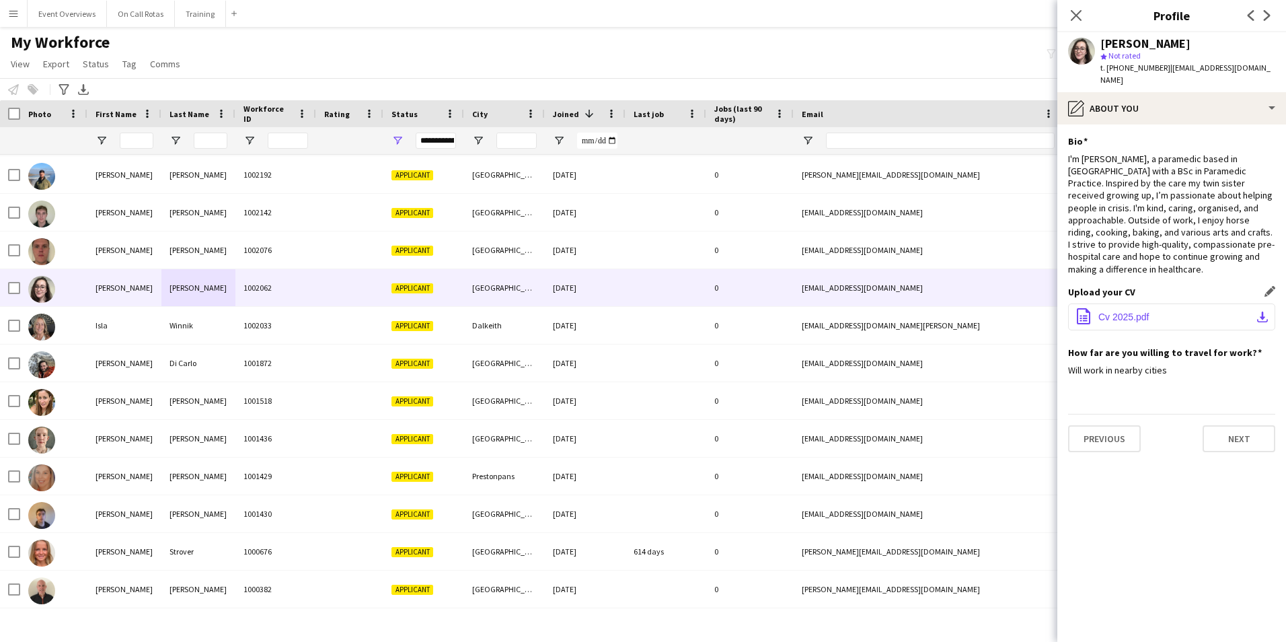
click at [1128, 303] on button "office-file-sheet Cv 2025.pdf download-bottom" at bounding box center [1171, 316] width 207 height 27
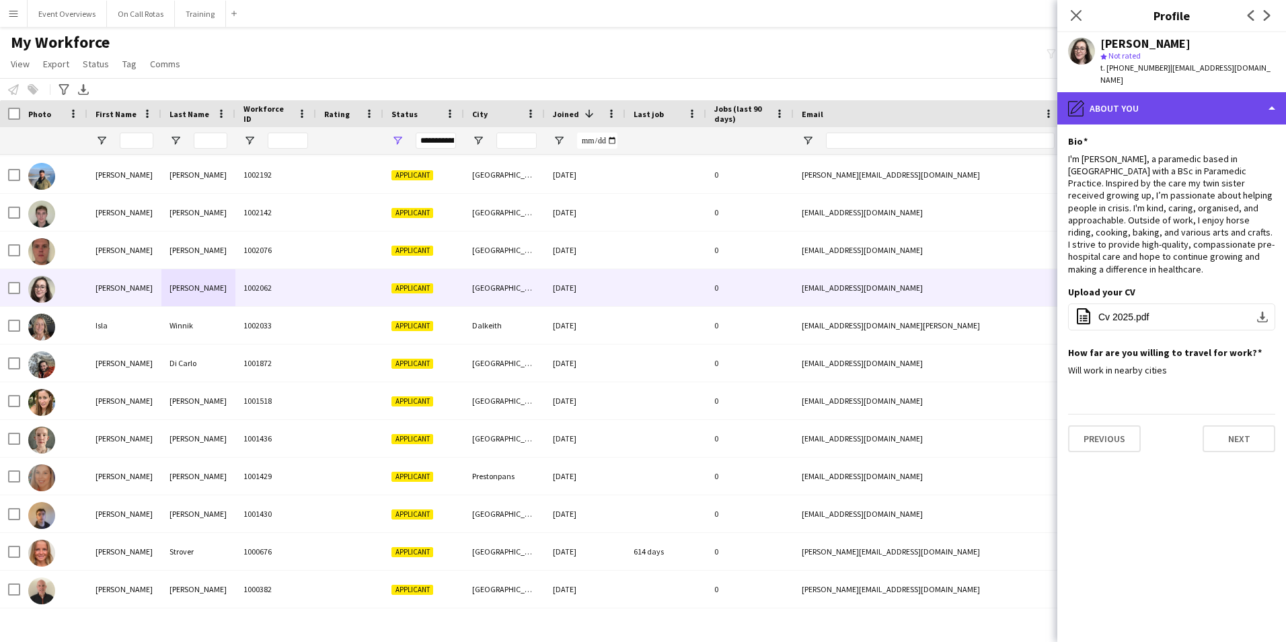
click at [1152, 100] on div "pencil4 About you" at bounding box center [1171, 108] width 229 height 32
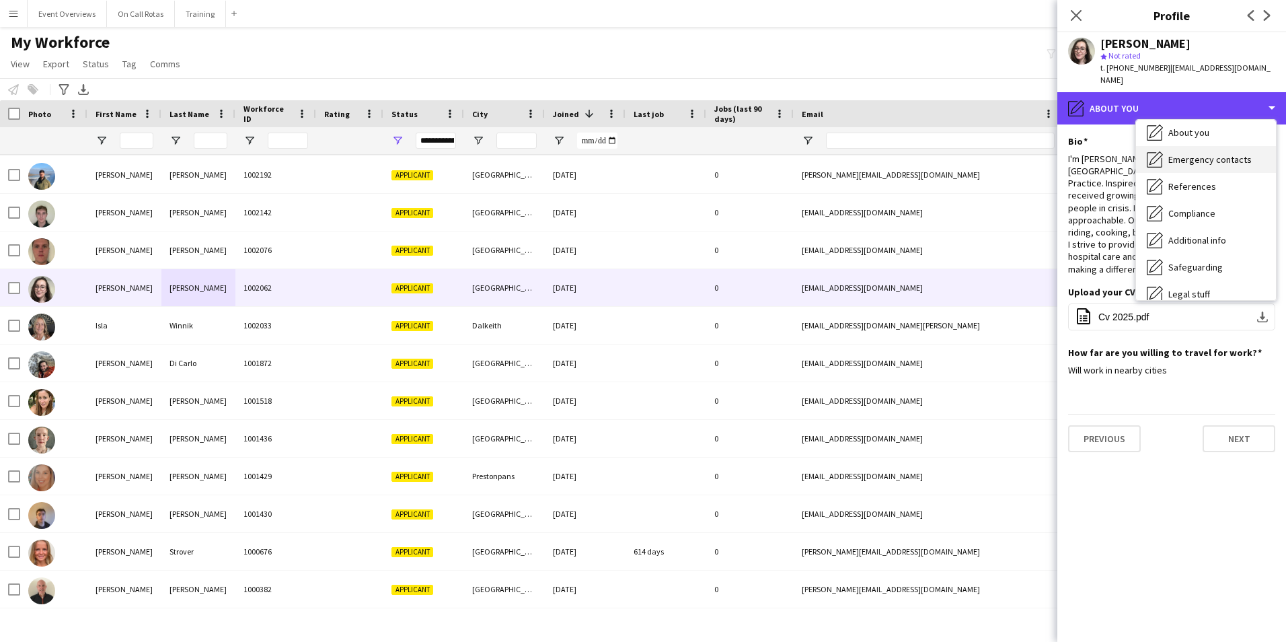
scroll to position [135, 0]
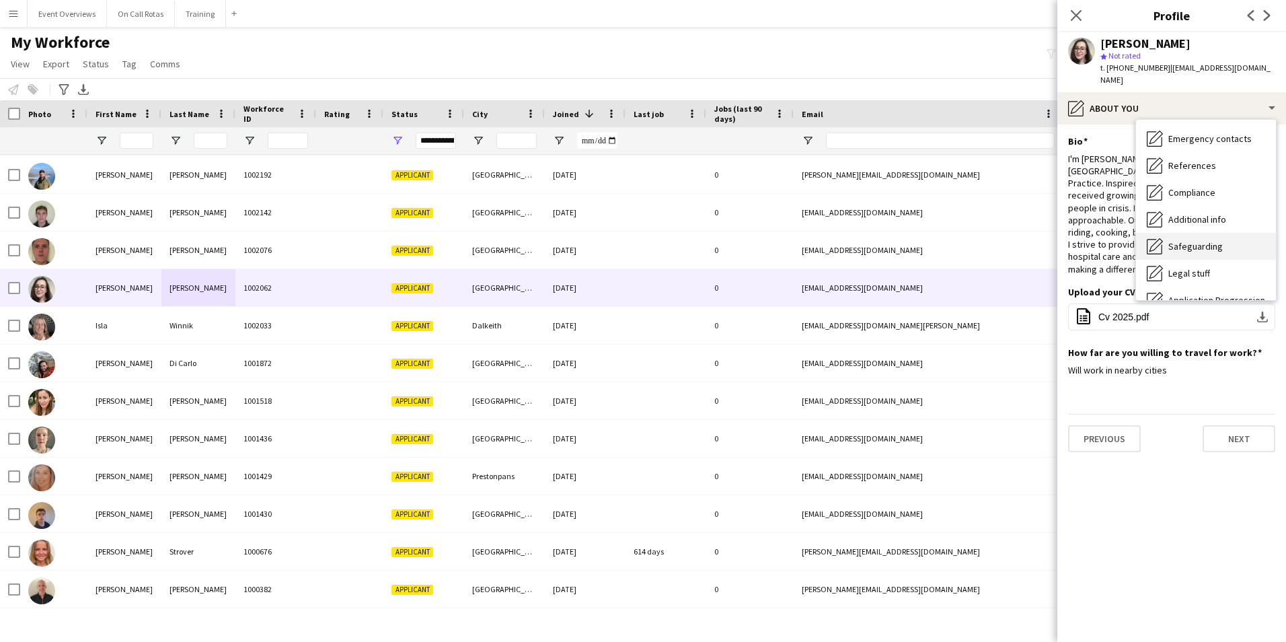
click at [1180, 240] on span "Safeguarding" at bounding box center [1195, 246] width 54 height 12
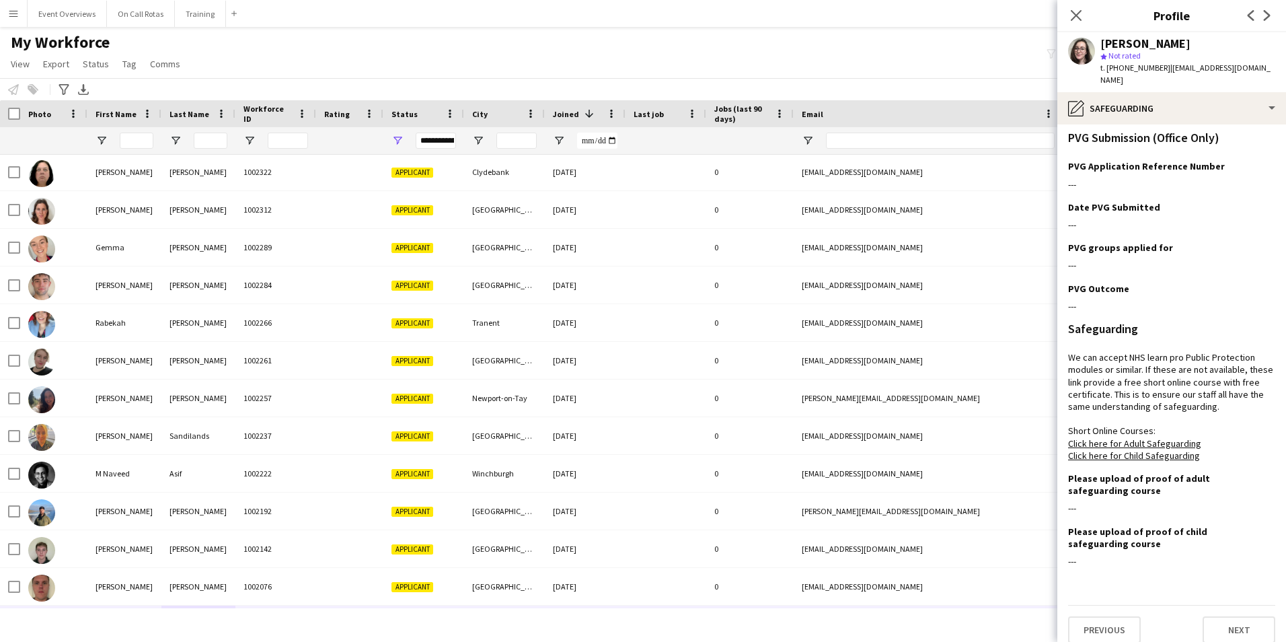
scroll to position [246, 0]
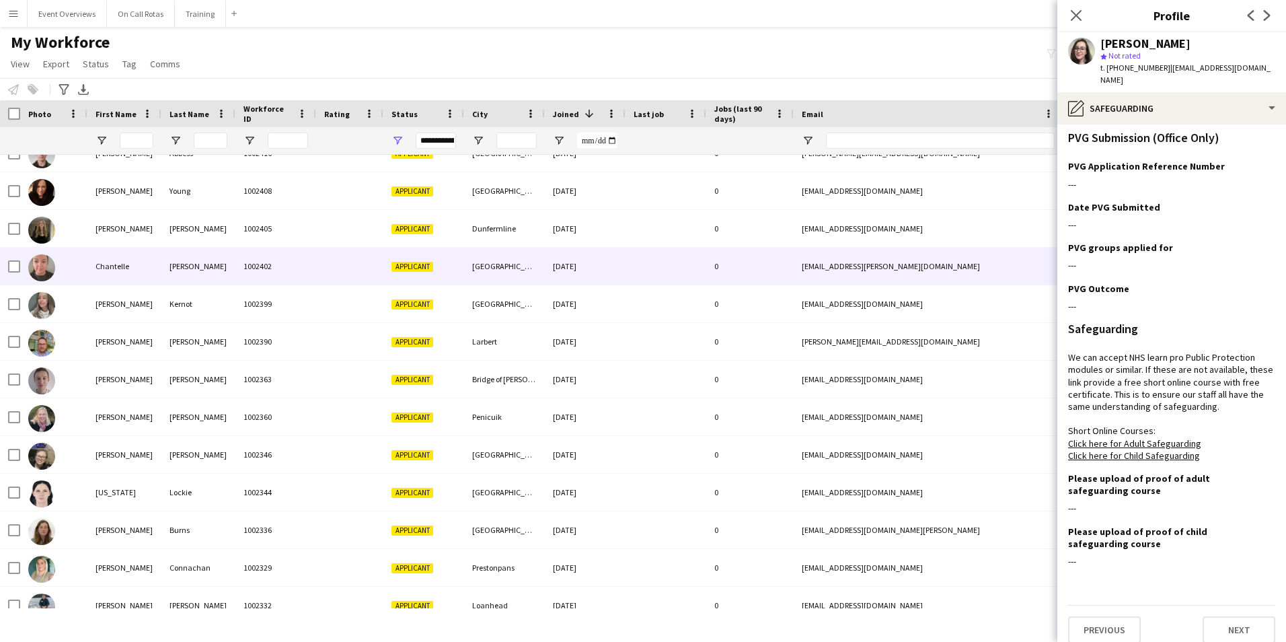
click at [297, 280] on div "1002402" at bounding box center [275, 266] width 81 height 37
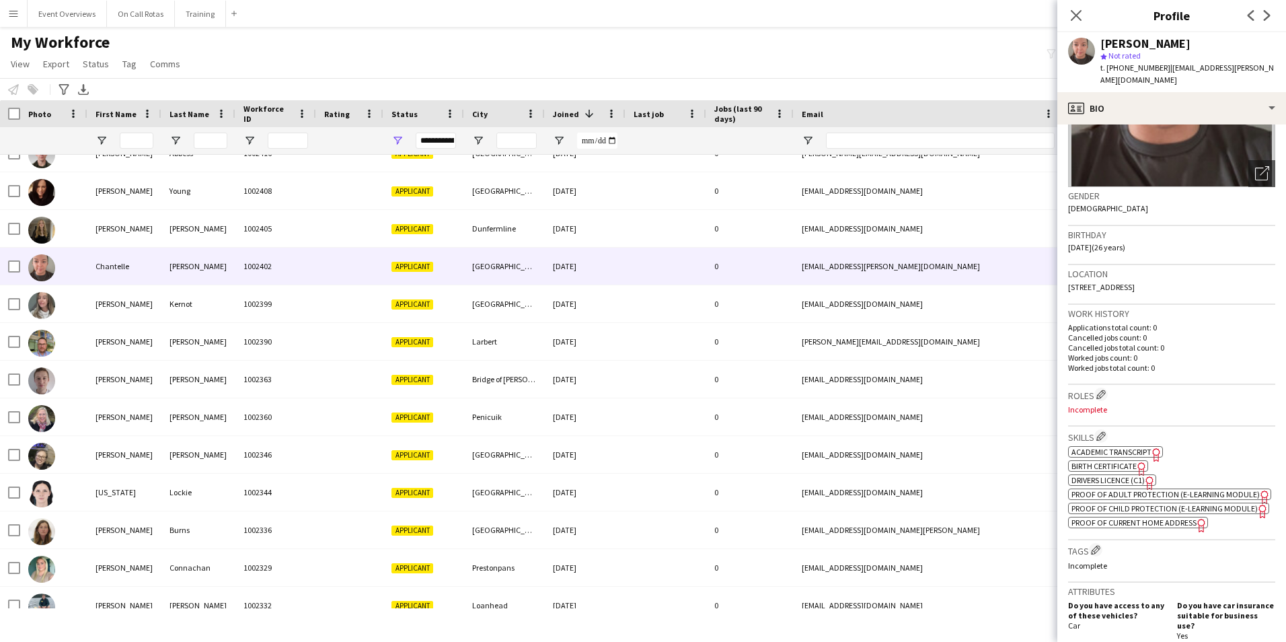
scroll to position [471, 0]
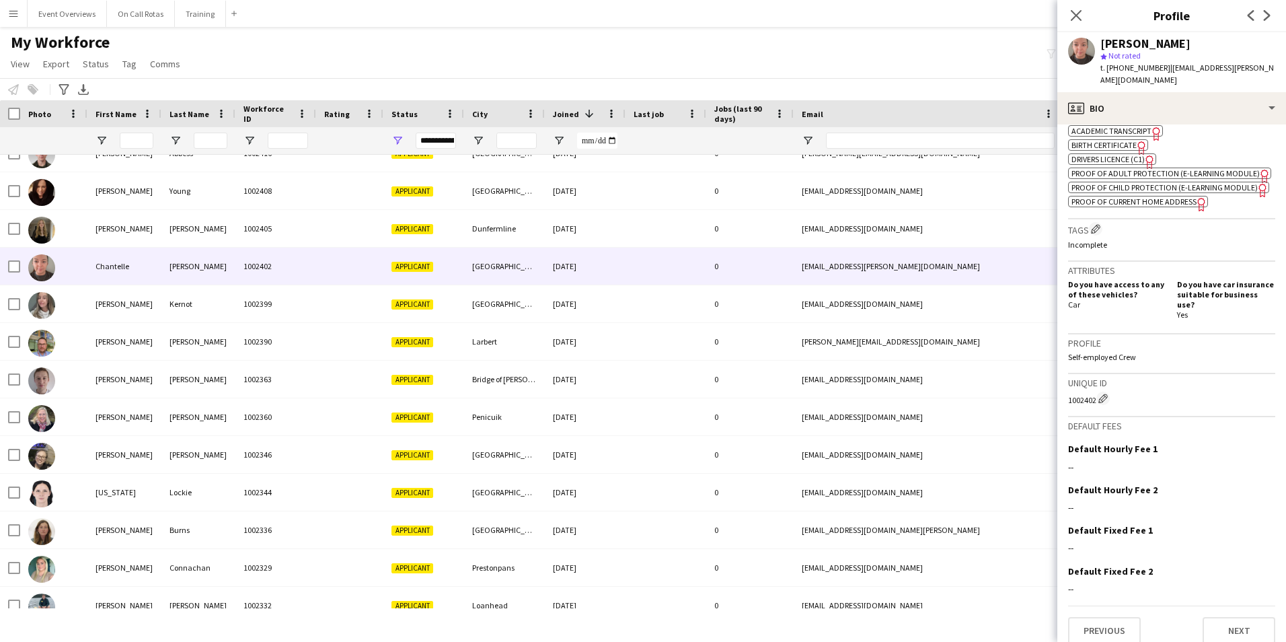
click at [1144, 168] on app-spec-pill "ok-circled2 background Layer 1 cross-circle-red background Layer 1 Proof of Adu…" at bounding box center [1169, 172] width 203 height 11
click at [1233, 620] on button "Next" at bounding box center [1239, 630] width 73 height 27
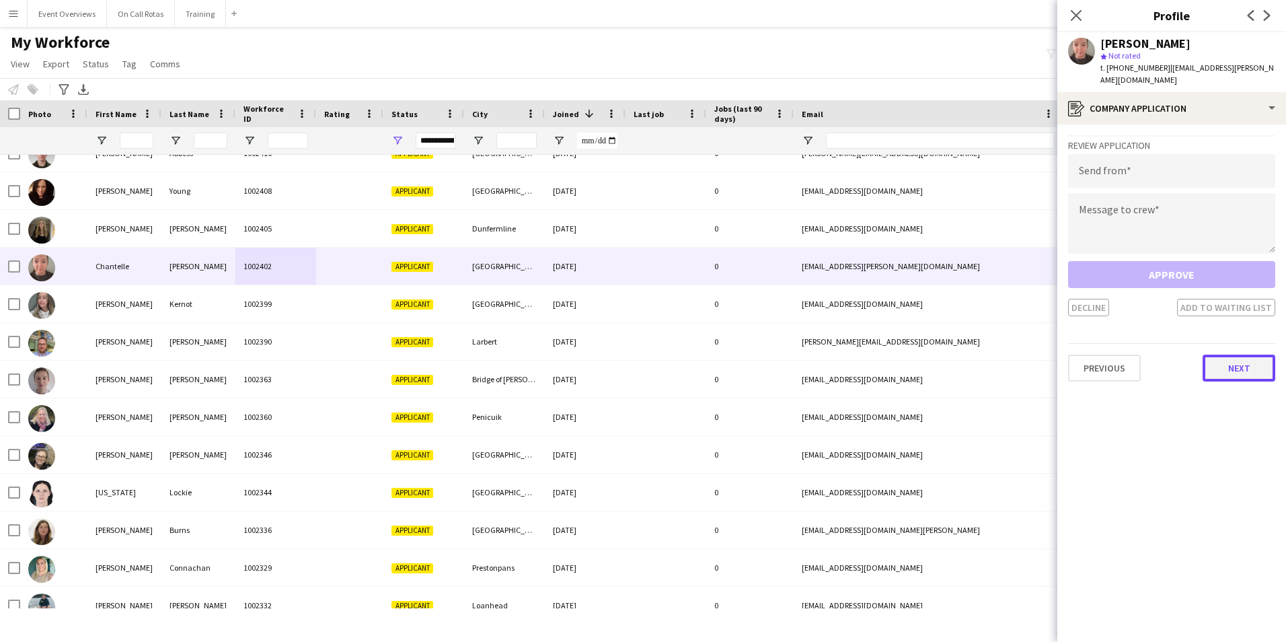
click at [1217, 357] on button "Next" at bounding box center [1239, 367] width 73 height 27
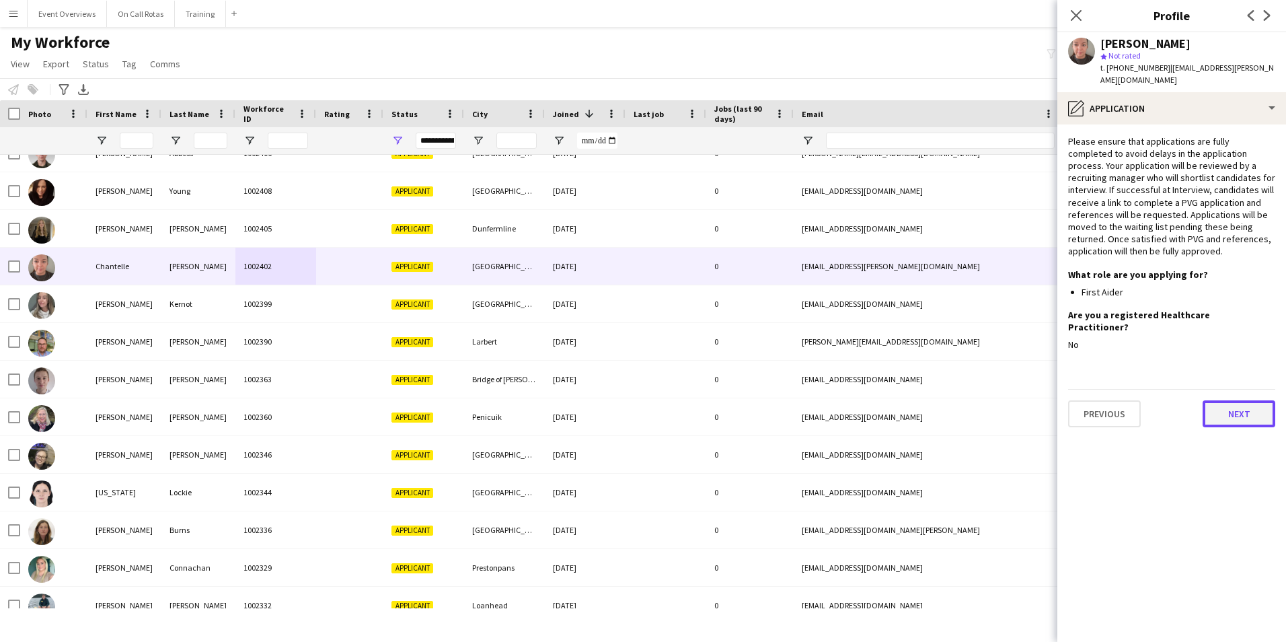
click at [1225, 400] on button "Next" at bounding box center [1239, 413] width 73 height 27
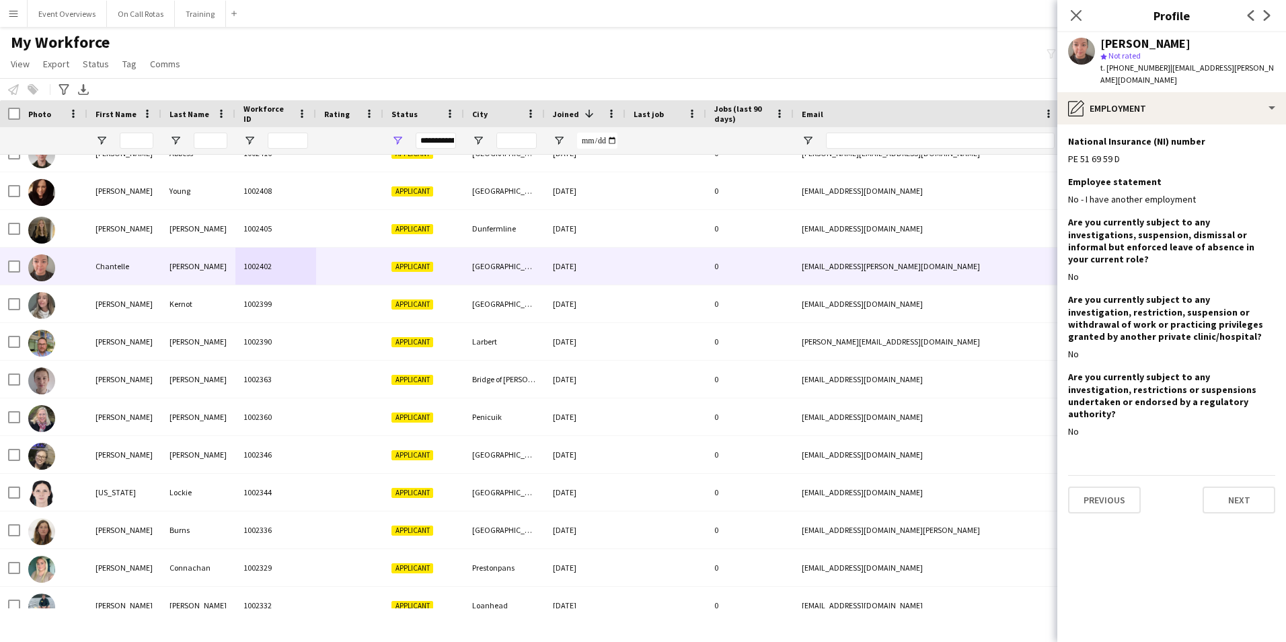
click at [1227, 475] on div "Previous Next" at bounding box center [1171, 494] width 207 height 38
click at [1125, 78] on div "Chantelle McDonald star Not rated t. +447391889801 | chantelle.lou@outlook.com" at bounding box center [1171, 62] width 229 height 60
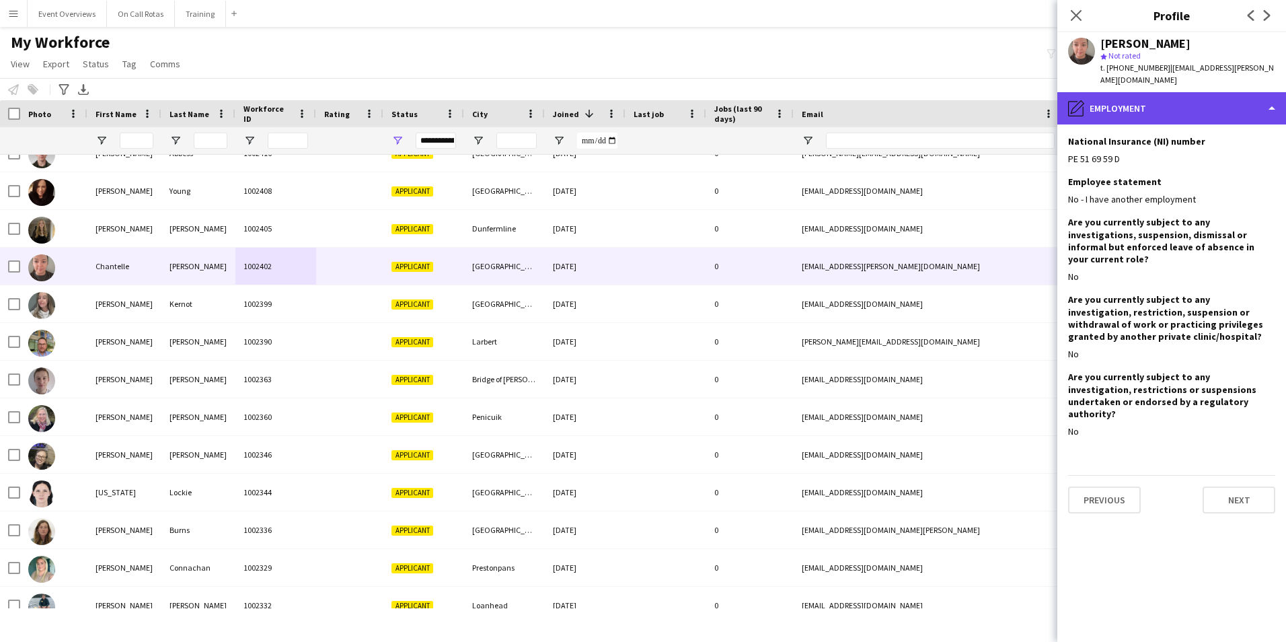
click at [1142, 98] on div "pencil4 Employment" at bounding box center [1171, 108] width 229 height 32
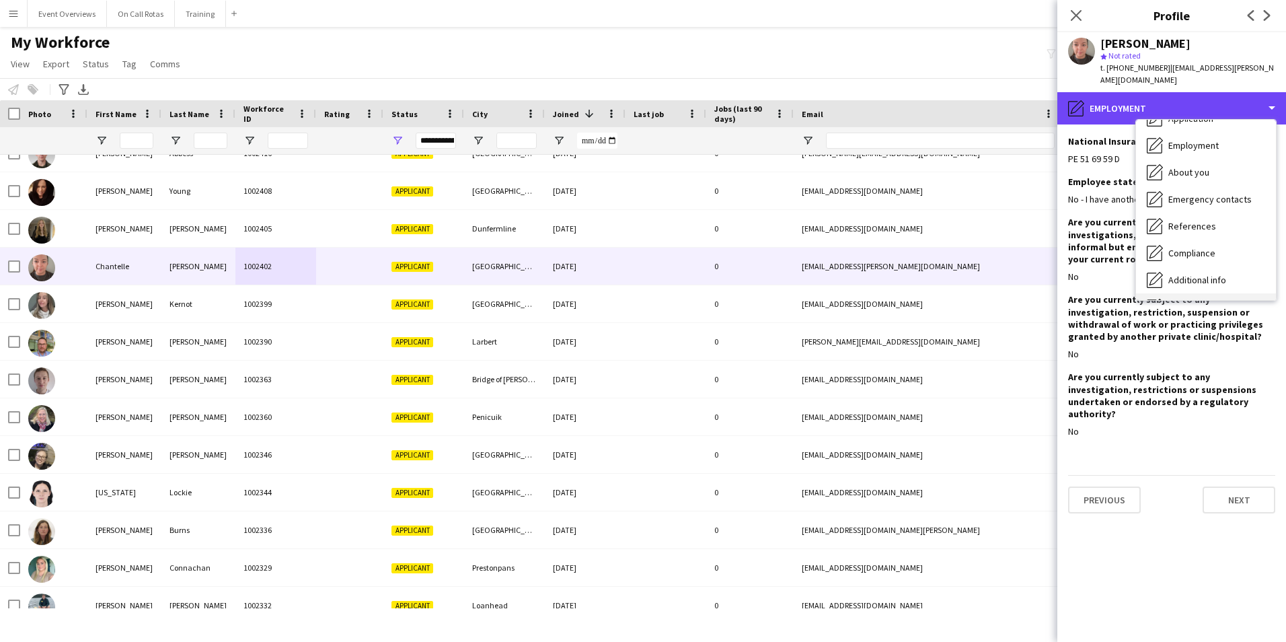
scroll to position [135, 0]
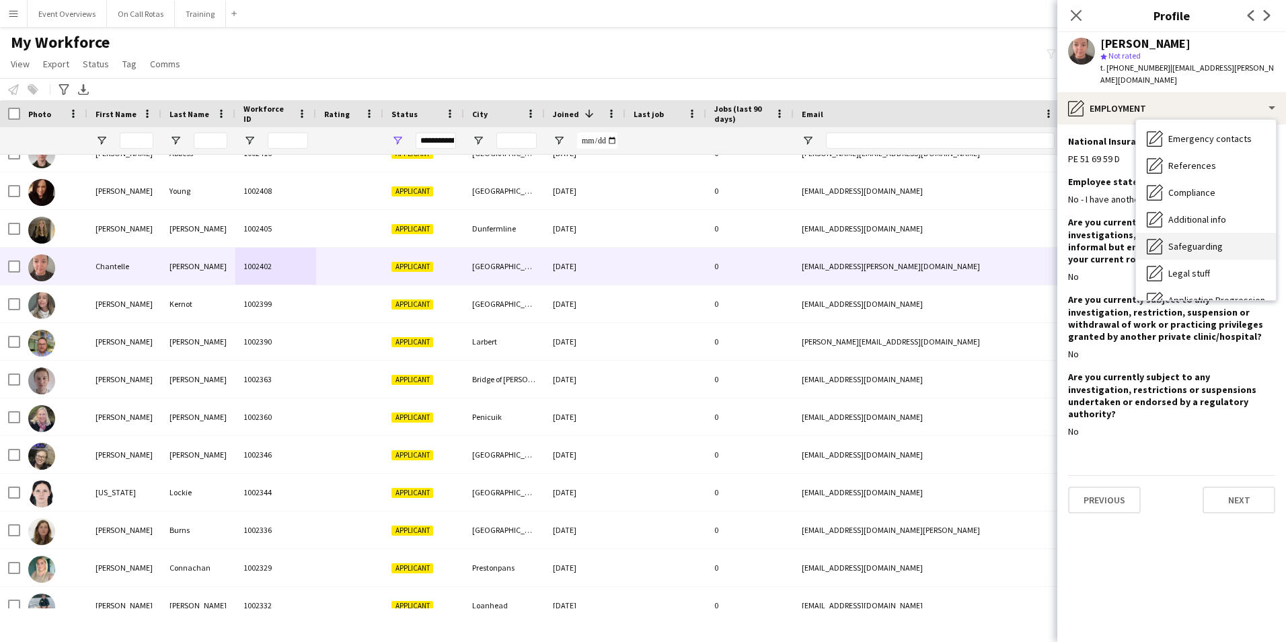
click at [1182, 242] on div "Safeguarding Safeguarding" at bounding box center [1206, 246] width 140 height 27
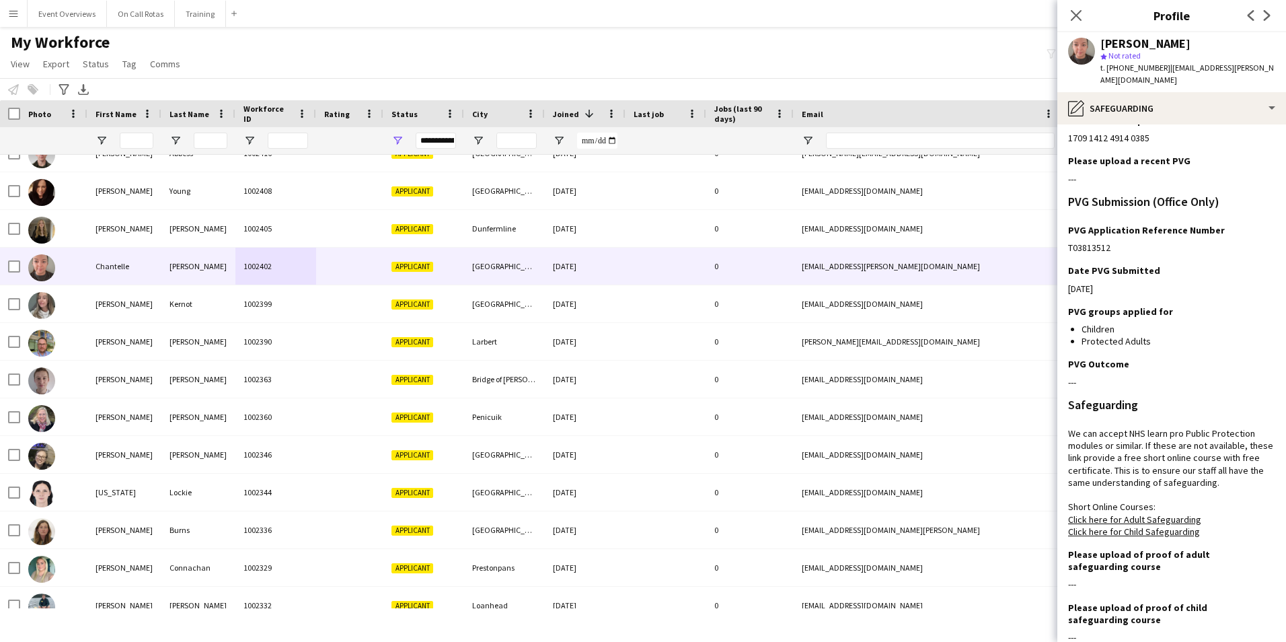
scroll to position [231, 0]
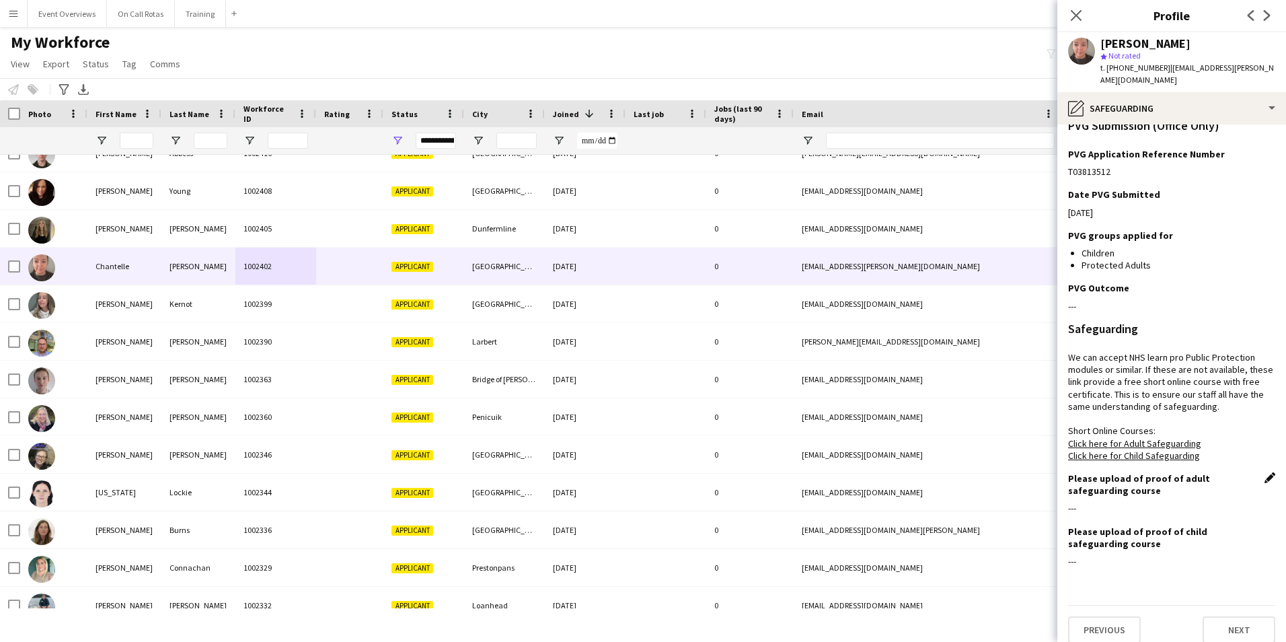
click at [1264, 472] on app-icon "Edit this field" at bounding box center [1269, 477] width 11 height 11
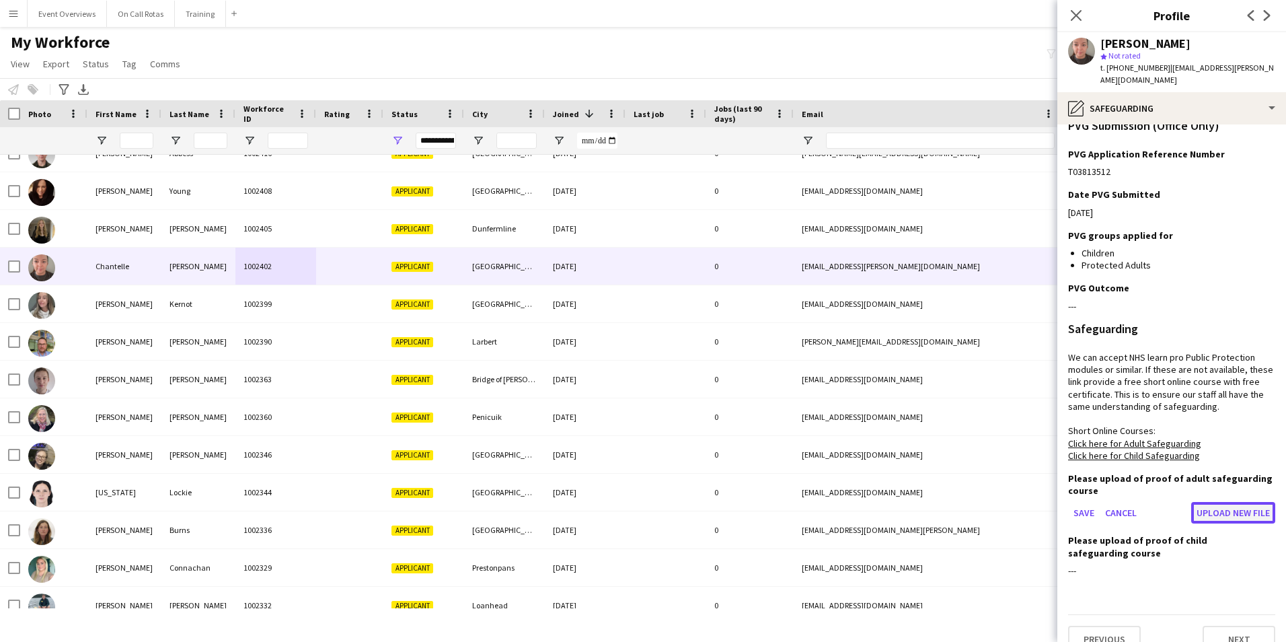
click at [1217, 502] on button "Upload new file" at bounding box center [1233, 513] width 84 height 22
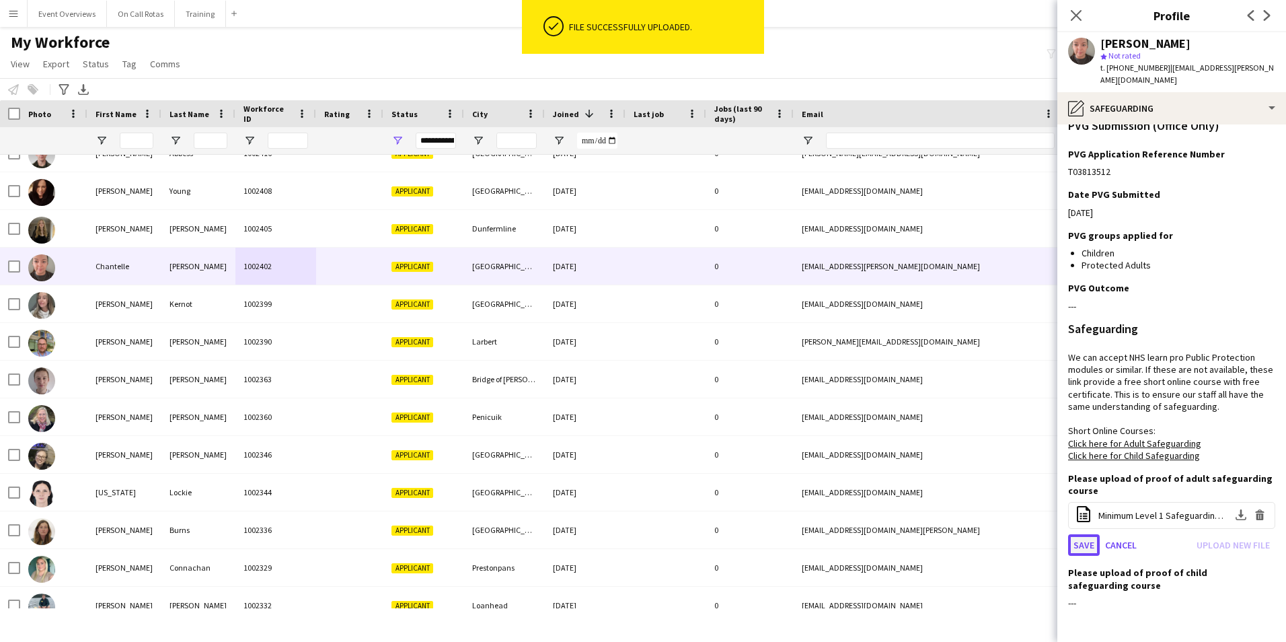
click at [1081, 534] on button "Save" at bounding box center [1084, 545] width 32 height 22
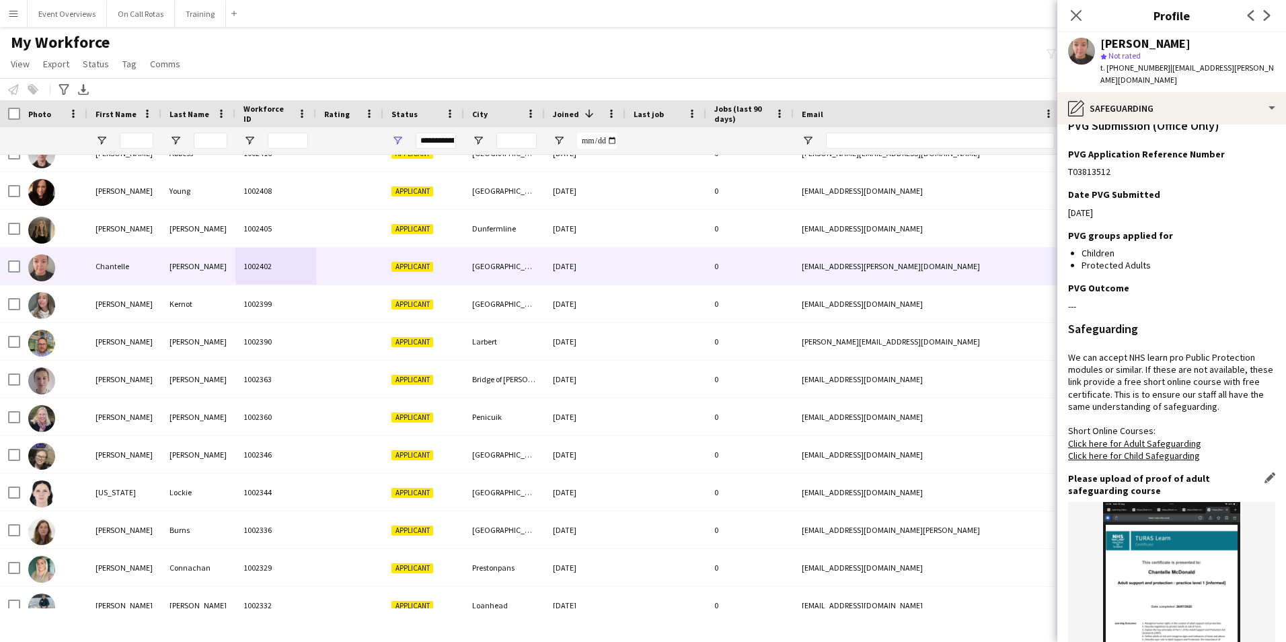
scroll to position [437, 0]
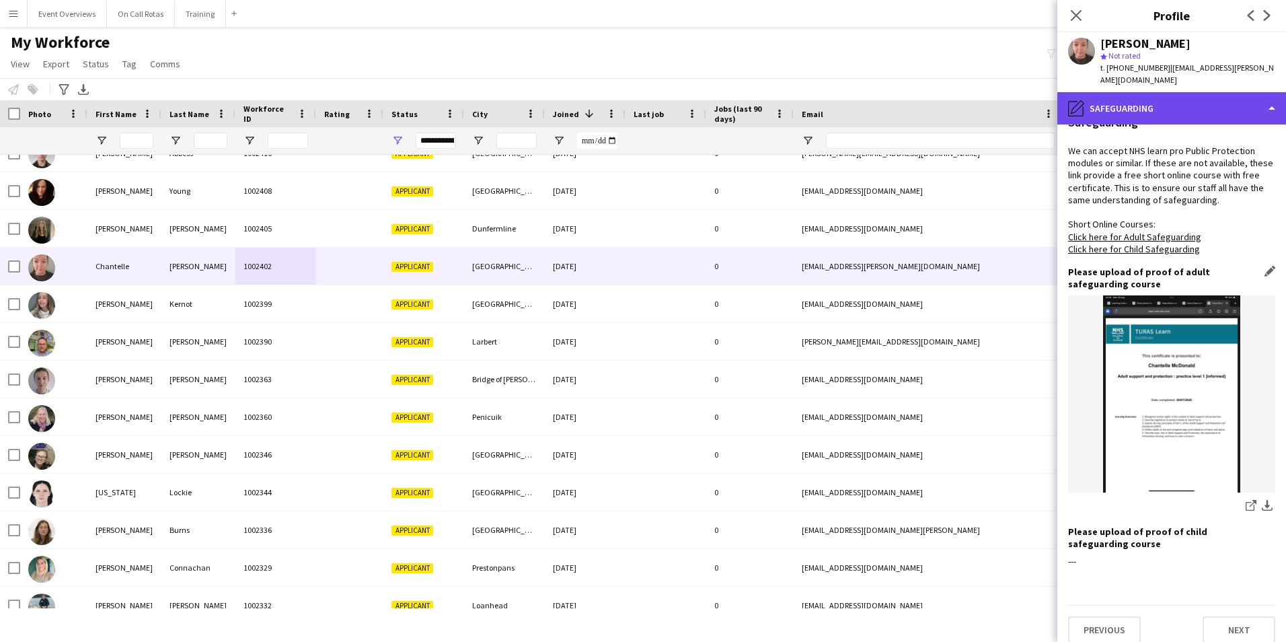
click at [1137, 104] on div "pencil4 Safeguarding" at bounding box center [1171, 108] width 229 height 32
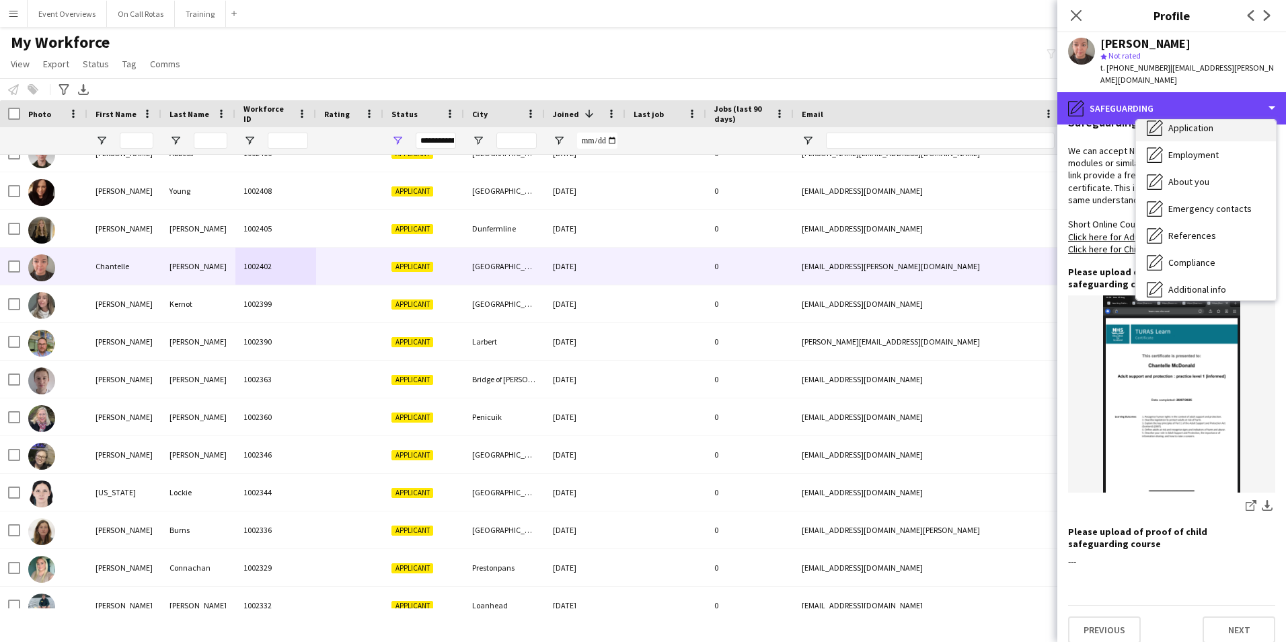
scroll to position [0, 0]
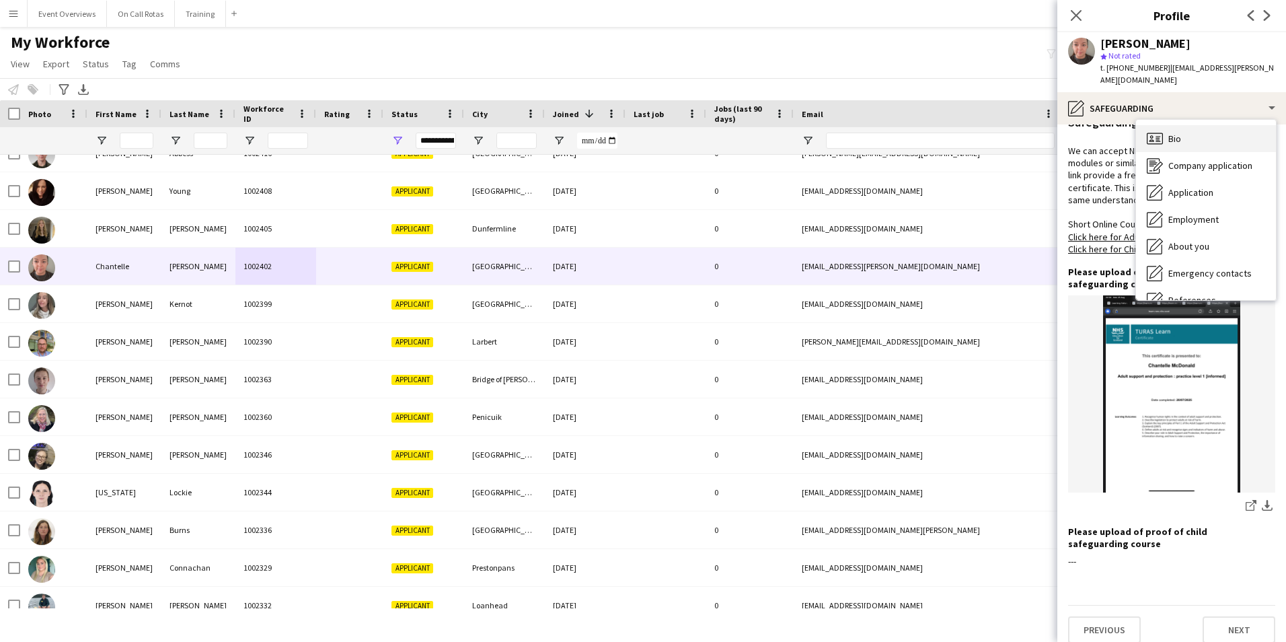
click at [1185, 129] on div "Bio Bio" at bounding box center [1206, 138] width 140 height 27
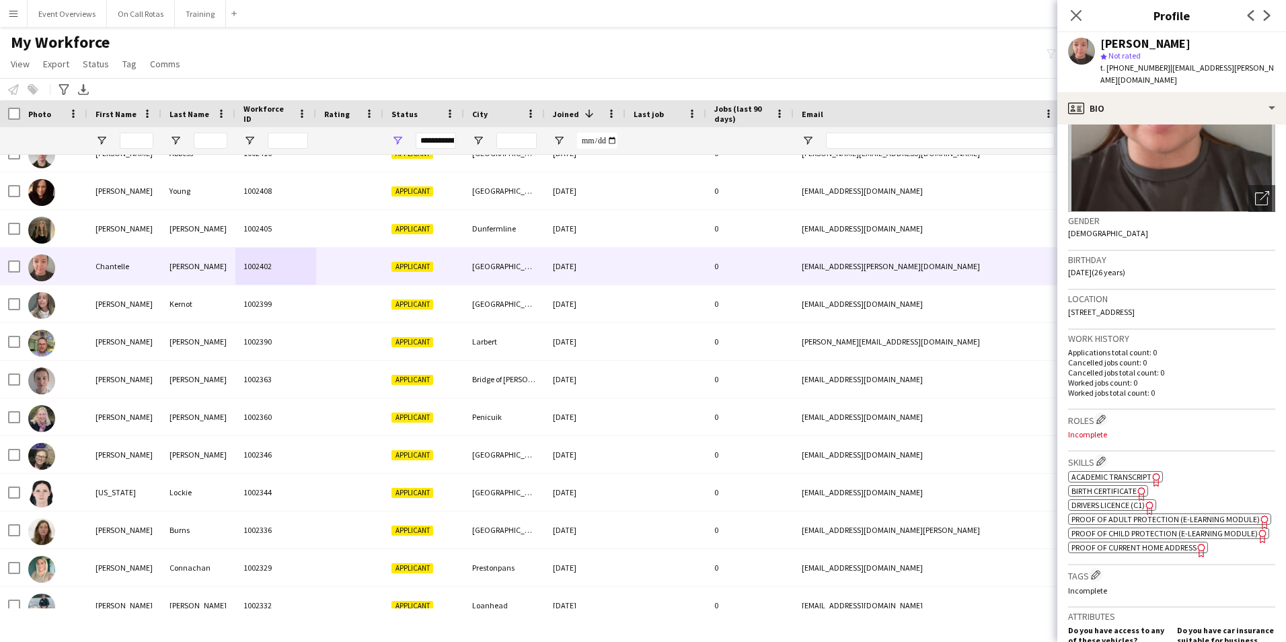
scroll to position [269, 0]
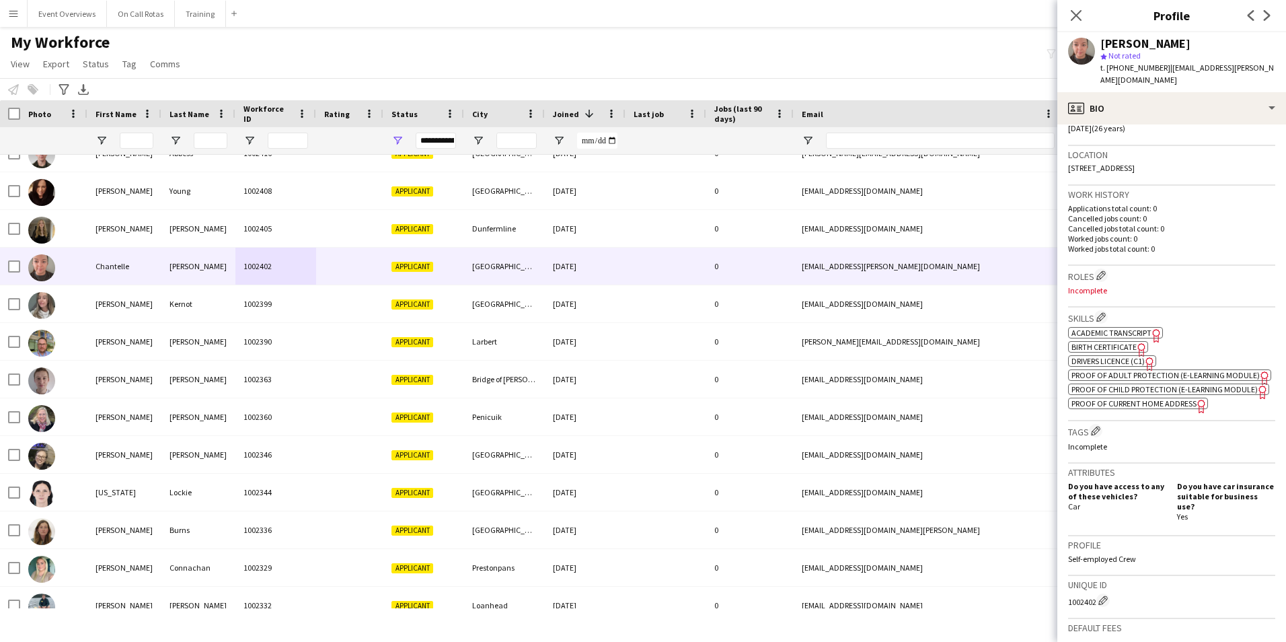
click at [1131, 389] on span "Proof of Child Protection (e-Learning Module)" at bounding box center [1164, 389] width 186 height 10
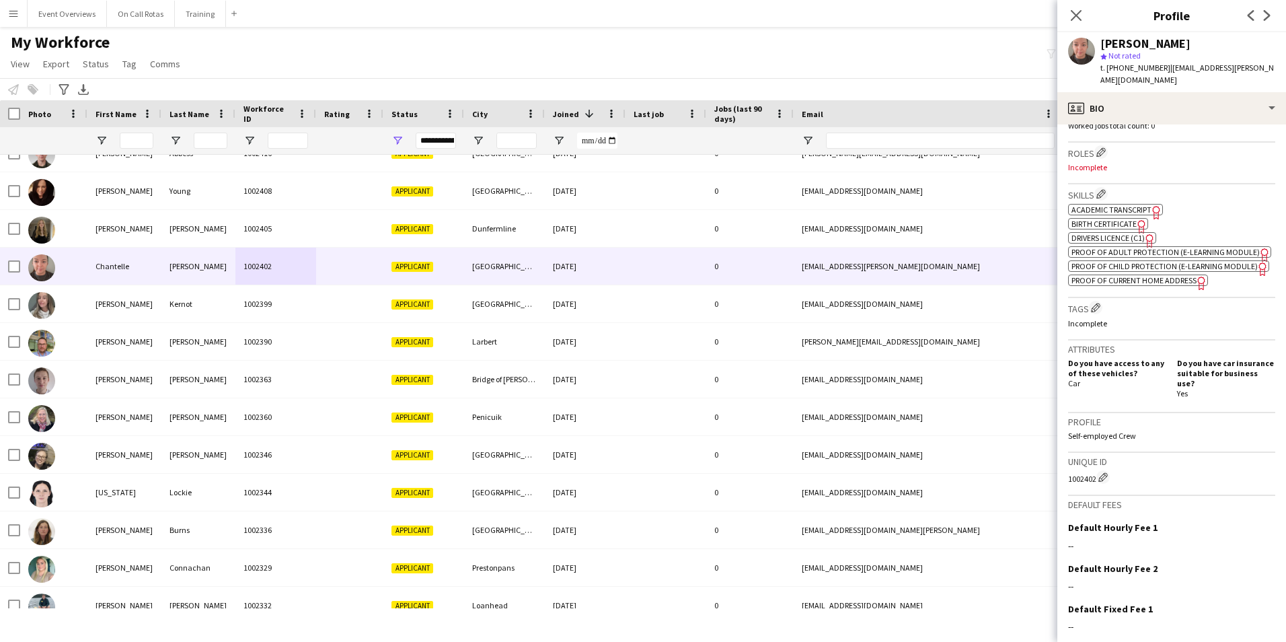
scroll to position [481, 0]
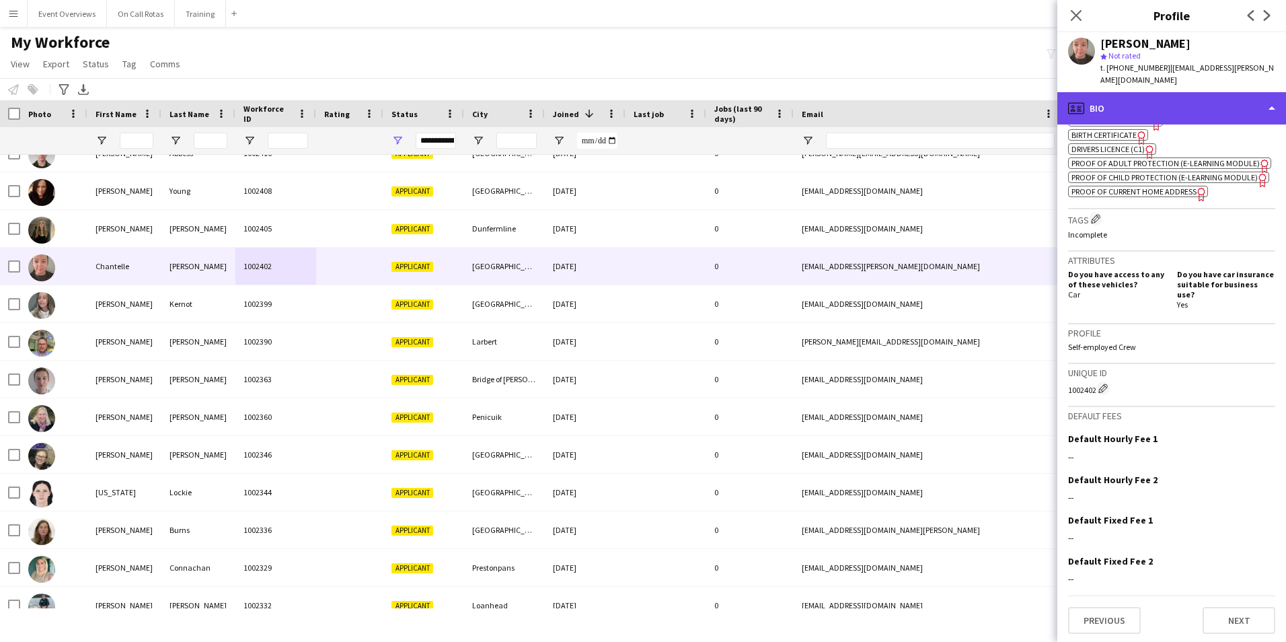
click at [1173, 92] on div "profile Bio" at bounding box center [1171, 108] width 229 height 32
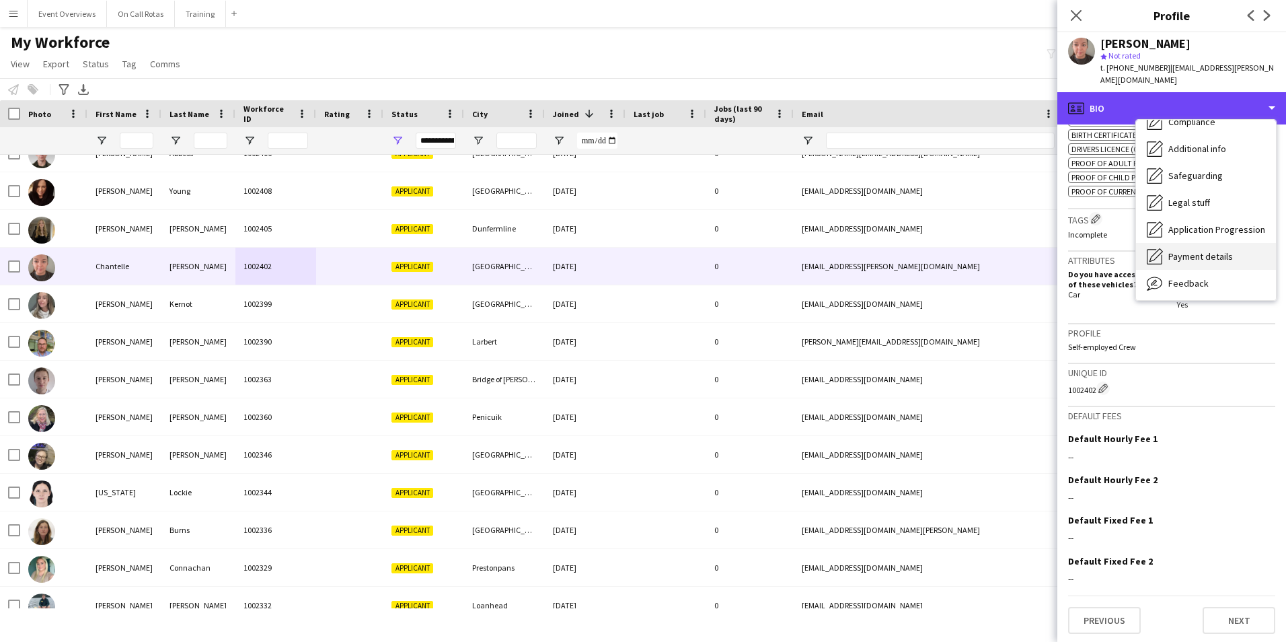
scroll to position [234, 0]
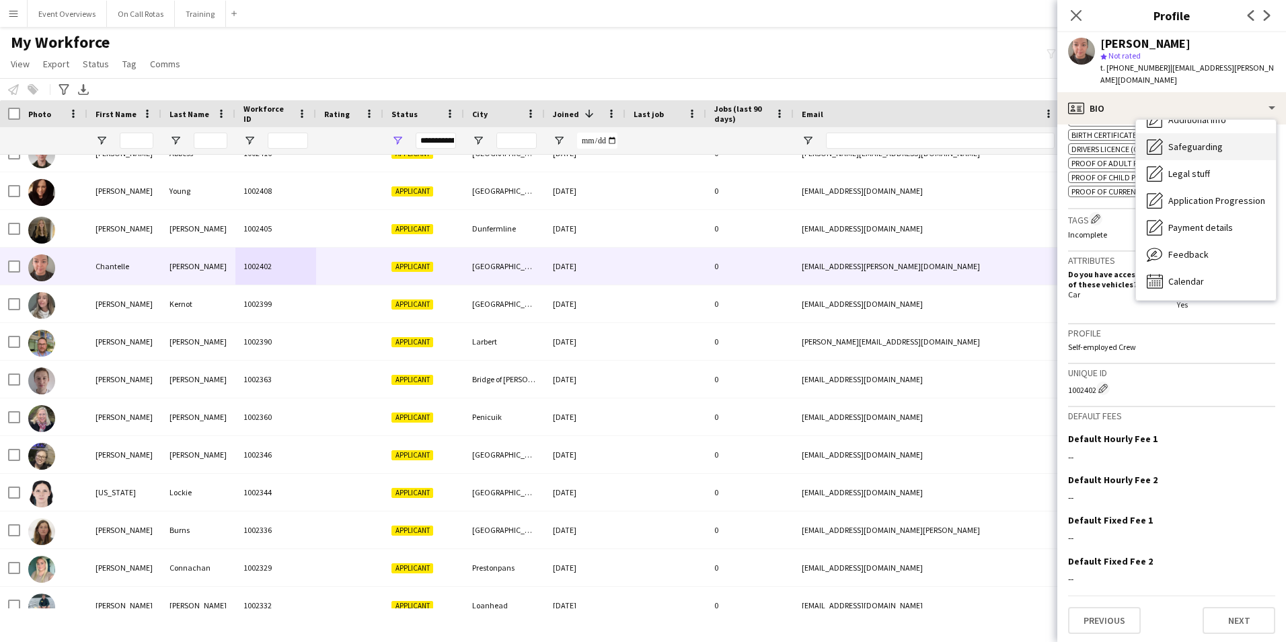
click at [1172, 141] on span "Safeguarding" at bounding box center [1195, 147] width 54 height 12
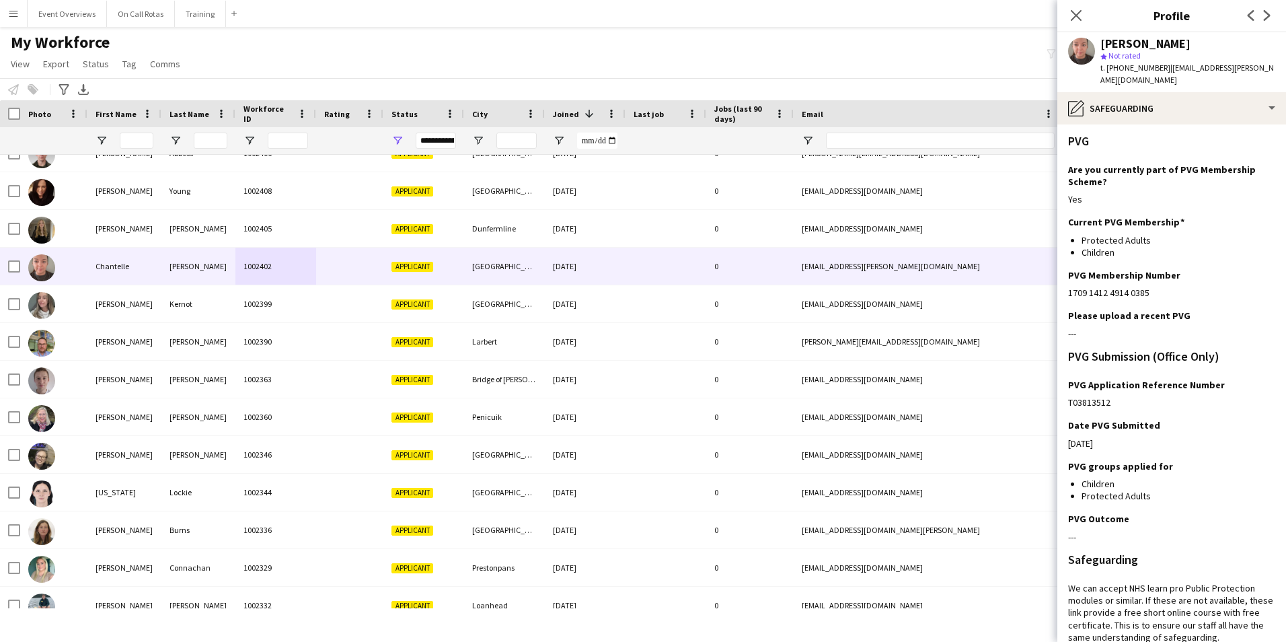
scroll to position [437, 0]
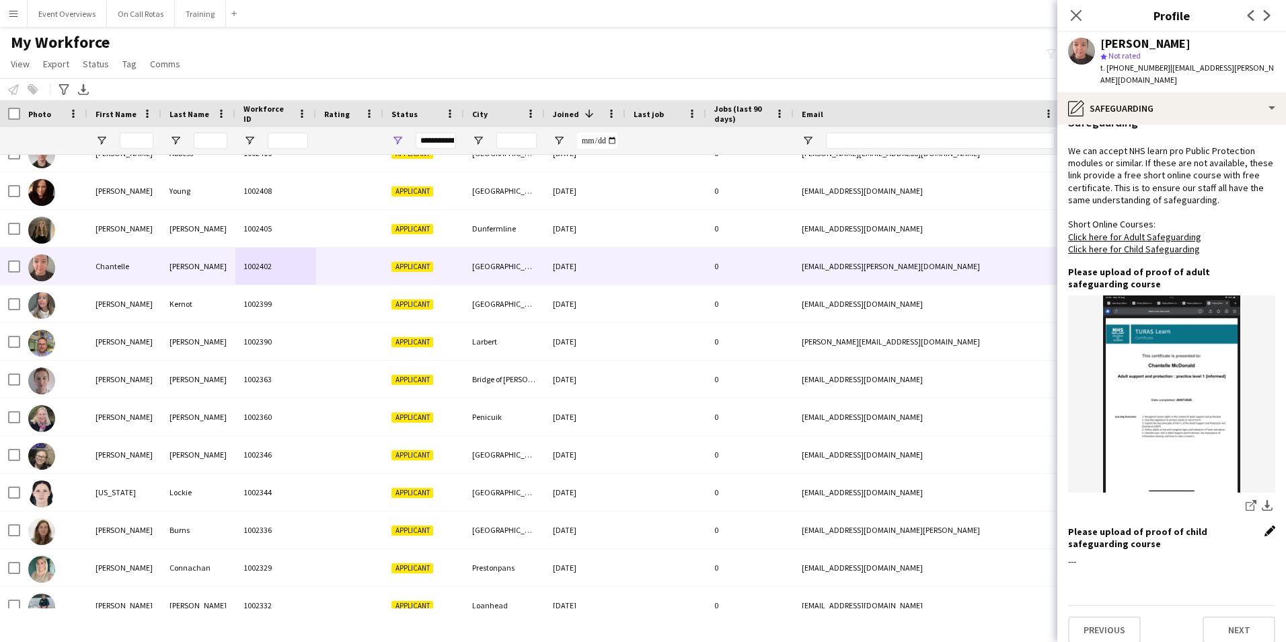
click at [1264, 525] on app-icon "Edit this field" at bounding box center [1269, 530] width 11 height 11
click at [1223, 555] on button "Upload new file" at bounding box center [1233, 566] width 84 height 22
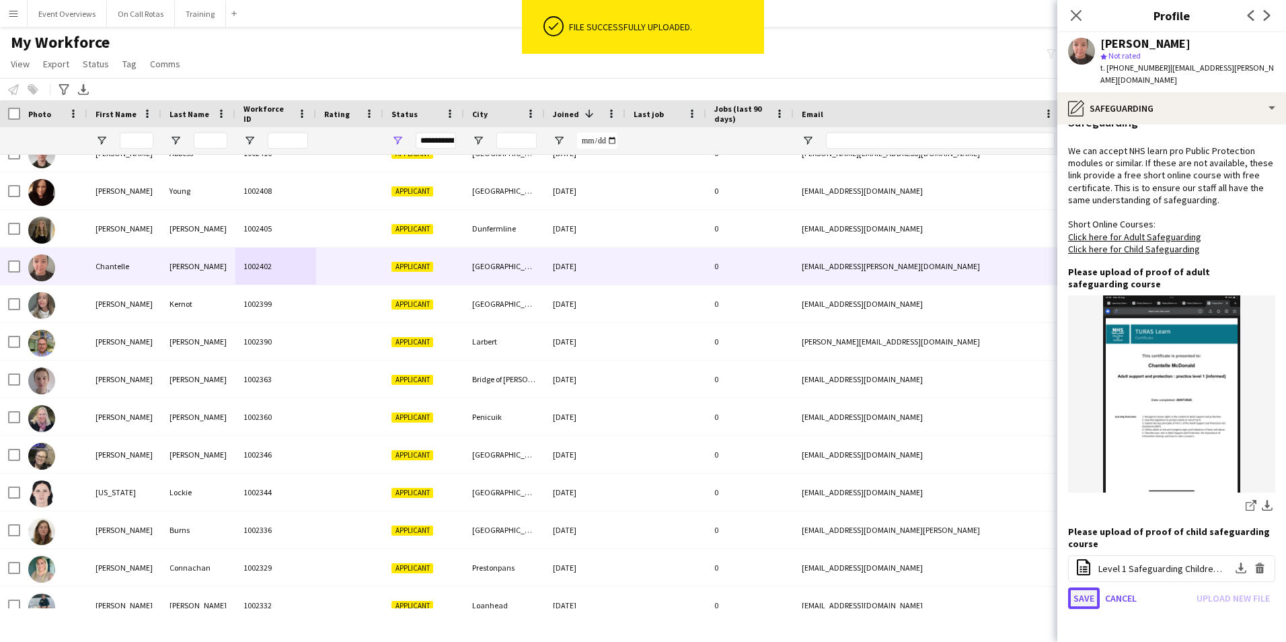
click at [1079, 590] on button "Save" at bounding box center [1084, 598] width 32 height 22
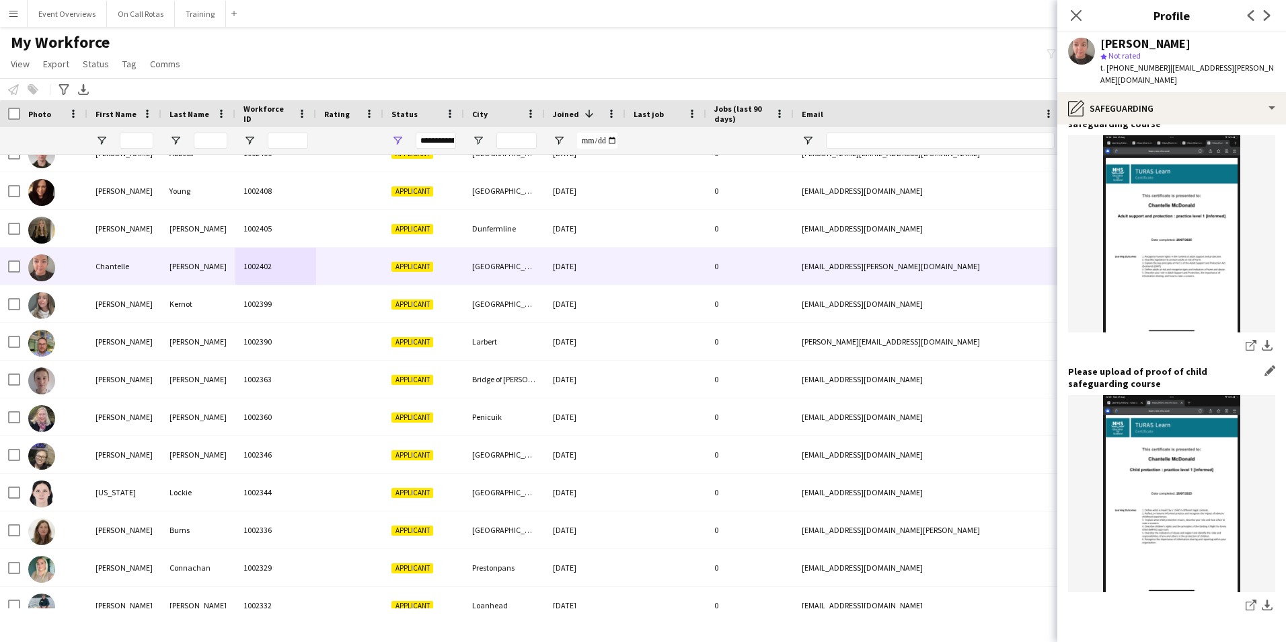
scroll to position [644, 0]
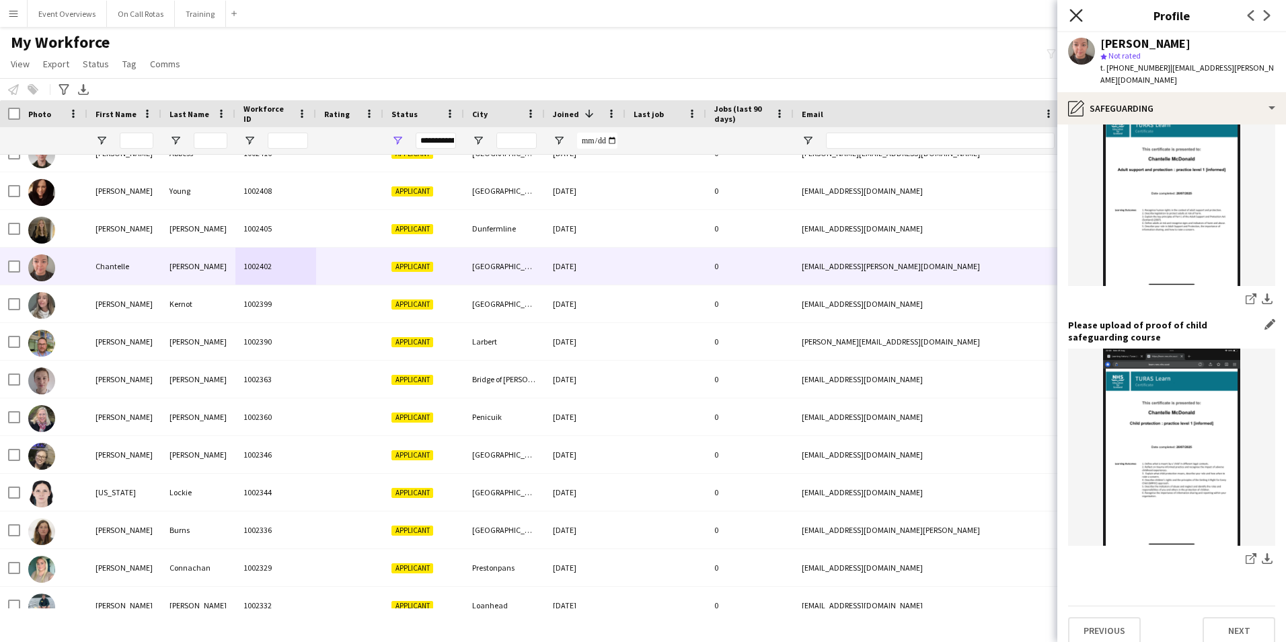
click at [1076, 15] on icon at bounding box center [1075, 15] width 13 height 13
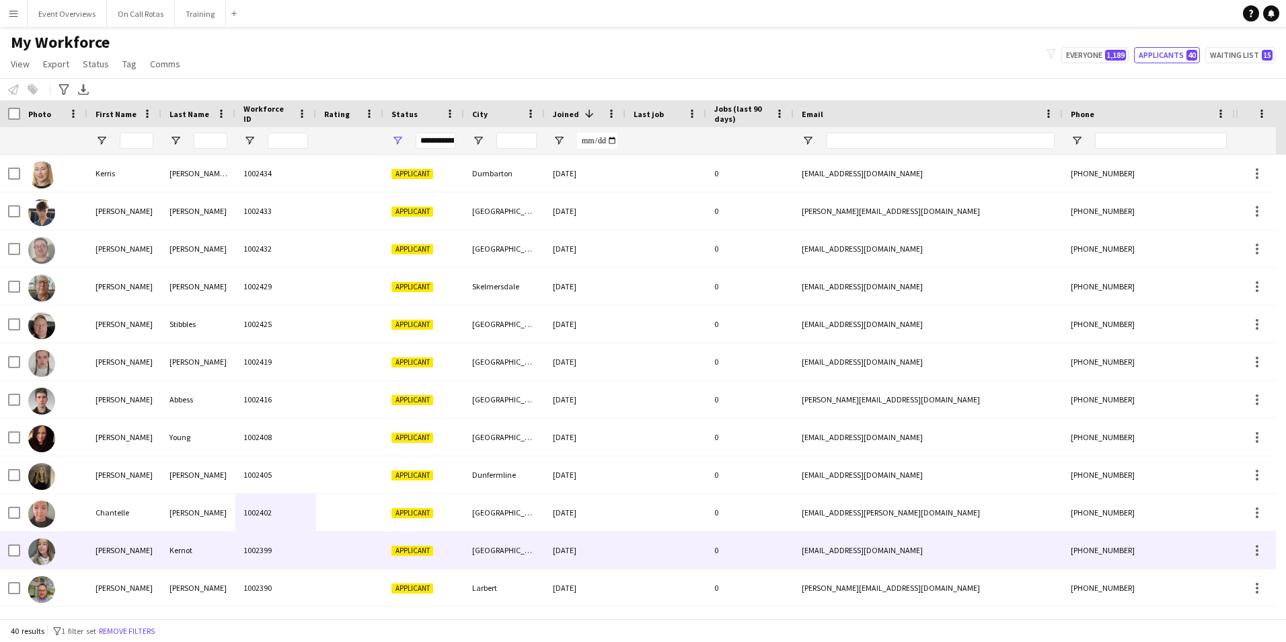
scroll to position [336, 0]
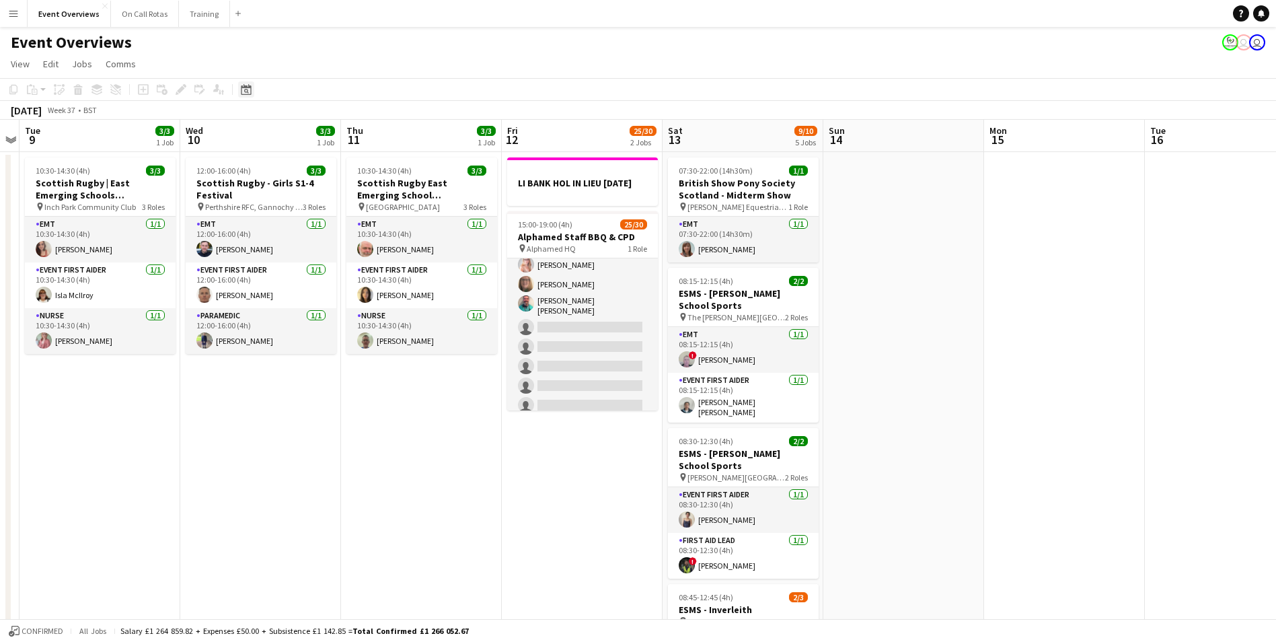
click at [252, 87] on div "Date picker" at bounding box center [246, 89] width 16 height 16
click at [256, 274] on span "29" at bounding box center [249, 276] width 16 height 16
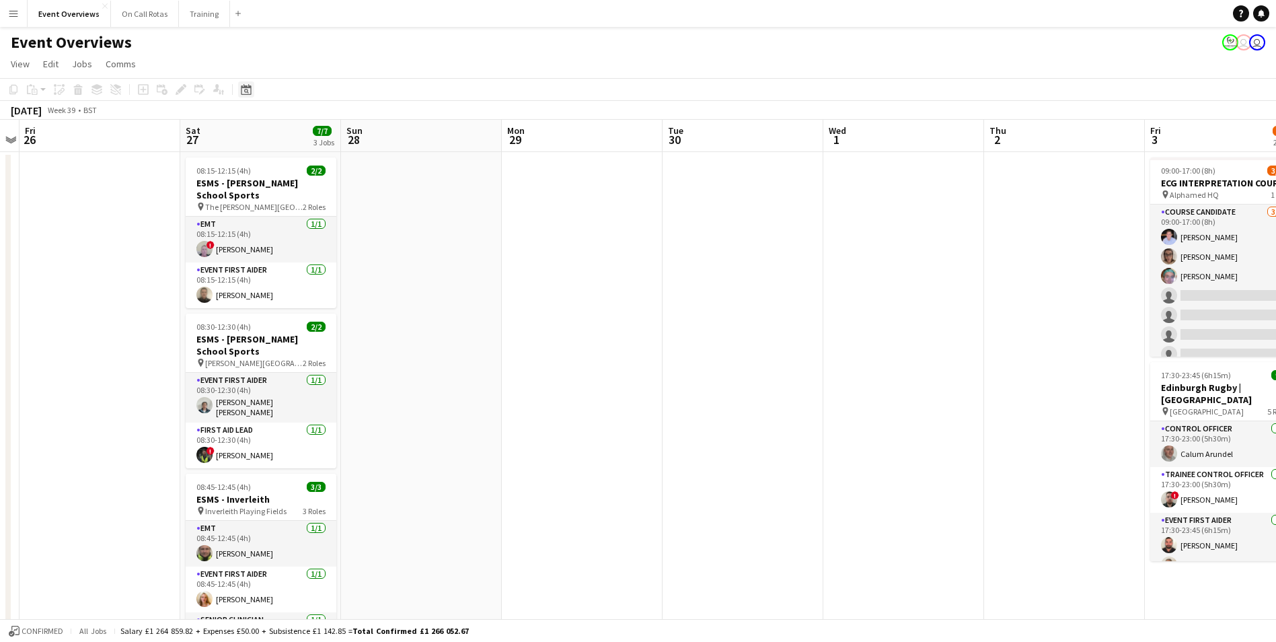
click at [248, 93] on icon at bounding box center [246, 91] width 5 height 5
click at [345, 132] on span "Next month" at bounding box center [355, 135] width 27 height 27
click at [303, 206] on span "2" at bounding box center [302, 205] width 16 height 16
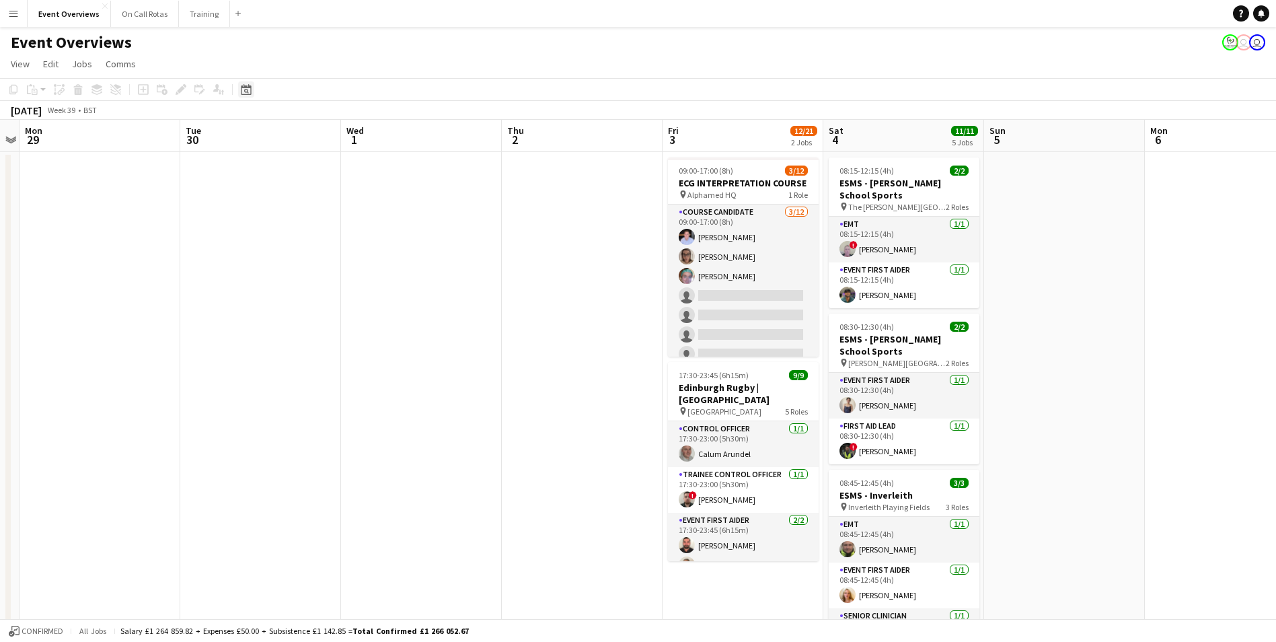
click at [249, 96] on div "Date picker" at bounding box center [246, 89] width 16 height 16
click at [330, 129] on span "Previous month" at bounding box center [328, 135] width 27 height 27
click at [322, 206] on span "5" at bounding box center [319, 205] width 16 height 16
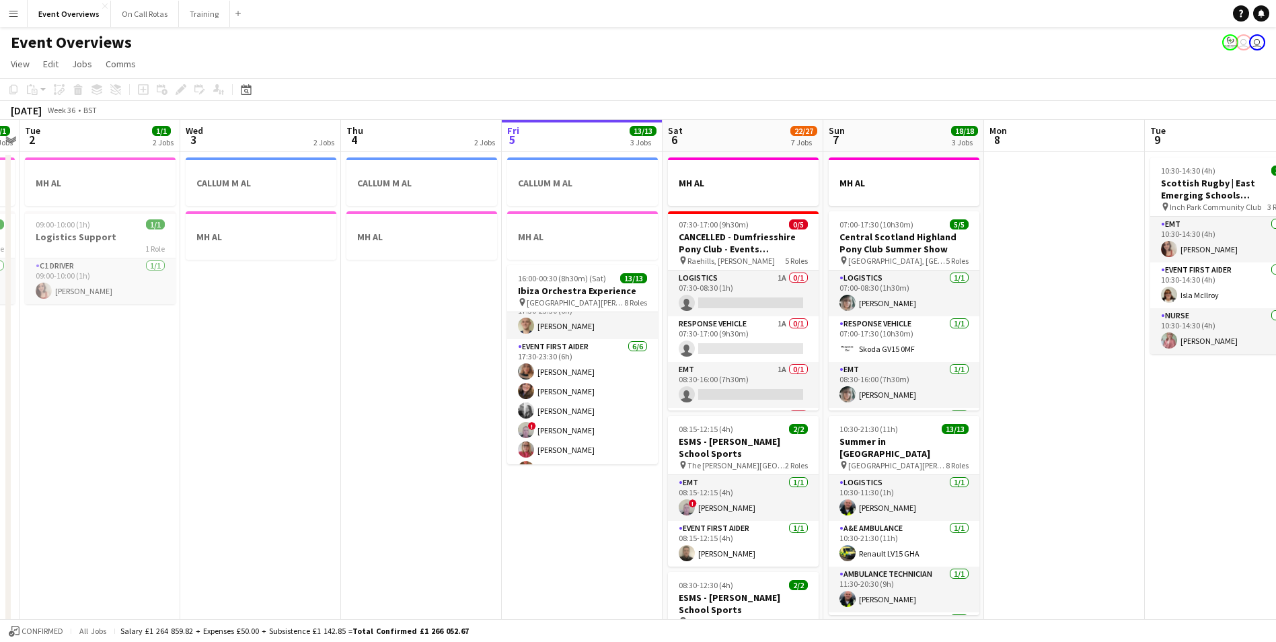
scroll to position [135, 0]
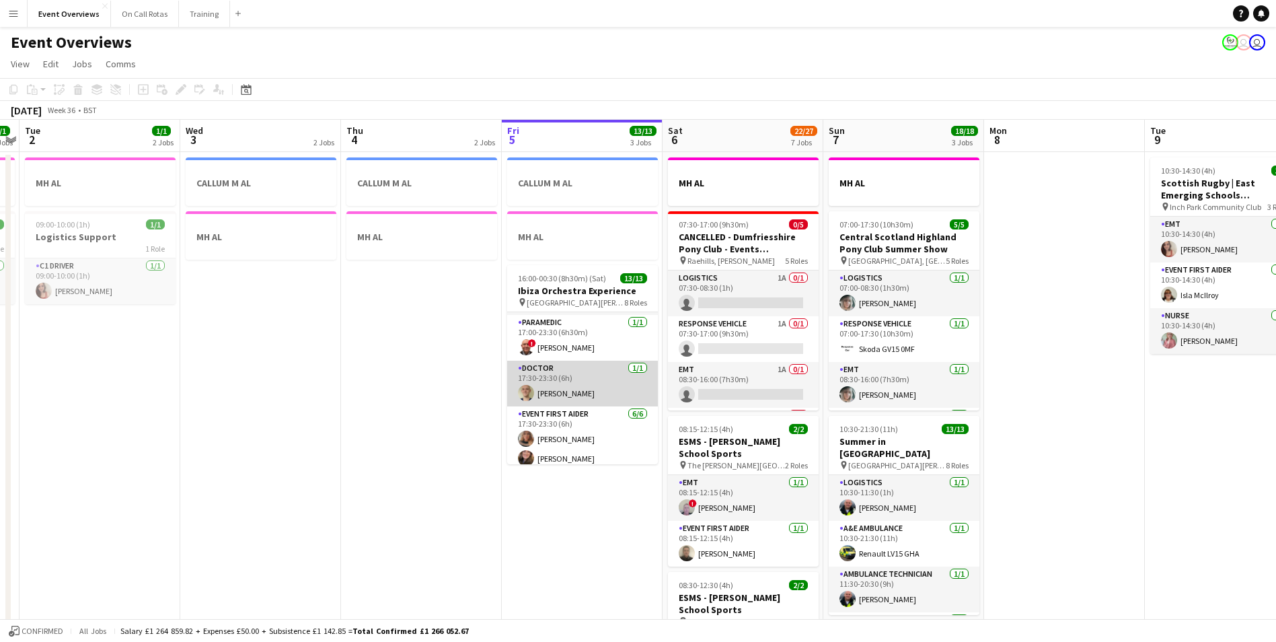
click at [527, 392] on app-user-avatar at bounding box center [526, 393] width 16 height 16
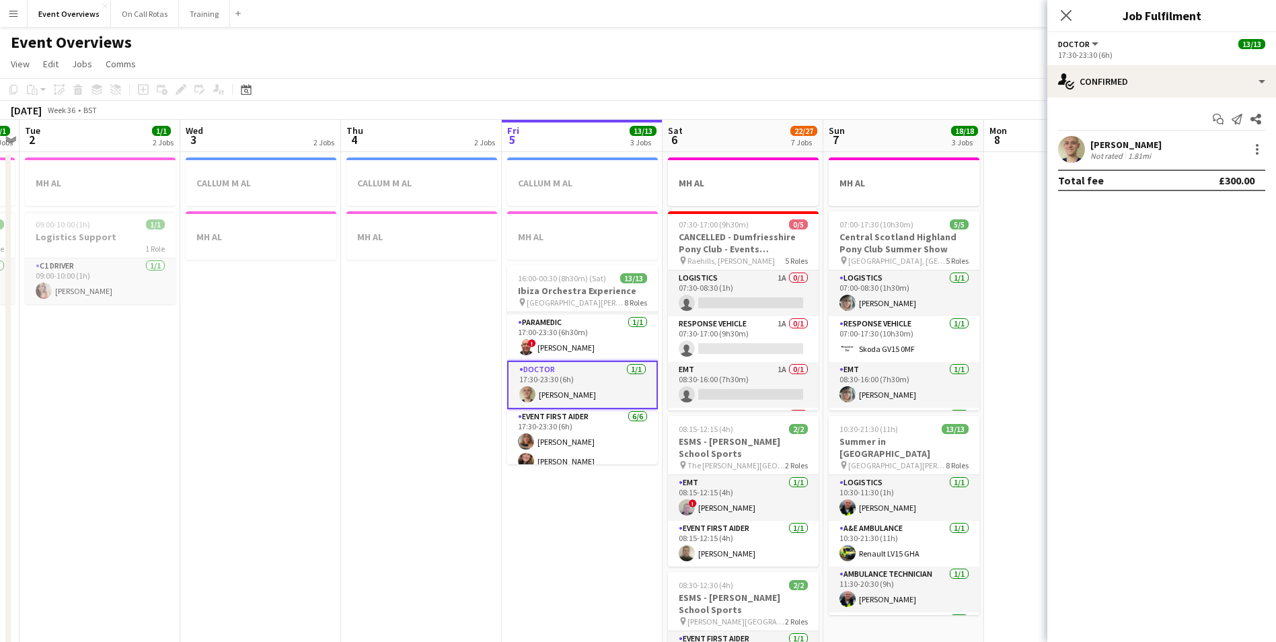
click at [1066, 141] on app-user-avatar at bounding box center [1071, 149] width 27 height 27
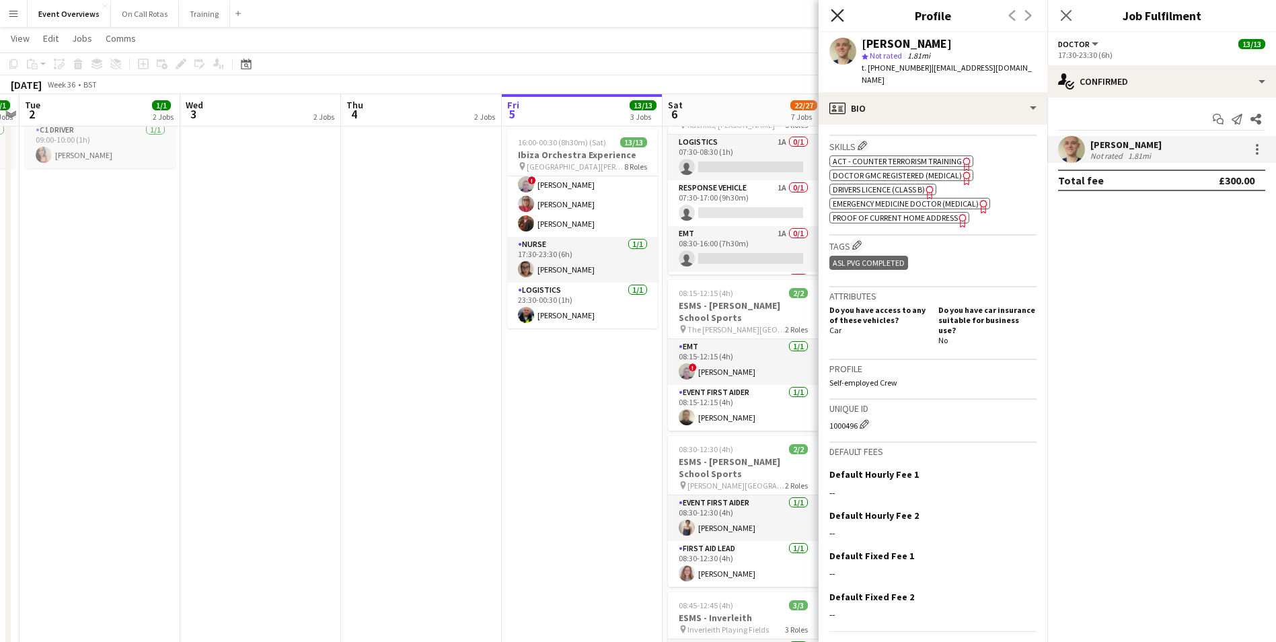
click at [841, 12] on icon at bounding box center [837, 15] width 13 height 13
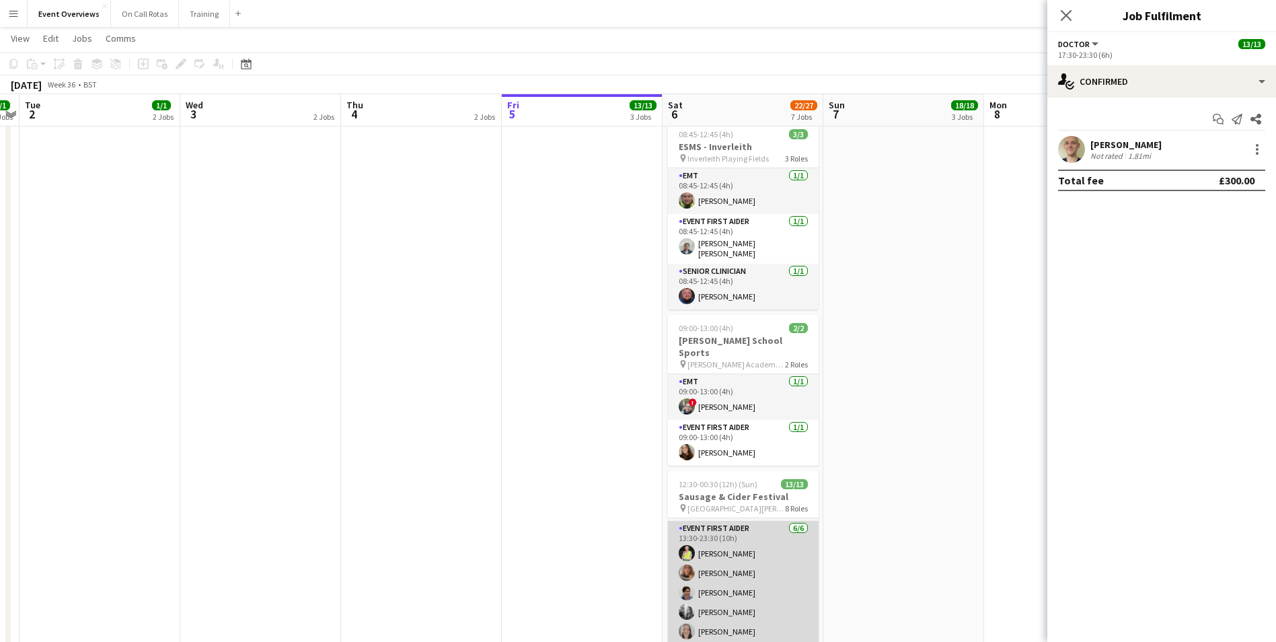
click at [687, 545] on app-user-avatar at bounding box center [687, 553] width 16 height 16
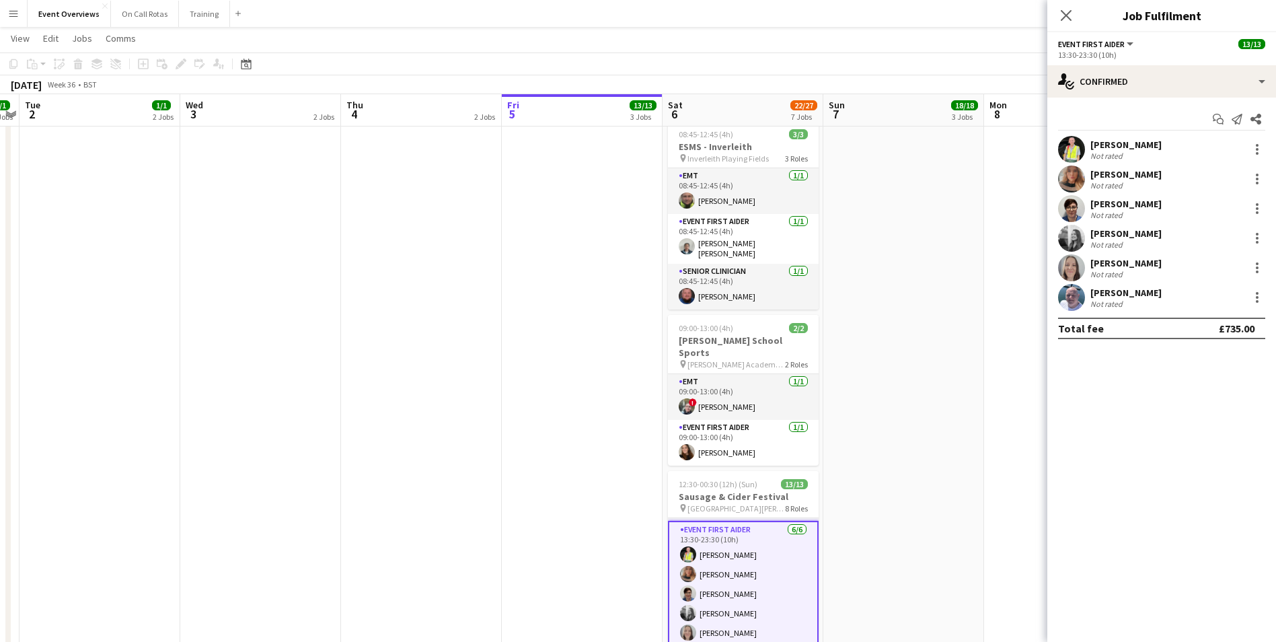
scroll to position [311, 0]
click at [1060, 268] on app-user-avatar at bounding box center [1071, 267] width 27 height 27
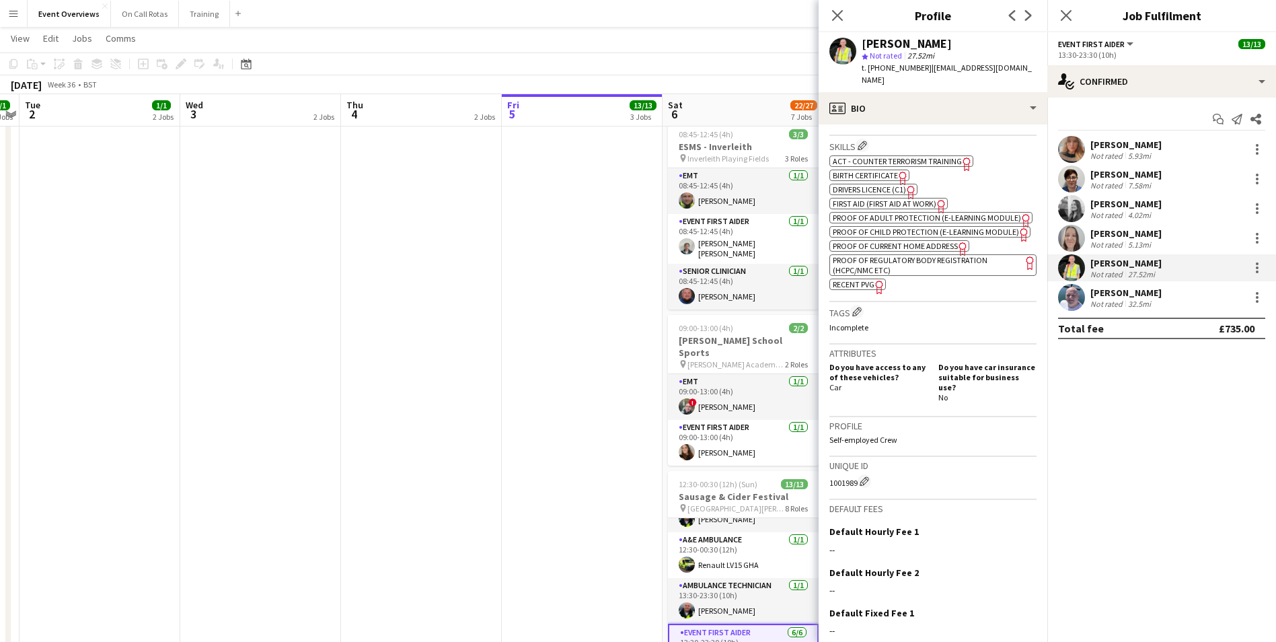
scroll to position [0, 0]
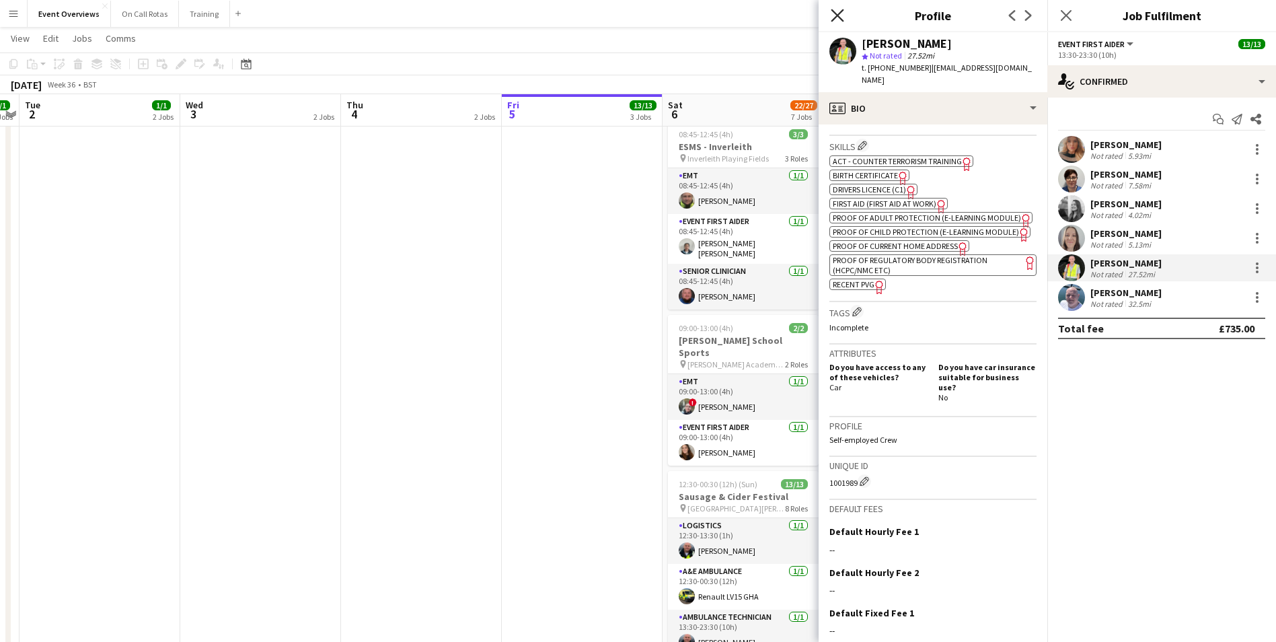
click at [836, 13] on icon at bounding box center [837, 15] width 13 height 13
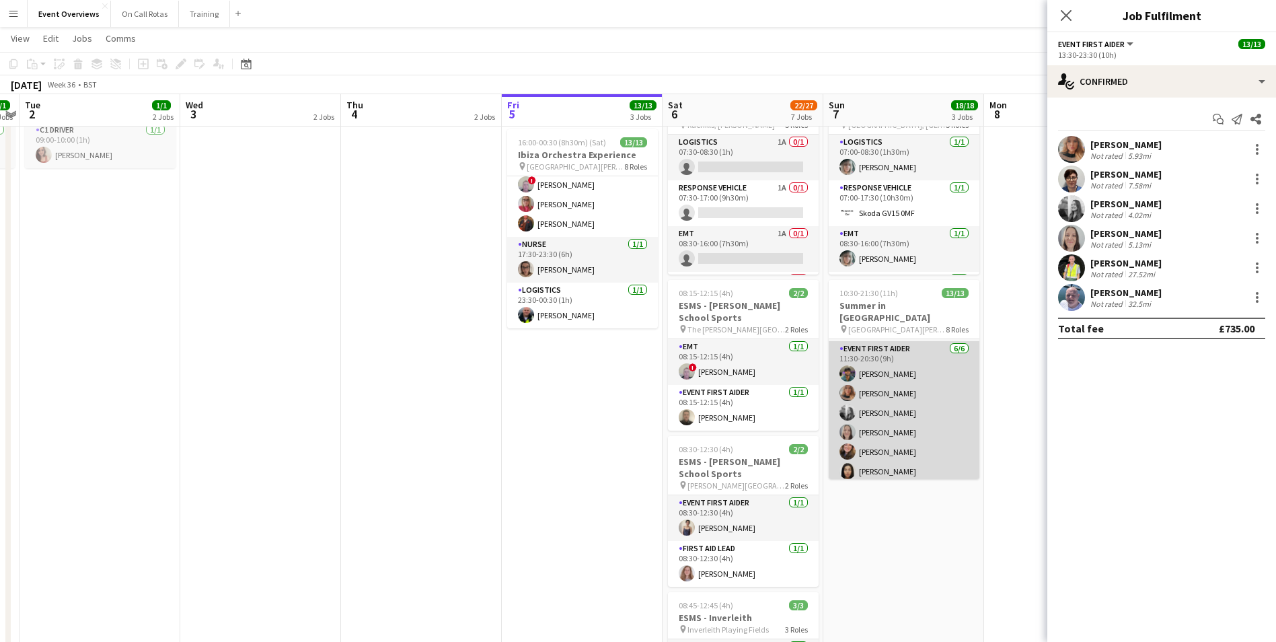
scroll to position [135, 0]
click at [847, 366] on app-user-avatar at bounding box center [847, 374] width 16 height 16
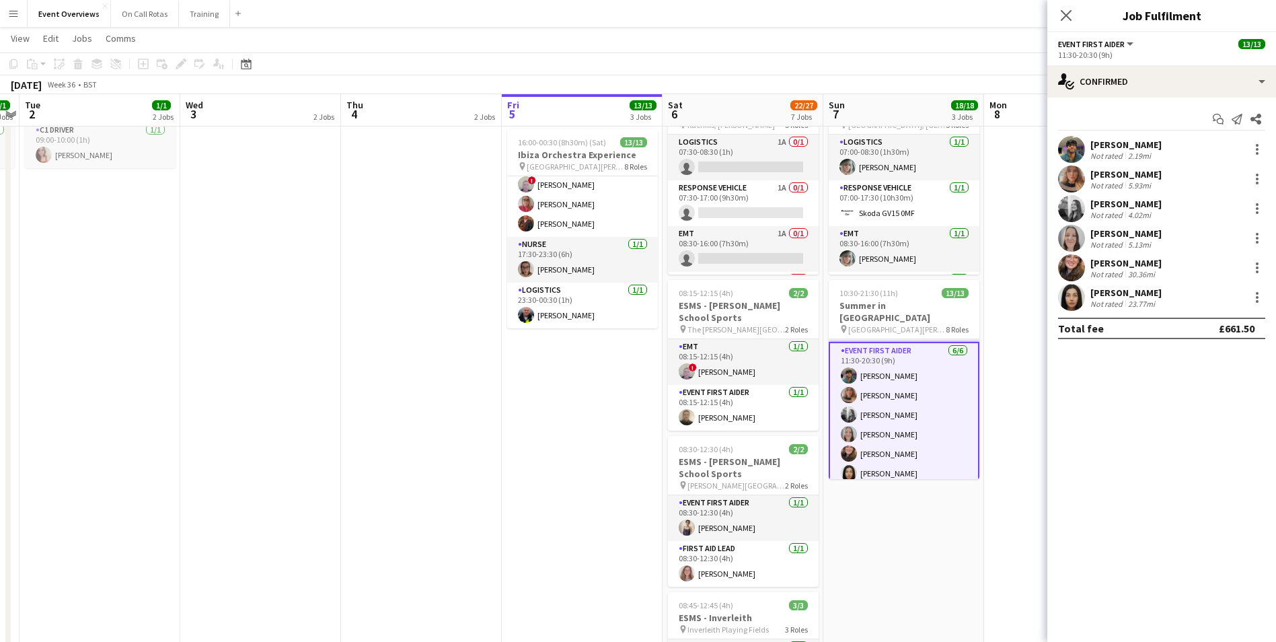
click at [1073, 148] on app-user-avatar at bounding box center [1071, 149] width 27 height 27
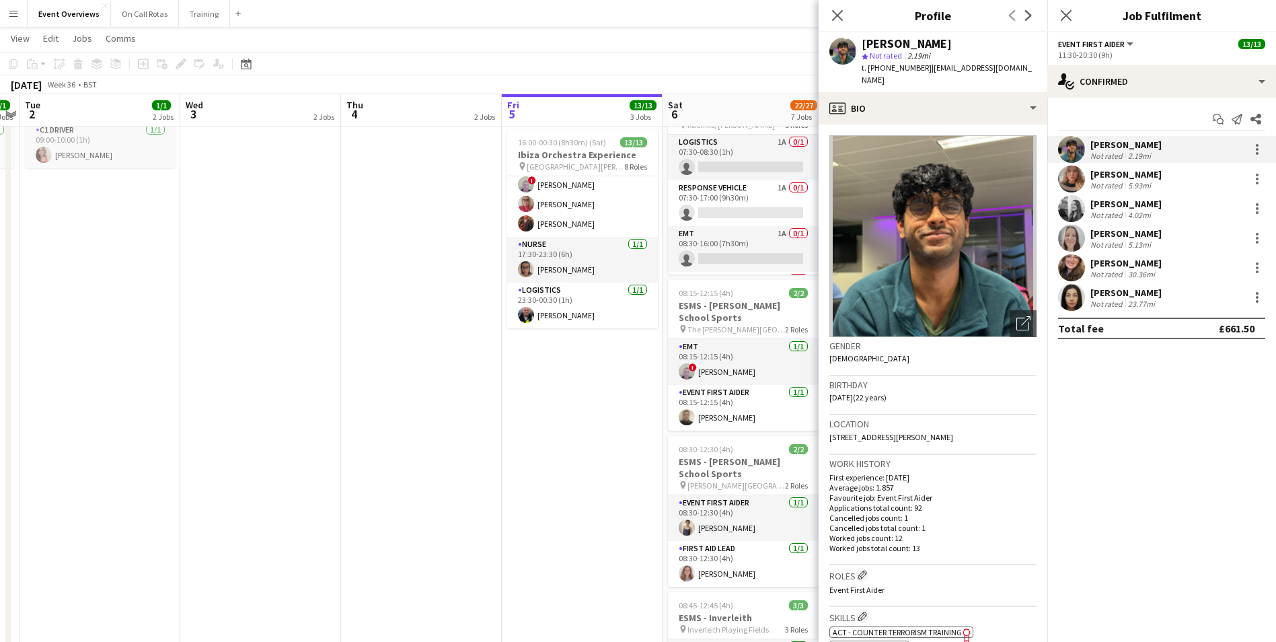
click at [930, 190] on img at bounding box center [932, 236] width 207 height 202
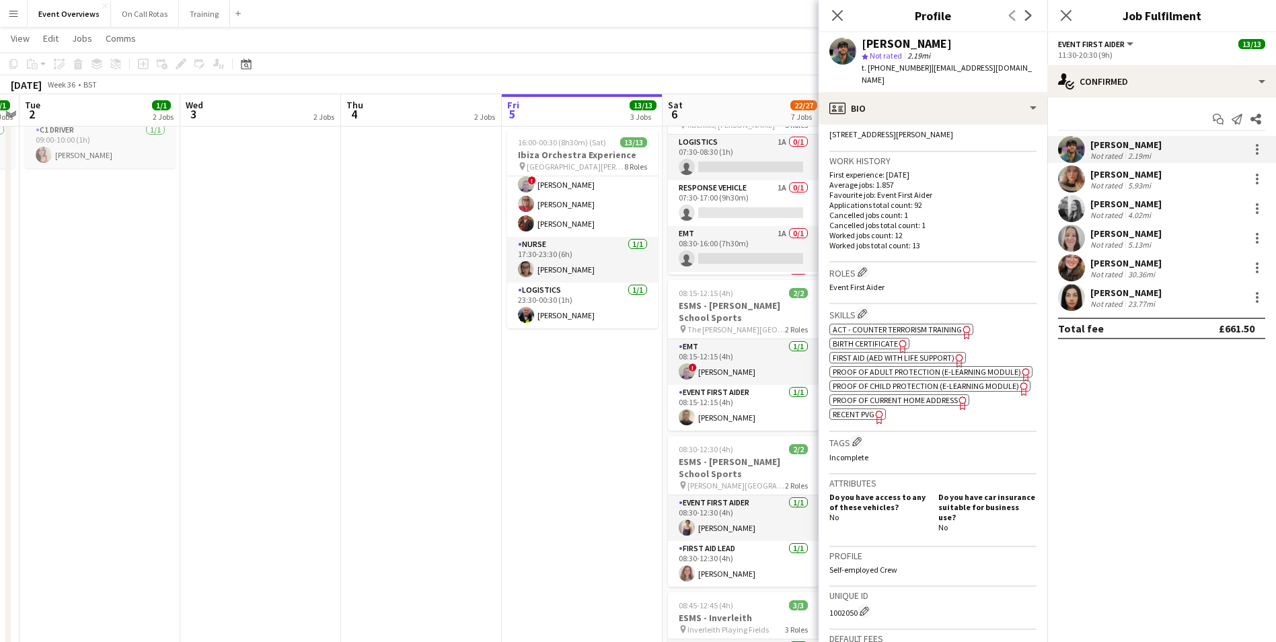
scroll to position [525, 0]
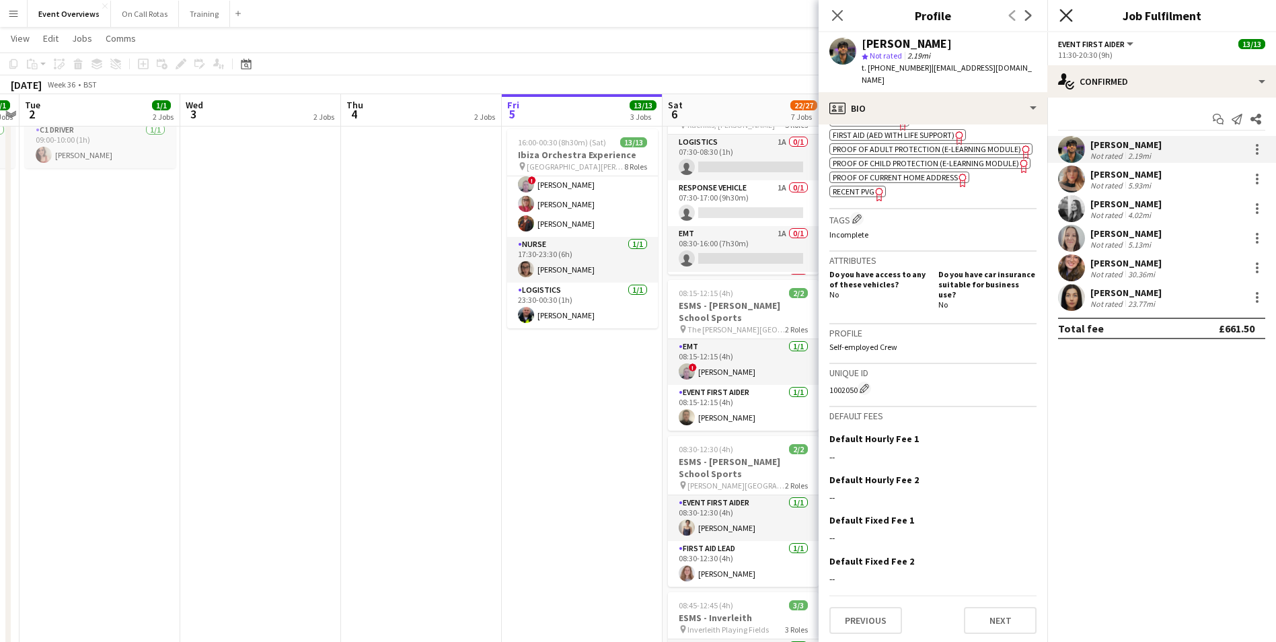
click at [1067, 11] on icon "Close pop-in" at bounding box center [1065, 15] width 13 height 13
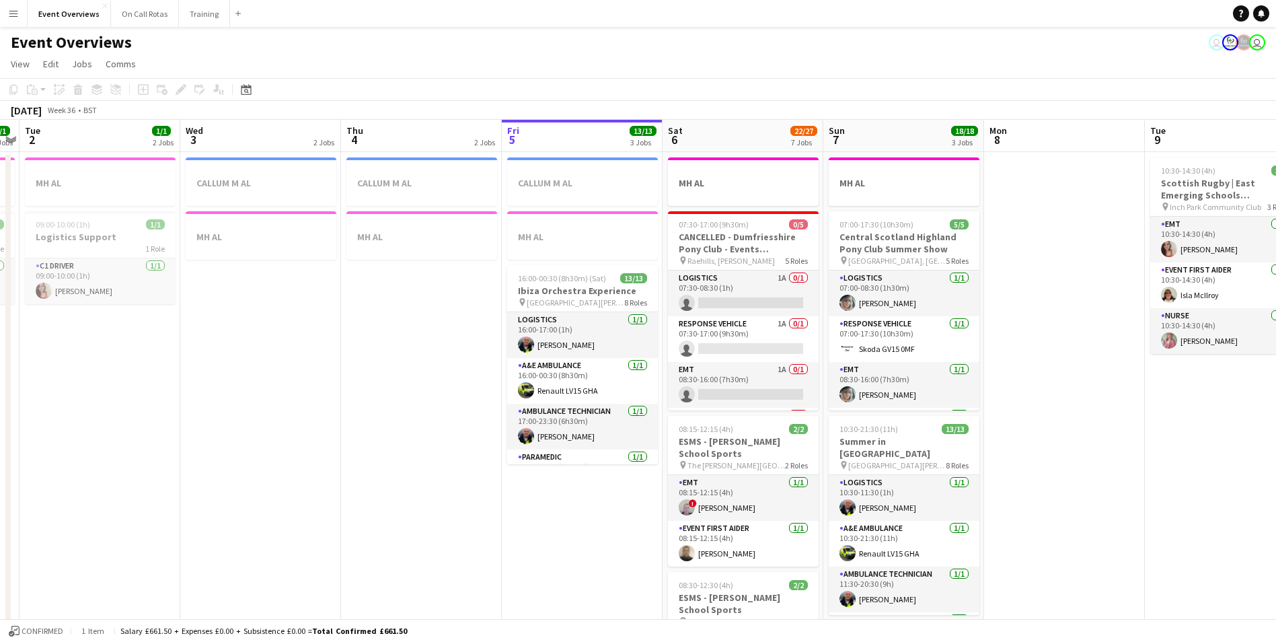
scroll to position [0, 463]
click at [251, 95] on icon at bounding box center [246, 89] width 10 height 11
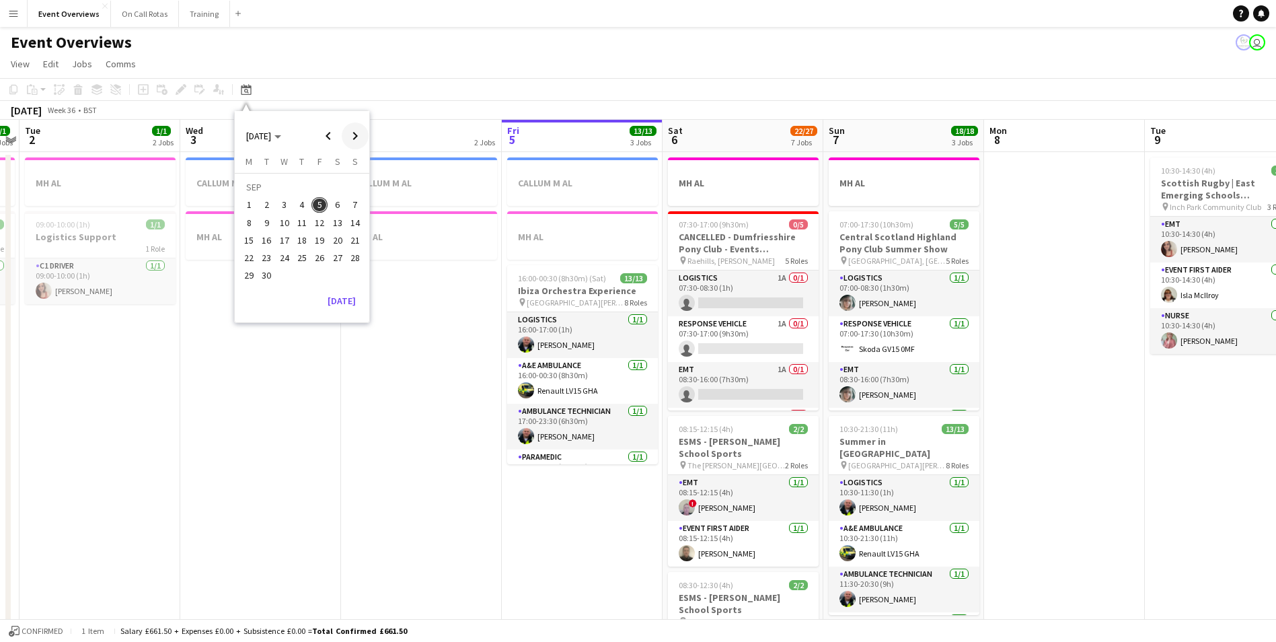
click at [352, 130] on span "Next month" at bounding box center [355, 135] width 27 height 27
click at [329, 135] on span "Previous month" at bounding box center [328, 135] width 27 height 27
click at [248, 277] on span "29" at bounding box center [249, 276] width 16 height 16
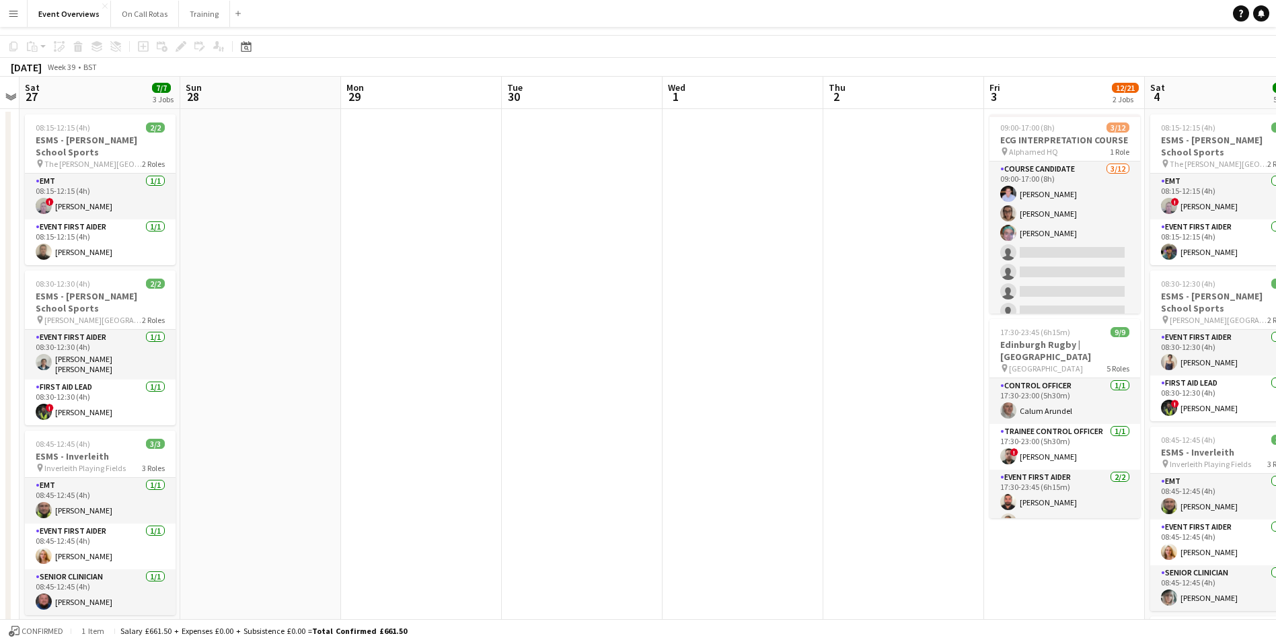
scroll to position [0, 0]
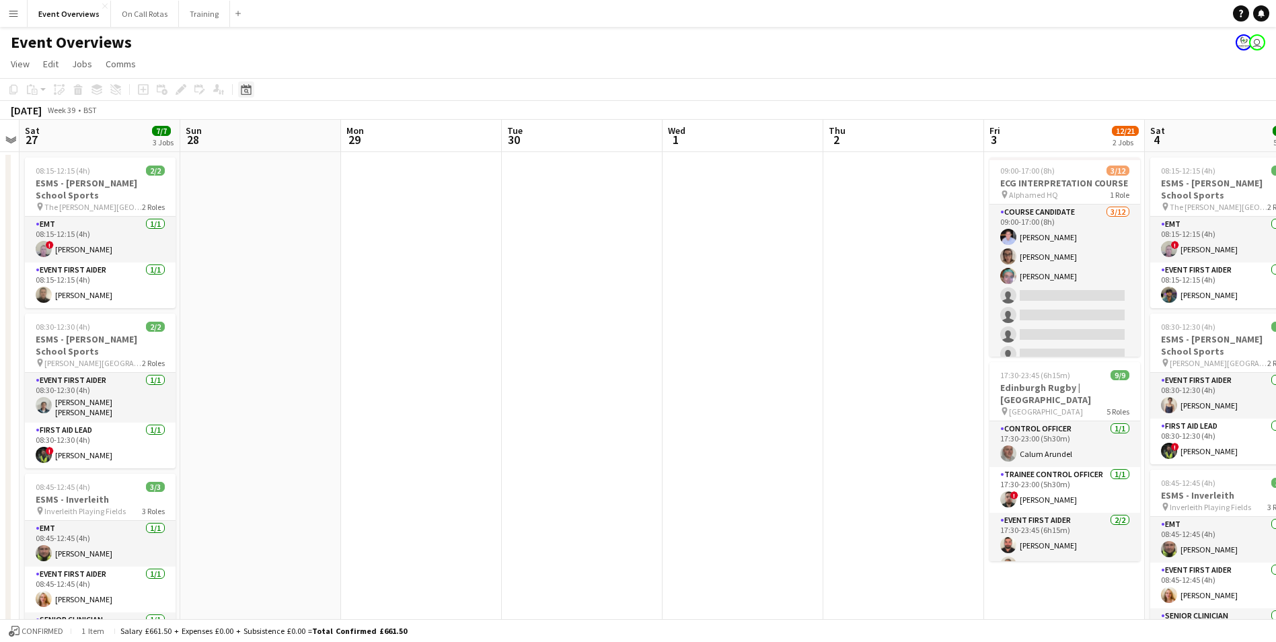
click at [244, 87] on icon at bounding box center [246, 89] width 10 height 11
click at [321, 204] on span "5" at bounding box center [319, 205] width 16 height 16
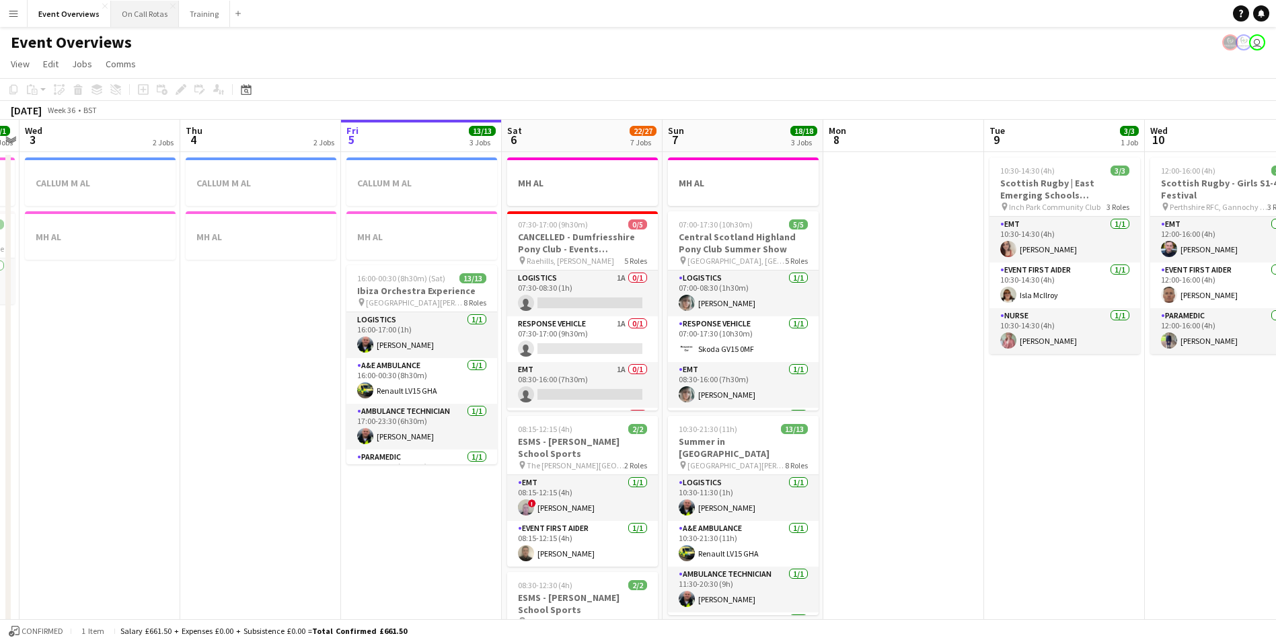
click at [133, 11] on button "On Call Rotas Close" at bounding box center [145, 14] width 68 height 26
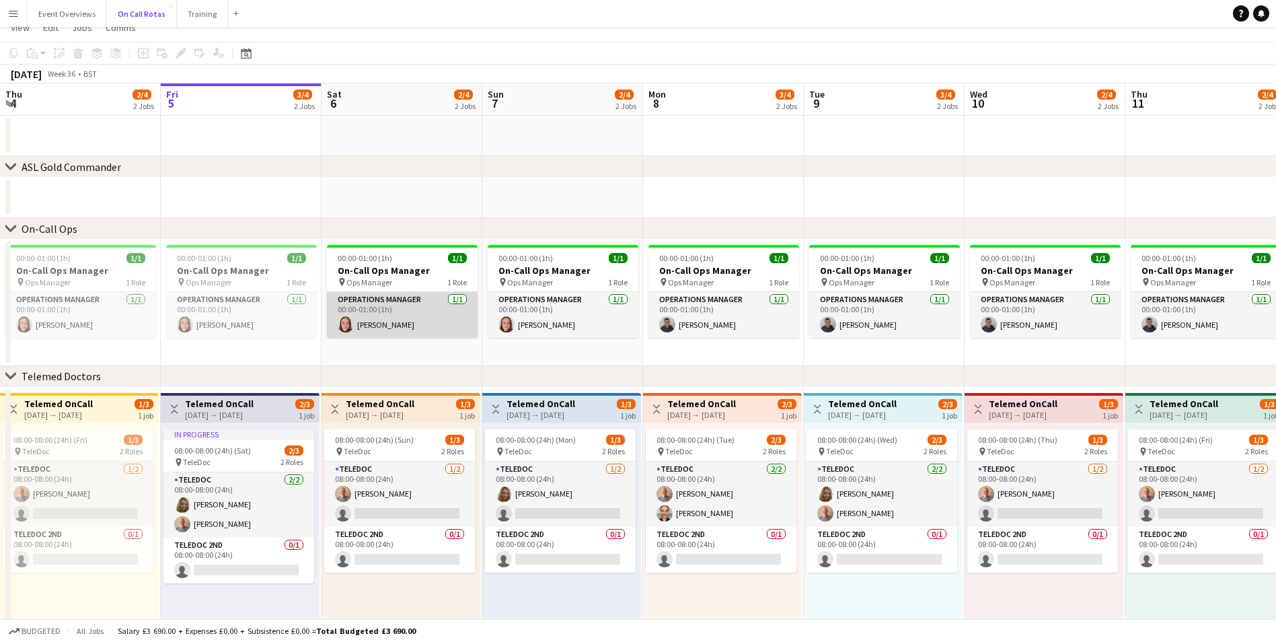
scroll to position [52, 0]
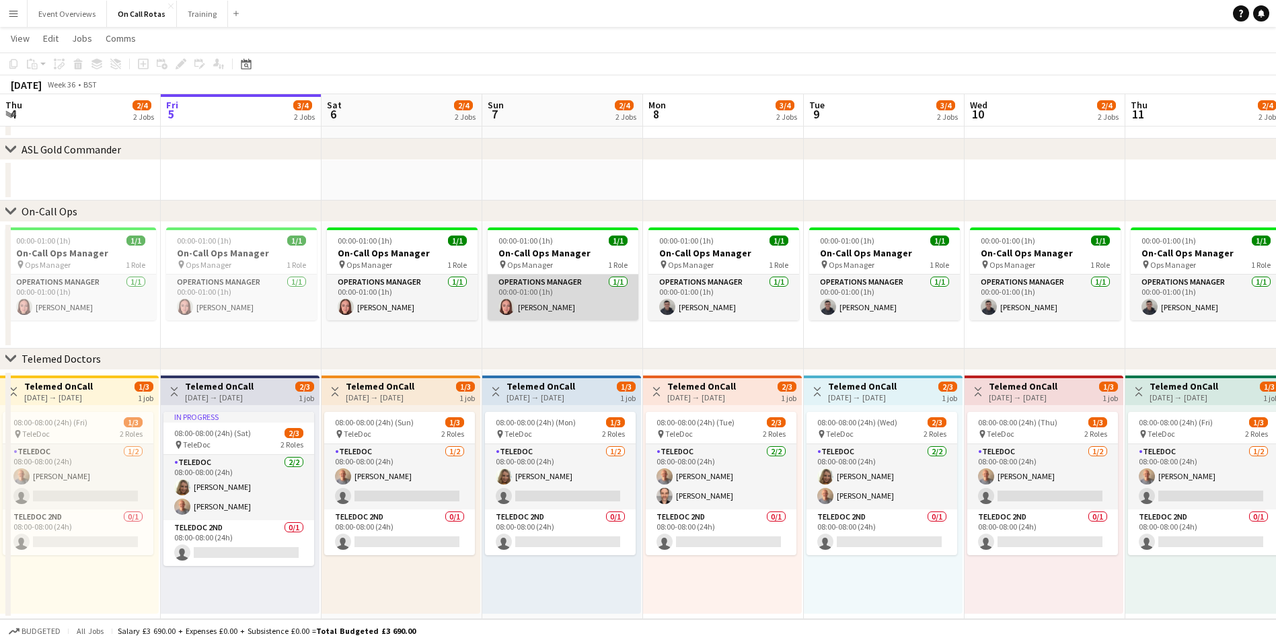
click at [506, 311] on app-user-avatar at bounding box center [506, 307] width 16 height 16
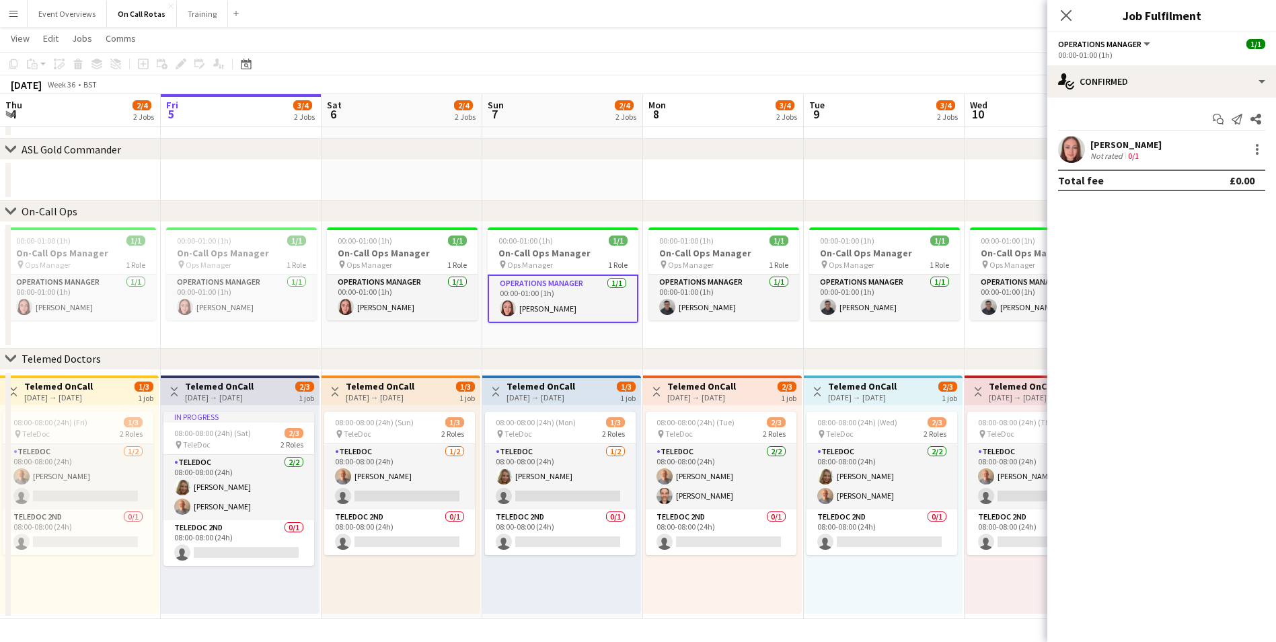
click at [1075, 147] on app-user-avatar at bounding box center [1071, 149] width 27 height 27
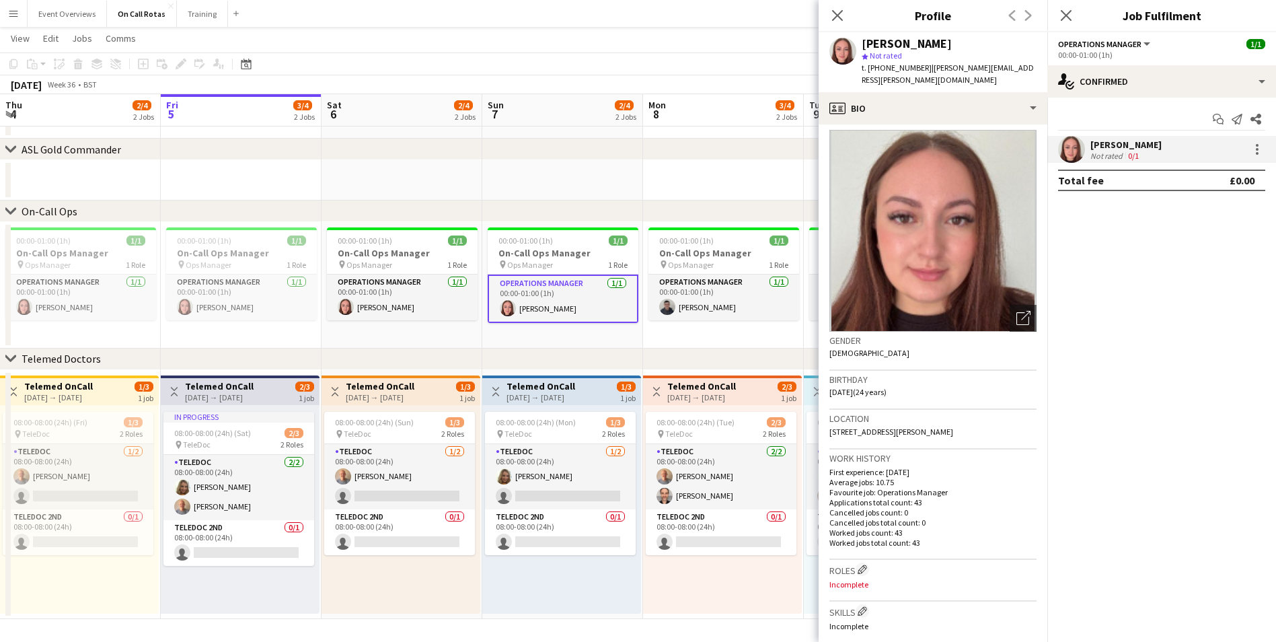
scroll to position [0, 0]
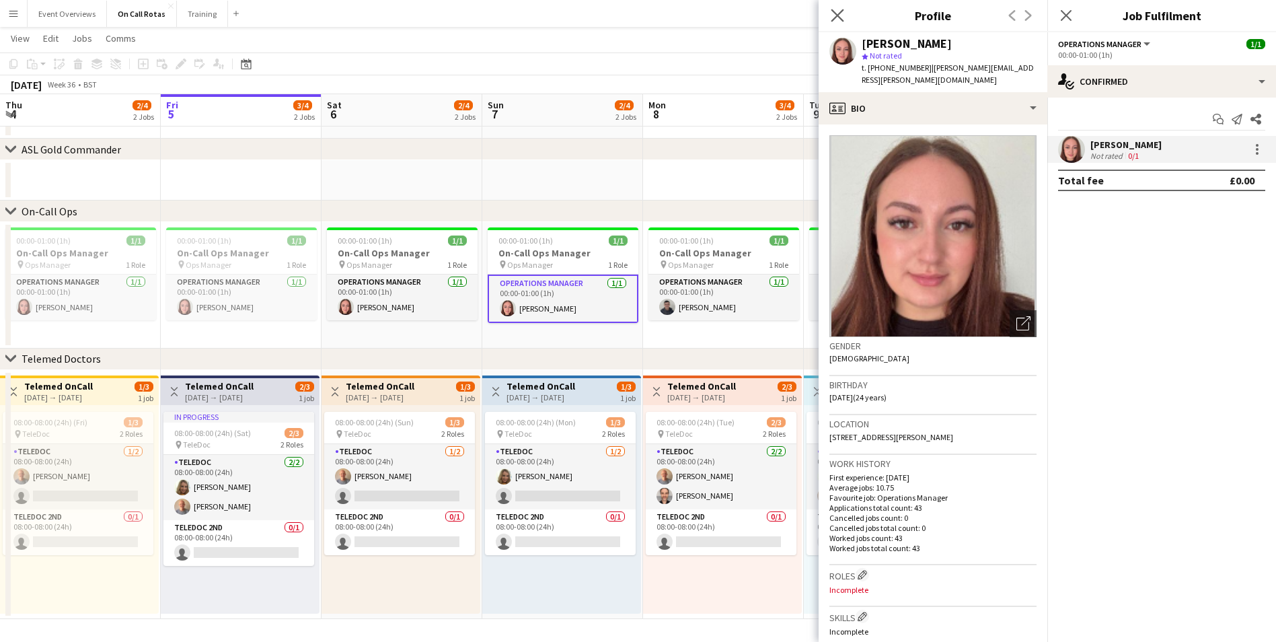
click at [831, 7] on app-icon "Close pop-in" at bounding box center [838, 16] width 20 height 20
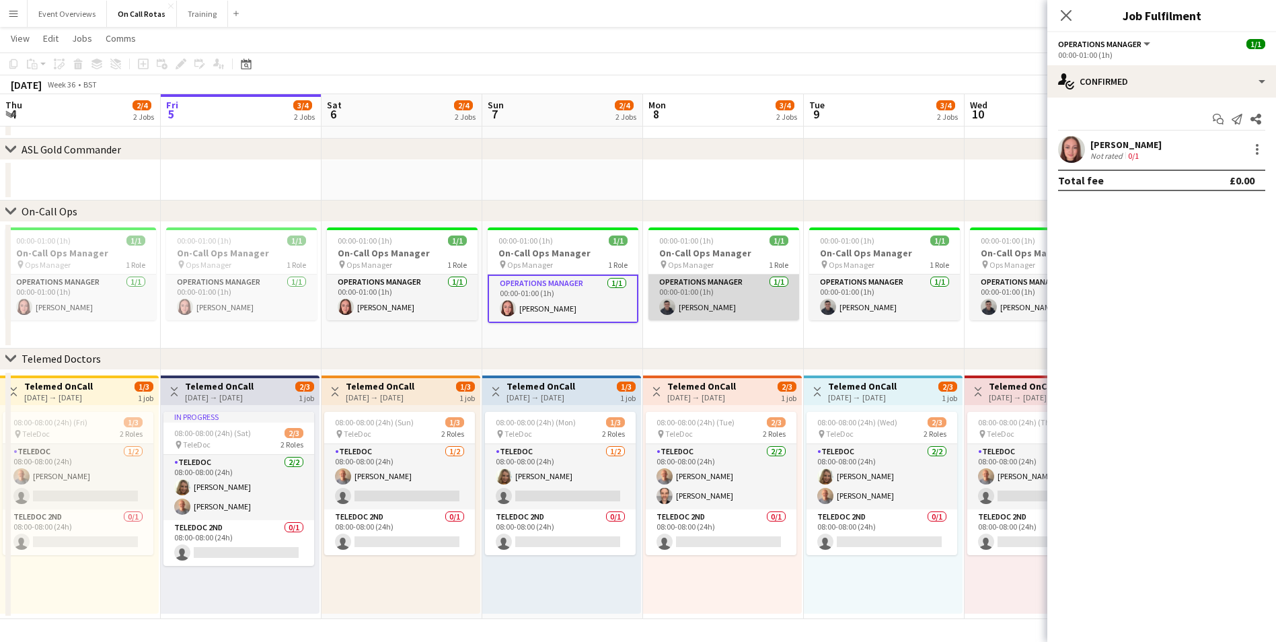
scroll to position [0, 321]
click at [667, 307] on app-user-avatar at bounding box center [668, 307] width 16 height 16
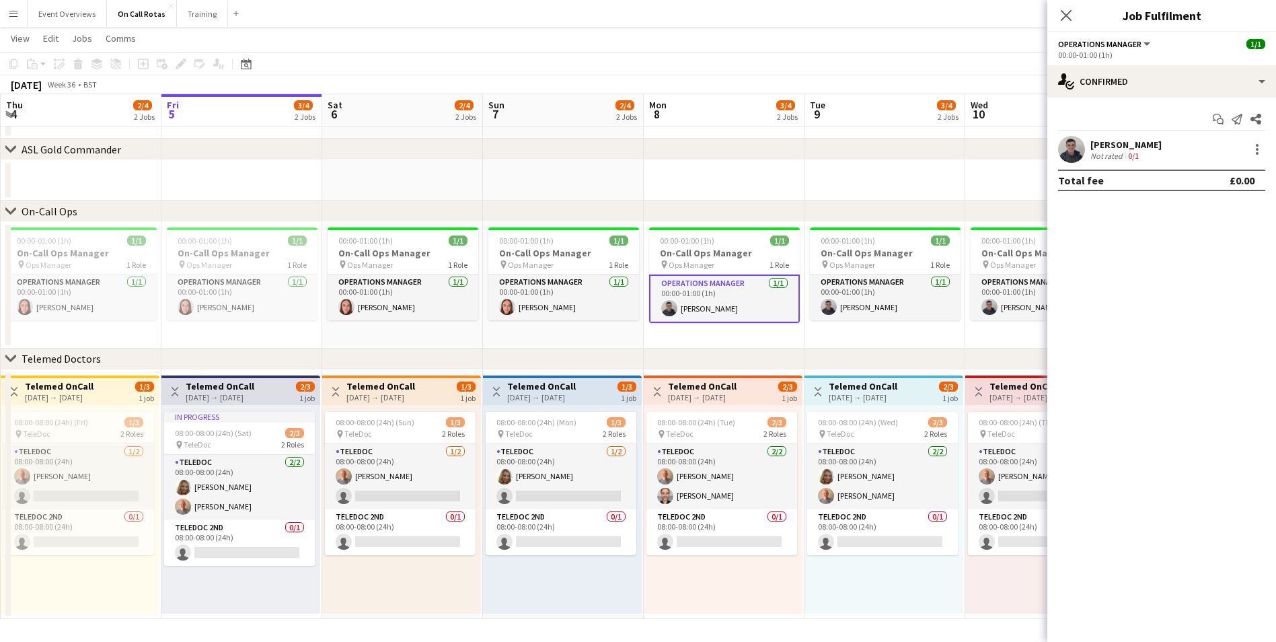
click at [1076, 155] on app-user-avatar at bounding box center [1071, 149] width 27 height 27
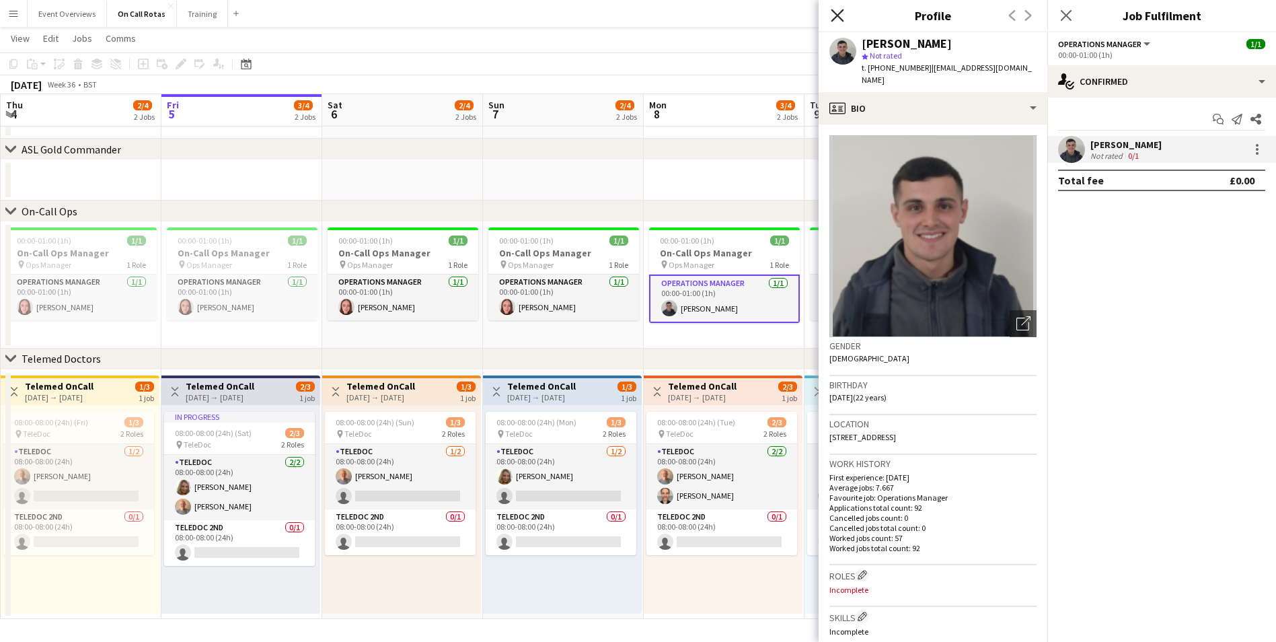
click at [836, 17] on icon at bounding box center [837, 15] width 13 height 13
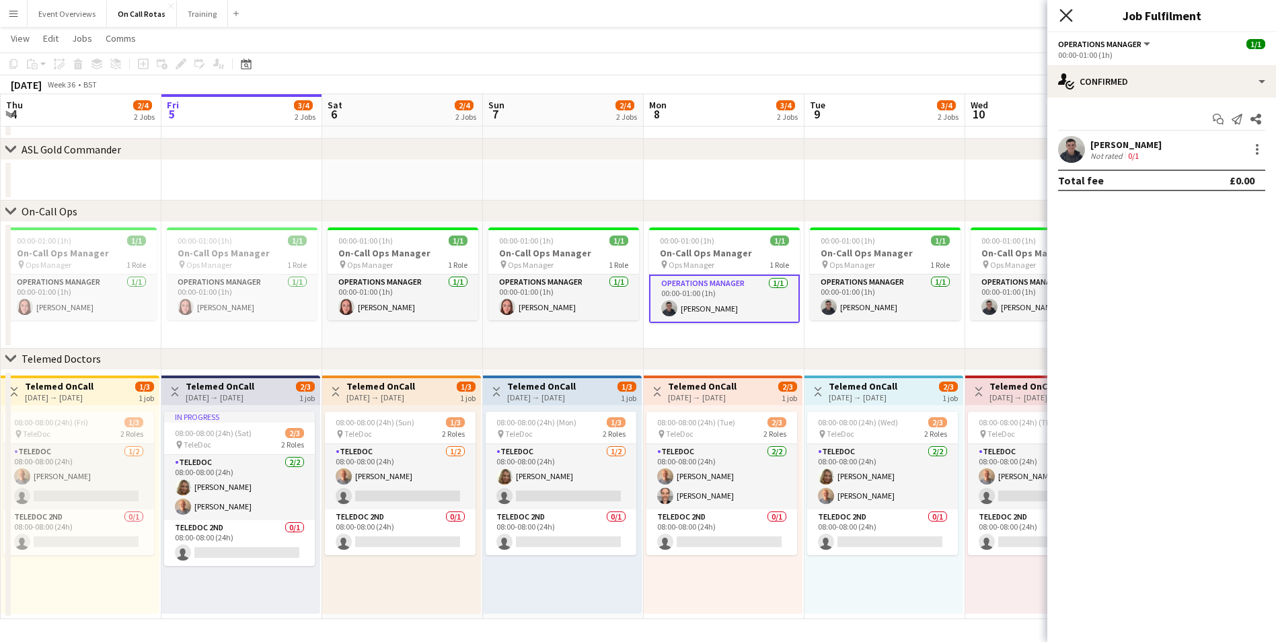
click at [1068, 11] on icon "Close pop-in" at bounding box center [1065, 15] width 13 height 13
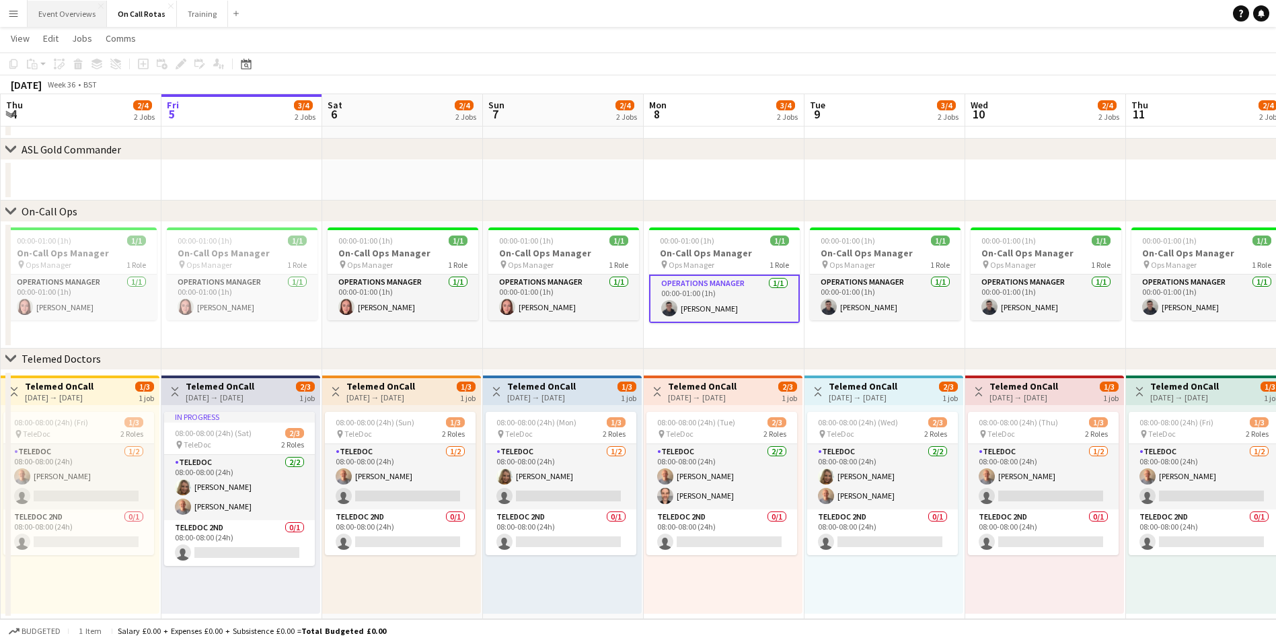
click at [83, 16] on button "Event Overviews Close" at bounding box center [67, 14] width 79 height 26
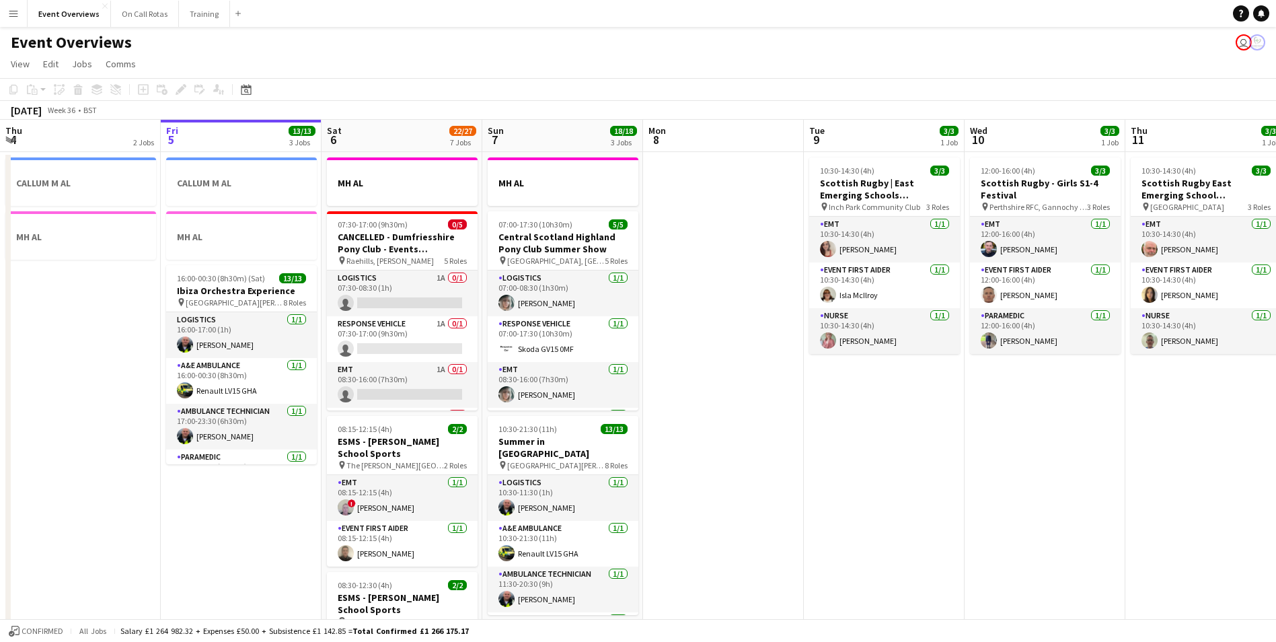
click at [19, 17] on button "Menu" at bounding box center [13, 13] width 27 height 27
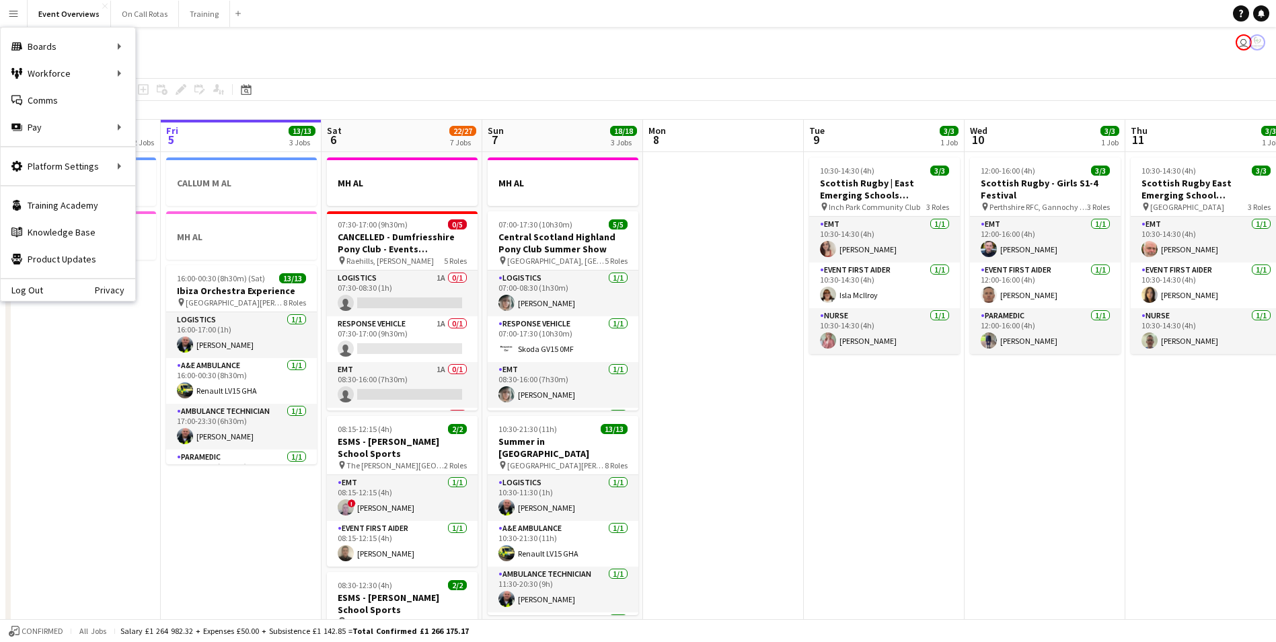
click at [337, 53] on app-page-menu "View Day view expanded Day view collapsed Month view Date picker Jump to [DATE]…" at bounding box center [638, 65] width 1276 height 26
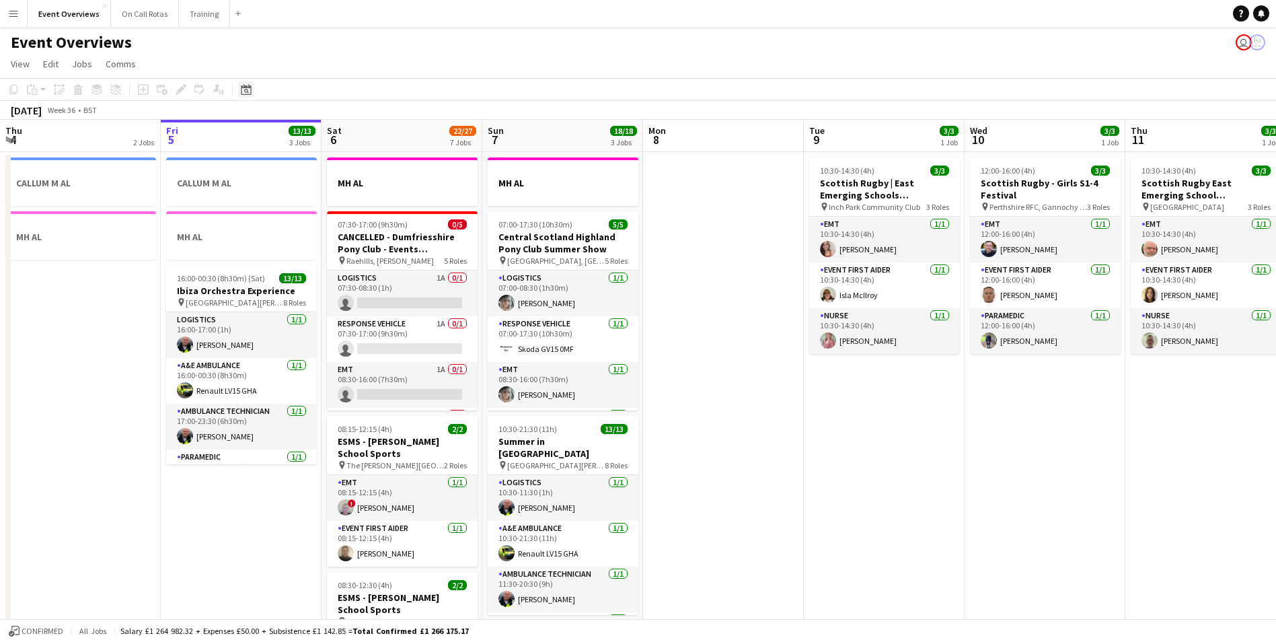
click at [252, 93] on div "Date picker" at bounding box center [246, 89] width 16 height 16
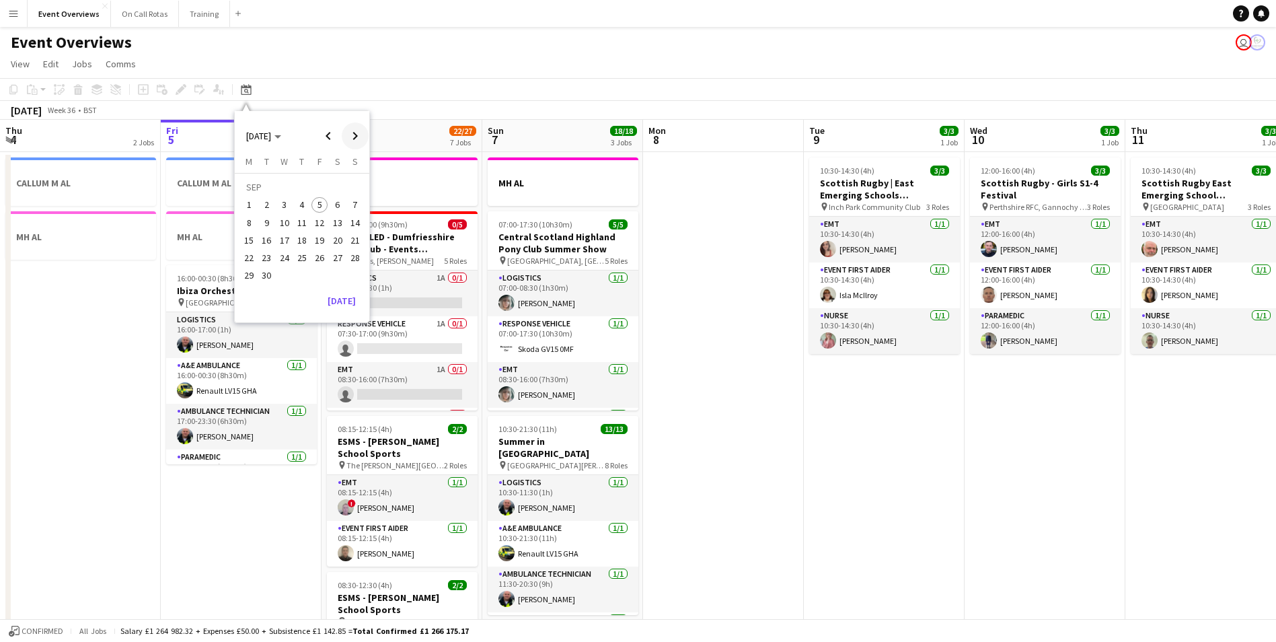
click at [351, 135] on span "Next month" at bounding box center [355, 135] width 27 height 27
click at [334, 204] on span "4" at bounding box center [338, 205] width 16 height 16
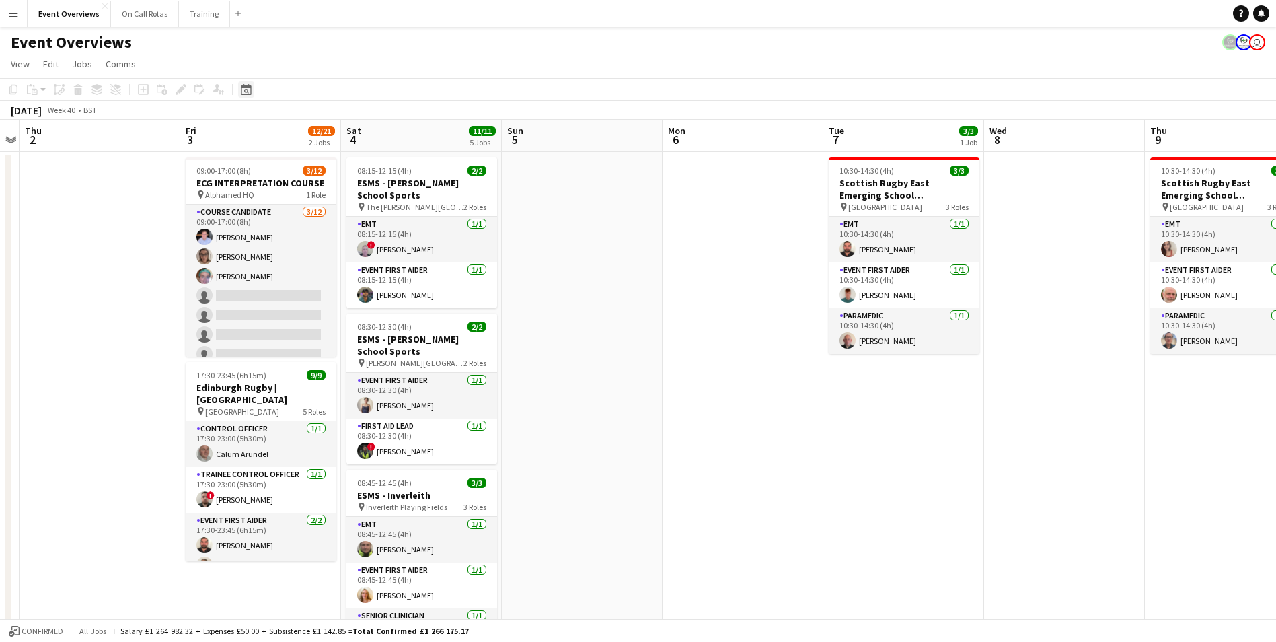
click at [243, 94] on icon at bounding box center [246, 89] width 10 height 11
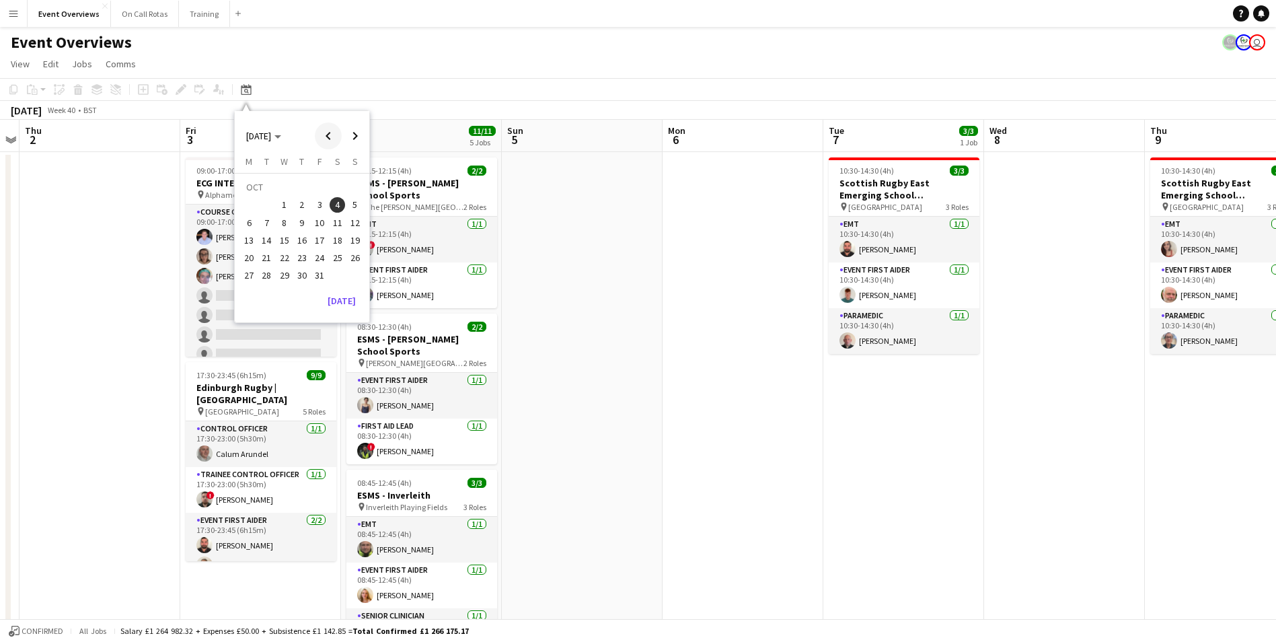
click at [334, 139] on span "Previous month" at bounding box center [328, 135] width 27 height 27
click at [314, 209] on span "5" at bounding box center [319, 205] width 16 height 16
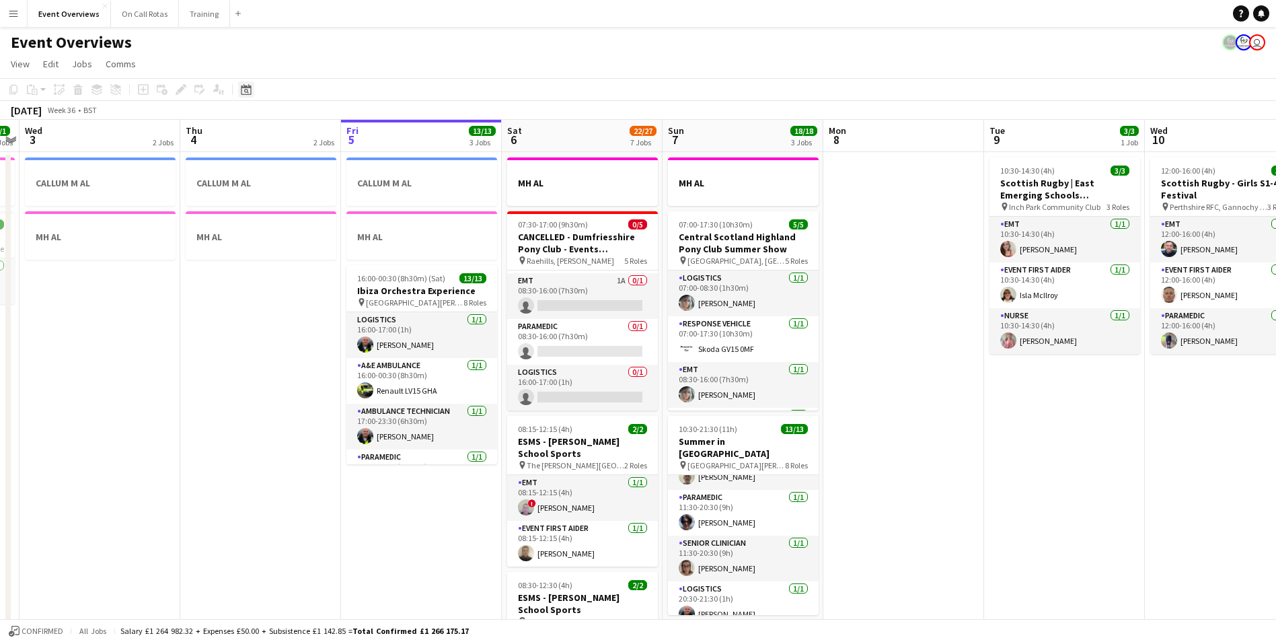
click at [252, 90] on div "Date picker" at bounding box center [246, 89] width 16 height 16
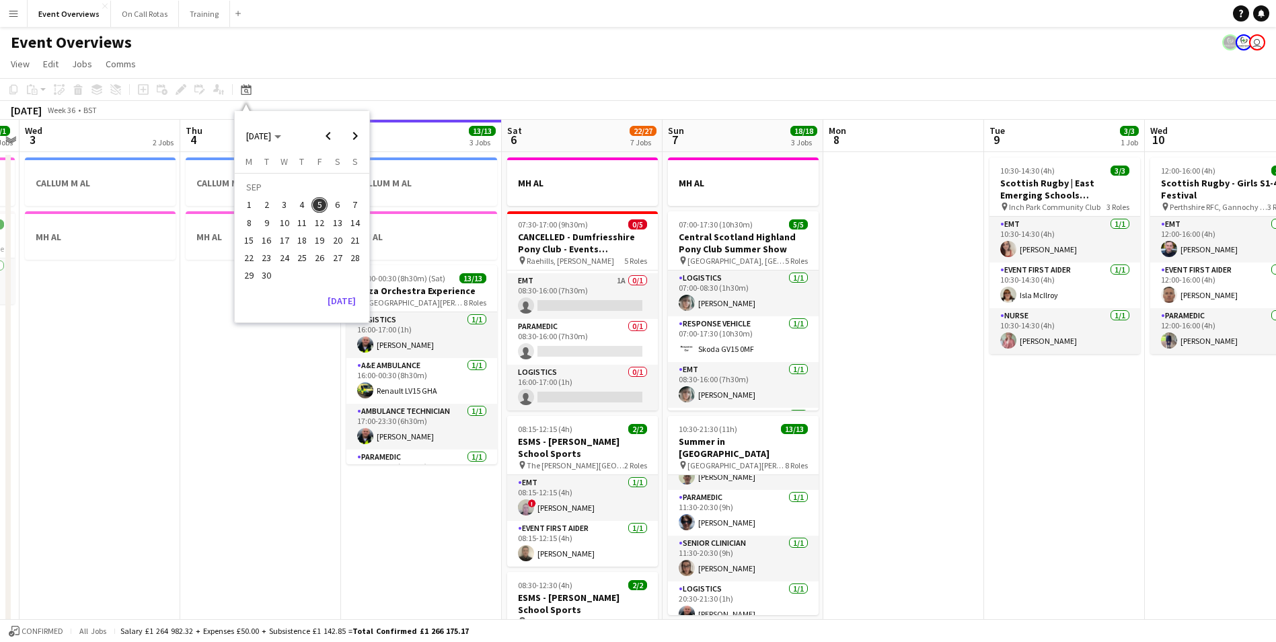
click at [325, 216] on span "12" at bounding box center [319, 223] width 16 height 16
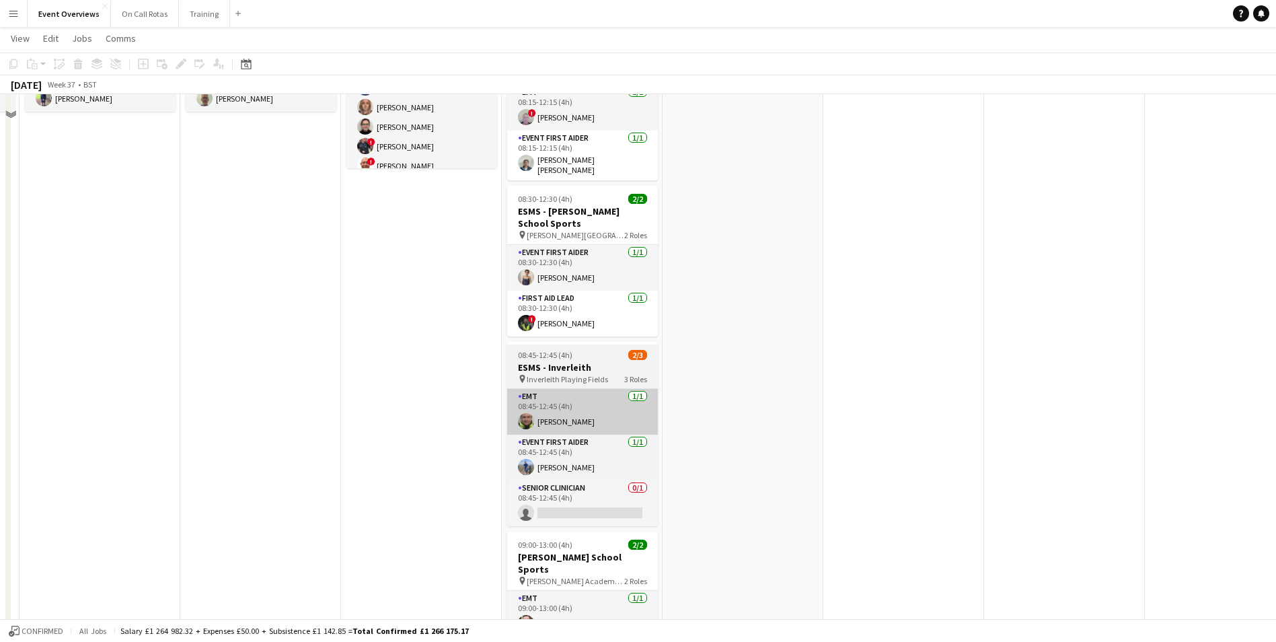
scroll to position [202, 0]
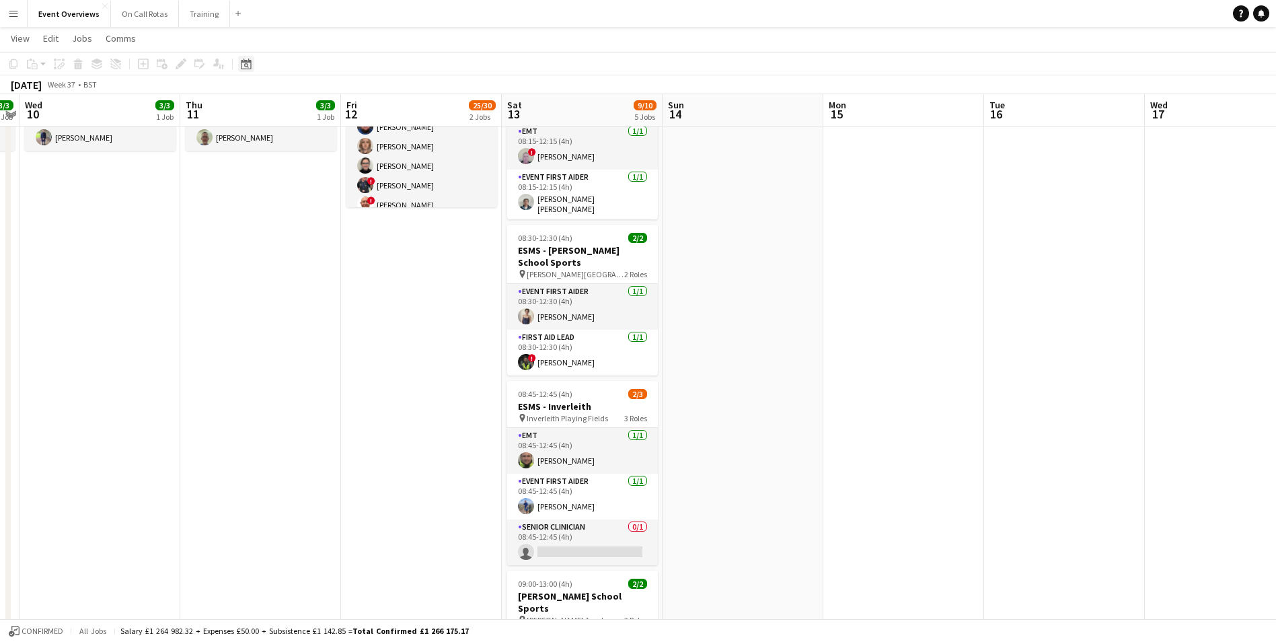
click at [248, 61] on icon at bounding box center [246, 64] width 10 height 11
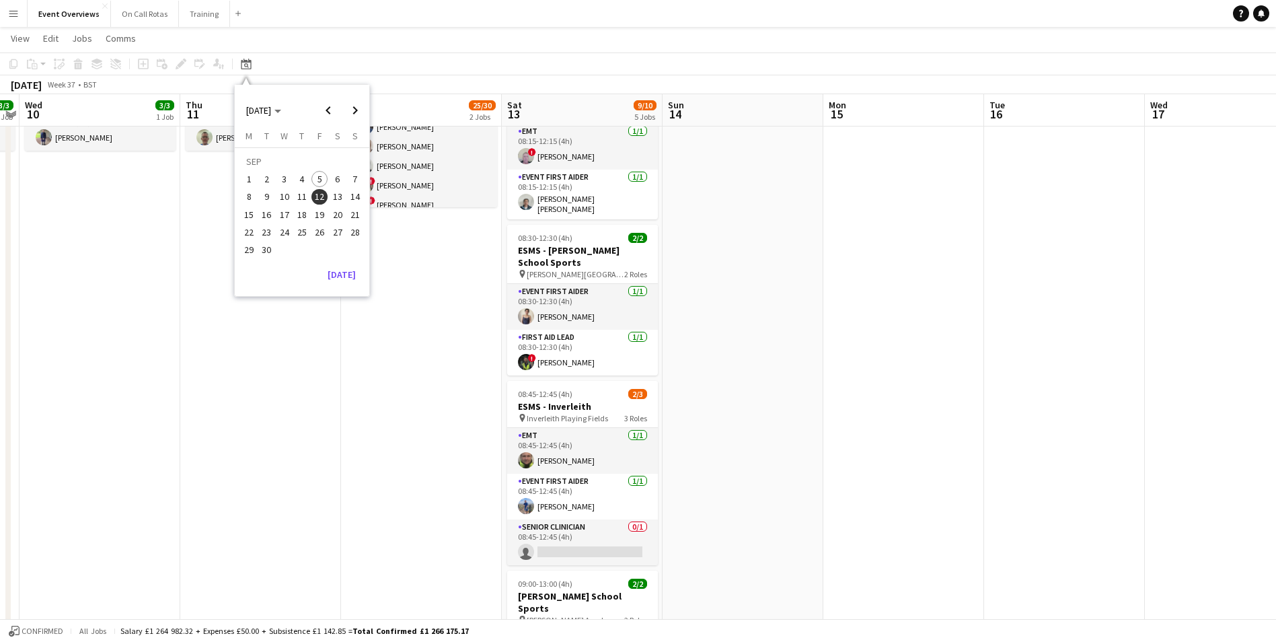
click at [322, 206] on span "19" at bounding box center [319, 214] width 16 height 16
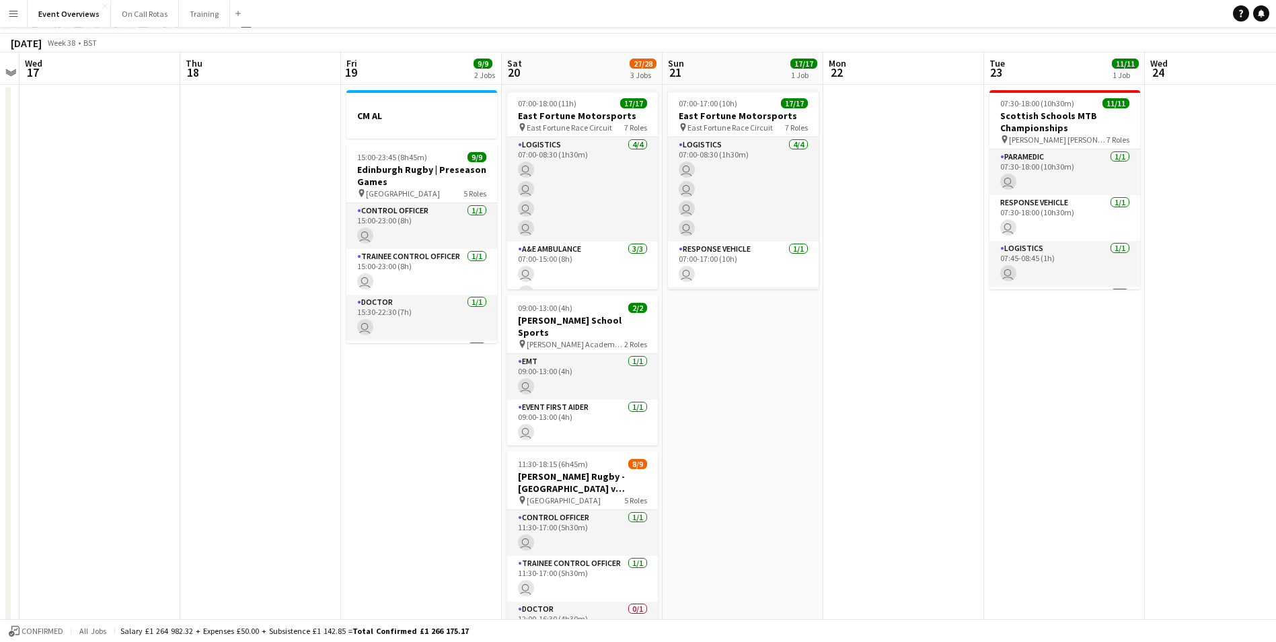
scroll to position [0, 0]
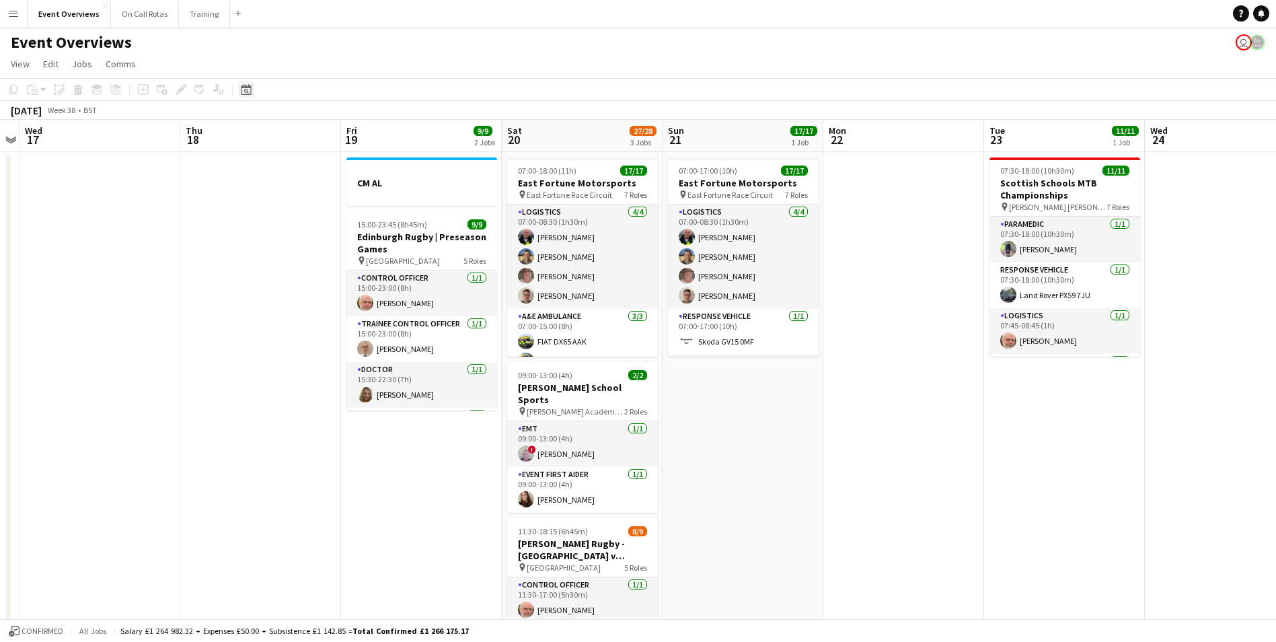
click at [241, 84] on icon "Date picker" at bounding box center [246, 89] width 11 height 11
click at [313, 201] on span "5" at bounding box center [319, 205] width 16 height 16
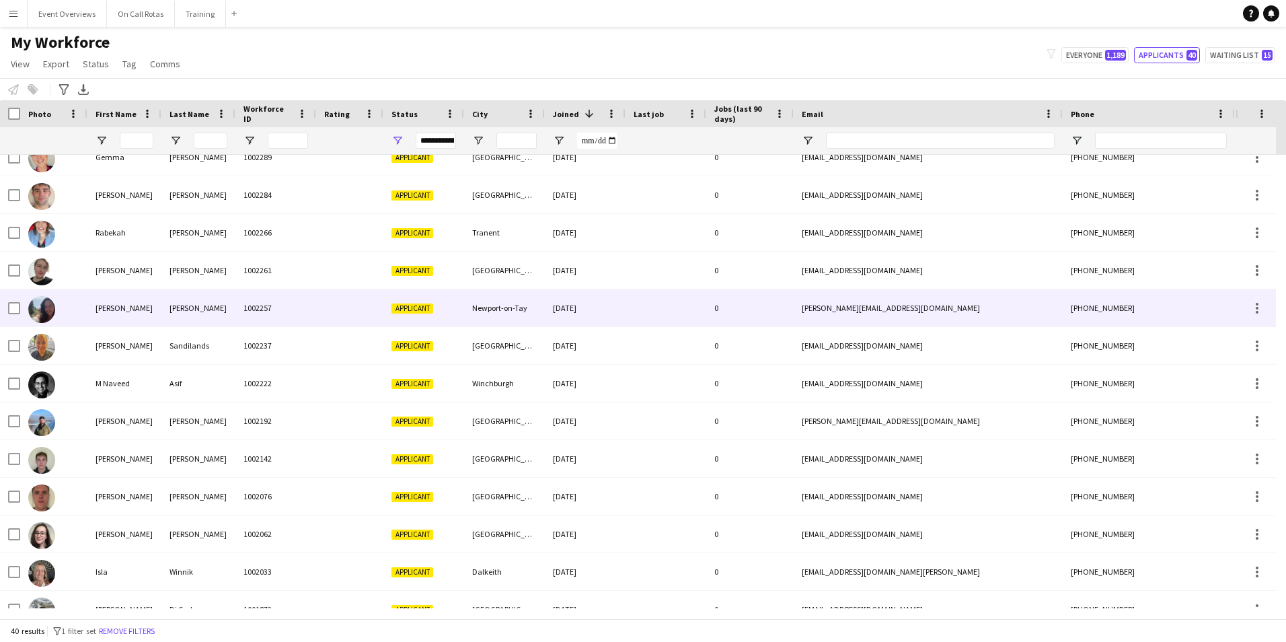
scroll to position [1053, 0]
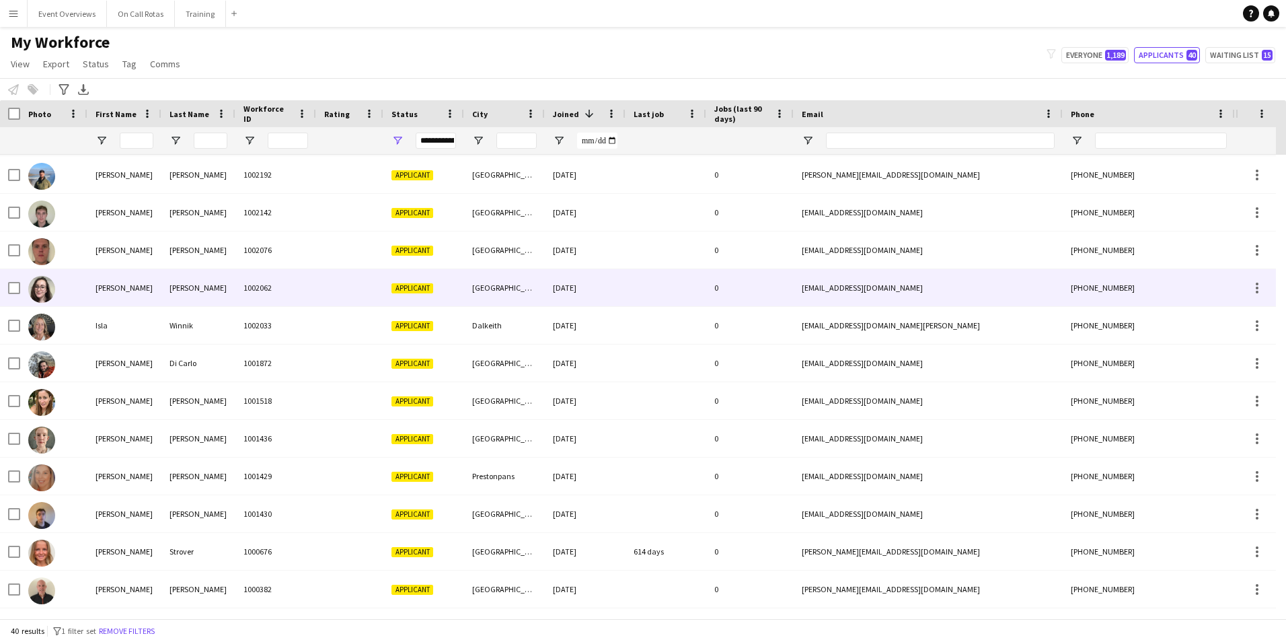
click at [146, 289] on div "[PERSON_NAME]" at bounding box center [124, 287] width 74 height 37
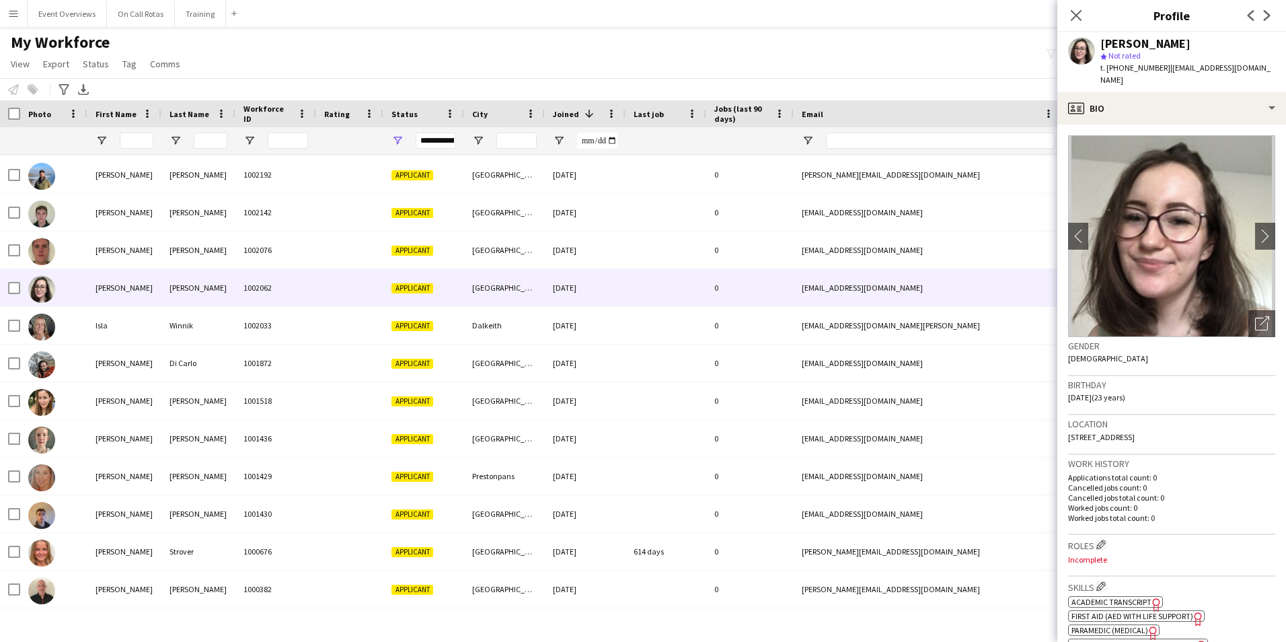
click at [1065, 20] on div "Close pop-in" at bounding box center [1076, 15] width 38 height 31
click at [1072, 14] on icon "Close pop-in" at bounding box center [1075, 15] width 13 height 13
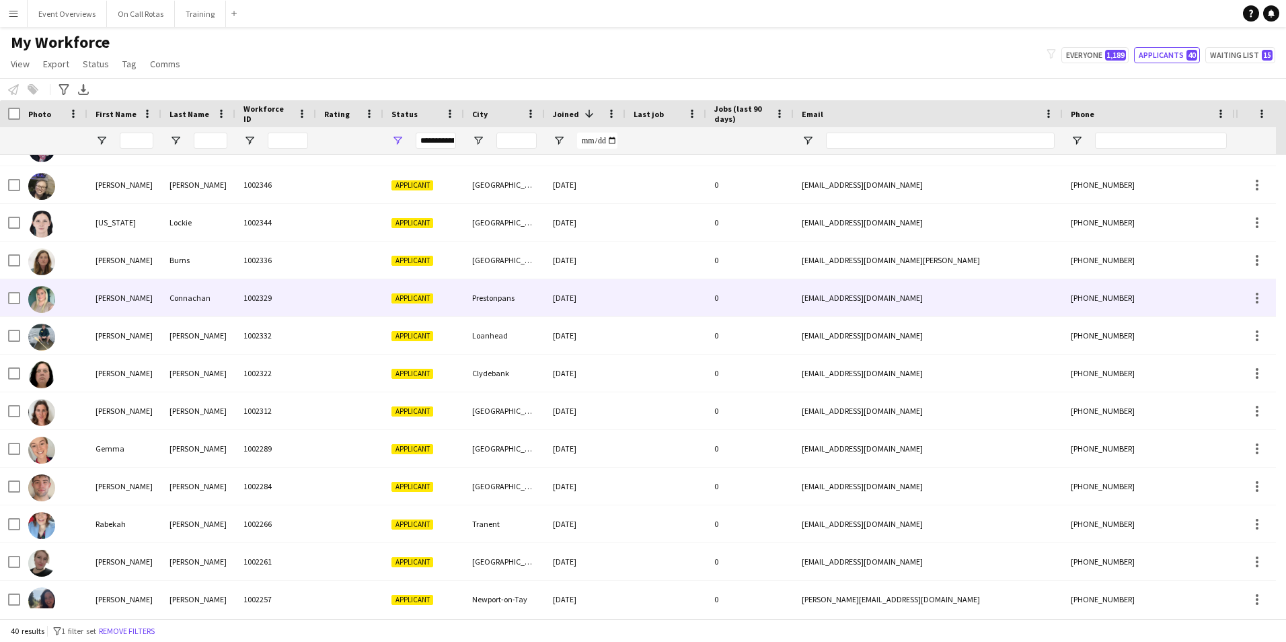
scroll to position [0, 0]
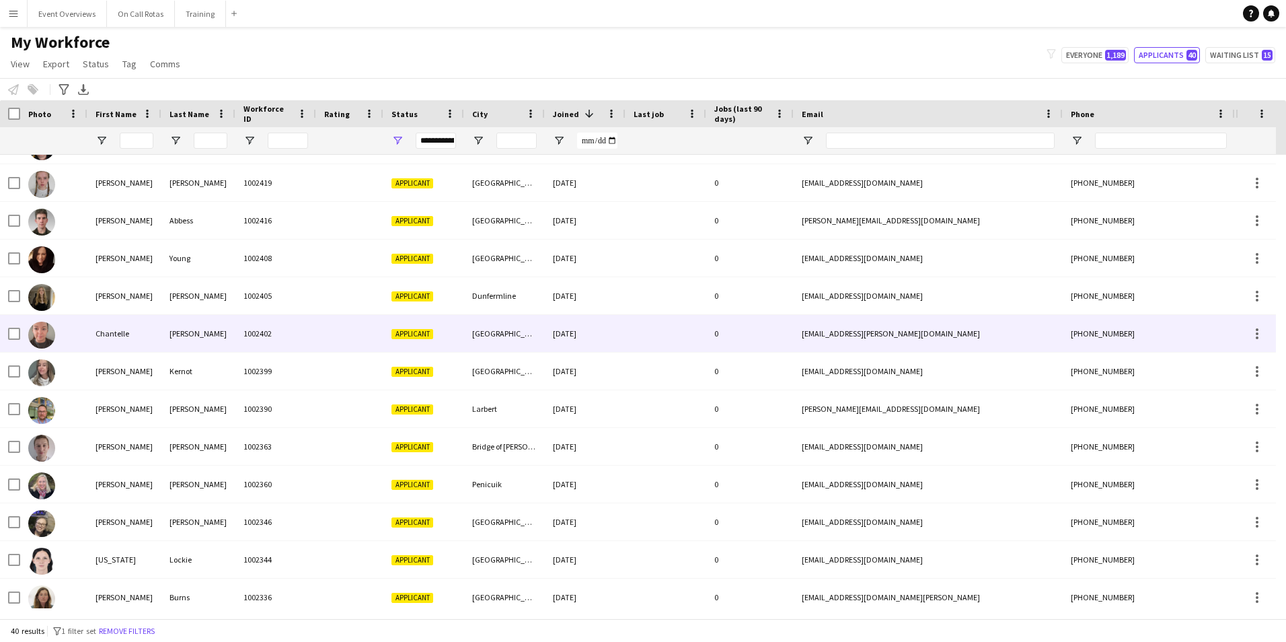
click at [106, 328] on div "Chantelle" at bounding box center [124, 333] width 74 height 37
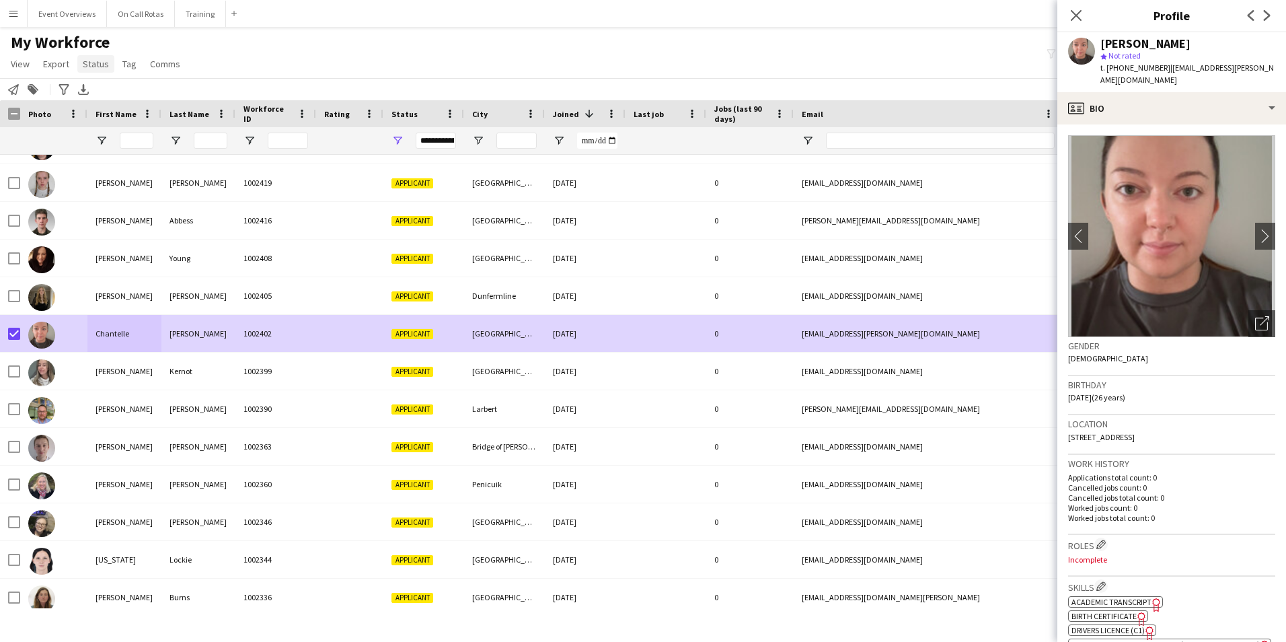
click at [100, 63] on span "Status" at bounding box center [96, 64] width 26 height 12
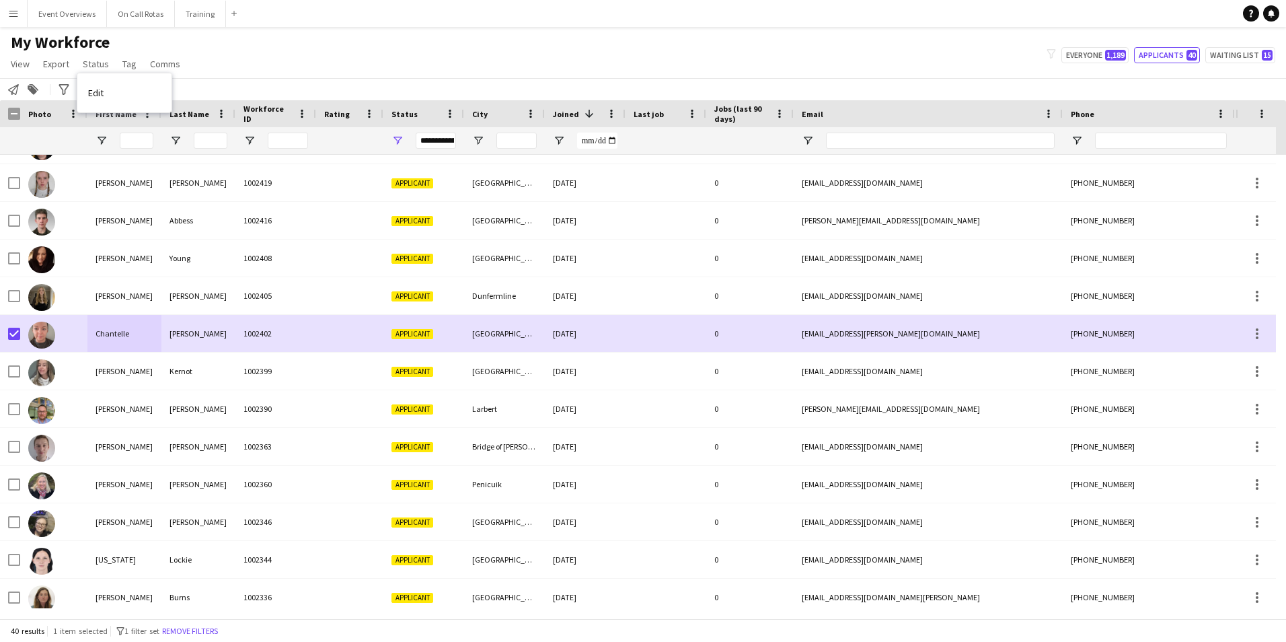
click at [109, 95] on link "Edit" at bounding box center [124, 93] width 94 height 28
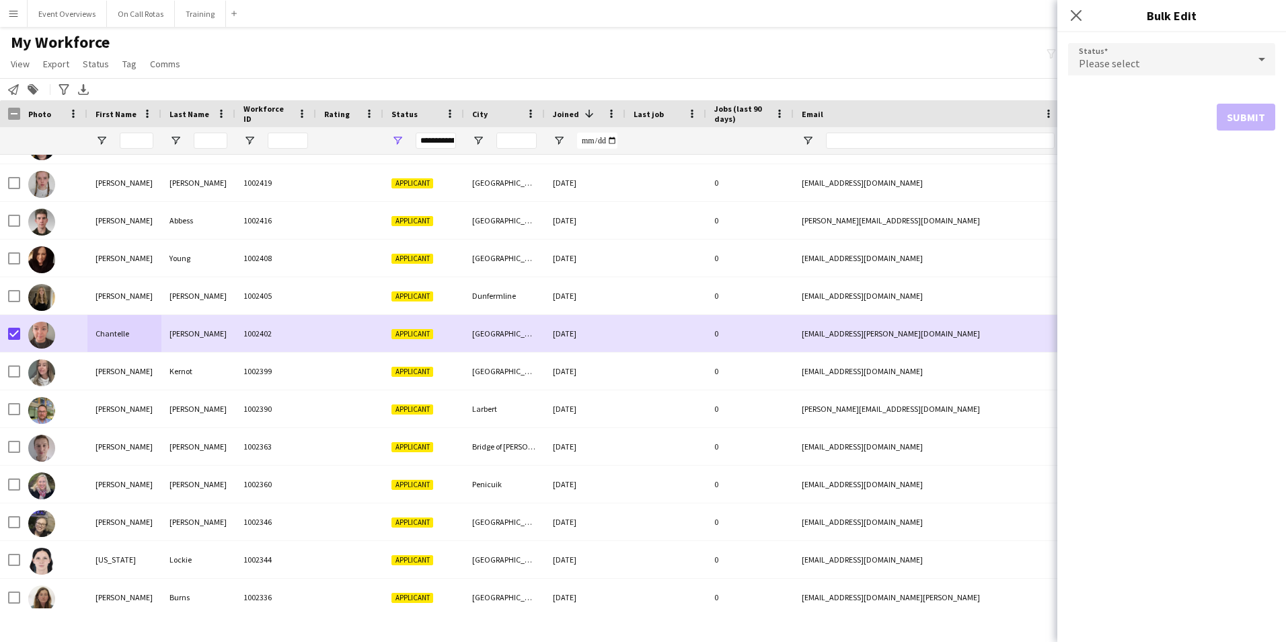
click at [1123, 69] on span "Please select" at bounding box center [1109, 62] width 61 height 13
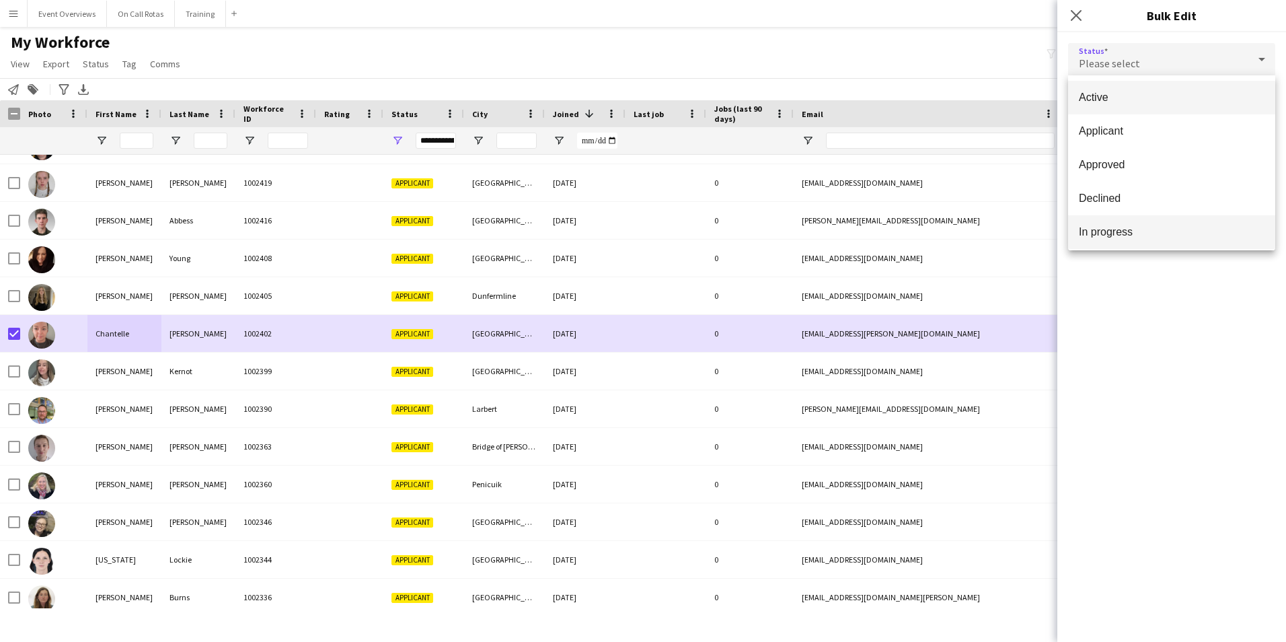
click at [1110, 234] on span "In progress" at bounding box center [1172, 231] width 186 height 13
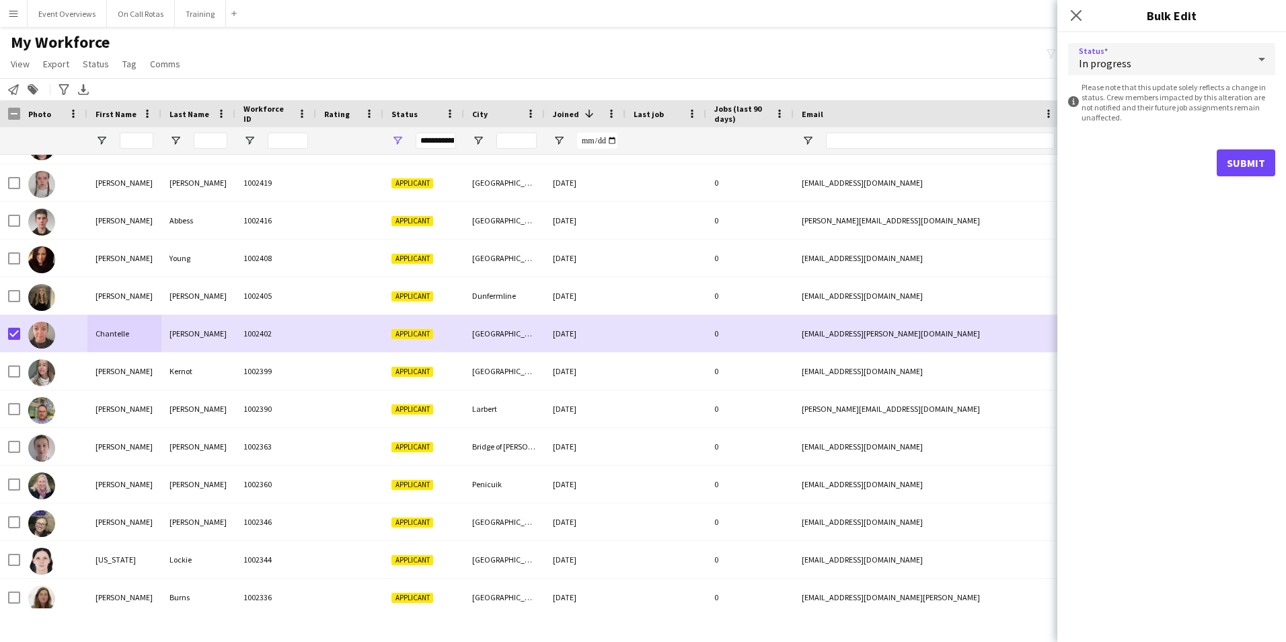
click at [1228, 64] on div "In progress" at bounding box center [1158, 59] width 180 height 32
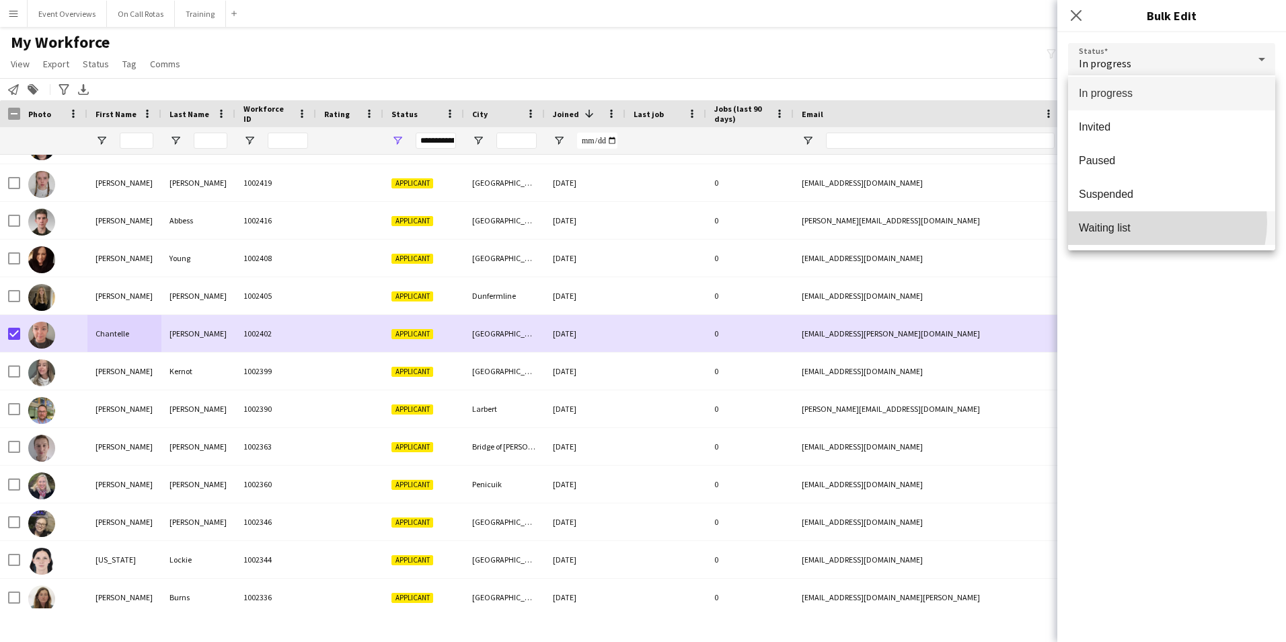
click at [1155, 222] on span "Waiting list" at bounding box center [1172, 227] width 186 height 13
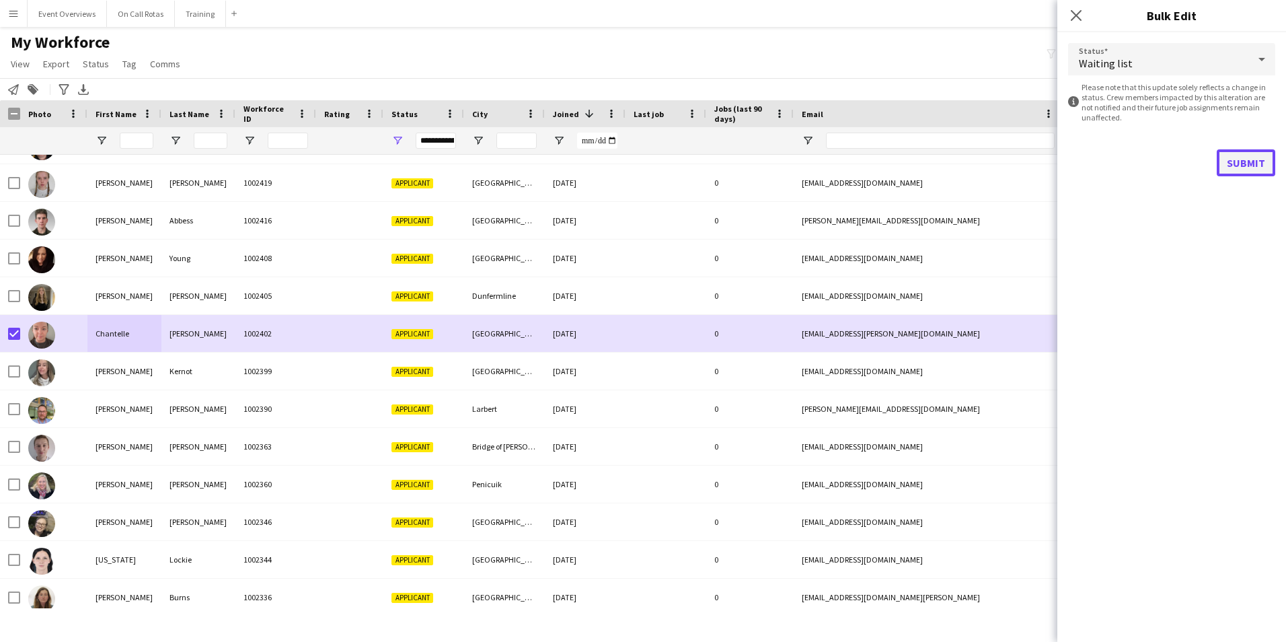
click at [1240, 155] on button "Submit" at bounding box center [1246, 162] width 59 height 27
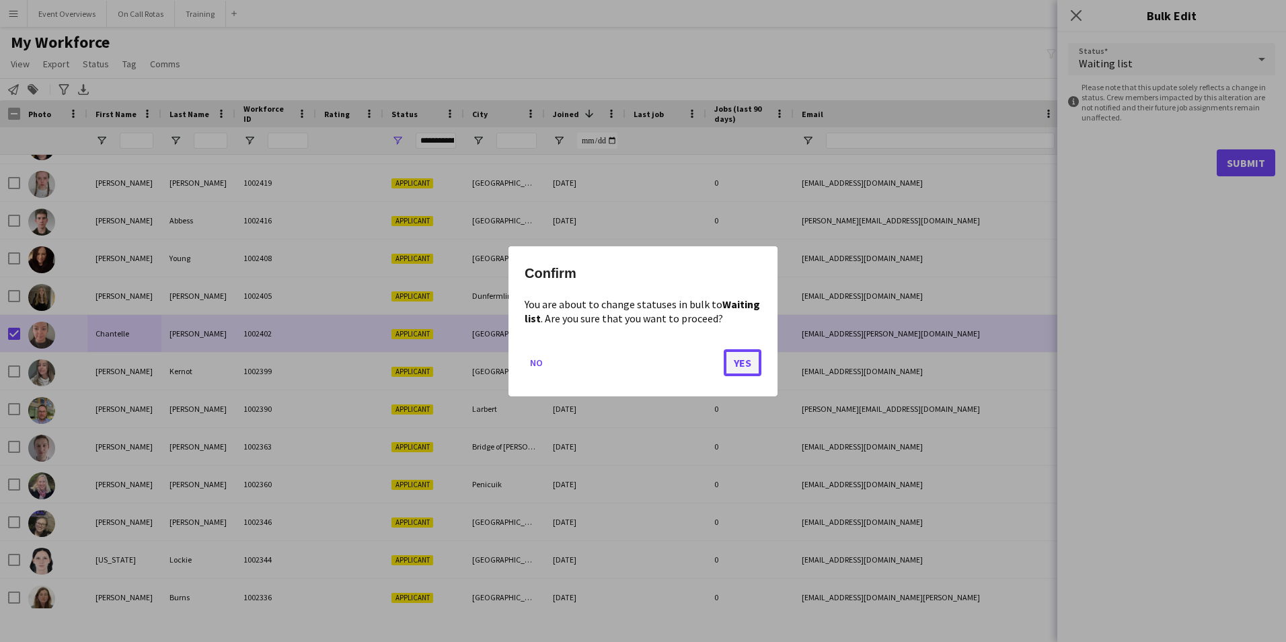
click at [742, 364] on button "Yes" at bounding box center [743, 361] width 38 height 27
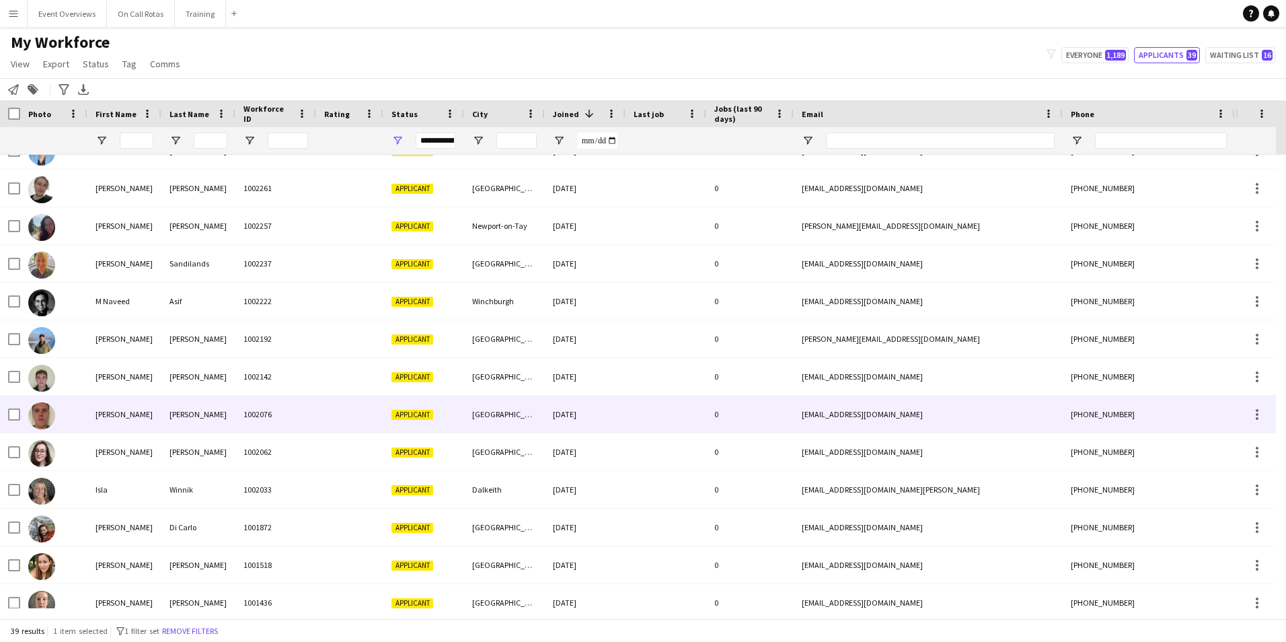
click at [360, 416] on div at bounding box center [349, 413] width 67 height 37
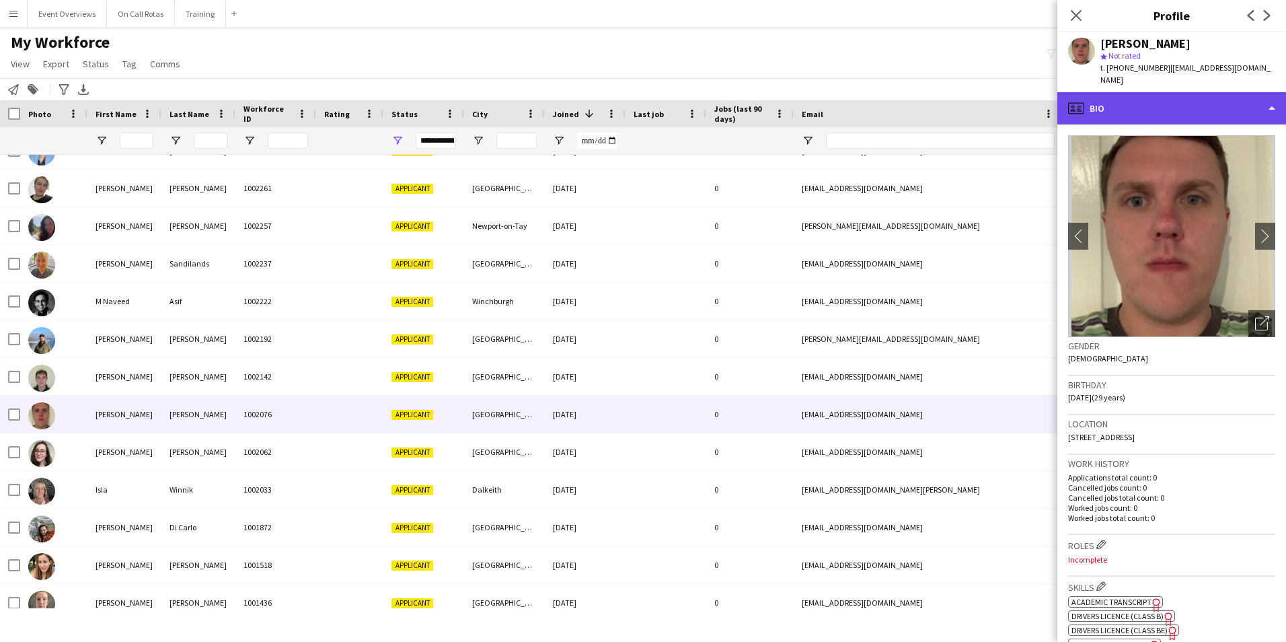
click at [1121, 92] on div "profile Bio" at bounding box center [1171, 108] width 229 height 32
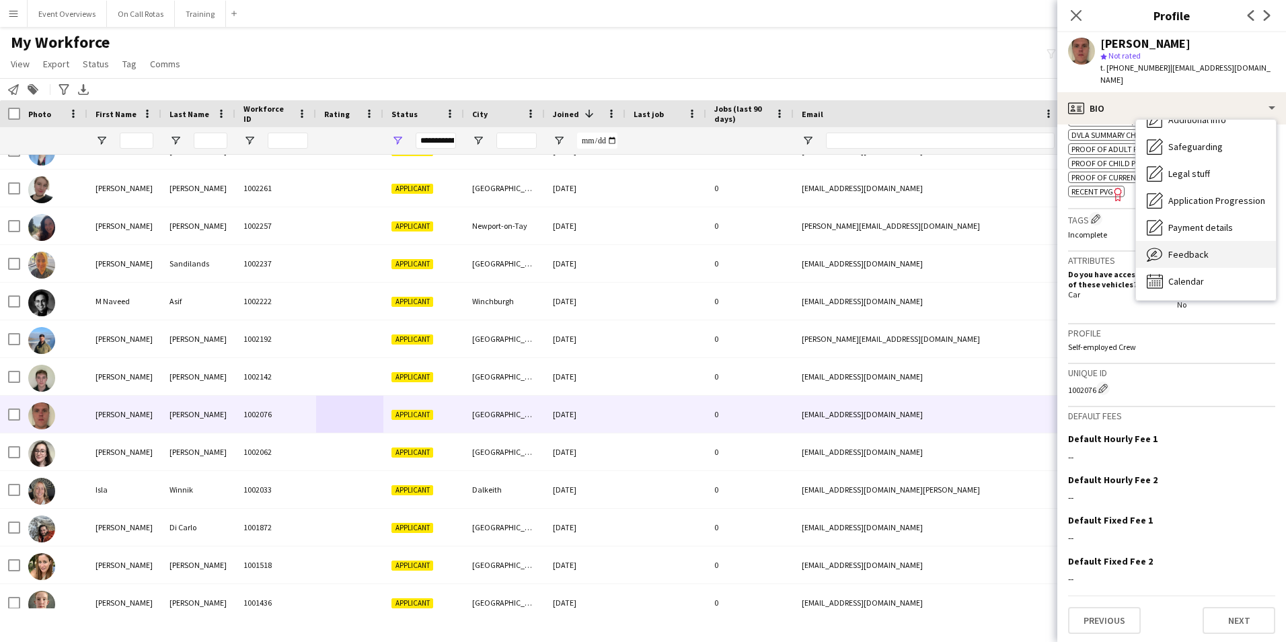
click at [1190, 248] on span "Feedback" at bounding box center [1188, 254] width 40 height 12
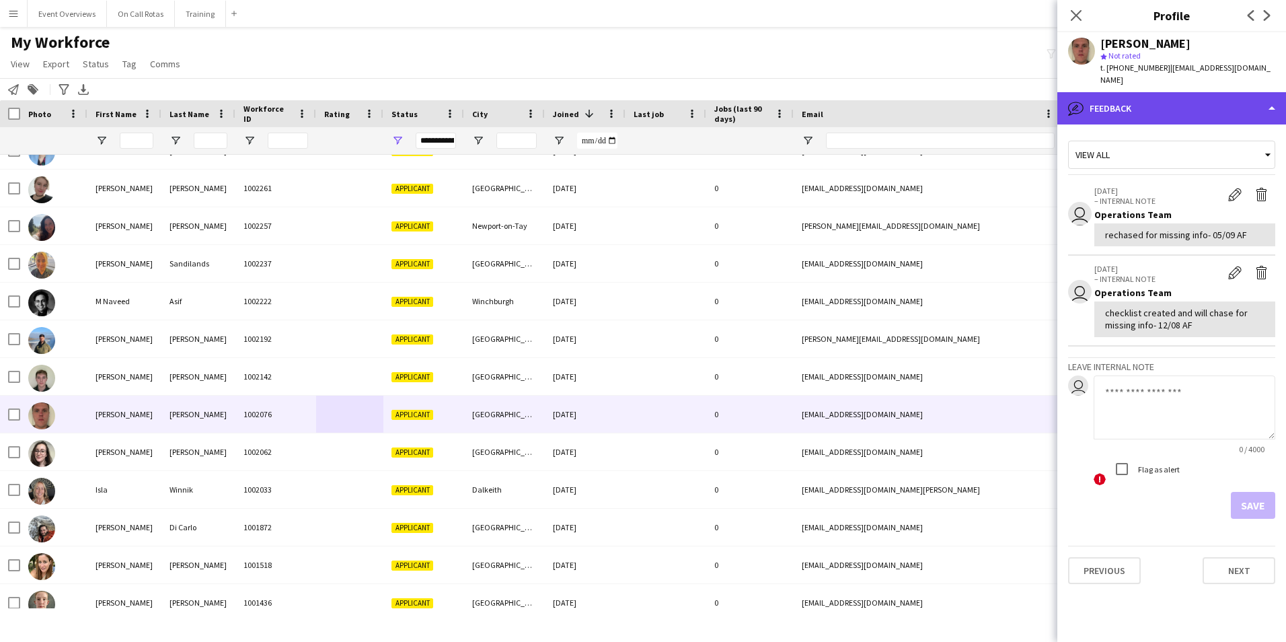
click at [1145, 92] on div "bubble-pencil Feedback" at bounding box center [1171, 108] width 229 height 32
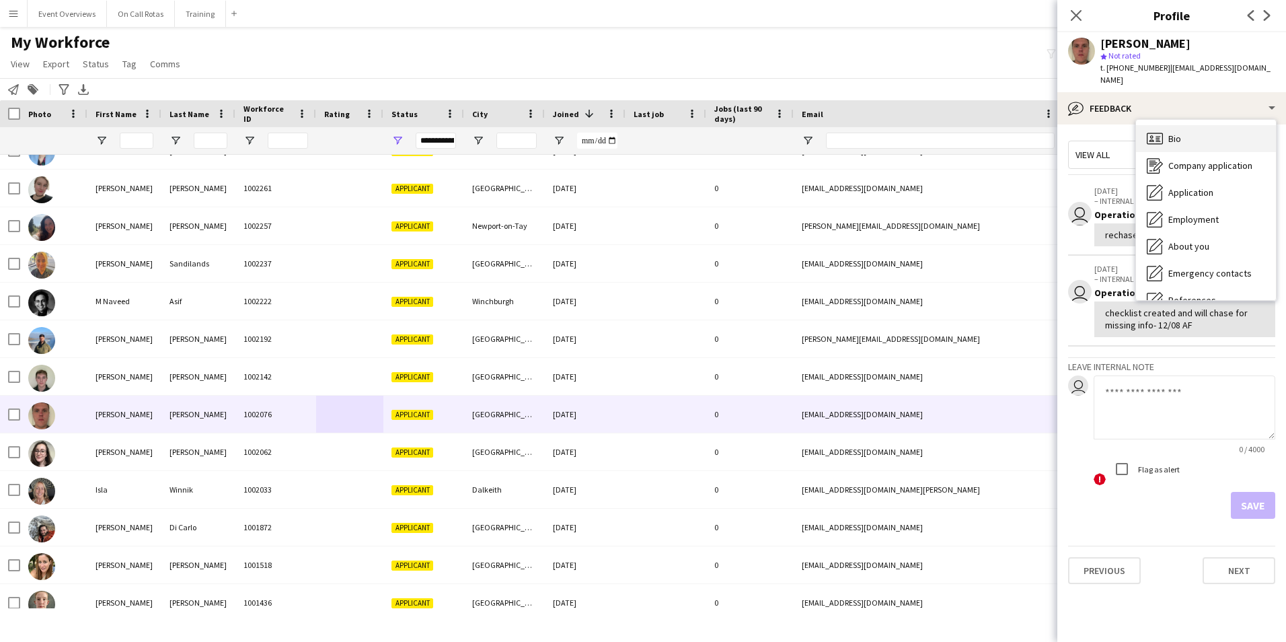
click at [1184, 126] on div "Bio Bio" at bounding box center [1206, 138] width 140 height 27
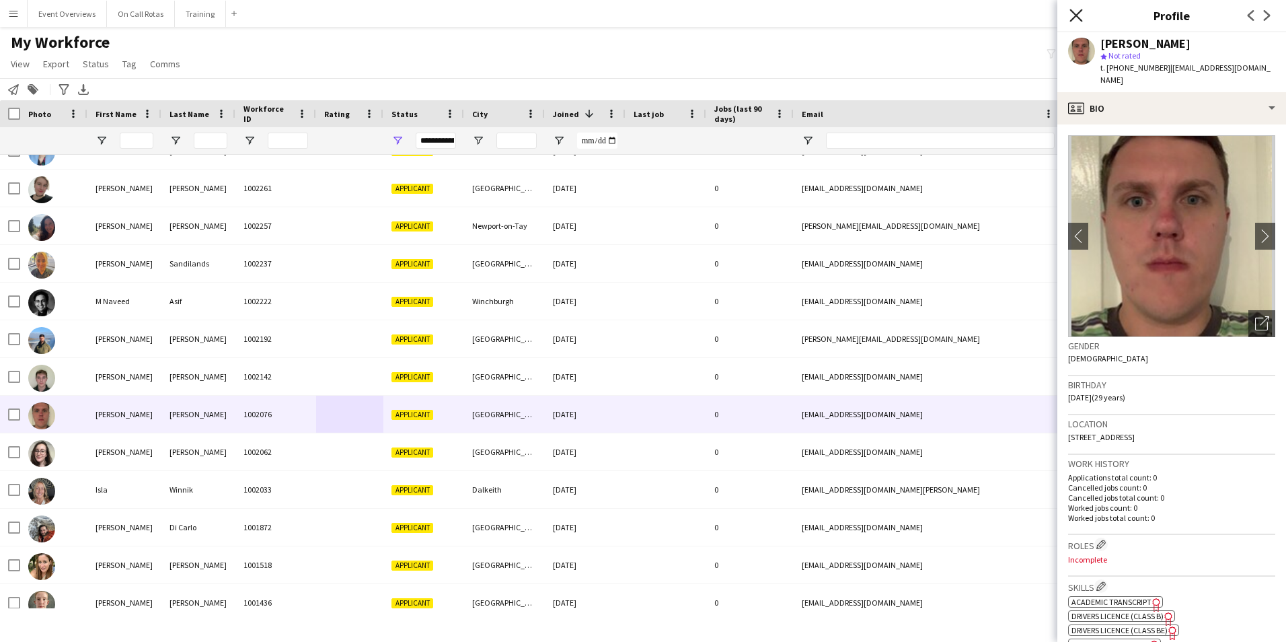
click at [1073, 17] on icon "Close pop-in" at bounding box center [1075, 15] width 13 height 13
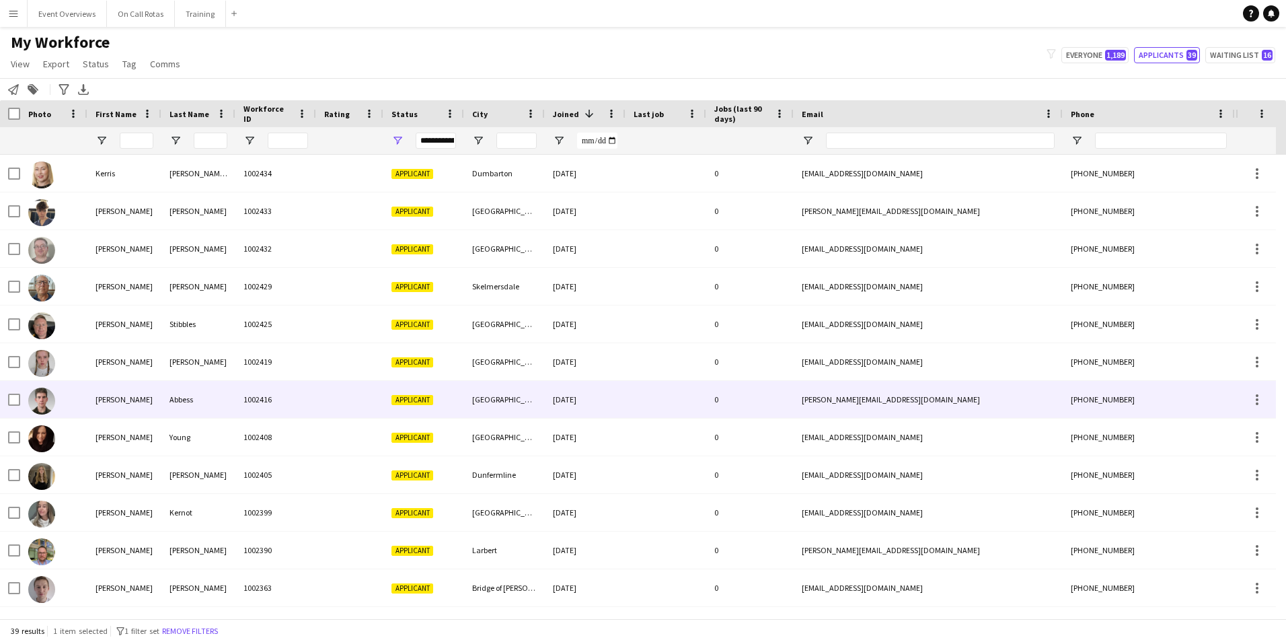
click at [284, 384] on div "1002416" at bounding box center [275, 399] width 81 height 37
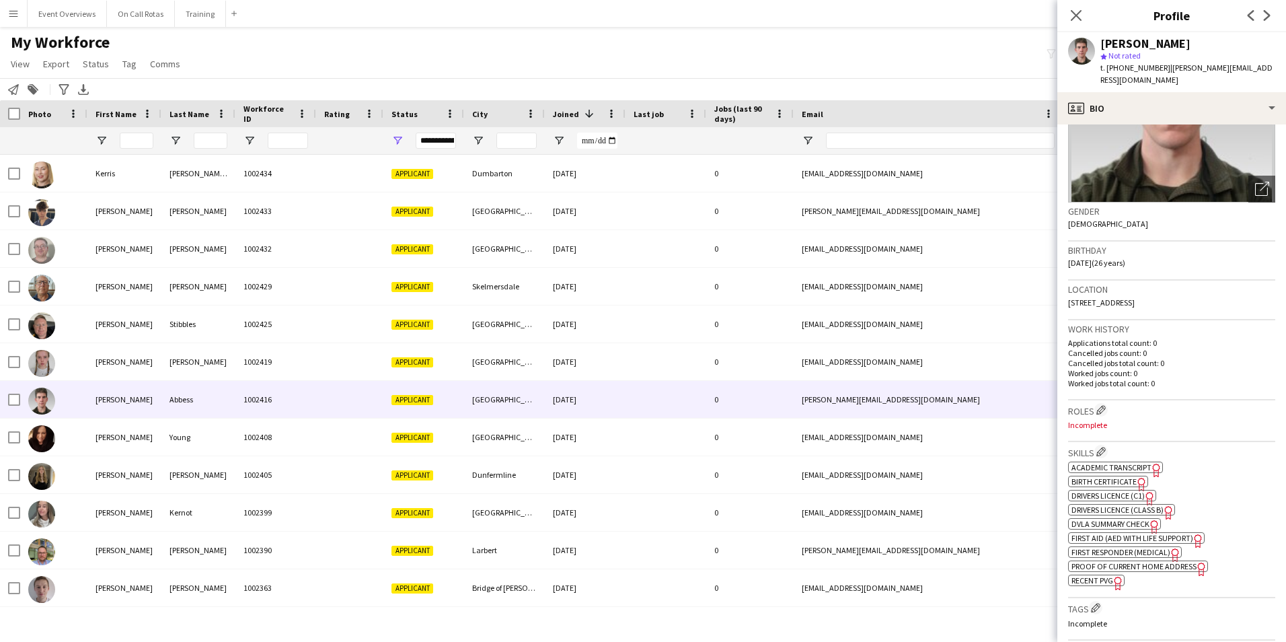
scroll to position [202, 0]
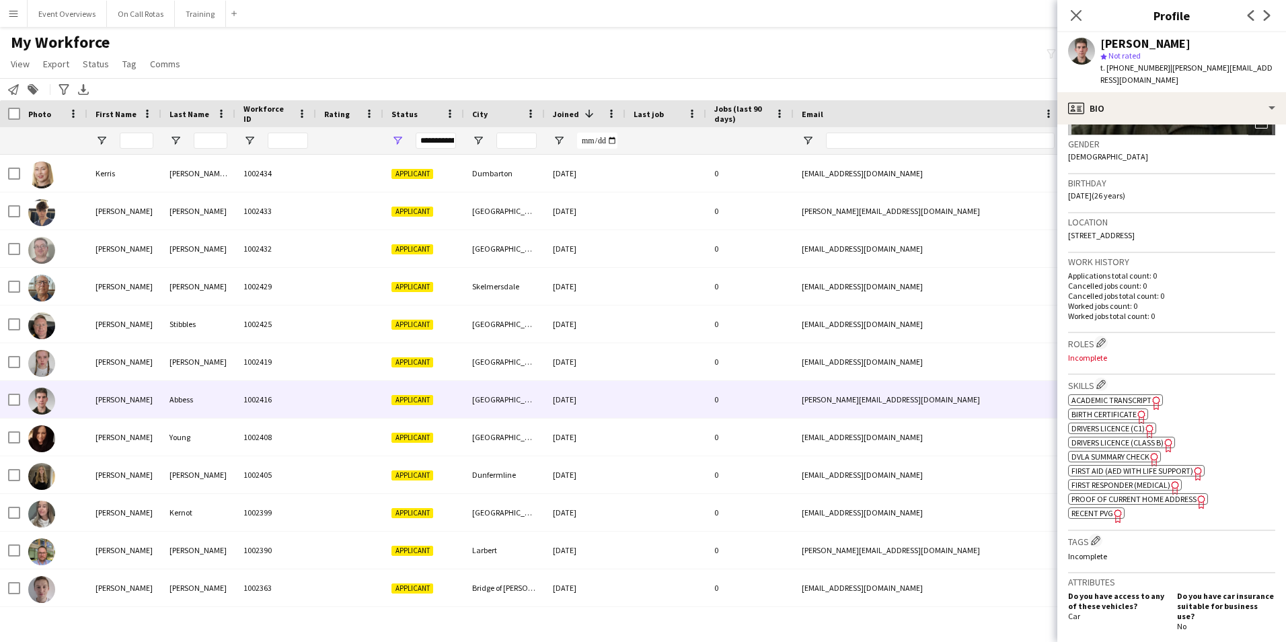
click at [1166, 465] on span "First Aid (AED with life support)" at bounding box center [1132, 470] width 122 height 10
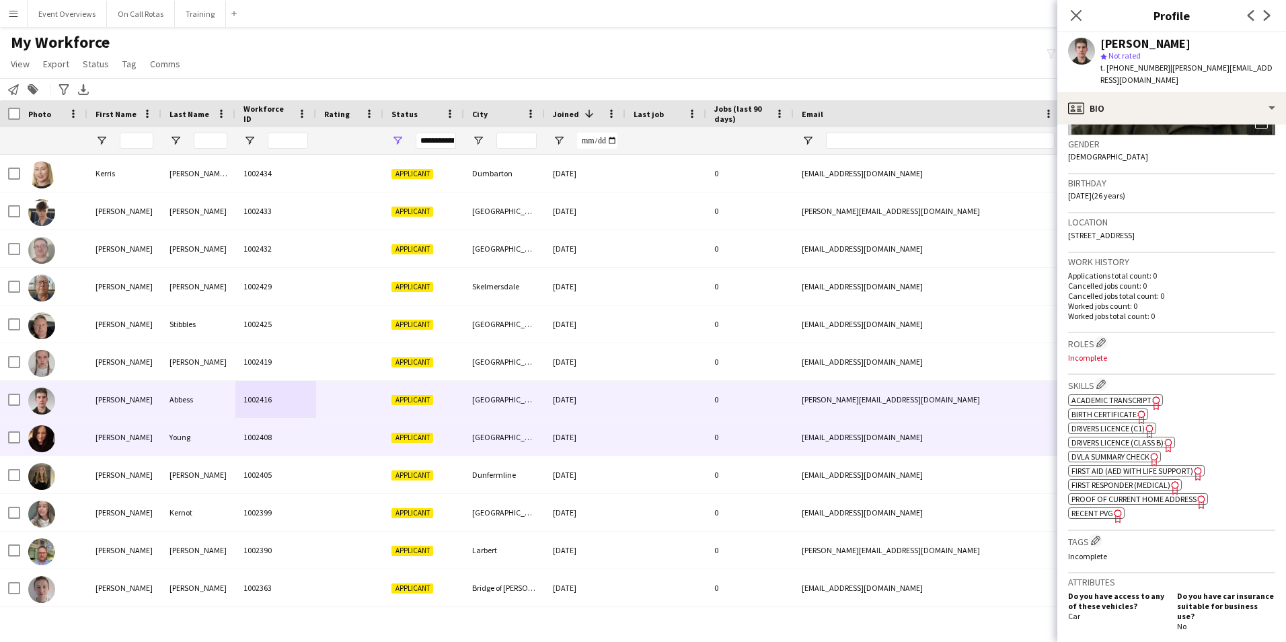
click at [402, 442] on span "Applicant" at bounding box center [412, 437] width 42 height 10
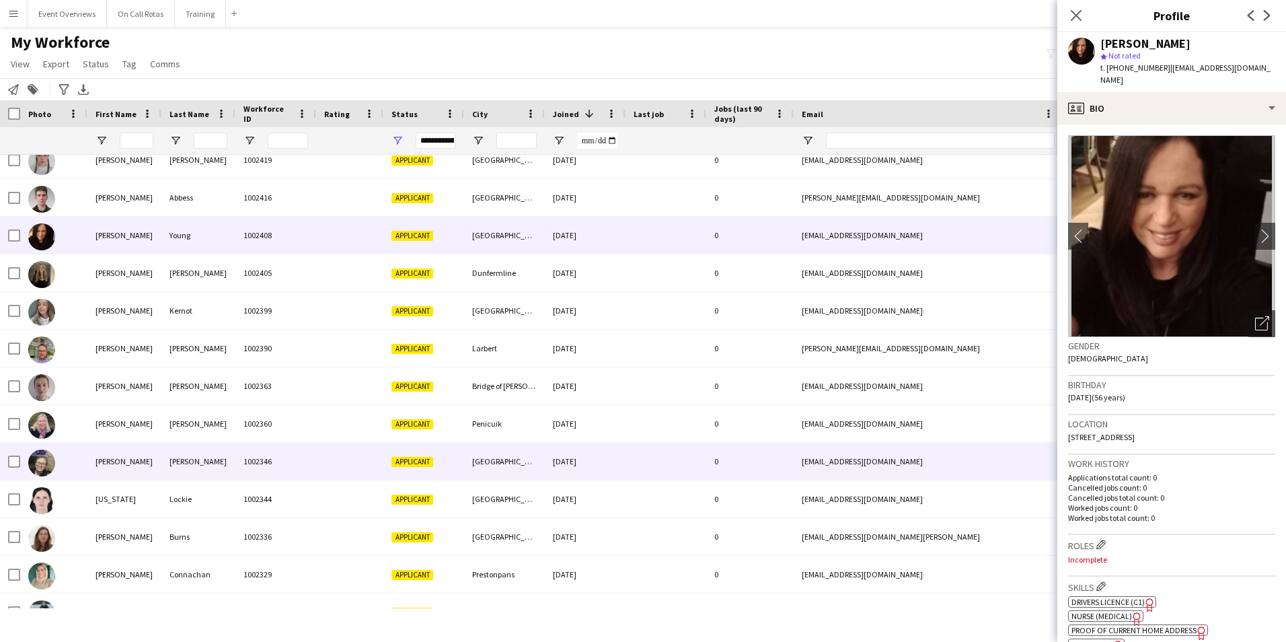
click at [460, 458] on div "Applicant" at bounding box center [423, 461] width 81 height 37
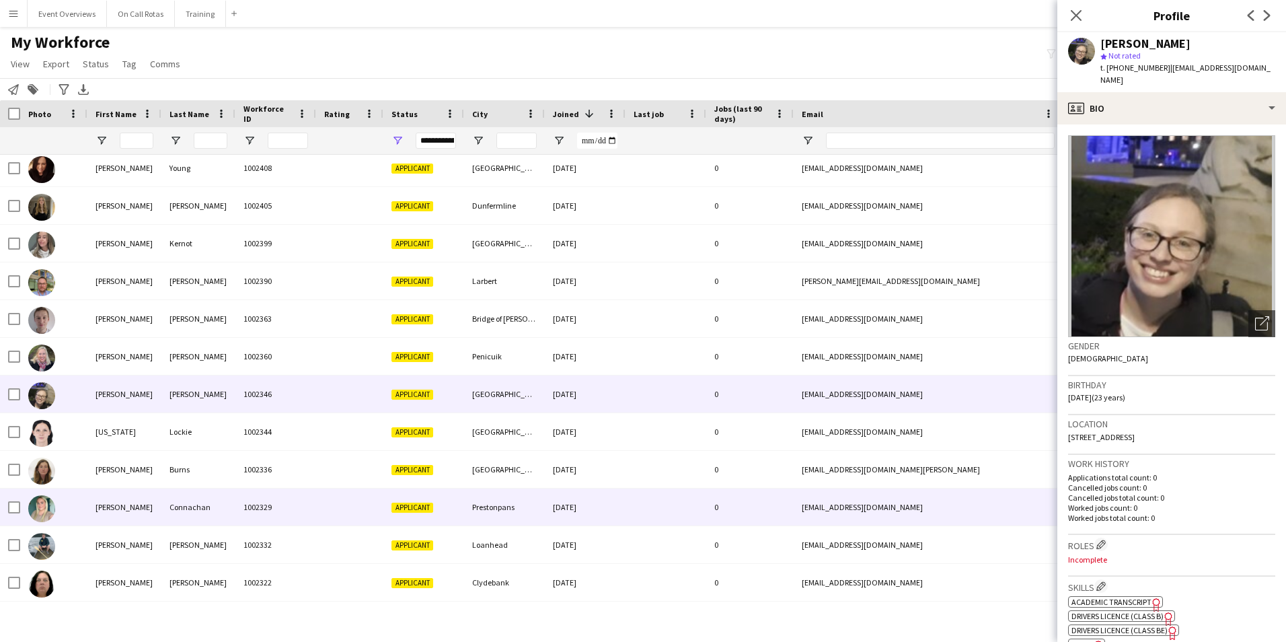
scroll to position [336, 0]
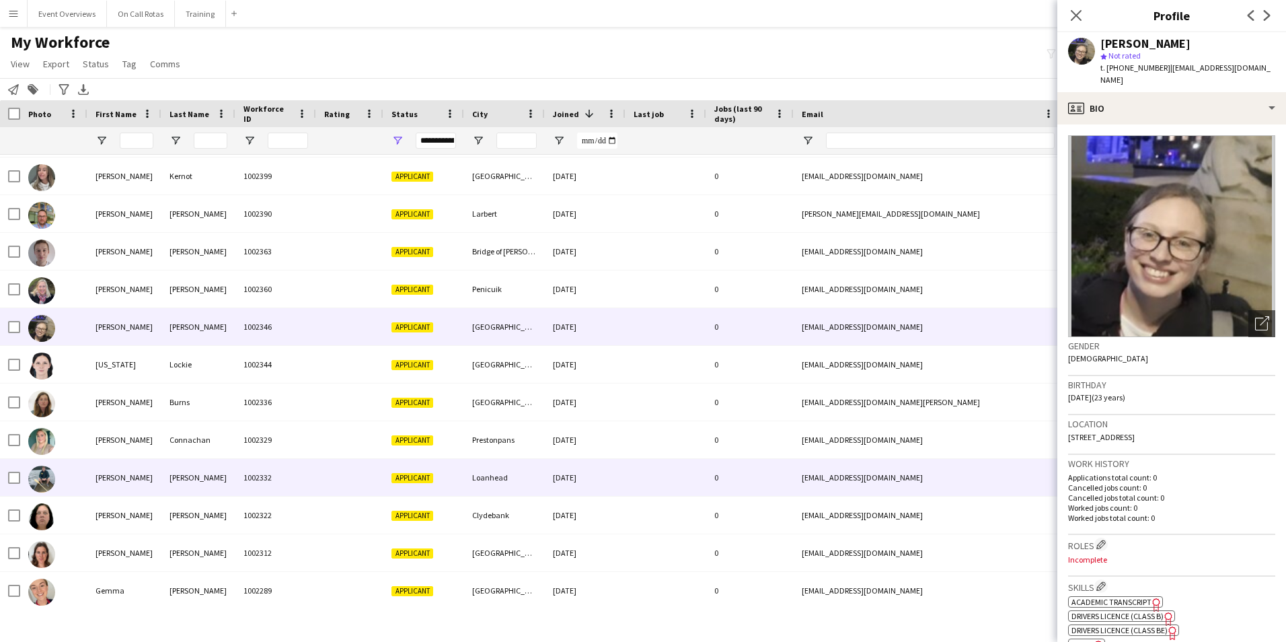
click at [665, 485] on div at bounding box center [666, 477] width 81 height 37
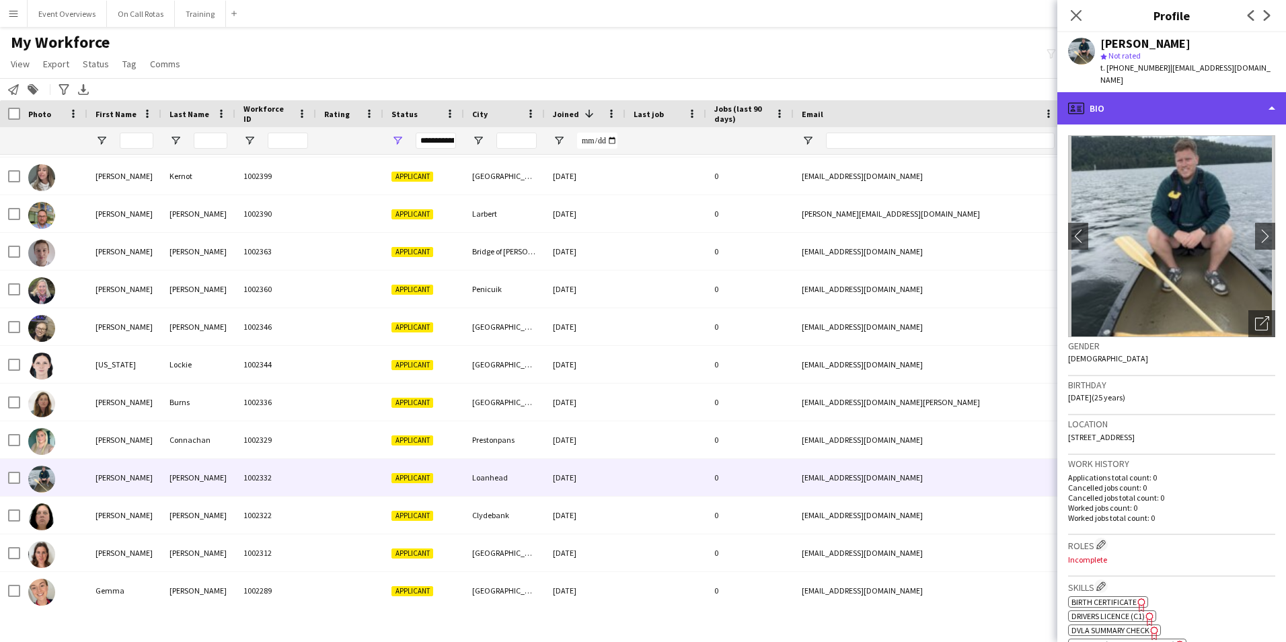
click at [1145, 92] on div "profile Bio" at bounding box center [1171, 108] width 229 height 32
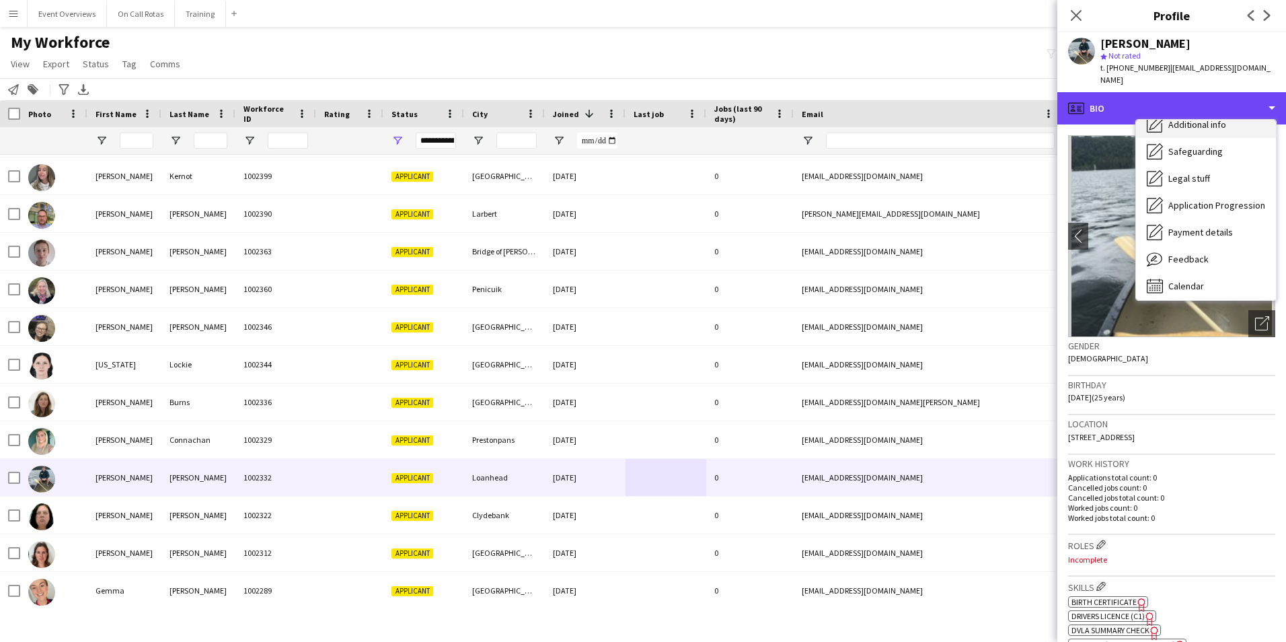
scroll to position [234, 0]
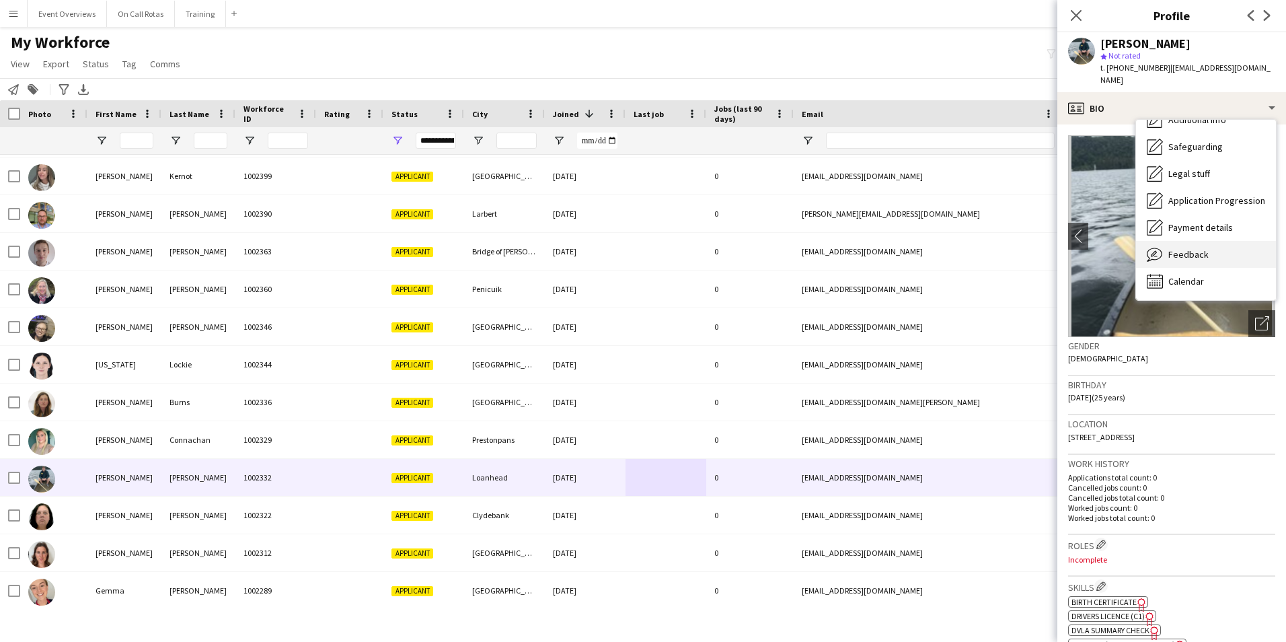
click at [1181, 241] on div "Feedback Feedback" at bounding box center [1206, 254] width 140 height 27
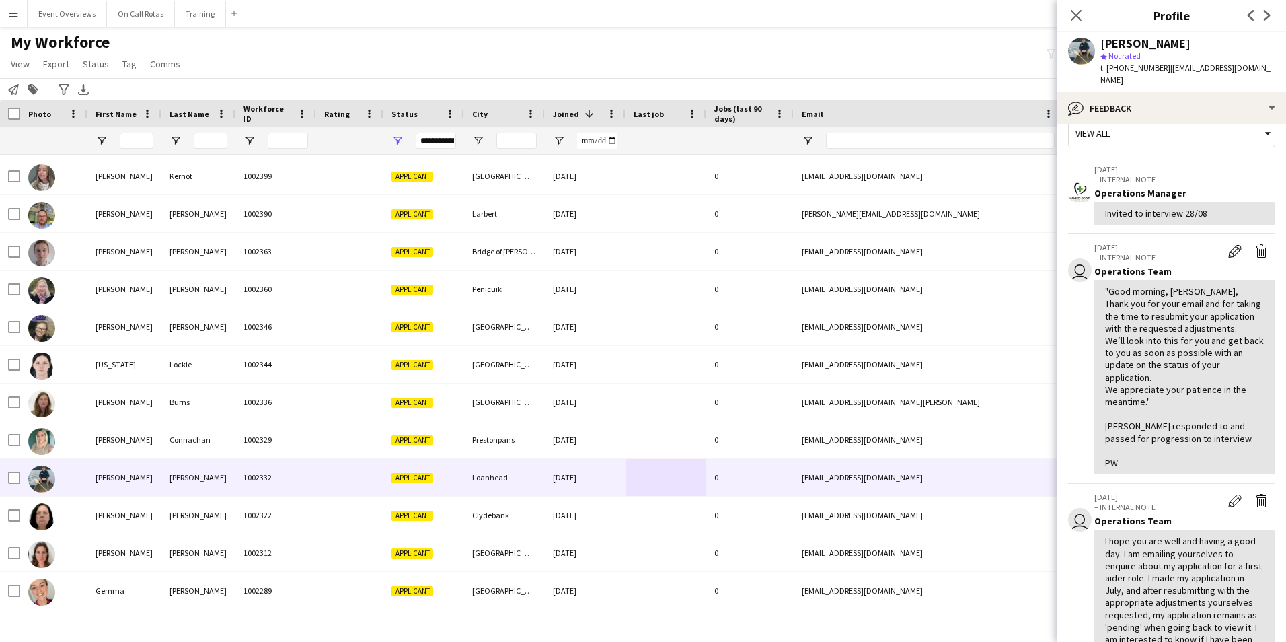
scroll to position [0, 0]
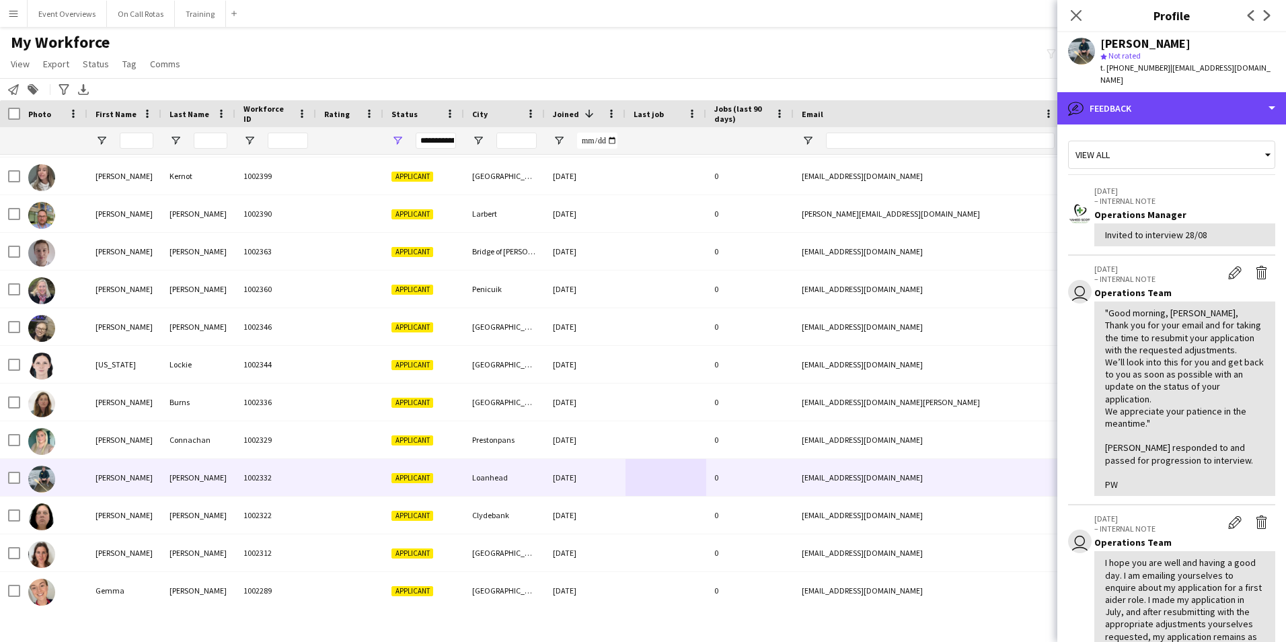
drag, startPoint x: 1153, startPoint y: 98, endPoint x: 1162, endPoint y: 110, distance: 15.5
click at [1152, 97] on div "bubble-pencil Feedback" at bounding box center [1171, 108] width 229 height 32
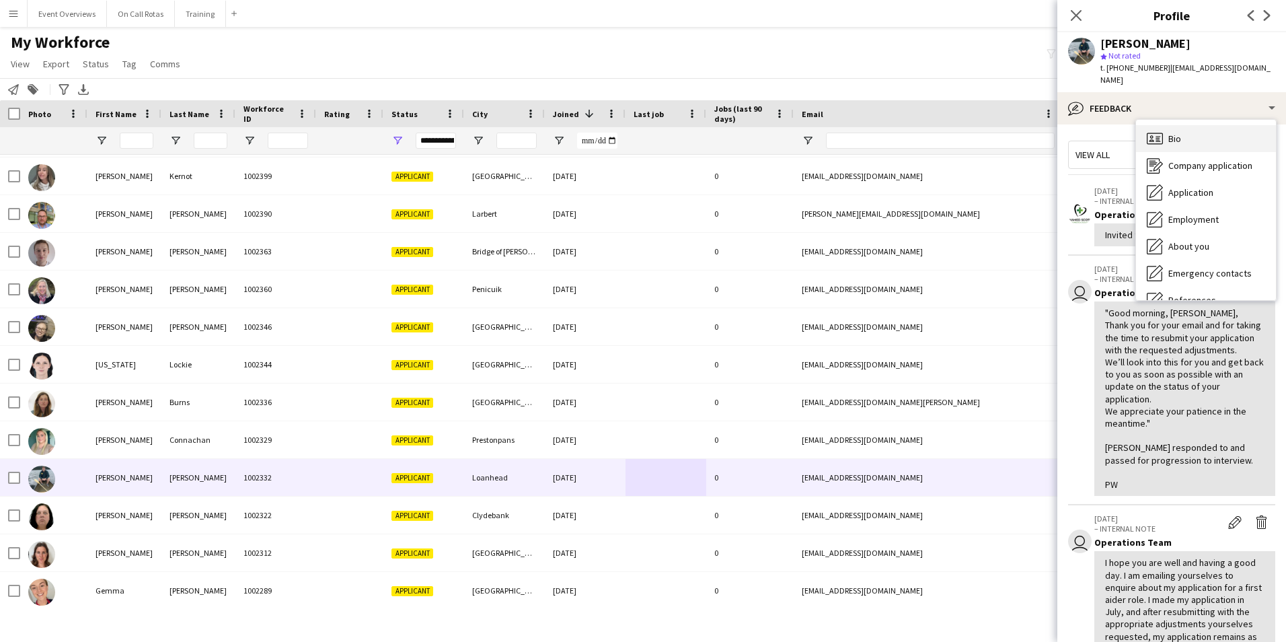
click at [1195, 125] on div "Bio Bio" at bounding box center [1206, 138] width 140 height 27
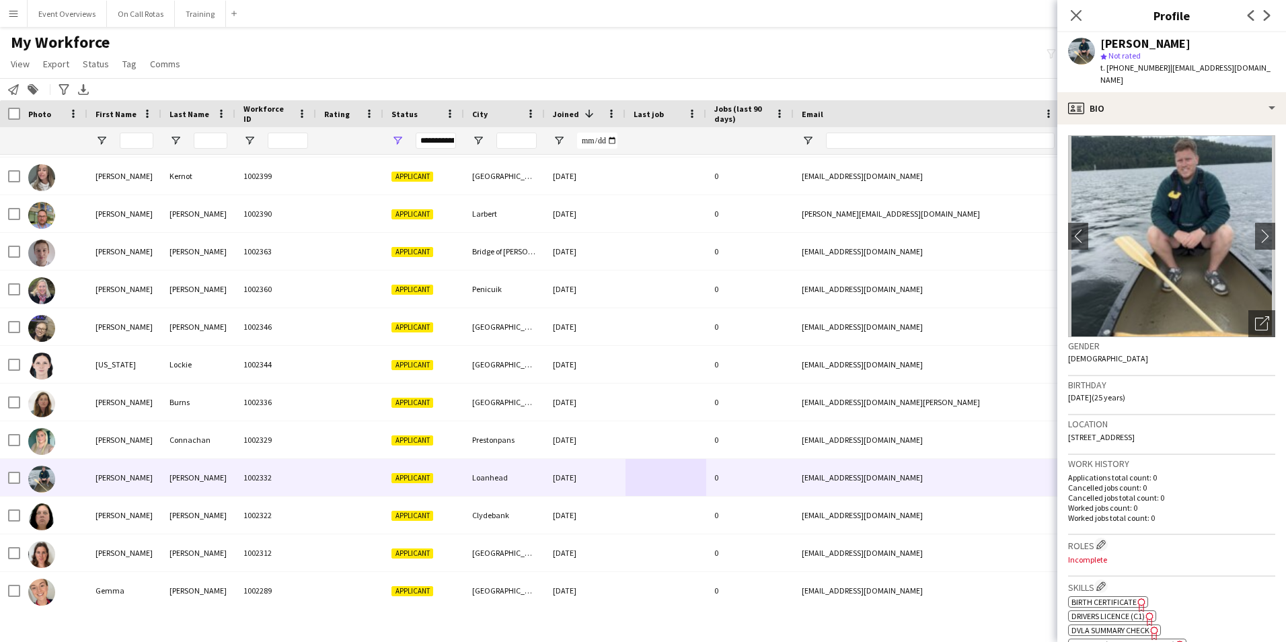
click at [1086, 9] on div "Close pop-in" at bounding box center [1076, 15] width 38 height 31
click at [1073, 13] on icon at bounding box center [1075, 15] width 13 height 13
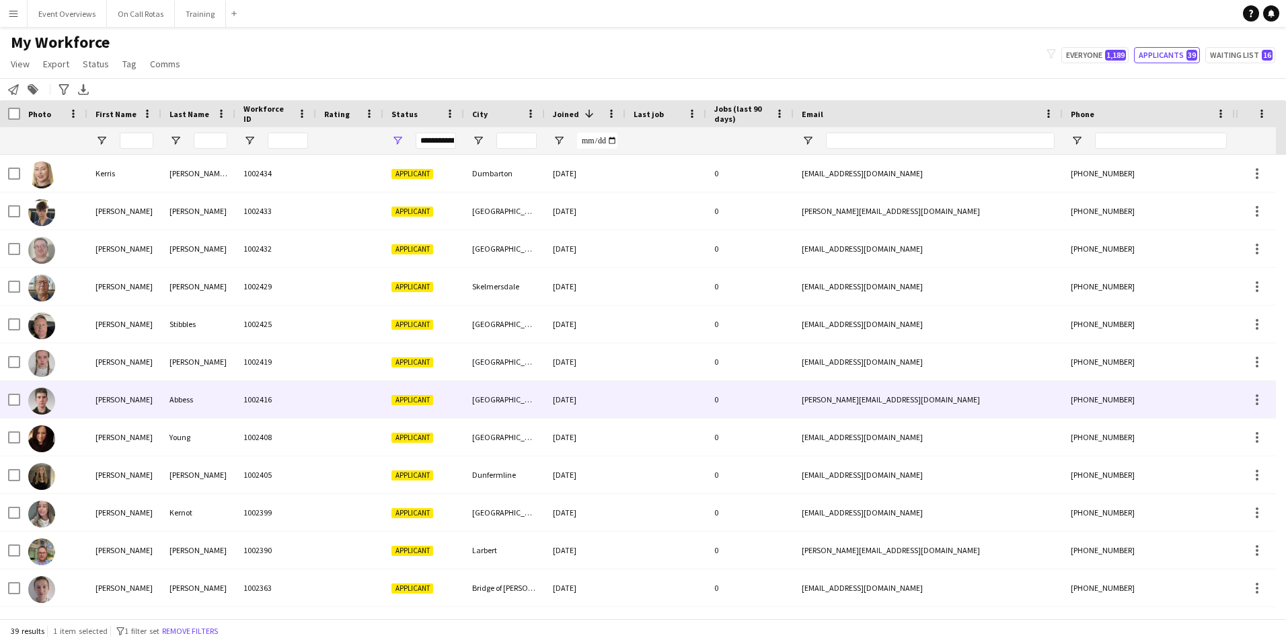
click at [234, 415] on div "Abbess" at bounding box center [198, 399] width 74 height 37
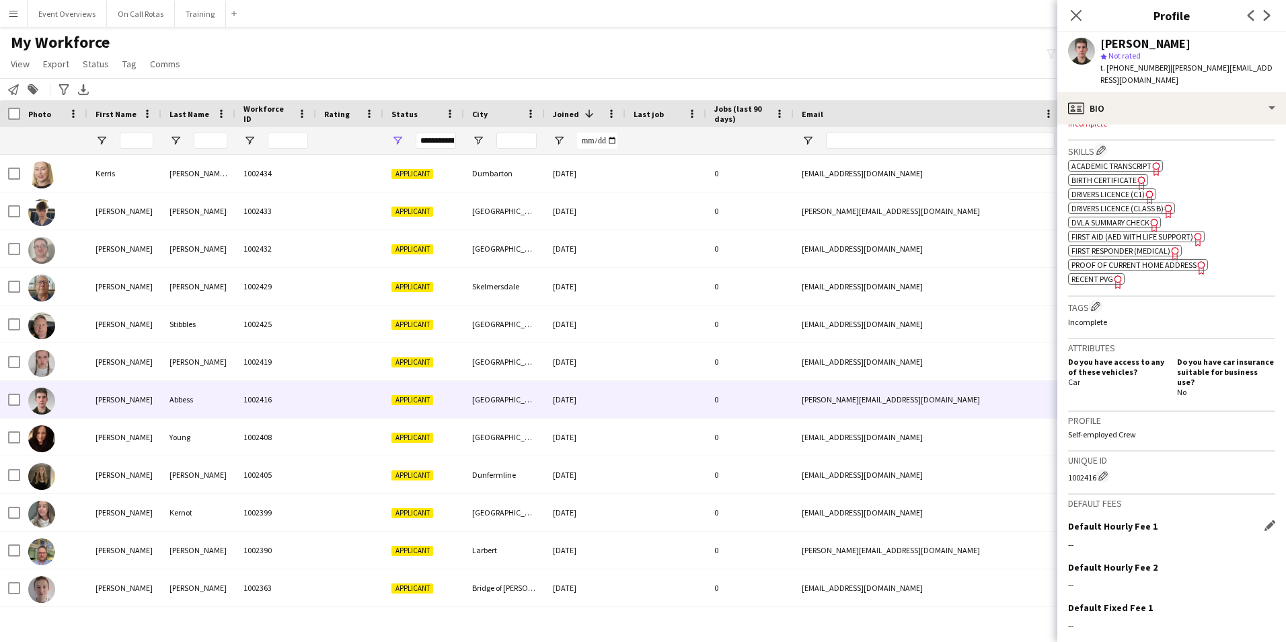
scroll to position [503, 0]
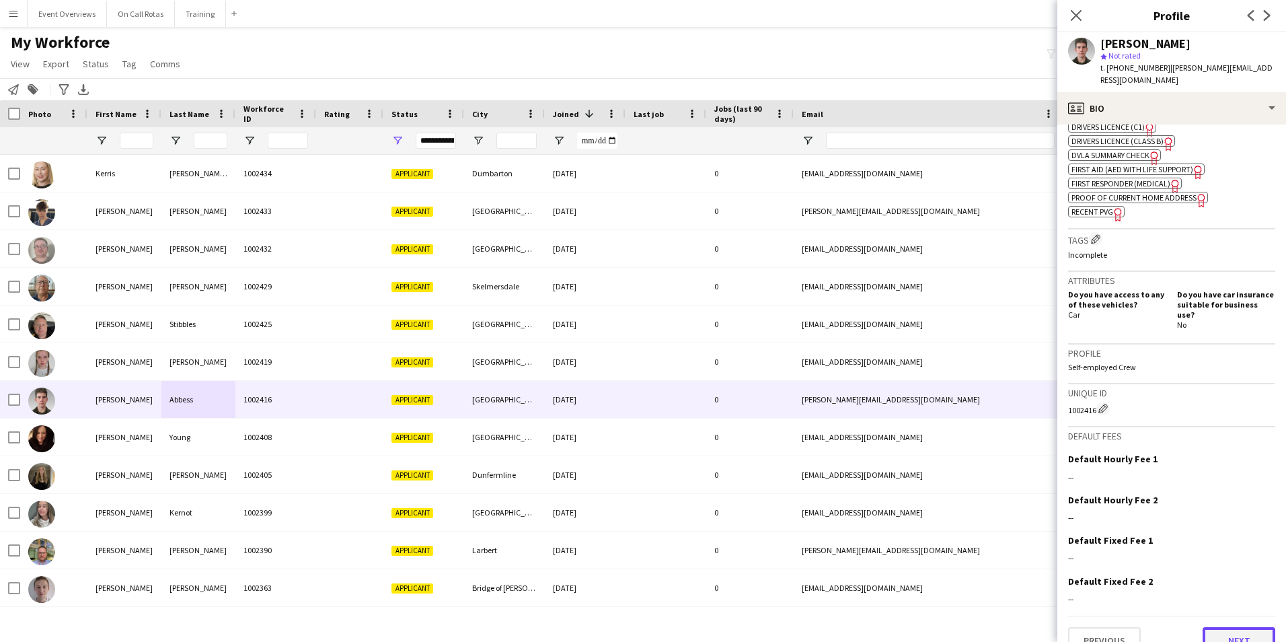
click at [1222, 627] on button "Next" at bounding box center [1239, 640] width 73 height 27
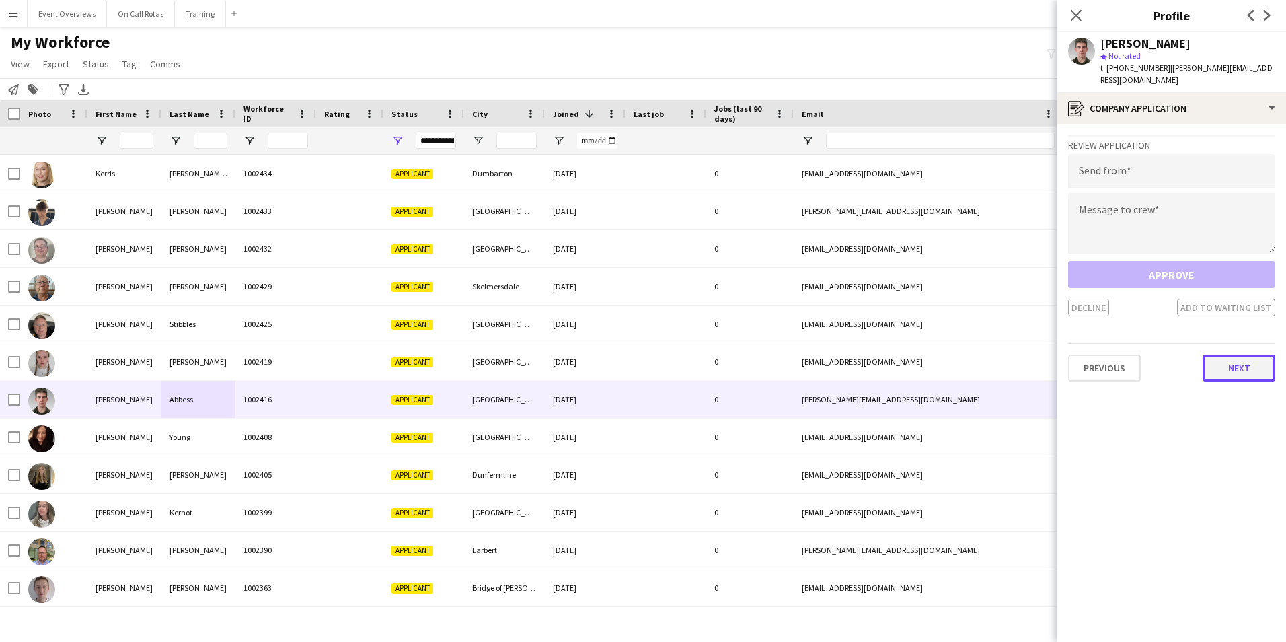
click at [1228, 354] on button "Next" at bounding box center [1239, 367] width 73 height 27
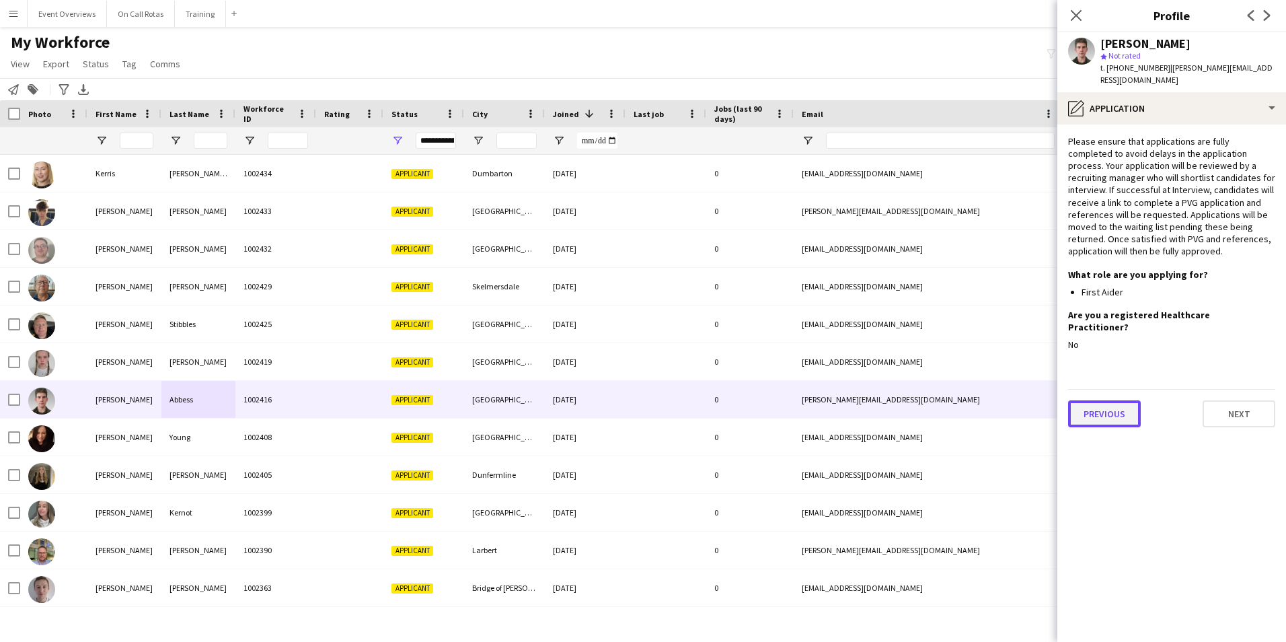
click at [1095, 400] on button "Previous" at bounding box center [1104, 413] width 73 height 27
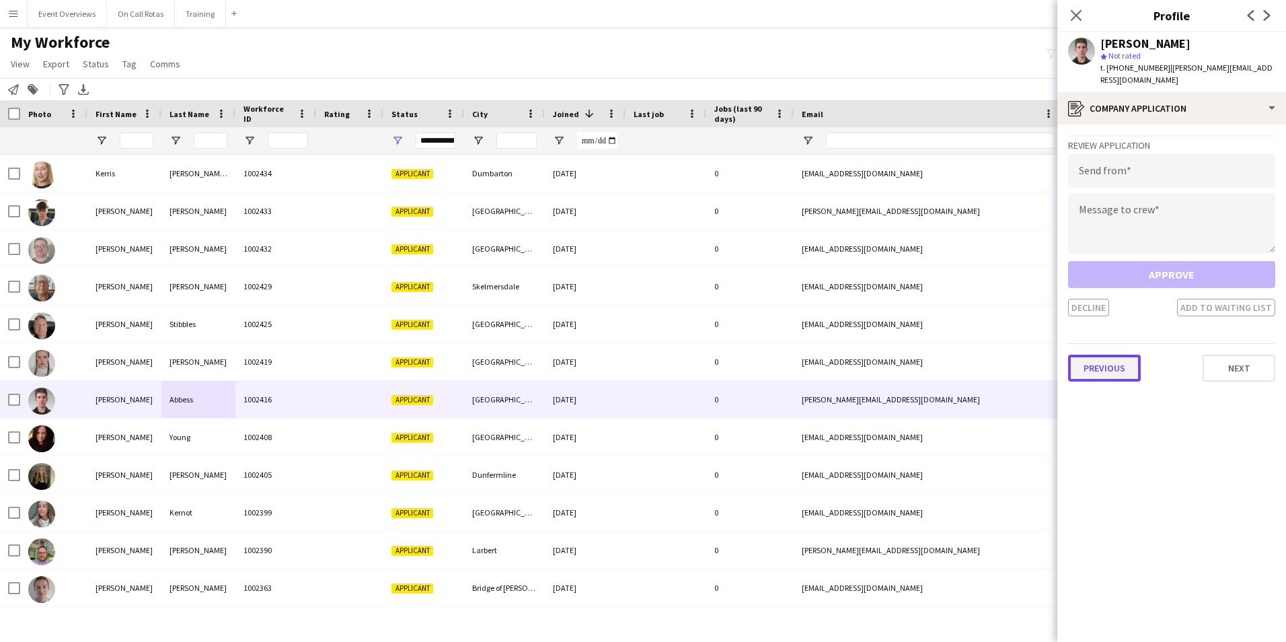
click at [1116, 354] on button "Previous" at bounding box center [1104, 367] width 73 height 27
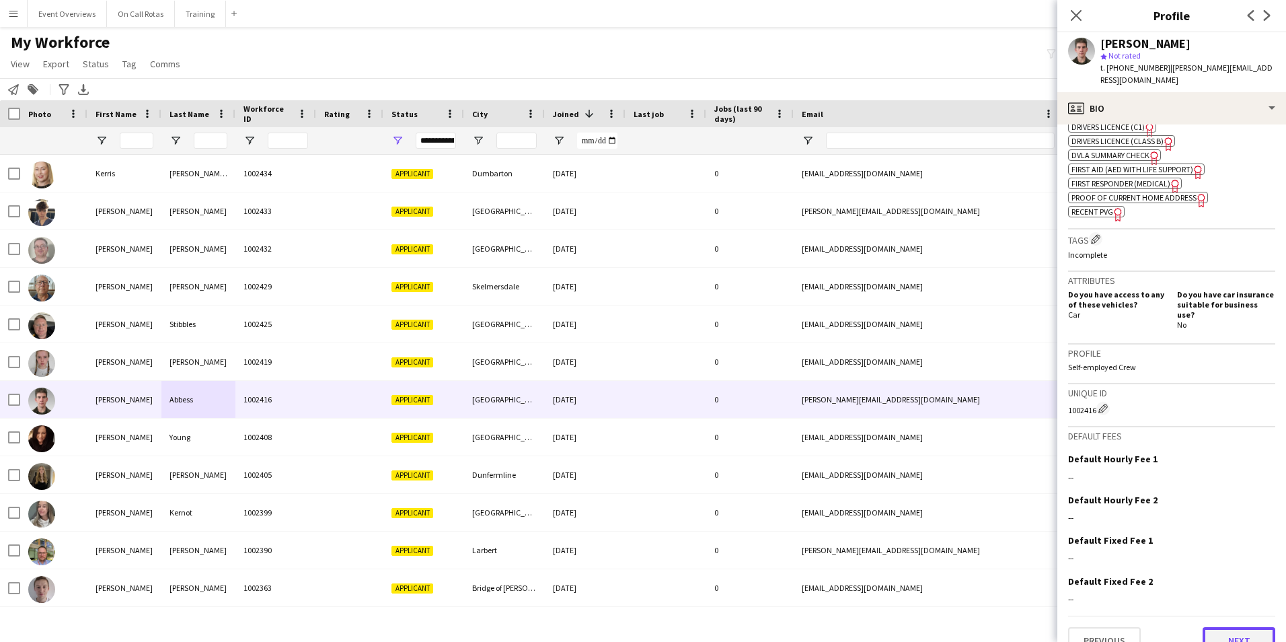
click at [1210, 627] on button "Next" at bounding box center [1239, 640] width 73 height 27
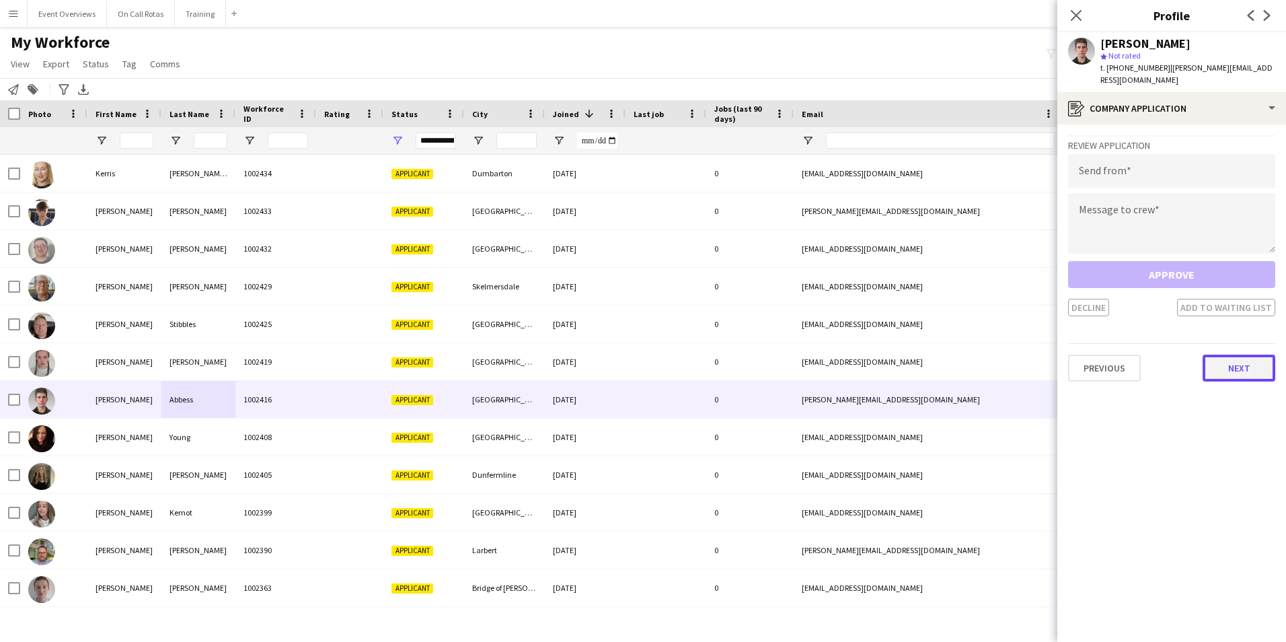
click at [1243, 354] on button "Next" at bounding box center [1239, 367] width 73 height 27
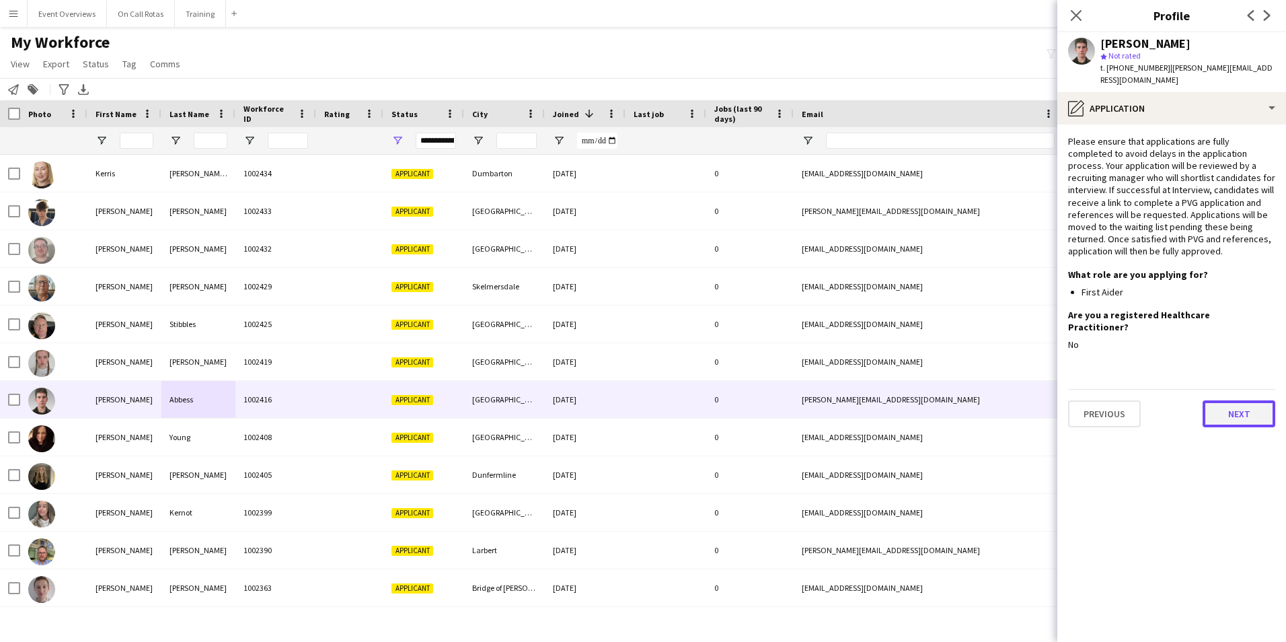
click at [1234, 400] on button "Next" at bounding box center [1239, 413] width 73 height 27
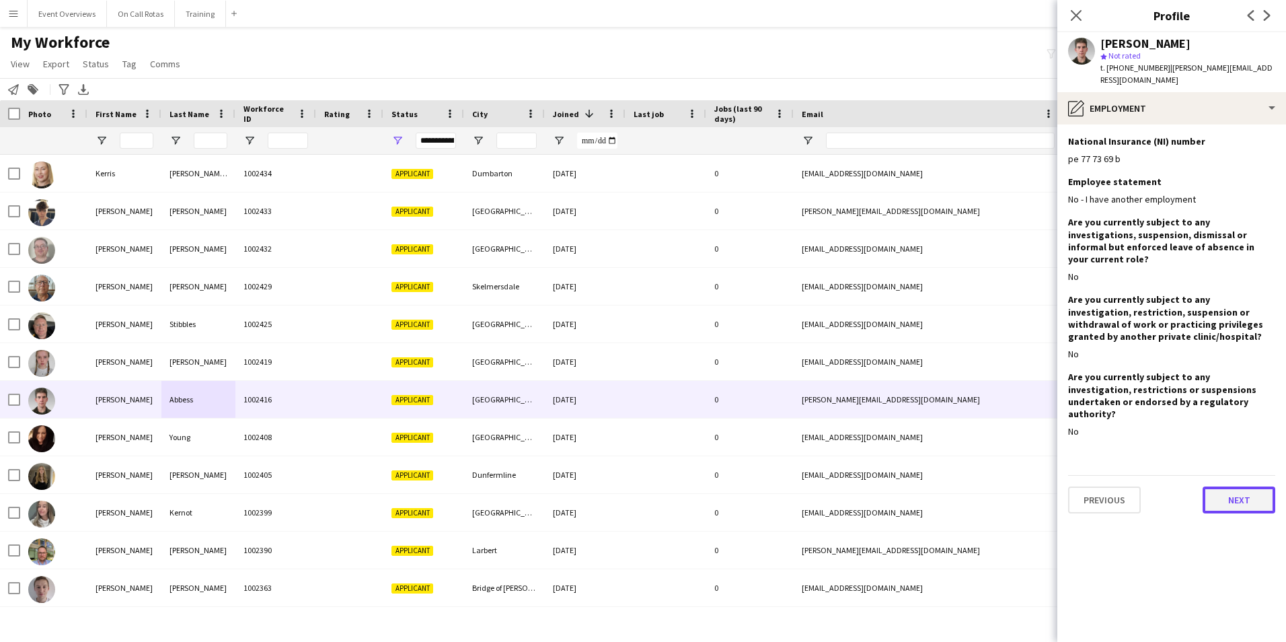
click at [1226, 486] on button "Next" at bounding box center [1239, 499] width 73 height 27
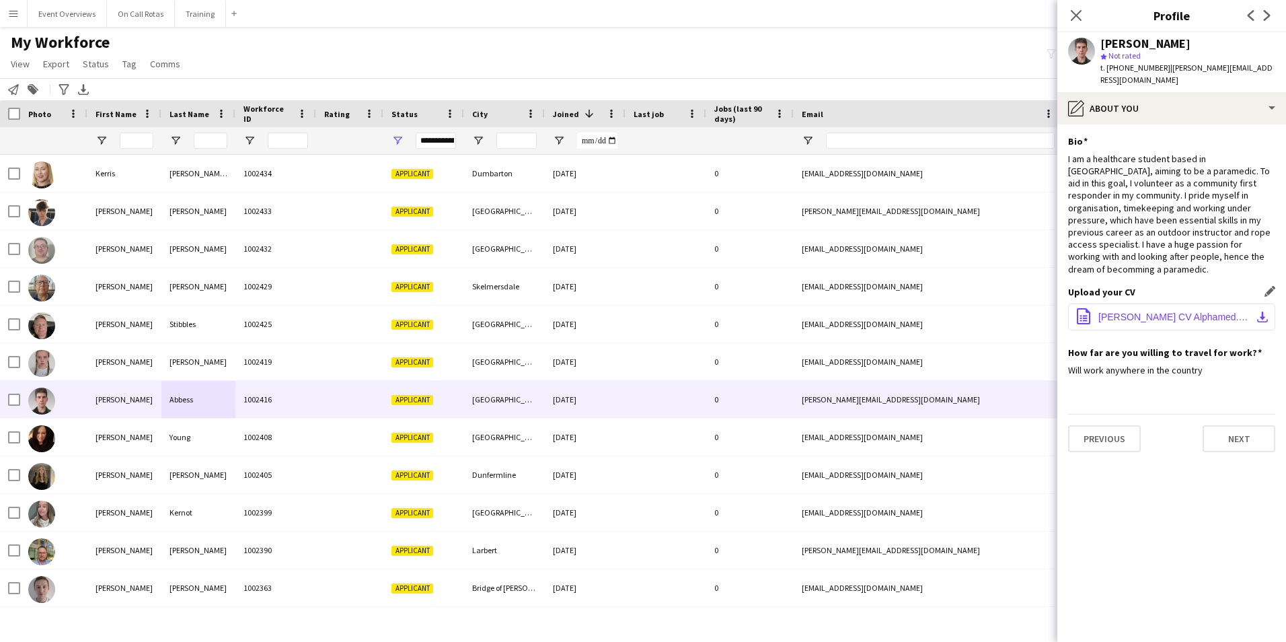
click at [1157, 311] on span "Alistair Abbess CV Alphamed.pdf" at bounding box center [1174, 316] width 152 height 11
drag, startPoint x: 1275, startPoint y: 63, endPoint x: 1169, endPoint y: 70, distance: 106.5
click at [1169, 70] on div "[PERSON_NAME] star Not rated t. [PHONE_NUMBER] | [PERSON_NAME][EMAIL_ADDRESS][D…" at bounding box center [1171, 62] width 229 height 60
drag, startPoint x: 1169, startPoint y: 70, endPoint x: 1160, endPoint y: 67, distance: 9.1
click at [1160, 67] on span "| [PERSON_NAME][EMAIL_ADDRESS][DOMAIN_NAME]" at bounding box center [1186, 74] width 172 height 22
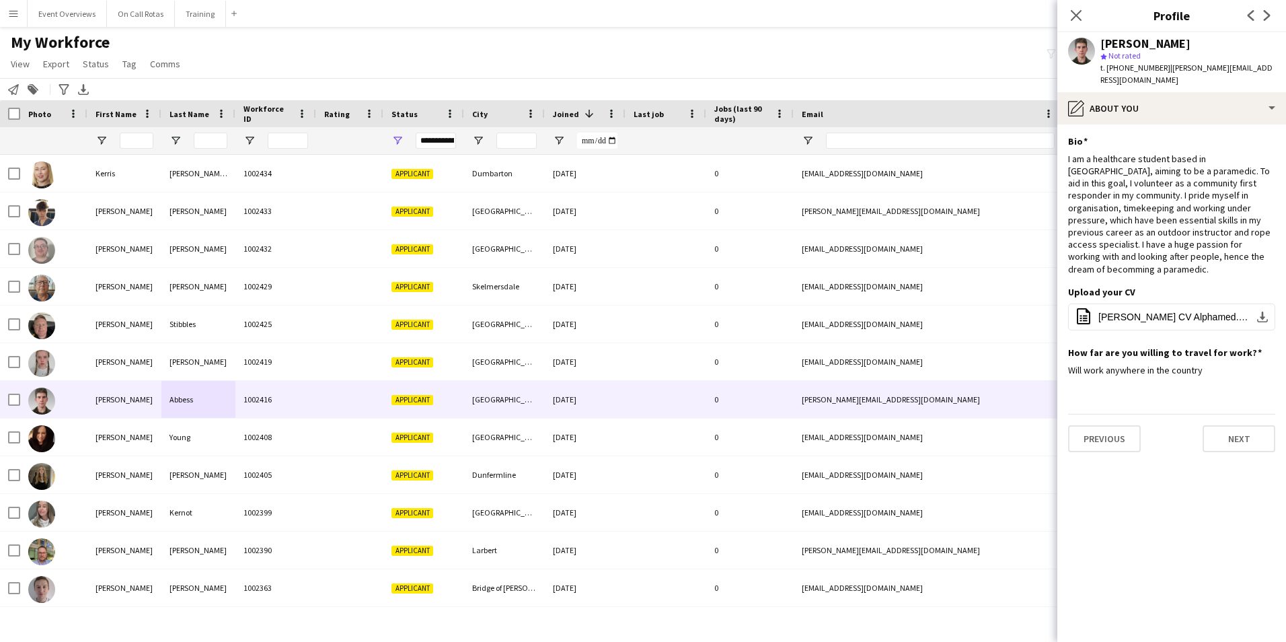
drag, startPoint x: 1160, startPoint y: 67, endPoint x: 1136, endPoint y: 66, distance: 24.3
click at [1136, 66] on div "t. [PHONE_NUMBER] | [PERSON_NAME][EMAIL_ADDRESS][DOMAIN_NAME]" at bounding box center [1187, 74] width 175 height 24
drag, startPoint x: 1136, startPoint y: 66, endPoint x: 1123, endPoint y: 67, distance: 13.5
click at [1123, 67] on span "t. [PHONE_NUMBER]" at bounding box center [1135, 68] width 70 height 10
drag, startPoint x: 1119, startPoint y: 67, endPoint x: 1159, endPoint y: 69, distance: 40.4
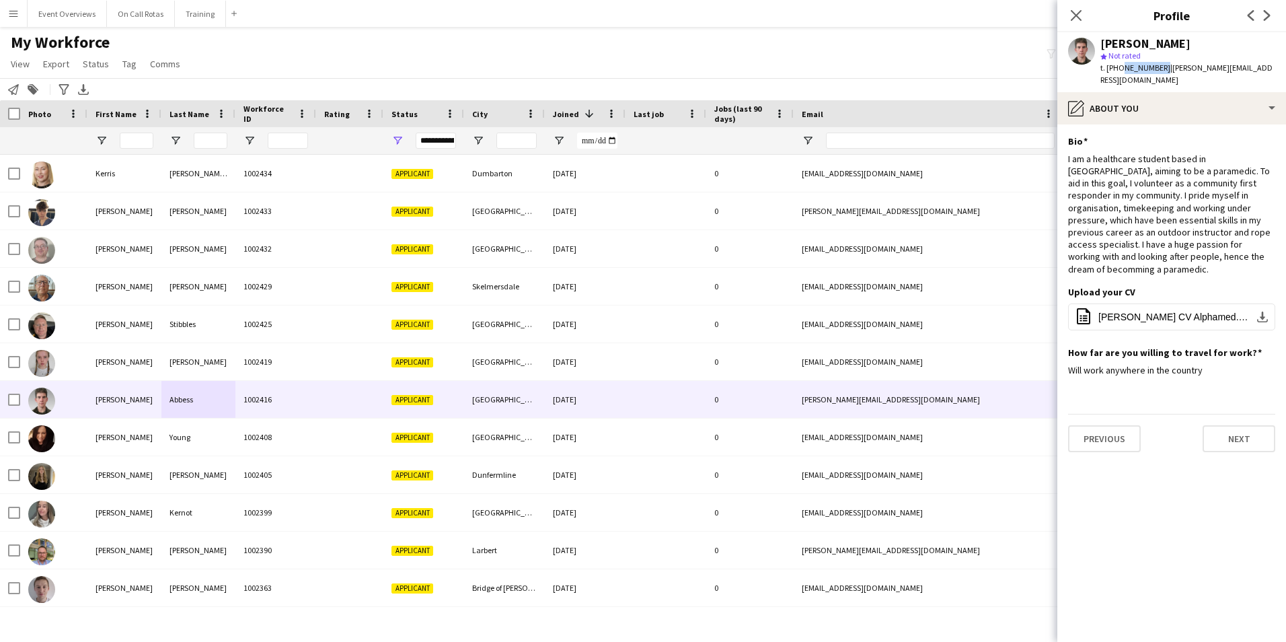
click at [1159, 69] on span "t. [PHONE_NUMBER]" at bounding box center [1135, 68] width 70 height 10
copy span "7756521825"
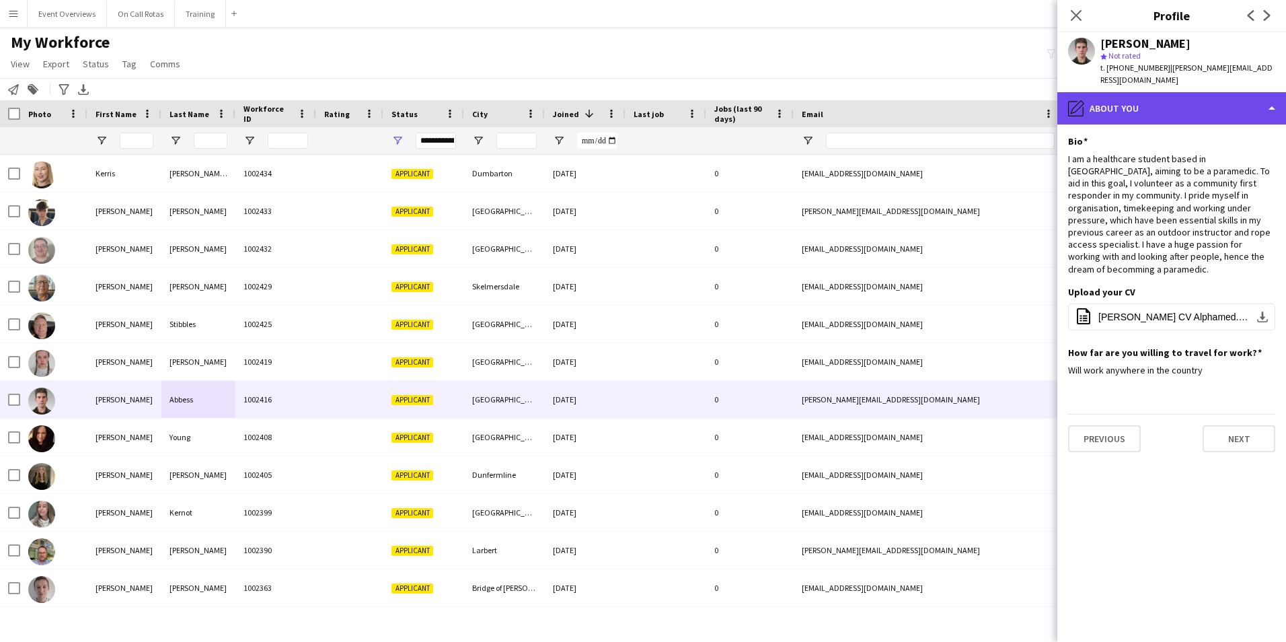
click at [1156, 110] on div "pencil4 About you" at bounding box center [1171, 108] width 229 height 32
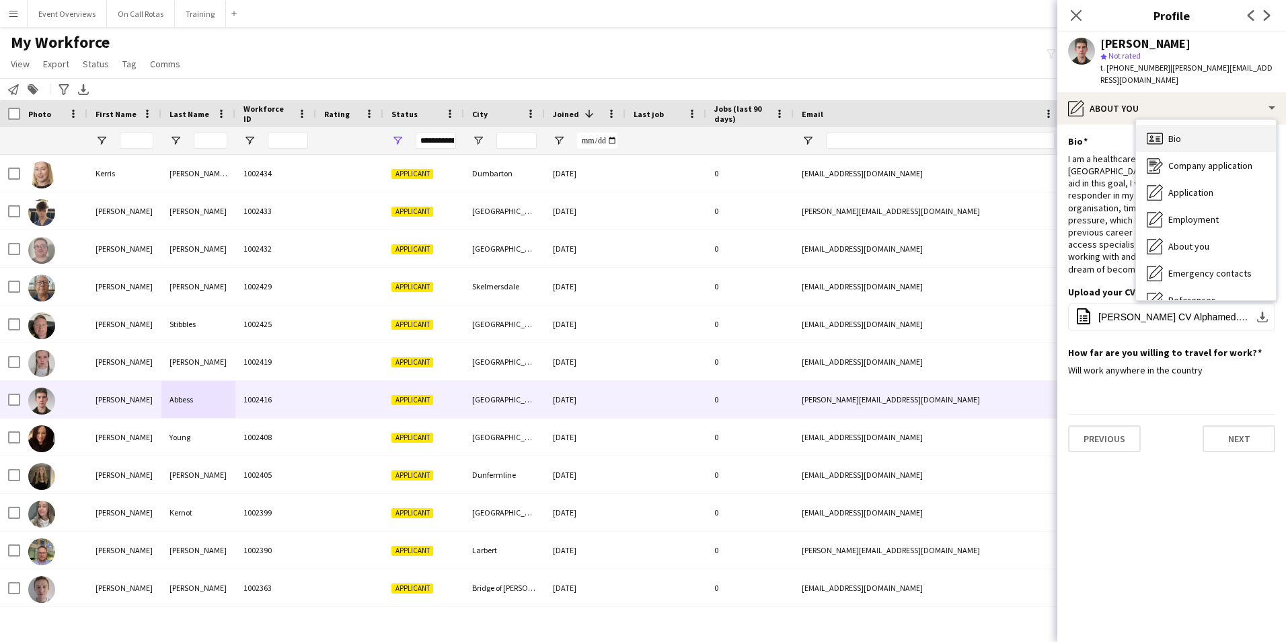
click at [1172, 132] on span "Bio" at bounding box center [1174, 138] width 13 height 12
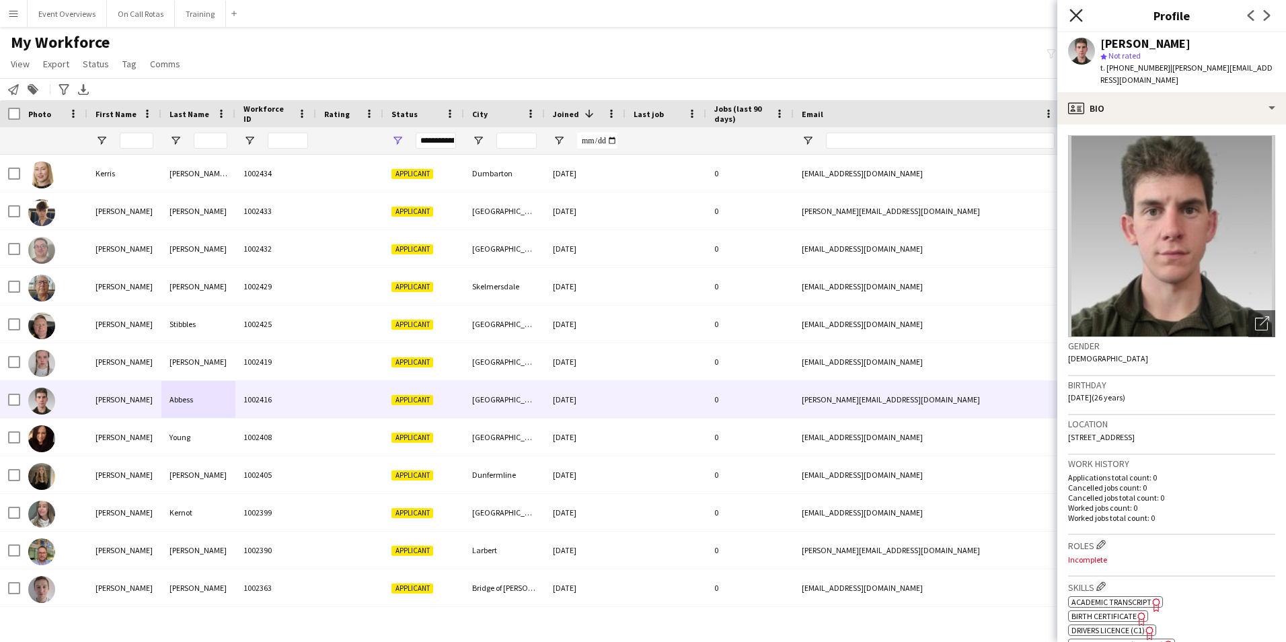
click at [1082, 17] on icon "Close pop-in" at bounding box center [1075, 15] width 13 height 13
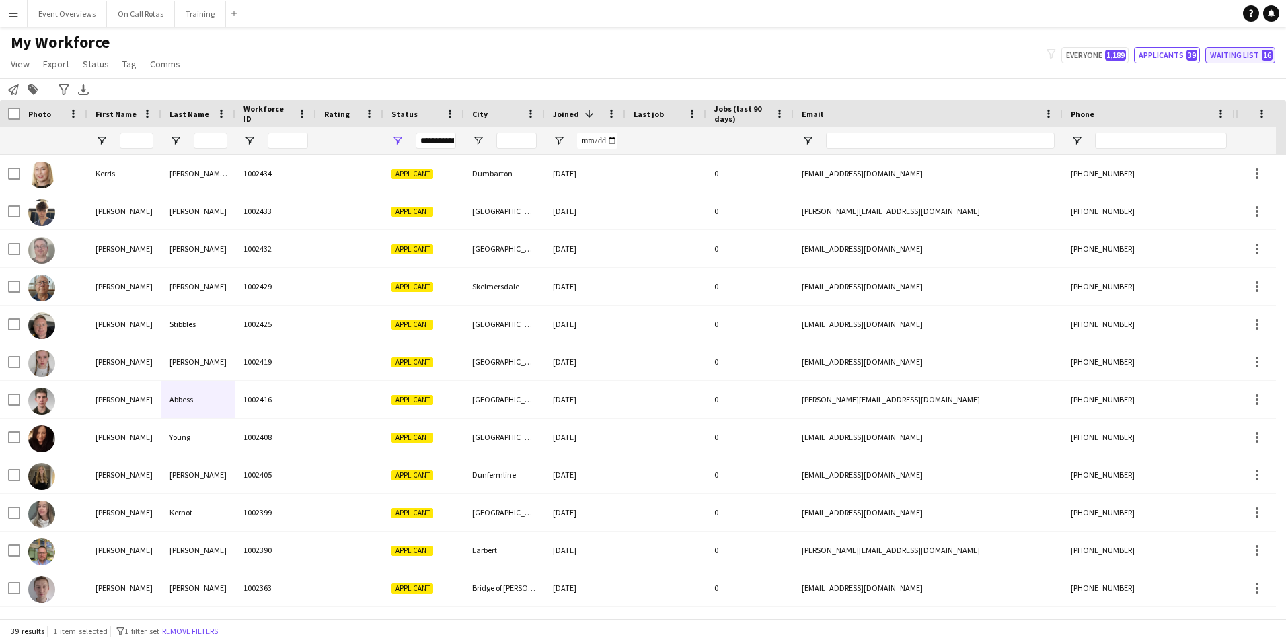
click at [1243, 52] on button "Waiting list 16" at bounding box center [1240, 55] width 70 height 16
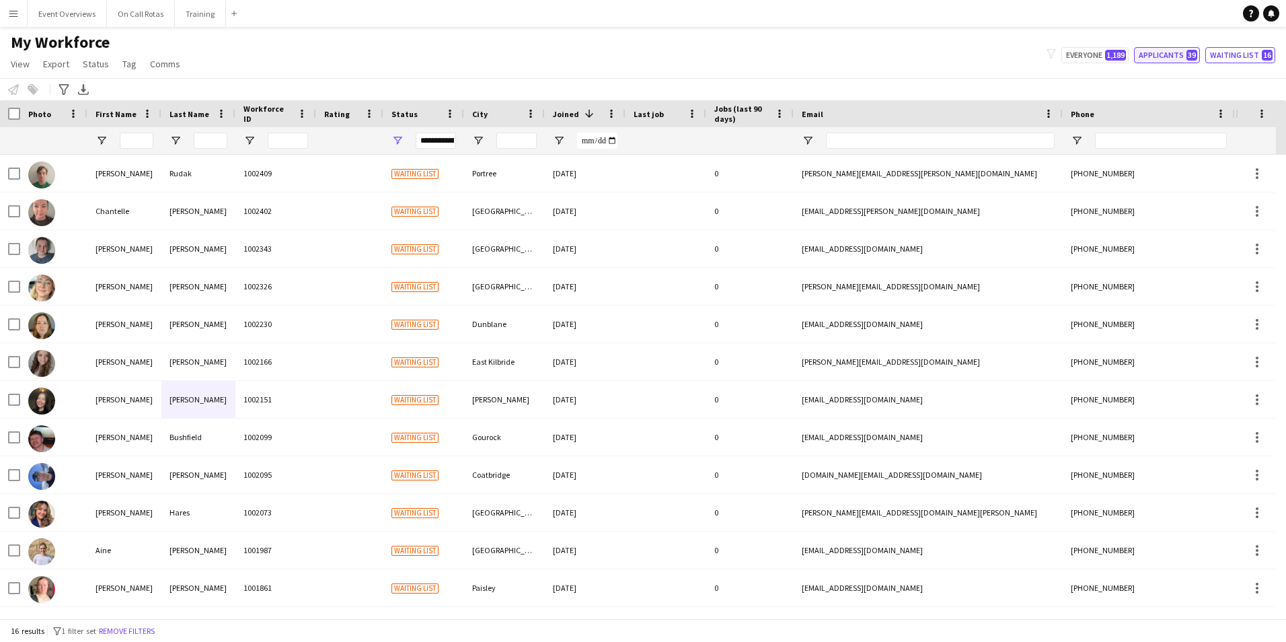
click at [1174, 55] on button "Applicants 39" at bounding box center [1167, 55] width 66 height 16
type input "**********"
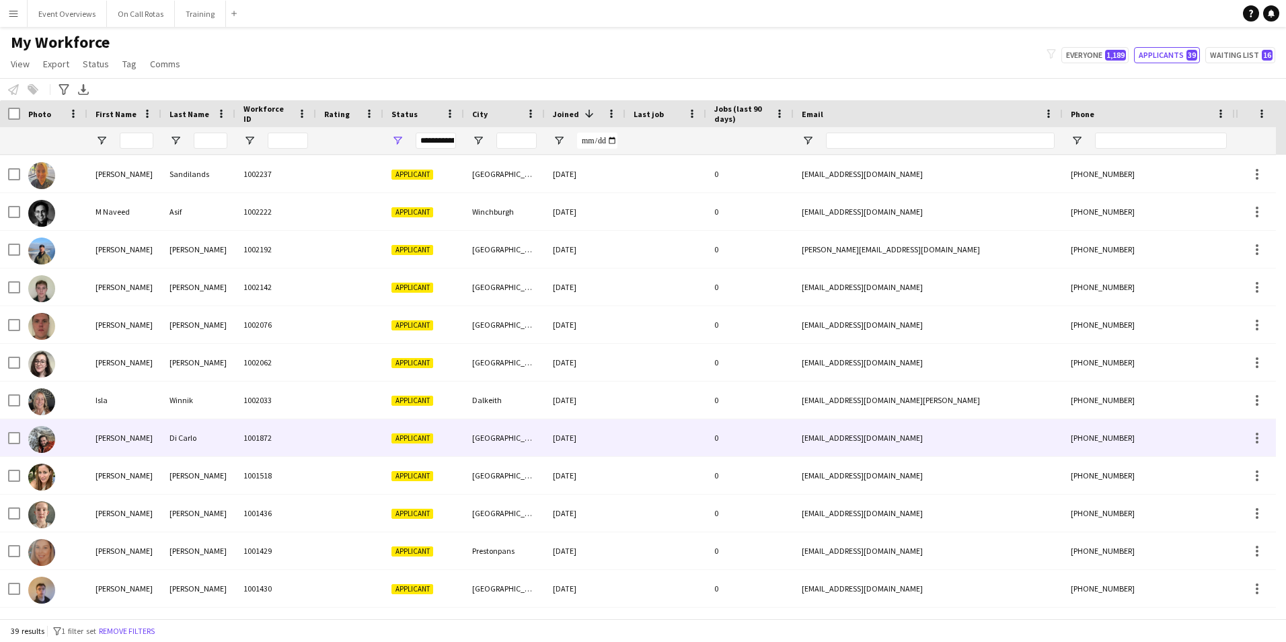
scroll to position [942, 0]
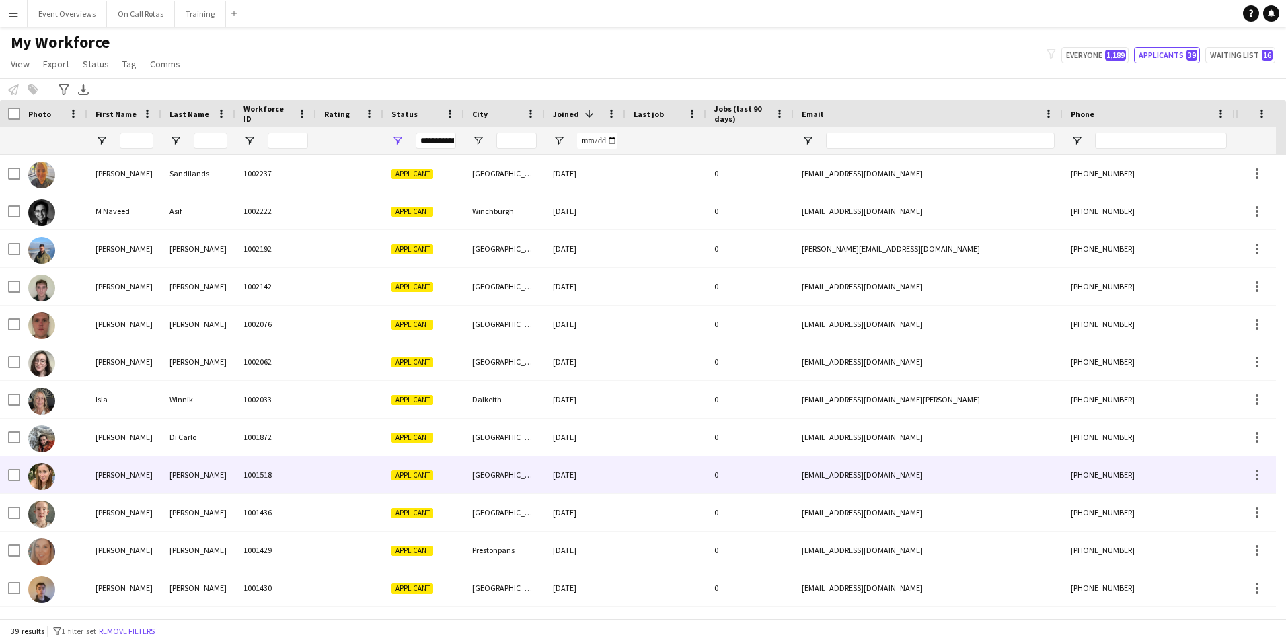
click at [129, 482] on div "[PERSON_NAME]" at bounding box center [124, 474] width 74 height 37
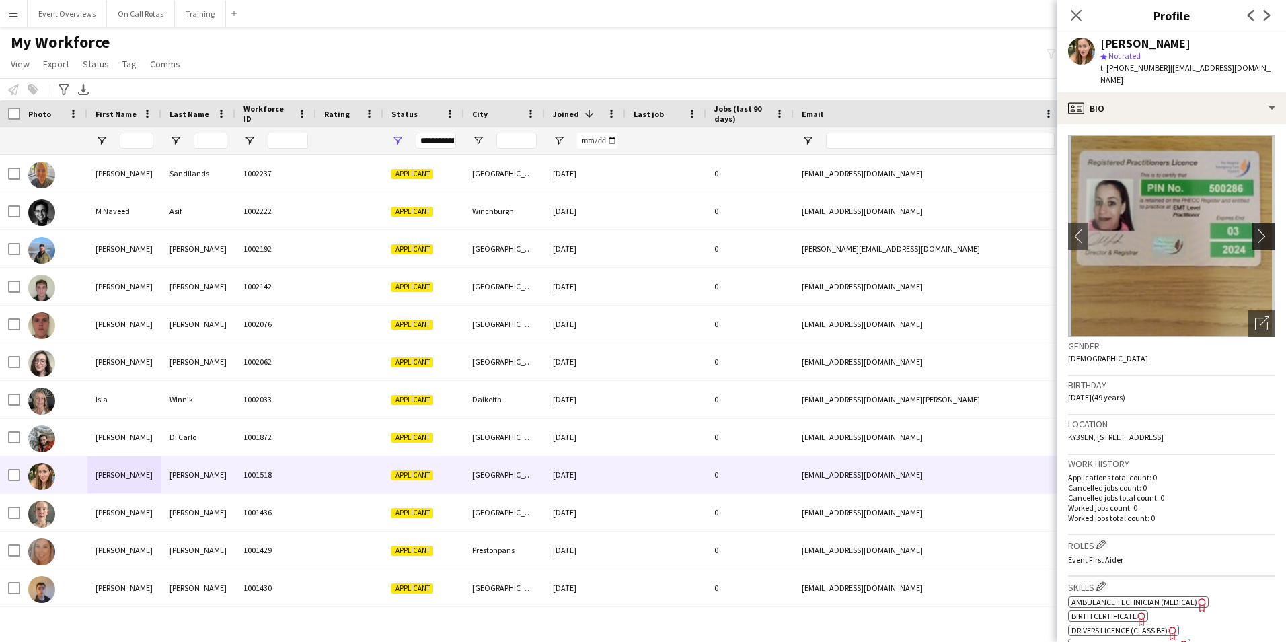
click at [1256, 229] on app-icon "chevron-right" at bounding box center [1265, 236] width 21 height 14
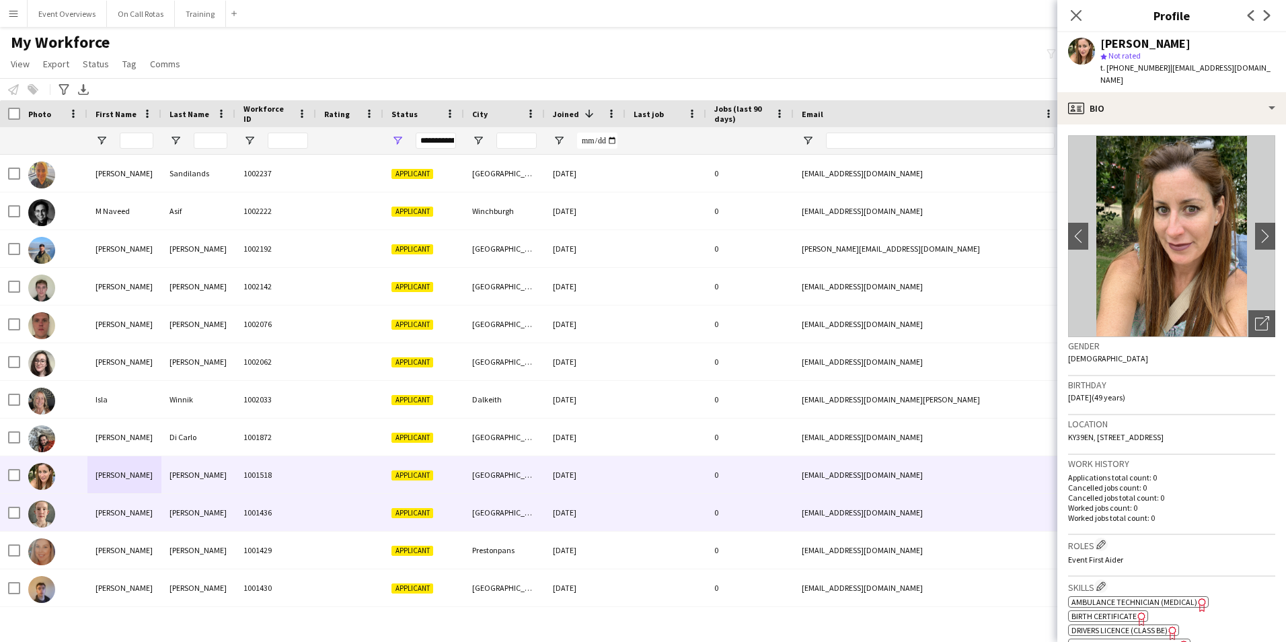
click at [453, 518] on div "Applicant" at bounding box center [423, 512] width 81 height 37
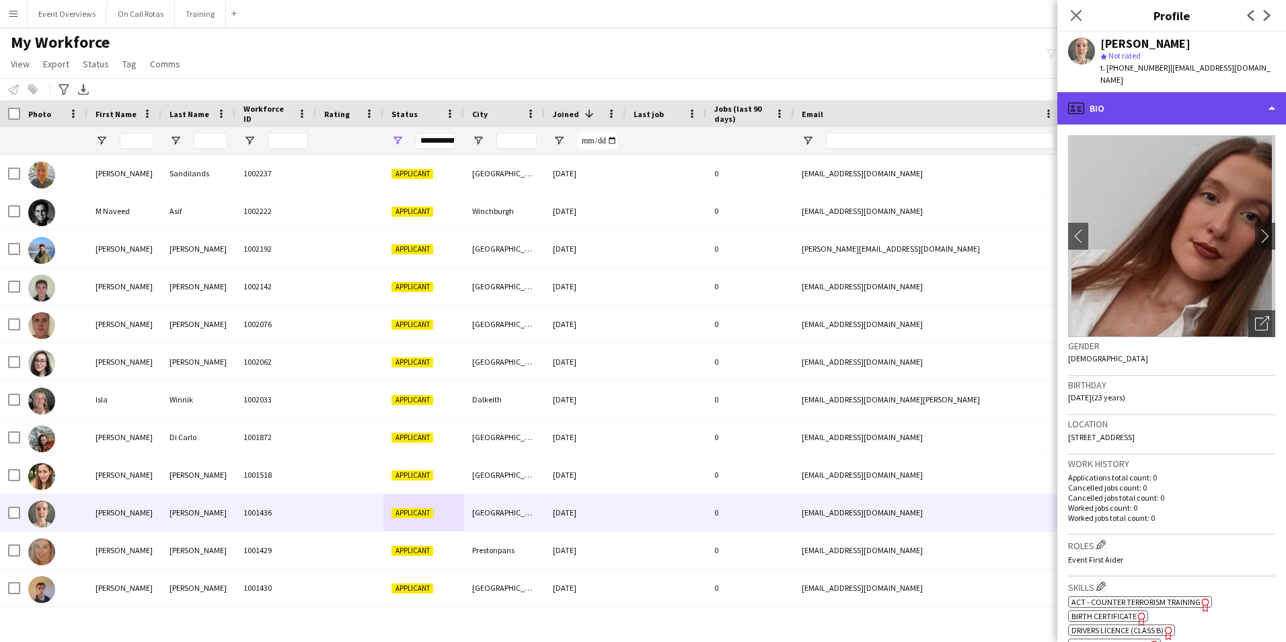
click at [1080, 106] on icon at bounding box center [1079, 106] width 5 height 1
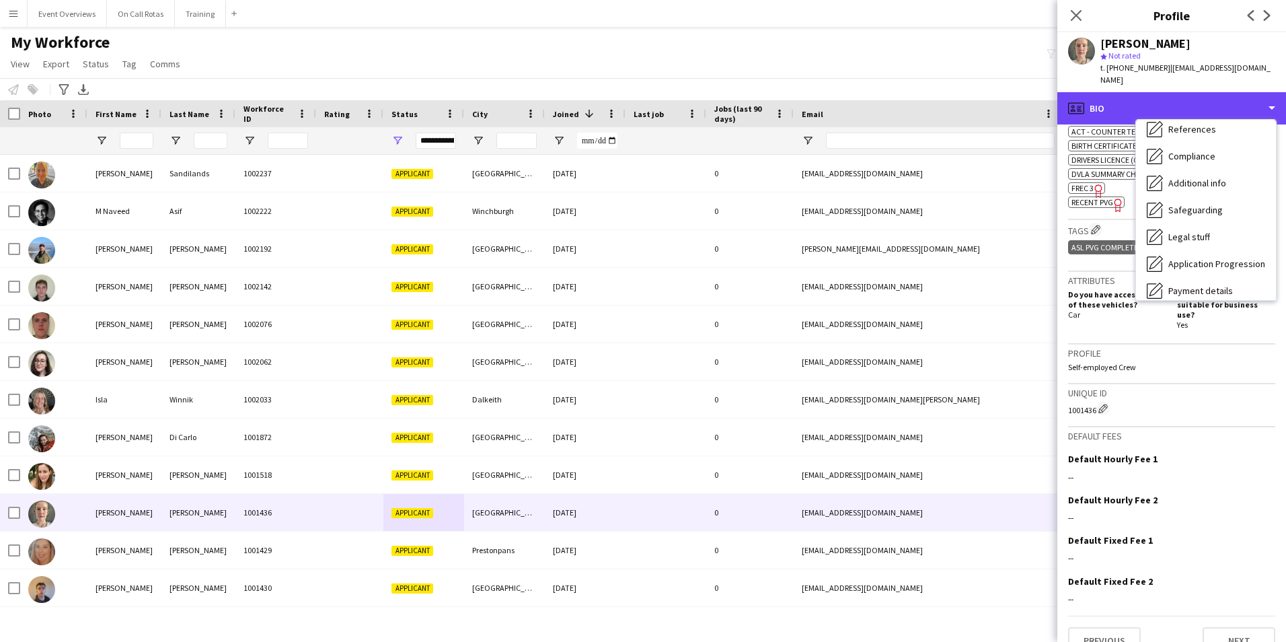
scroll to position [234, 0]
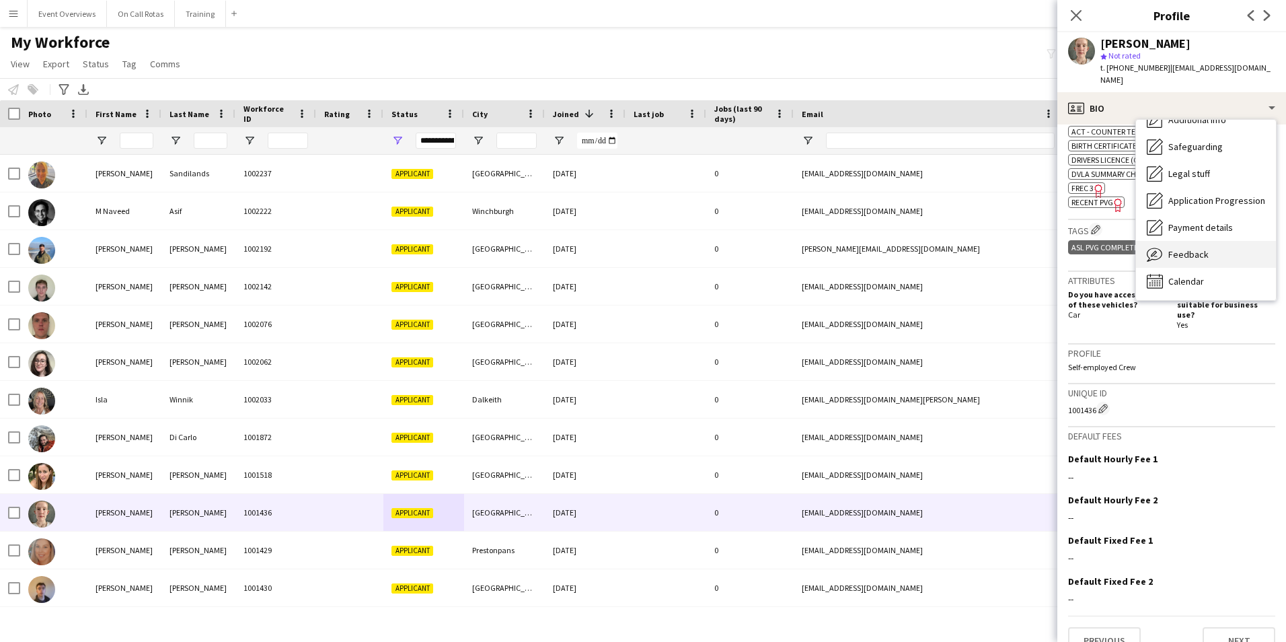
click at [1192, 248] on span "Feedback" at bounding box center [1188, 254] width 40 height 12
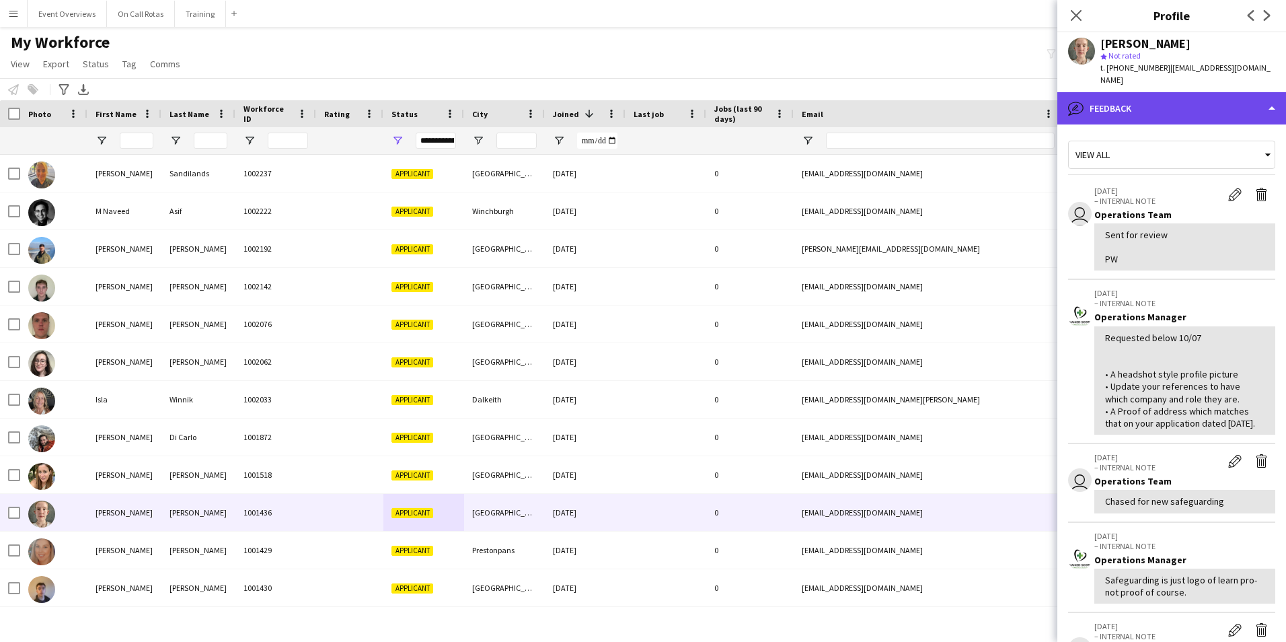
click at [1167, 92] on div "bubble-pencil Feedback" at bounding box center [1171, 108] width 229 height 32
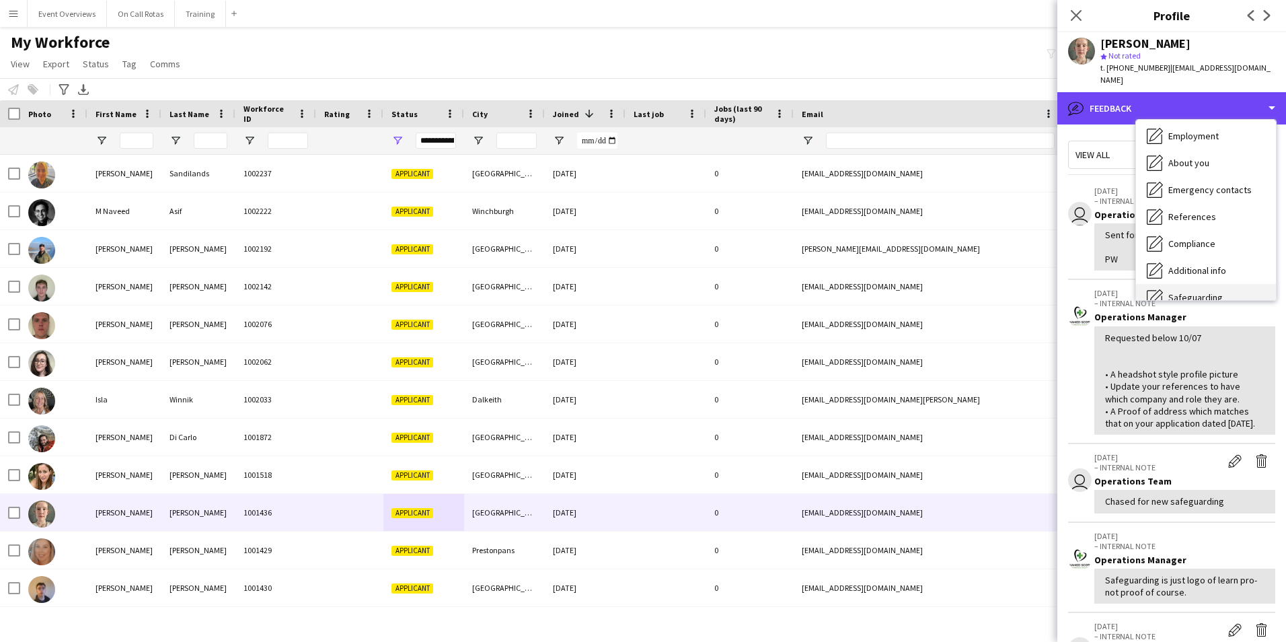
scroll to position [0, 0]
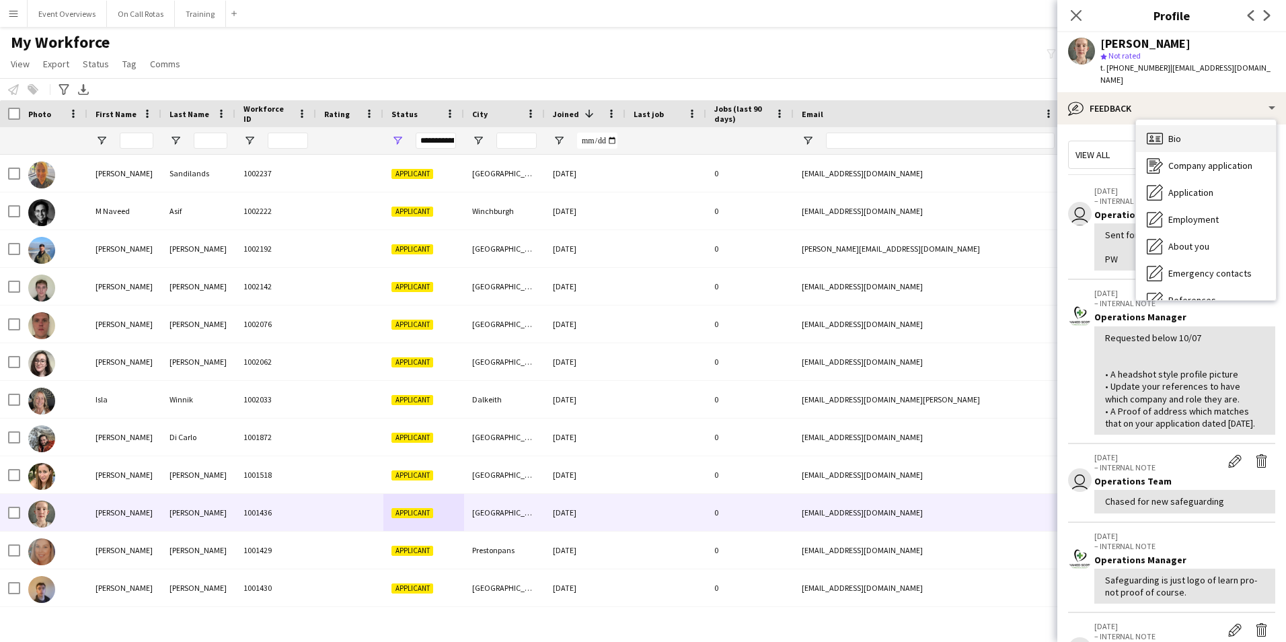
click at [1176, 132] on span "Bio" at bounding box center [1174, 138] width 13 height 12
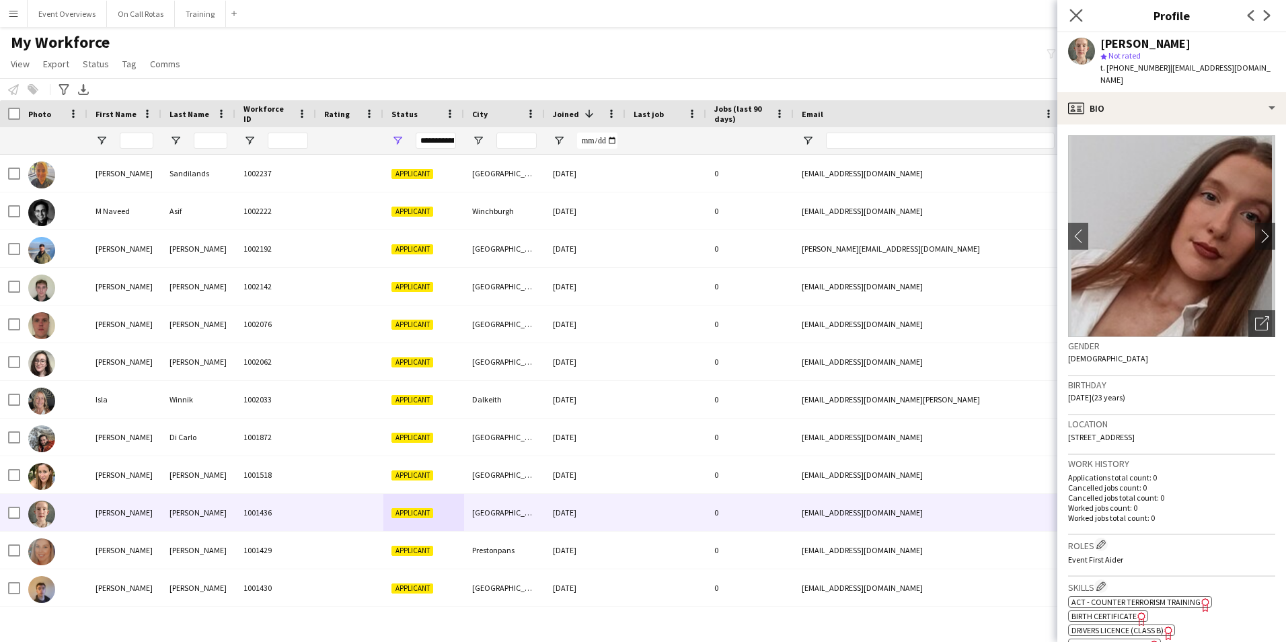
click at [1084, 12] on app-icon "Close pop-in" at bounding box center [1077, 16] width 20 height 20
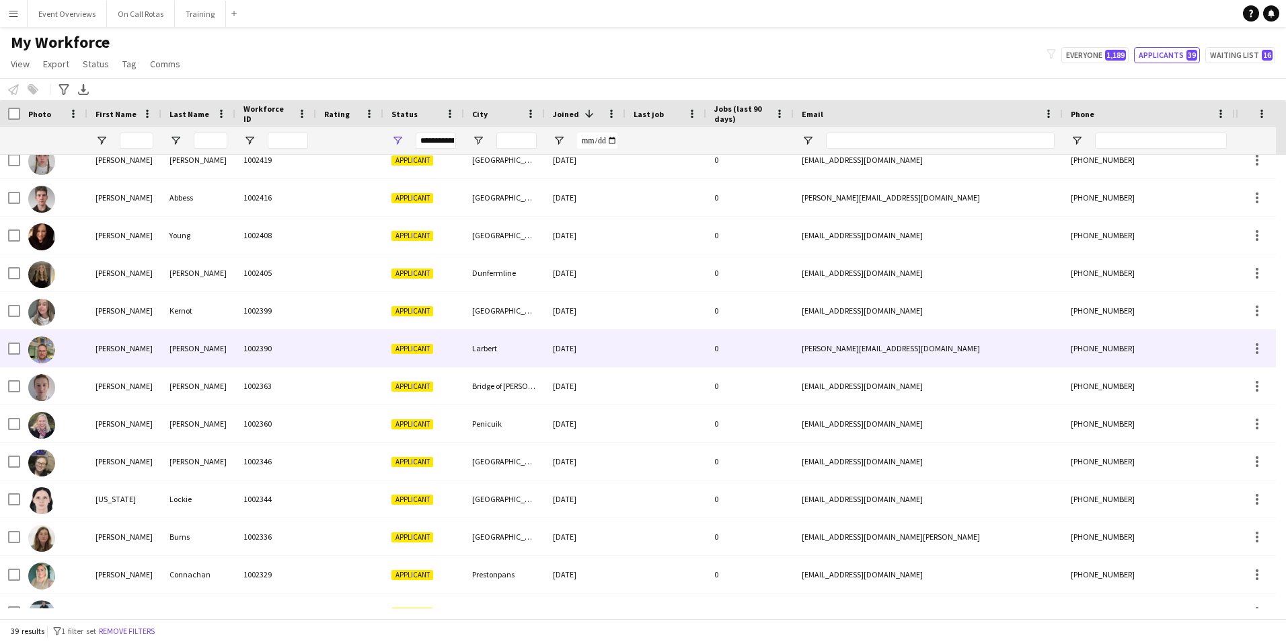
click at [256, 356] on div "1002390" at bounding box center [275, 348] width 81 height 37
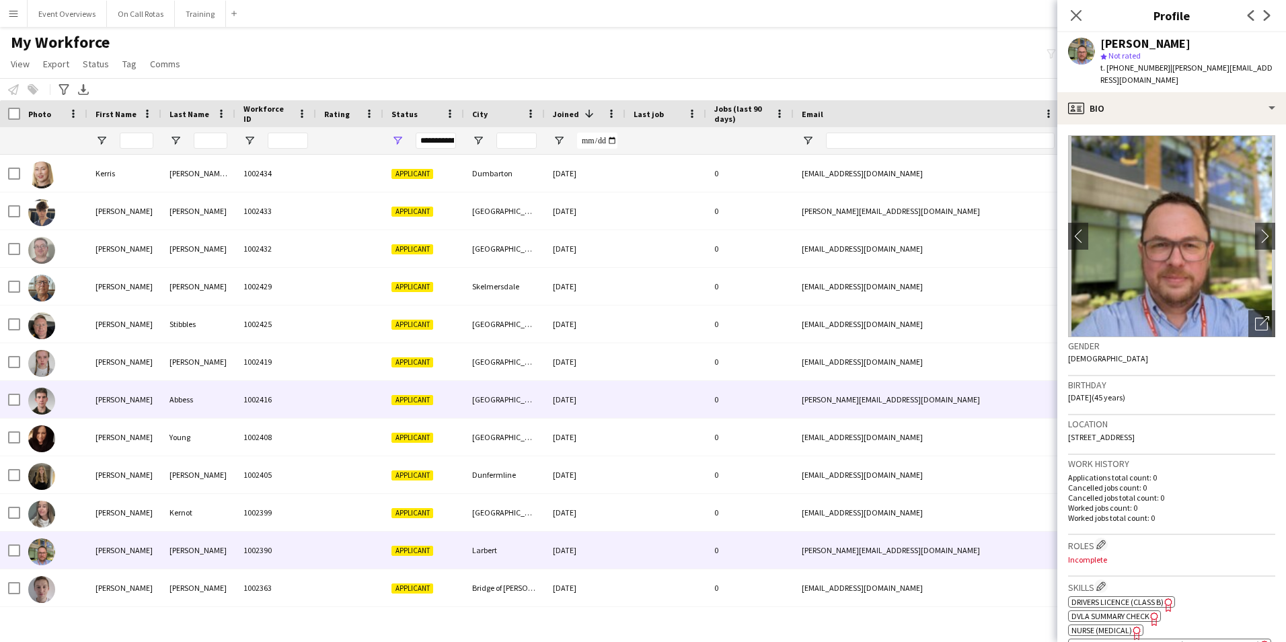
click at [233, 391] on div "Abbess" at bounding box center [198, 399] width 74 height 37
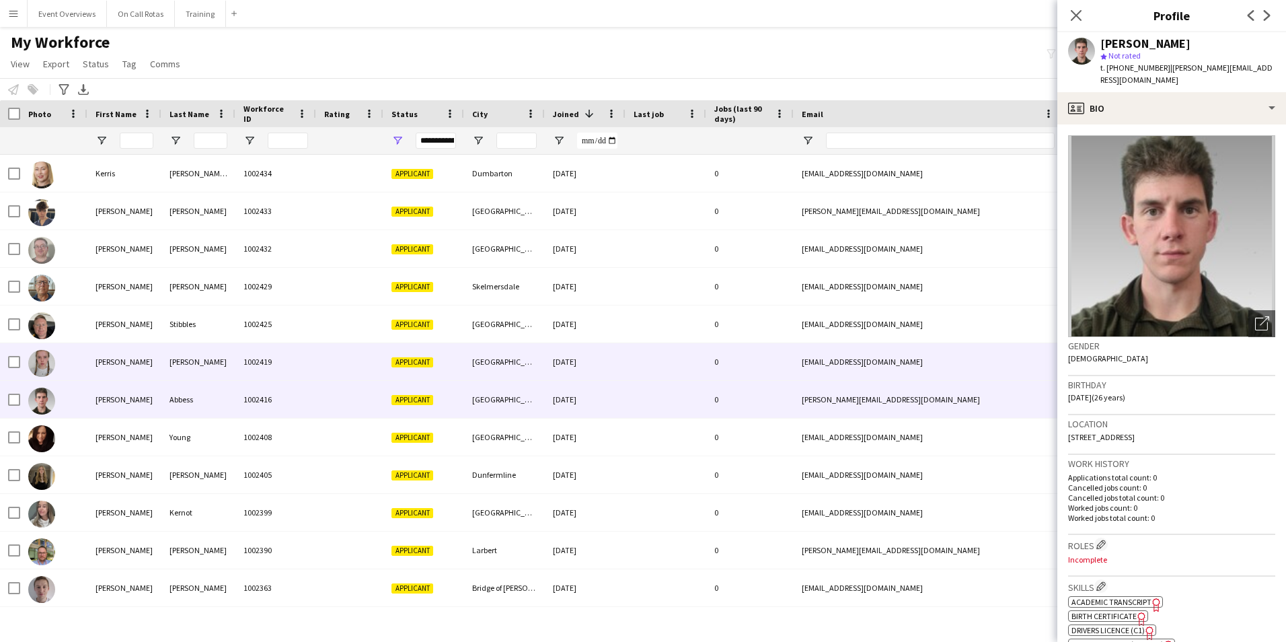
click at [296, 359] on div "1002419" at bounding box center [275, 361] width 81 height 37
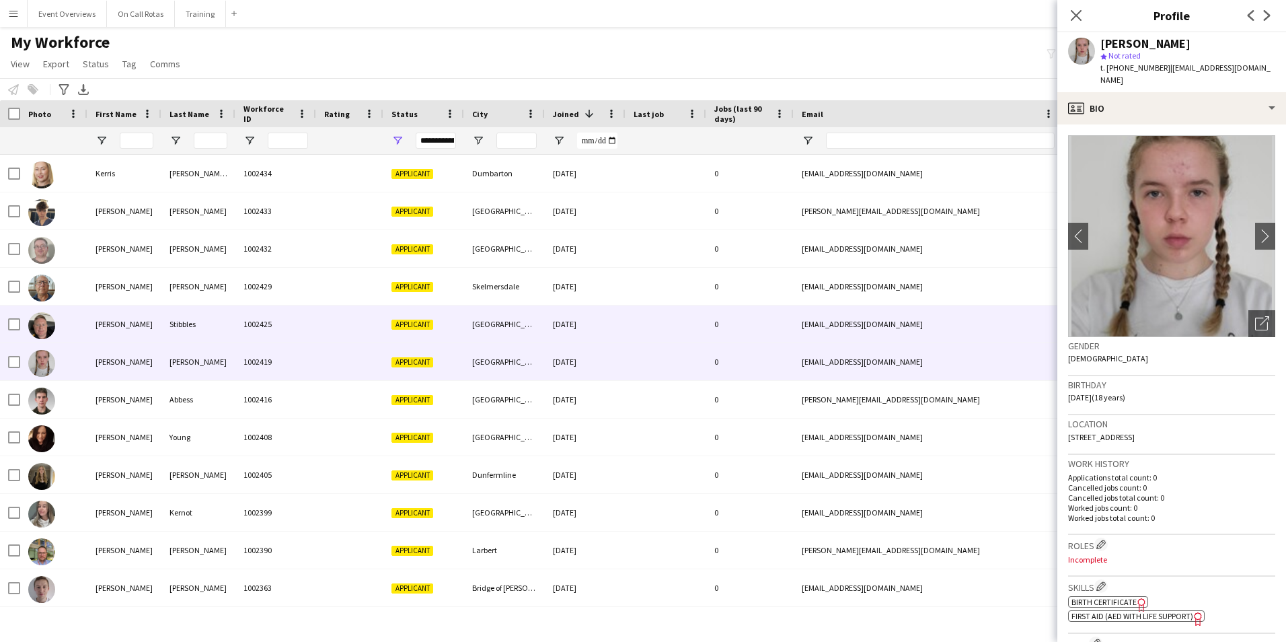
click at [301, 333] on div "1002425" at bounding box center [275, 323] width 81 height 37
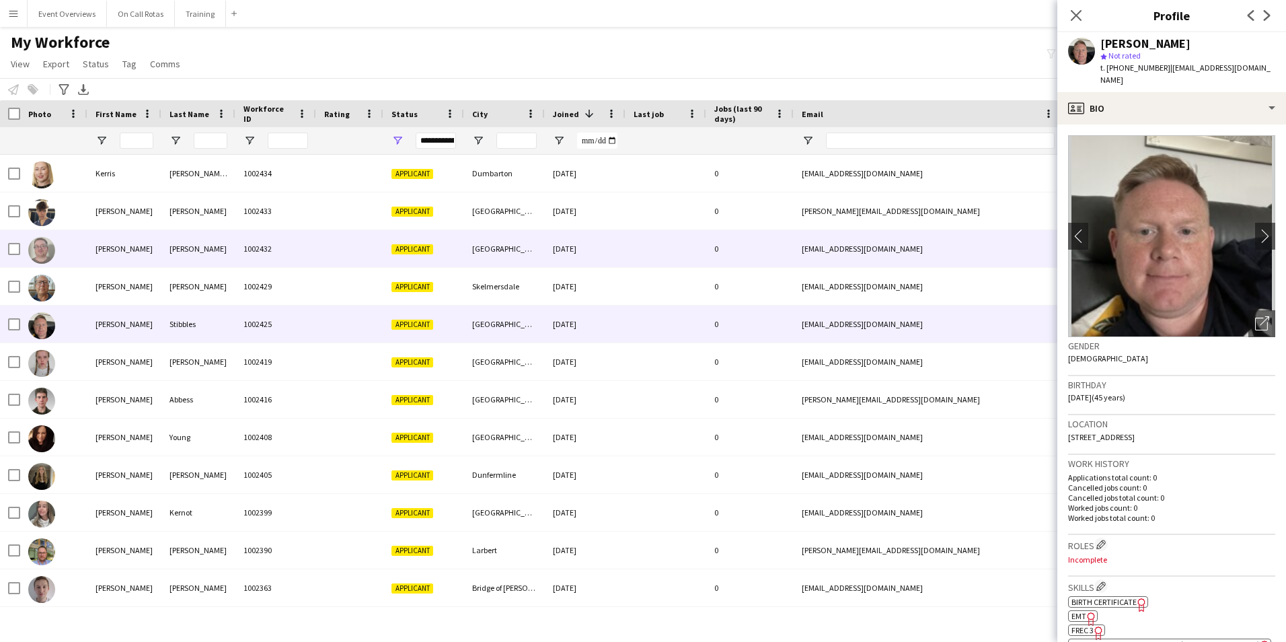
click at [126, 252] on div "[PERSON_NAME]" at bounding box center [124, 248] width 74 height 37
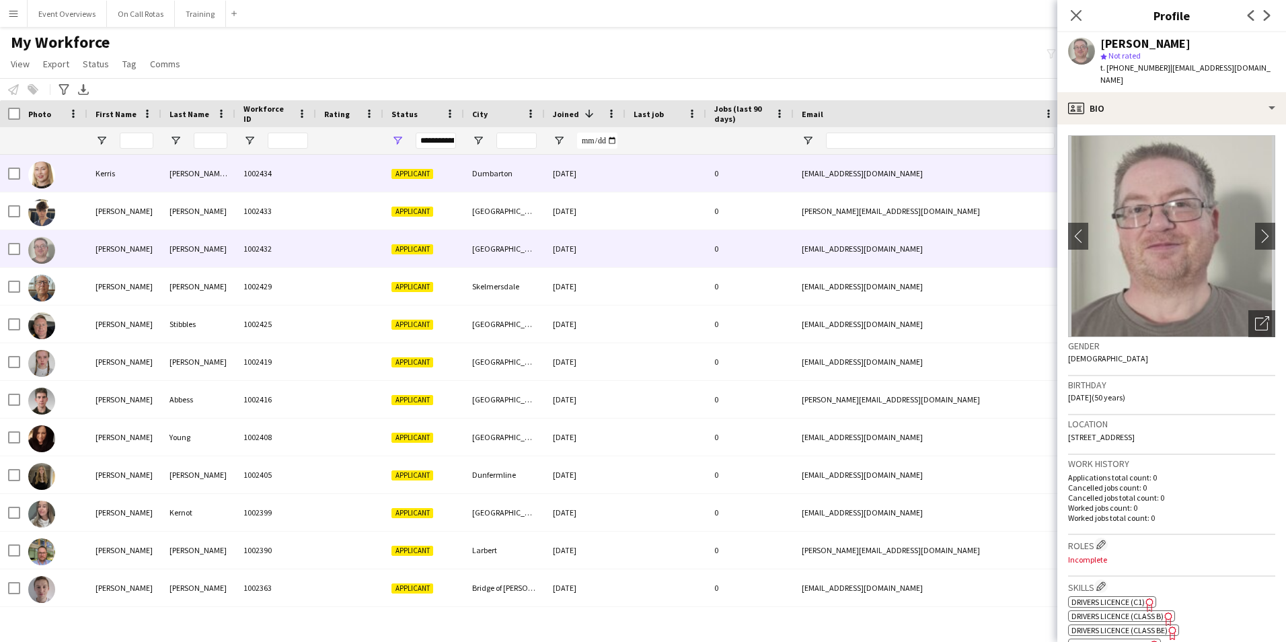
click at [293, 168] on div "1002434" at bounding box center [275, 173] width 81 height 37
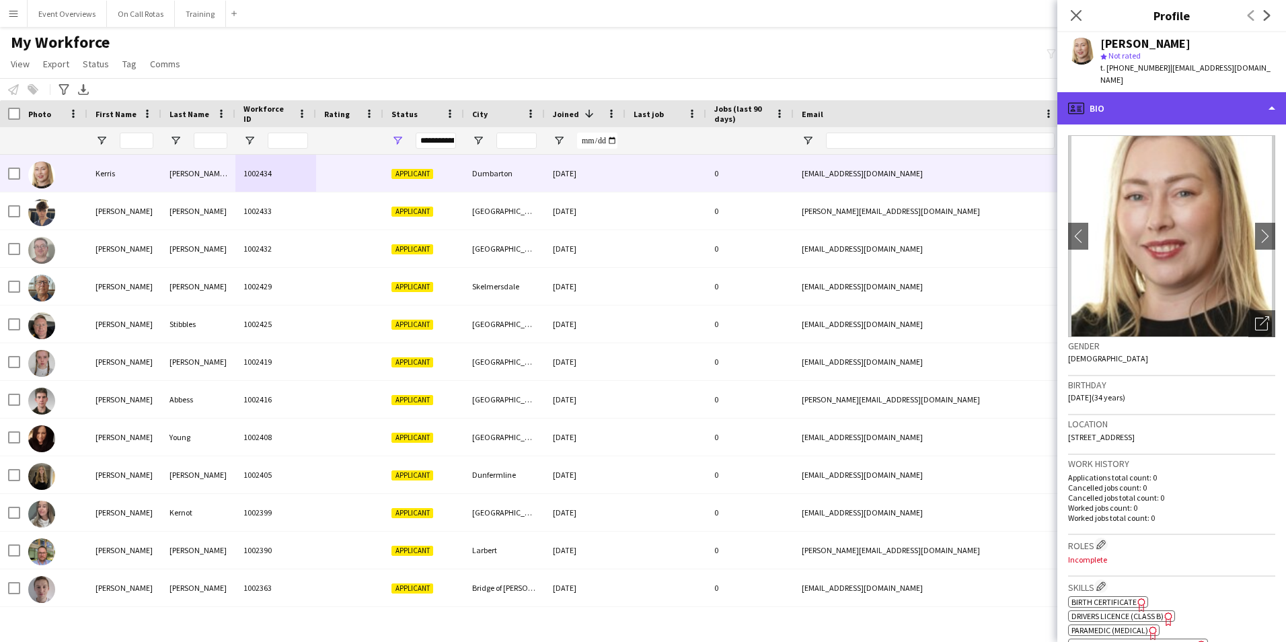
click at [1160, 98] on div "profile Bio" at bounding box center [1171, 108] width 229 height 32
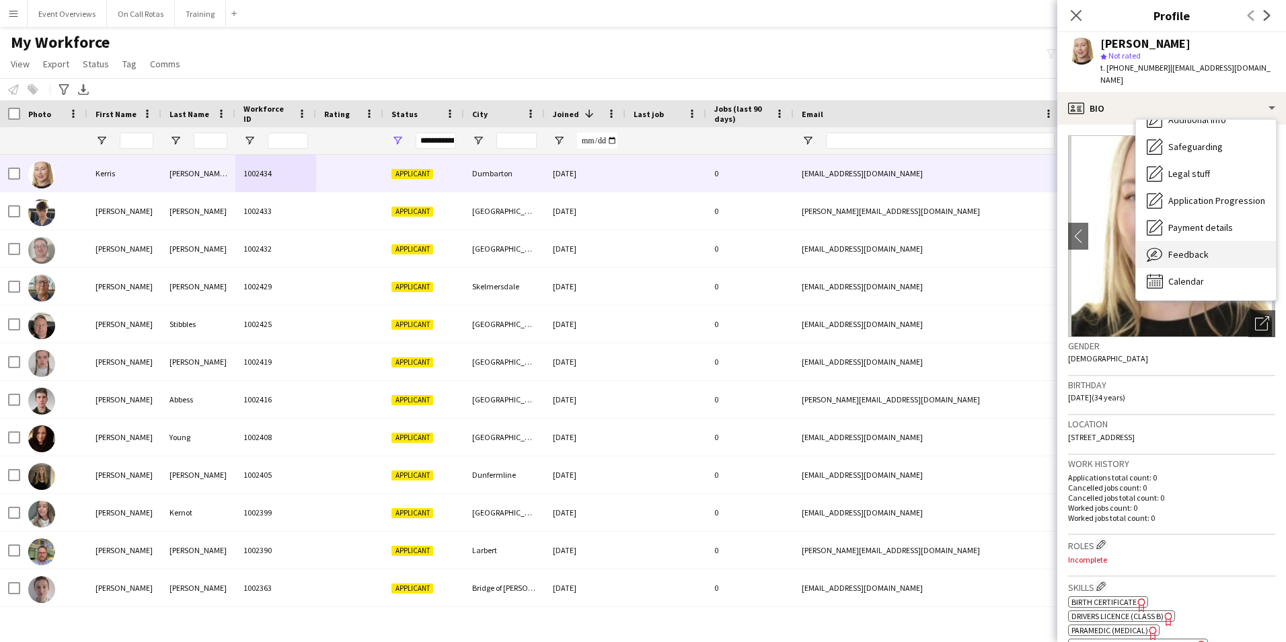
click at [1194, 248] on span "Feedback" at bounding box center [1188, 254] width 40 height 12
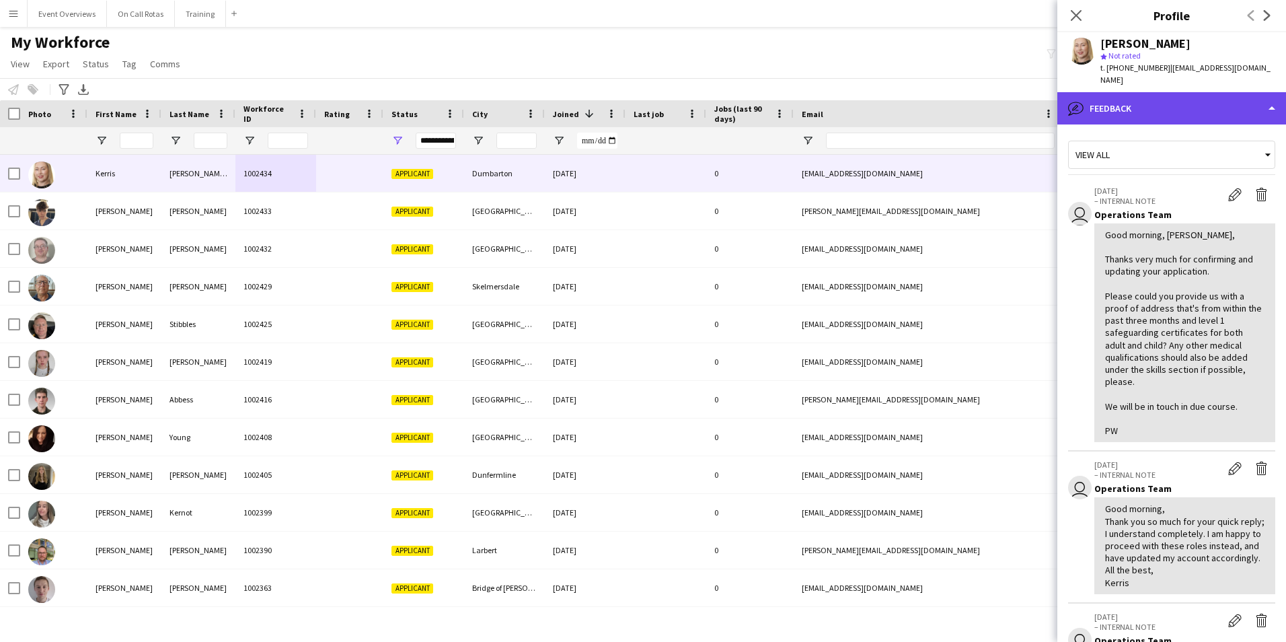
click at [1177, 92] on div "bubble-pencil Feedback" at bounding box center [1171, 108] width 229 height 32
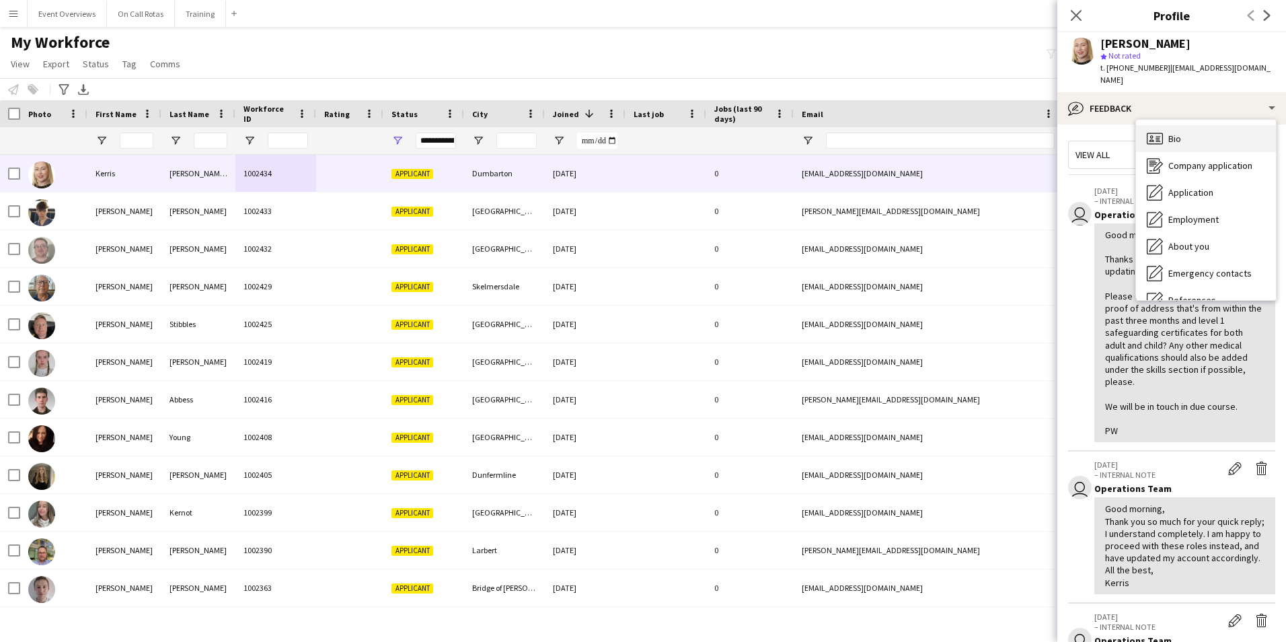
click at [1182, 128] on div "Bio Bio" at bounding box center [1206, 138] width 140 height 27
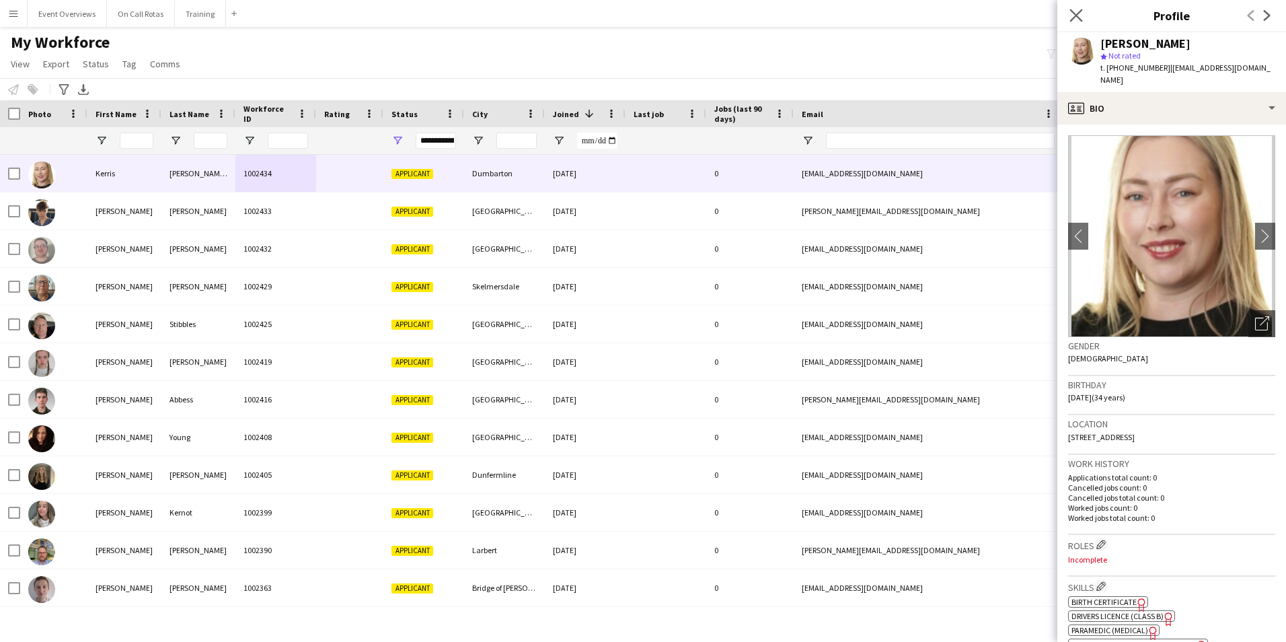
click at [1082, 15] on icon "Close pop-in" at bounding box center [1075, 15] width 13 height 13
